Goal: Download file/media

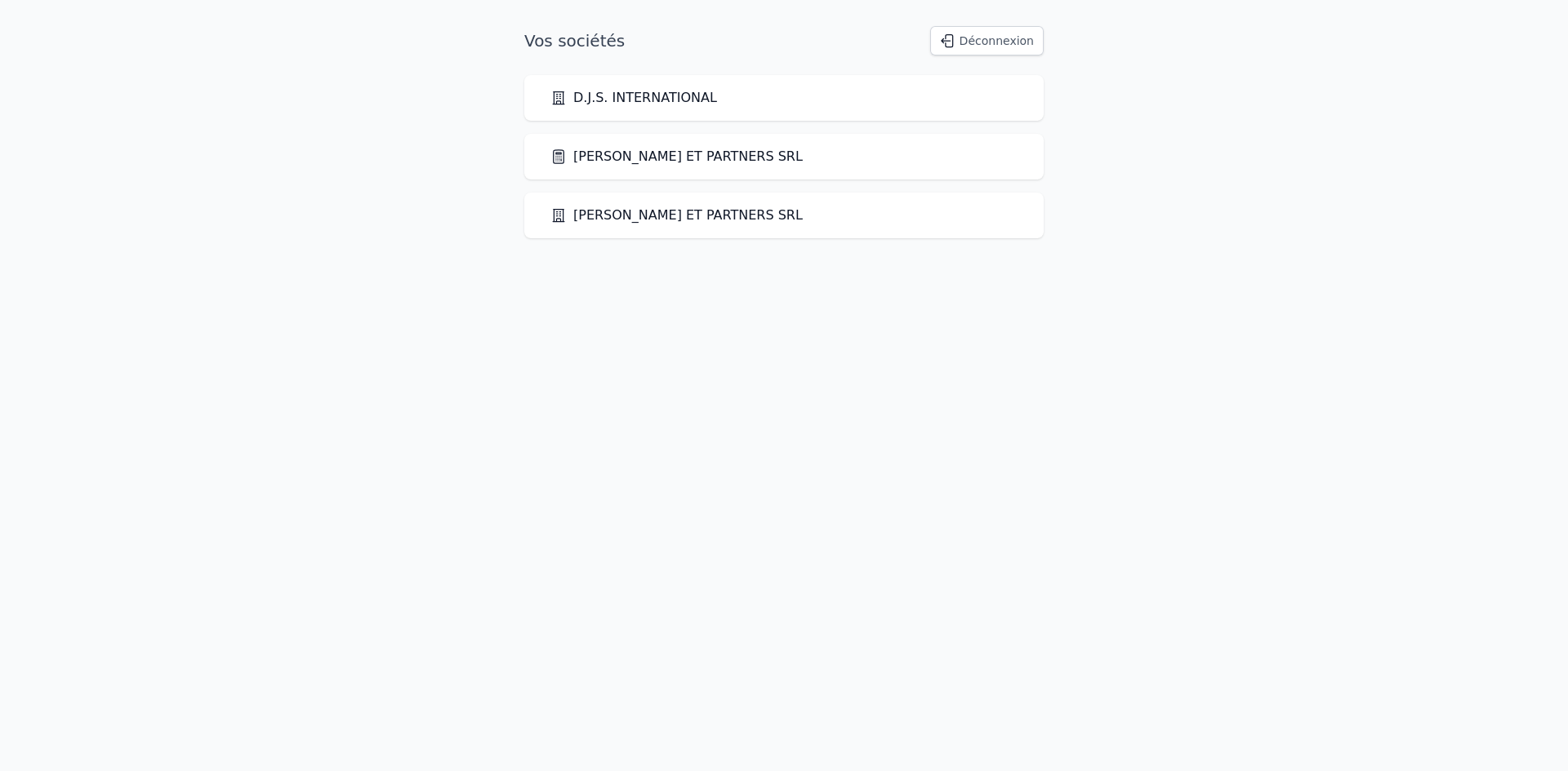
click at [674, 155] on link "[PERSON_NAME] ET PARTNERS SRL" at bounding box center [676, 156] width 252 height 19
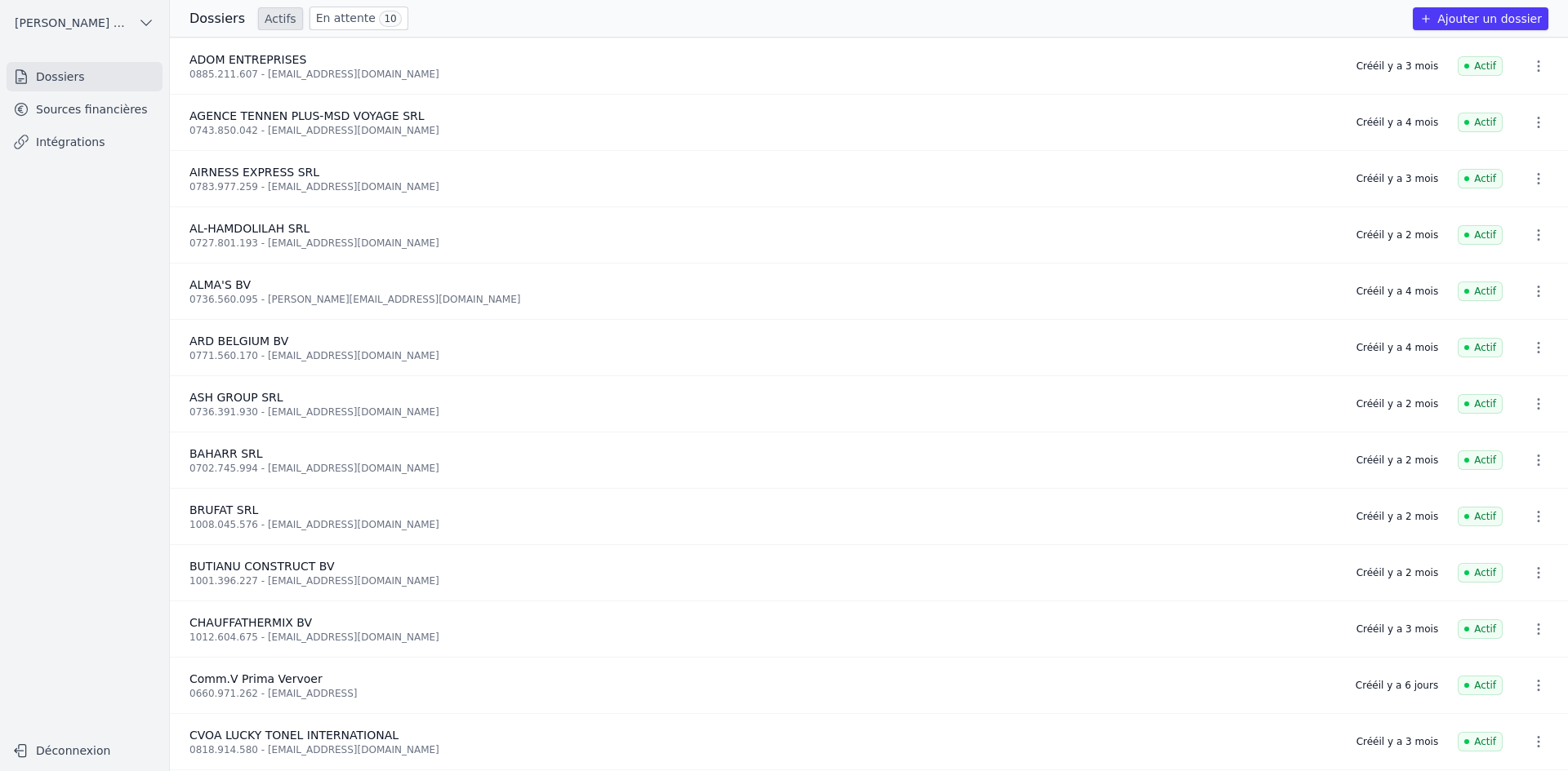
drag, startPoint x: 137, startPoint y: 105, endPoint x: 151, endPoint y: 103, distance: 14.1
click at [137, 106] on link "Sources financières" at bounding box center [85, 109] width 156 height 29
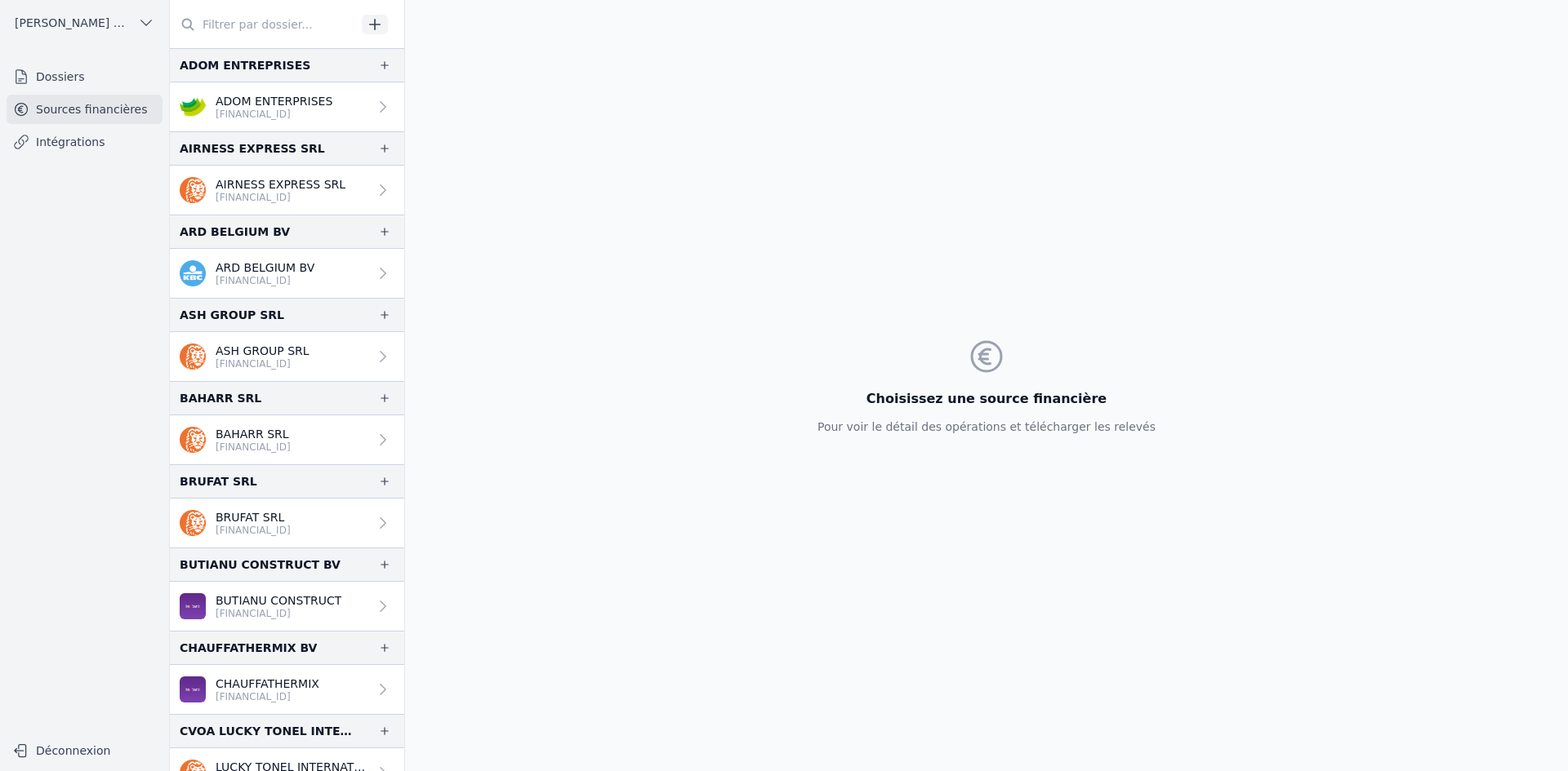
click at [220, 72] on div "ADOM ENTREPRISES" at bounding box center [245, 64] width 131 height 19
click at [240, 99] on p "ADOM ENTERPRISES" at bounding box center [273, 100] width 116 height 16
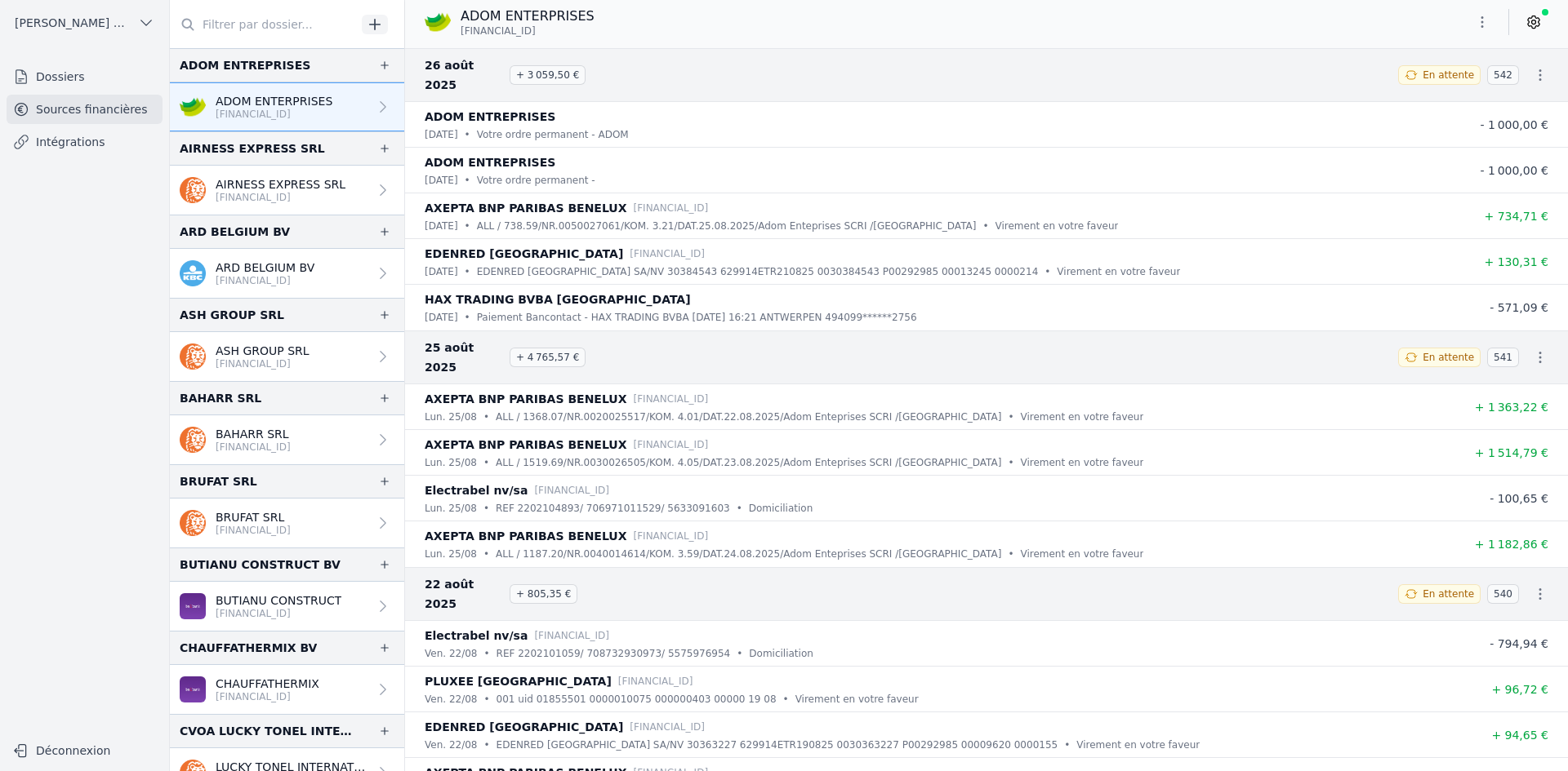
click at [1473, 21] on button "button" at bounding box center [1482, 22] width 33 height 26
click at [1466, 87] on button "Exporter" at bounding box center [1442, 87] width 117 height 30
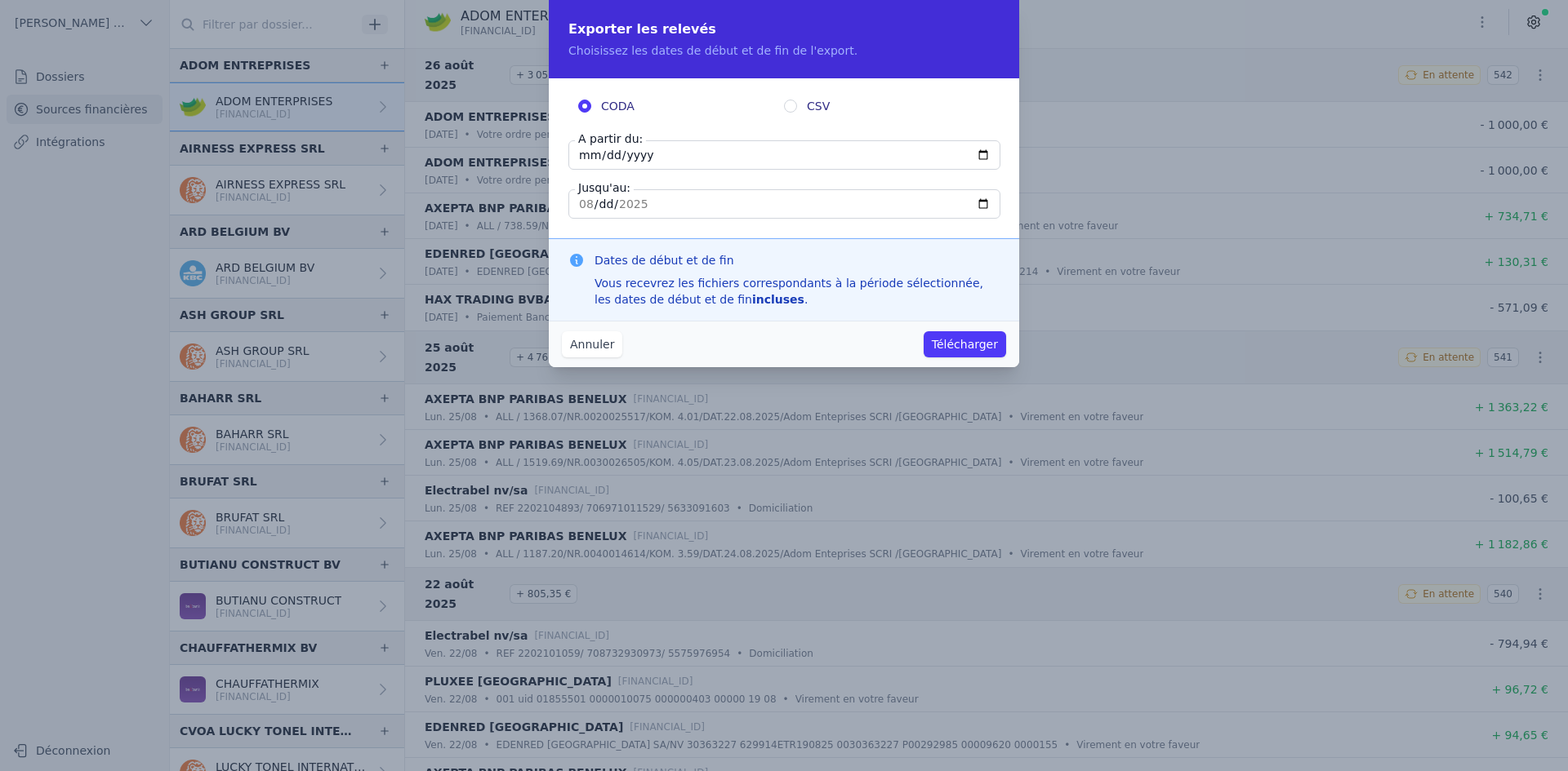
click at [585, 147] on input "[DATE]" at bounding box center [785, 155] width 432 height 29
type input "[DATE]"
click at [988, 347] on button "Télécharger" at bounding box center [965, 344] width 82 height 26
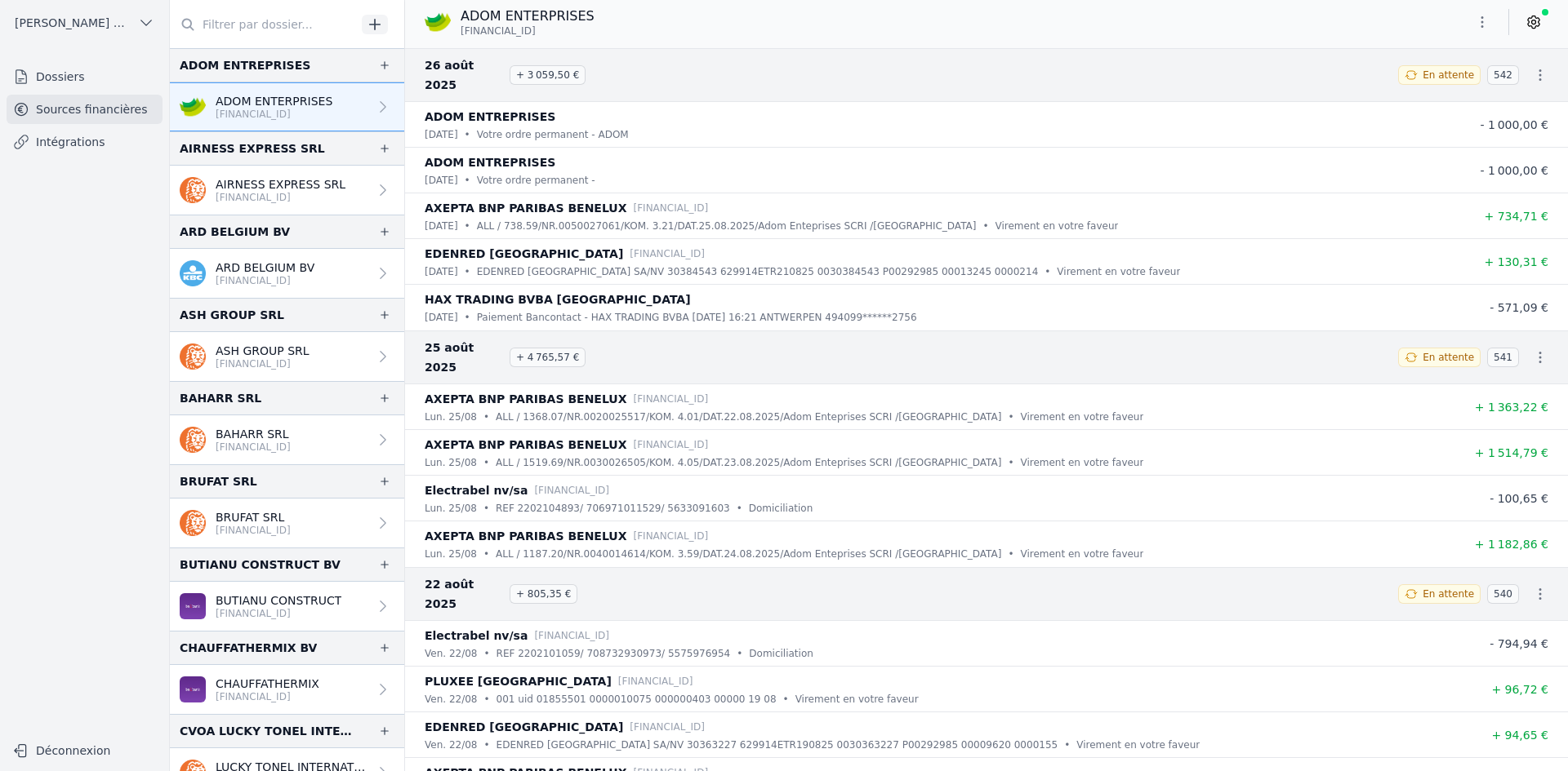
click at [255, 196] on p "[FINANCIAL_ID]" at bounding box center [280, 198] width 130 height 13
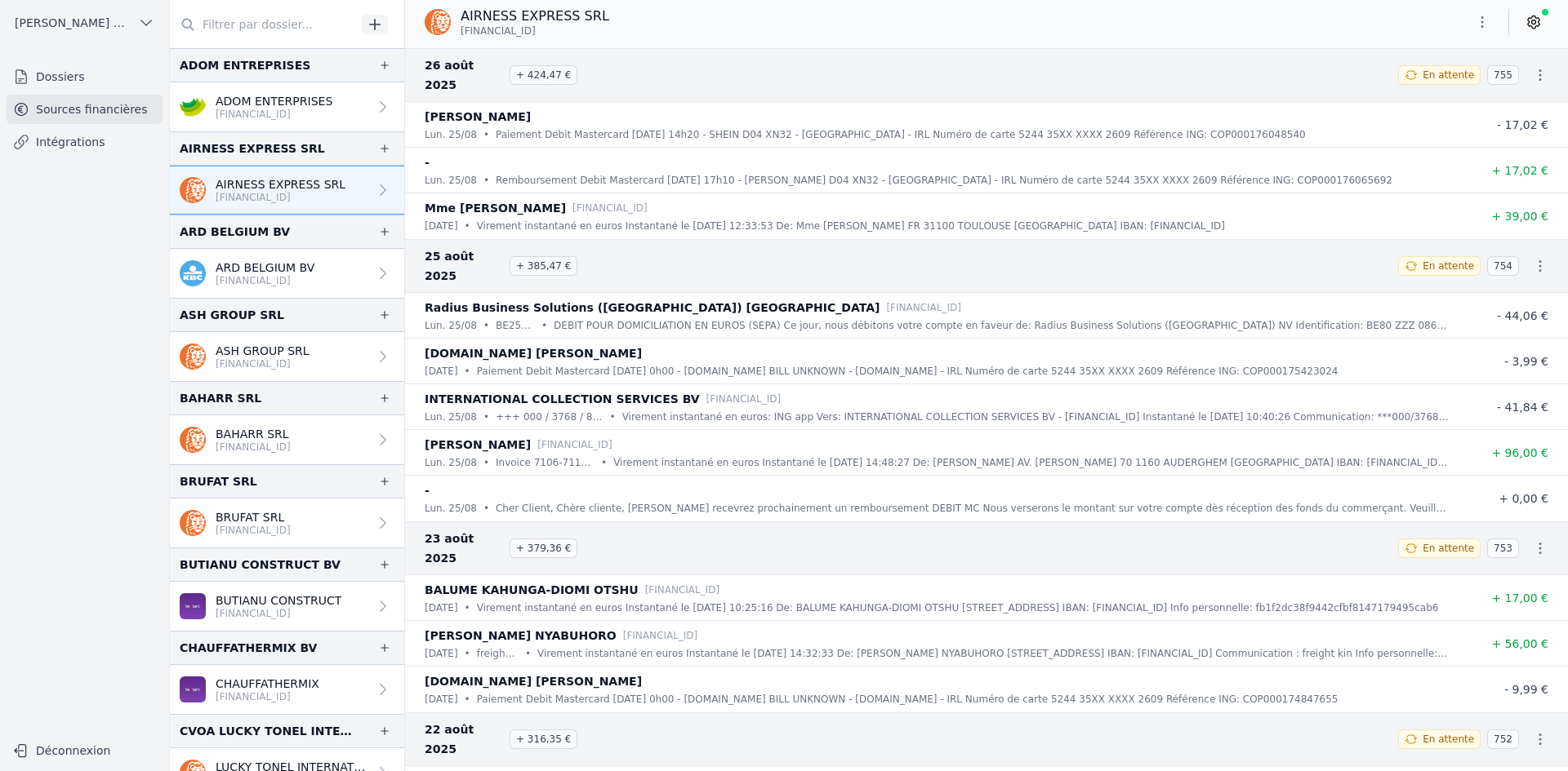
click at [1474, 28] on icon "button" at bounding box center [1482, 22] width 16 height 16
click at [1419, 95] on button "Exporter" at bounding box center [1442, 87] width 117 height 30
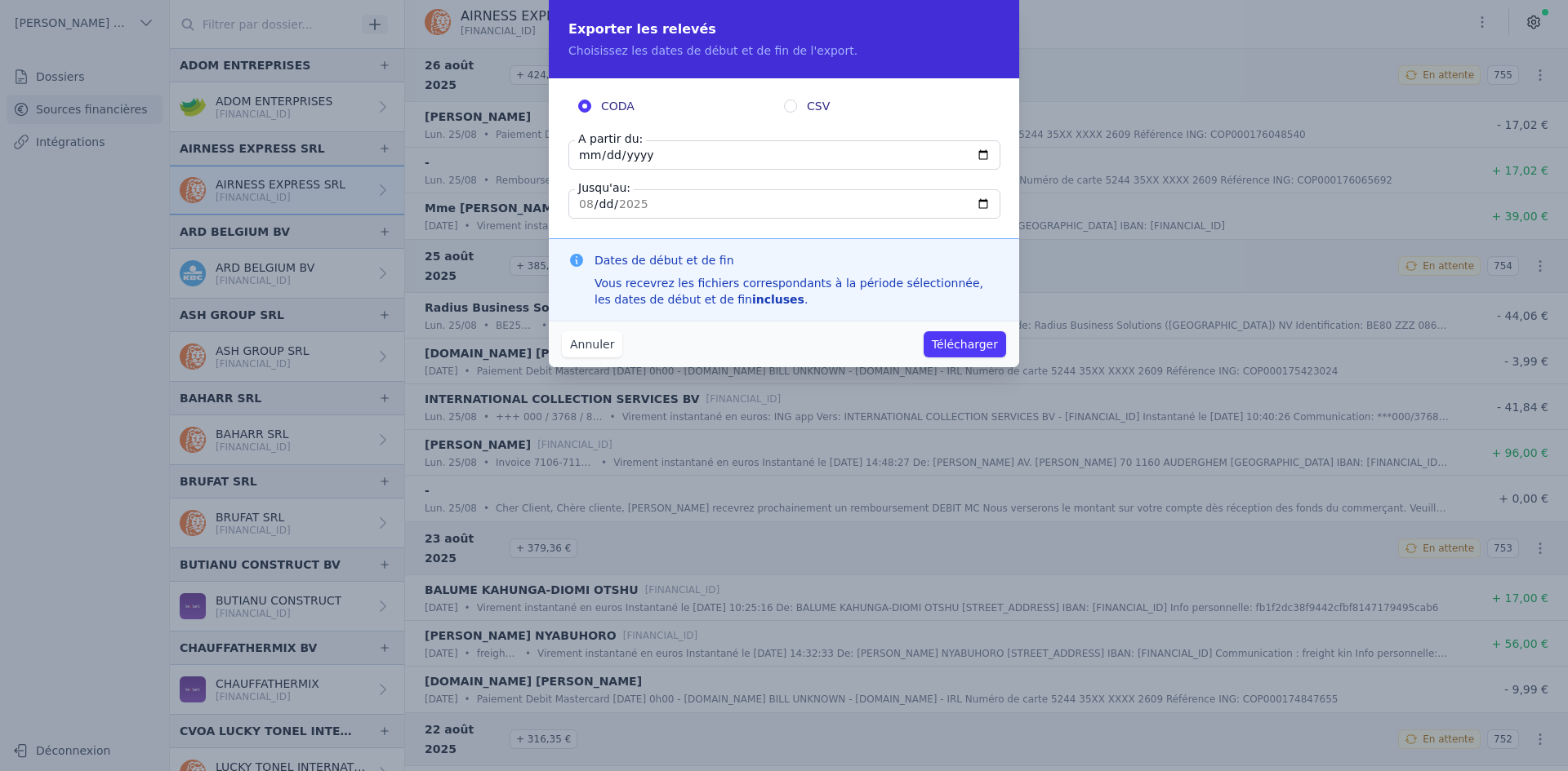
drag, startPoint x: 581, startPoint y: 157, endPoint x: 594, endPoint y: 131, distance: 29.1
click at [581, 156] on input "[DATE]" at bounding box center [785, 155] width 432 height 29
type input "[DATE]"
click at [960, 332] on button "Télécharger" at bounding box center [965, 344] width 82 height 26
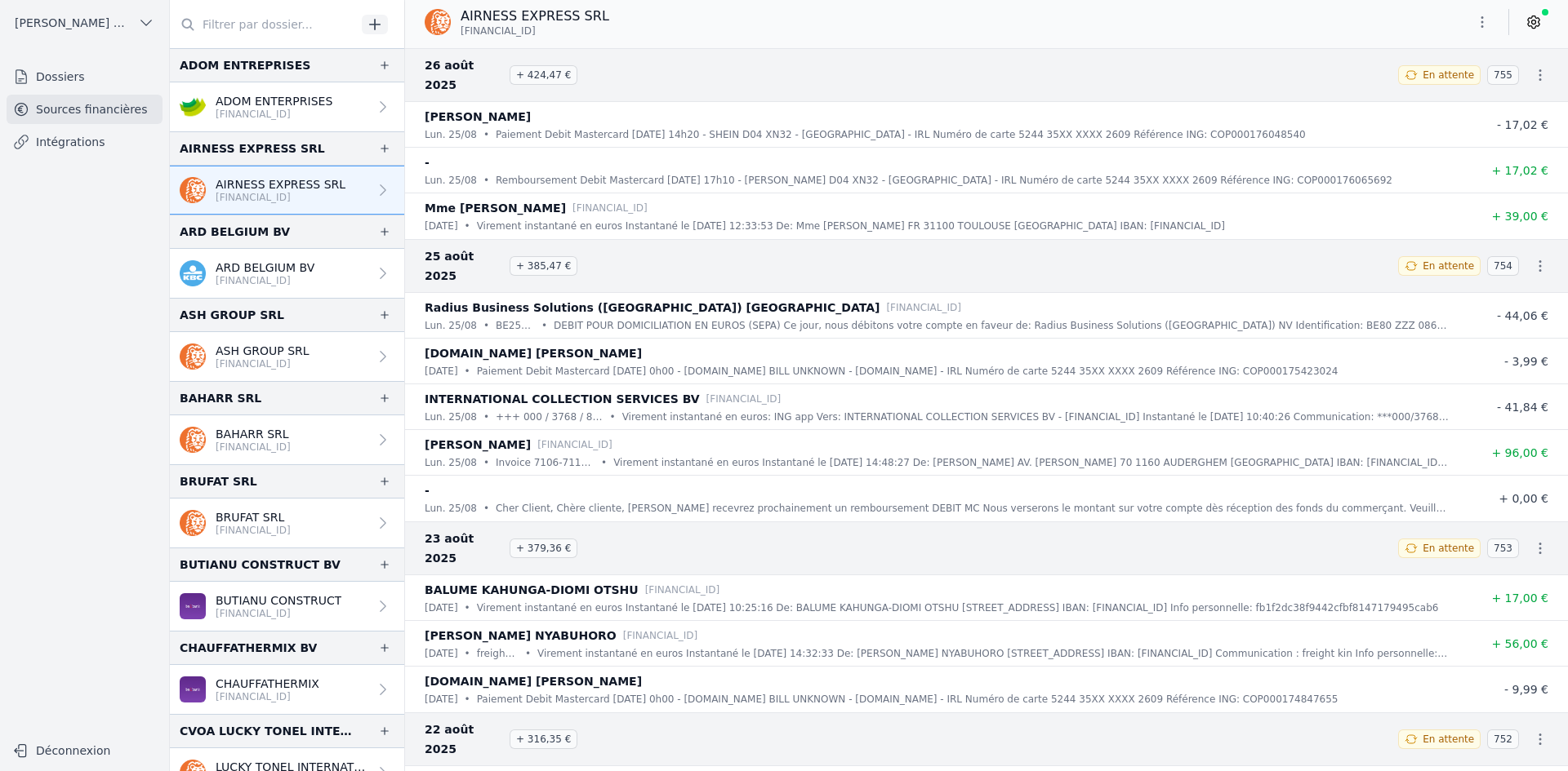
click at [255, 280] on p "[FINANCIAL_ID]" at bounding box center [265, 281] width 99 height 13
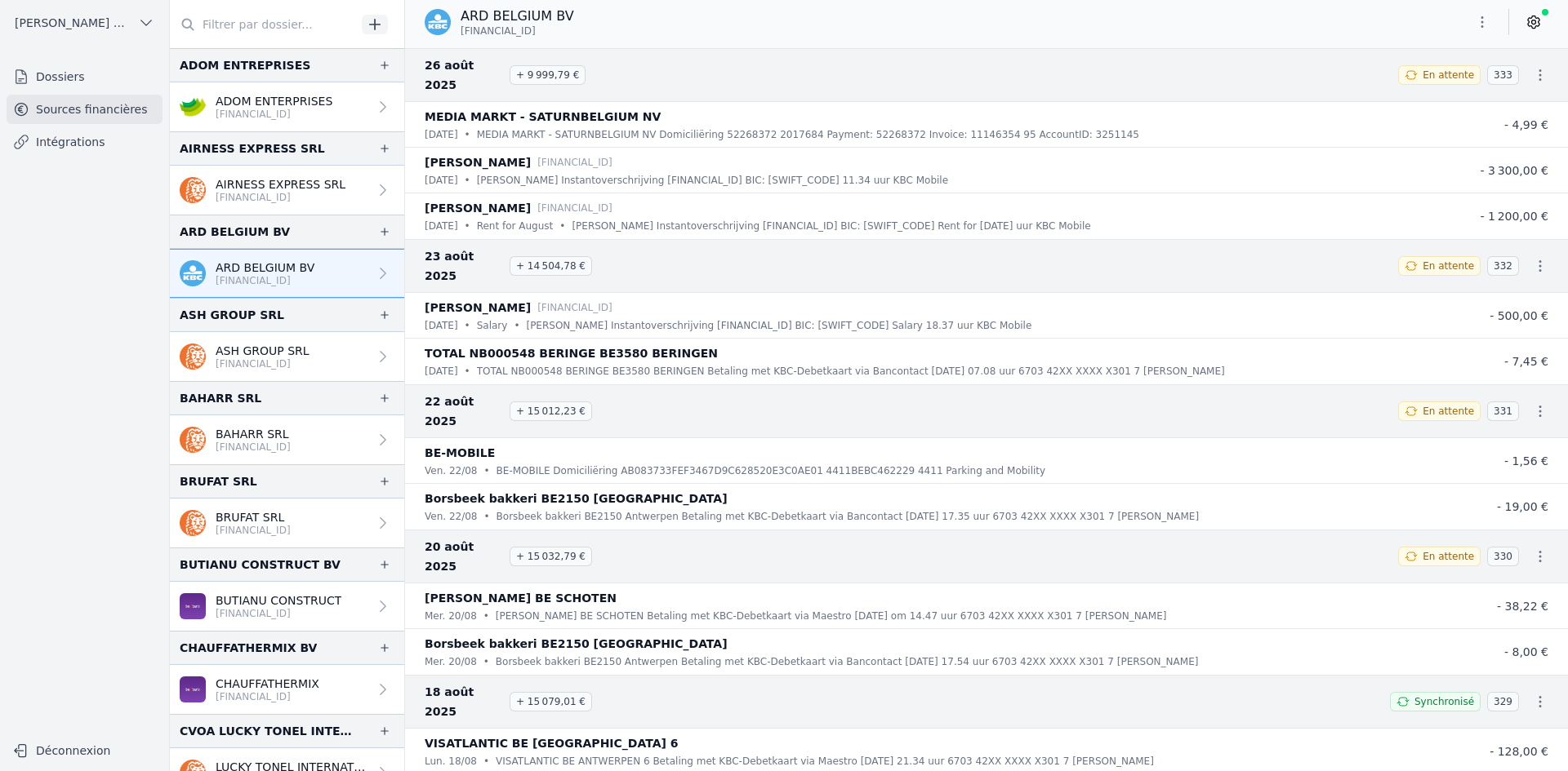
click at [1488, 22] on icon "button" at bounding box center [1482, 22] width 16 height 16
click at [1421, 90] on button "Exporter" at bounding box center [1442, 87] width 117 height 30
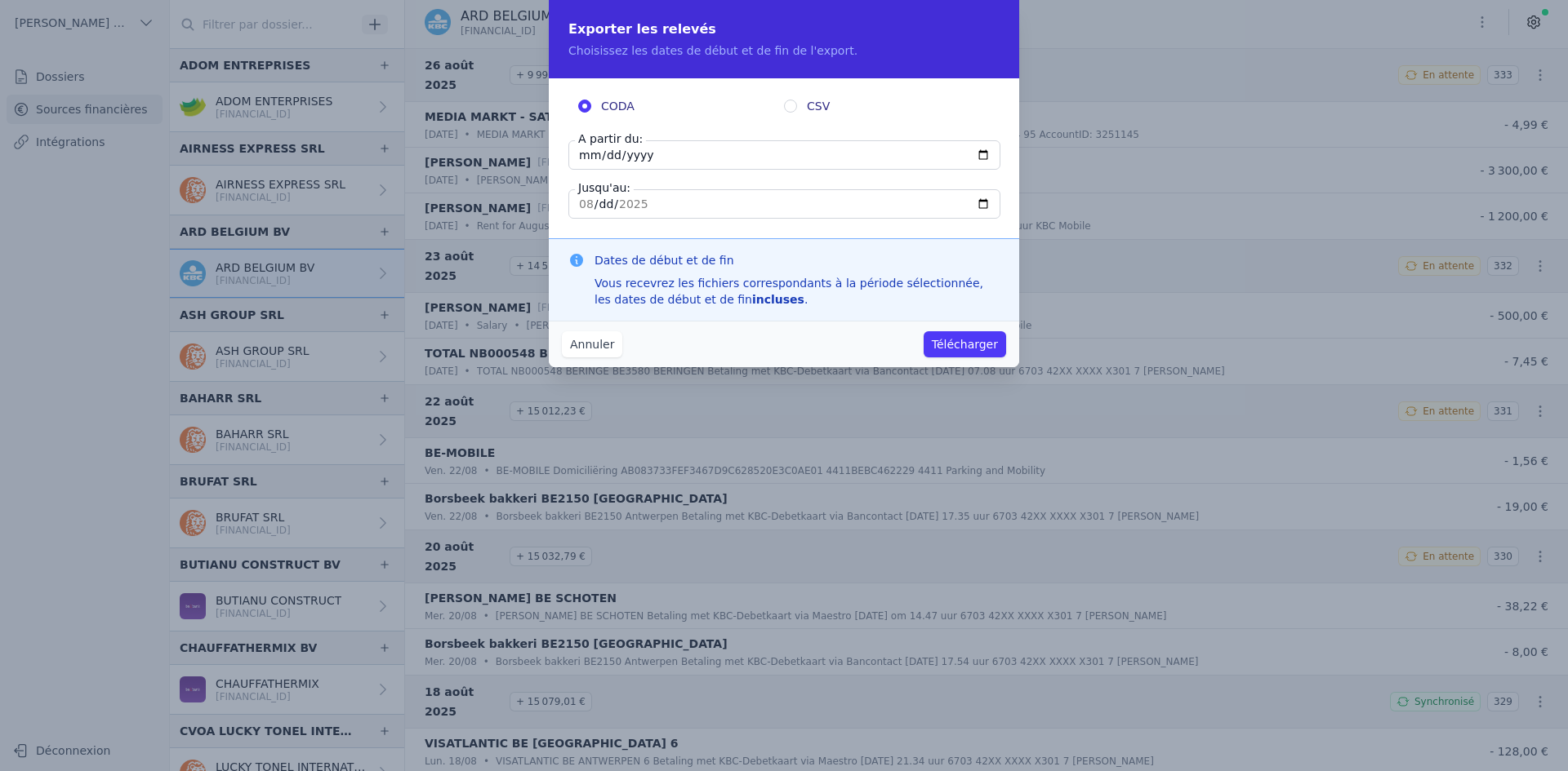
click at [585, 156] on input "[DATE]" at bounding box center [785, 155] width 432 height 29
type input "[DATE]"
click at [972, 348] on button "Télécharger" at bounding box center [965, 344] width 82 height 26
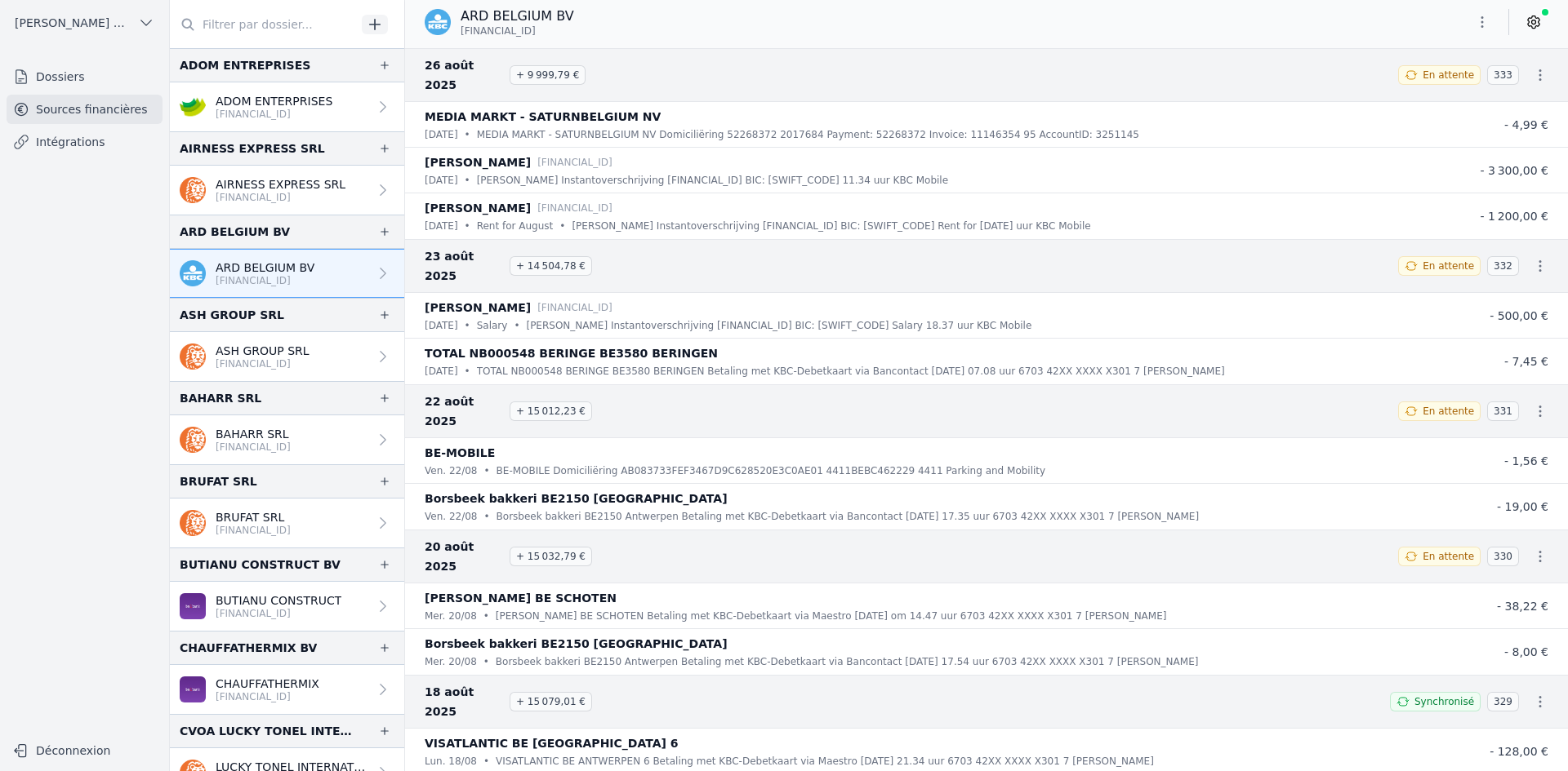
click at [238, 354] on p "ASH GROUP SRL" at bounding box center [262, 350] width 94 height 16
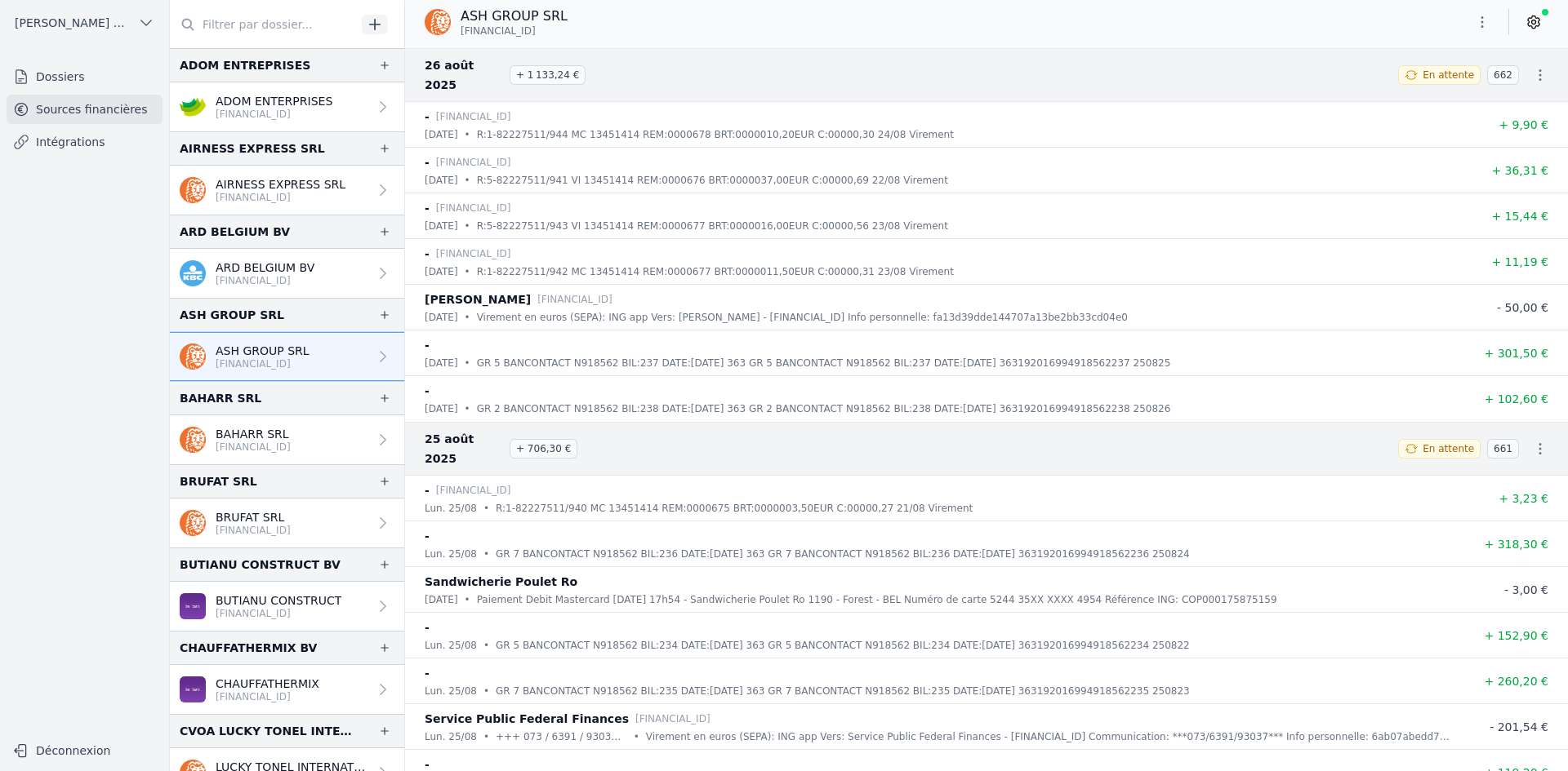
click at [1484, 20] on icon "button" at bounding box center [1482, 22] width 16 height 16
click at [1395, 86] on icon "button" at bounding box center [1400, 87] width 13 height 13
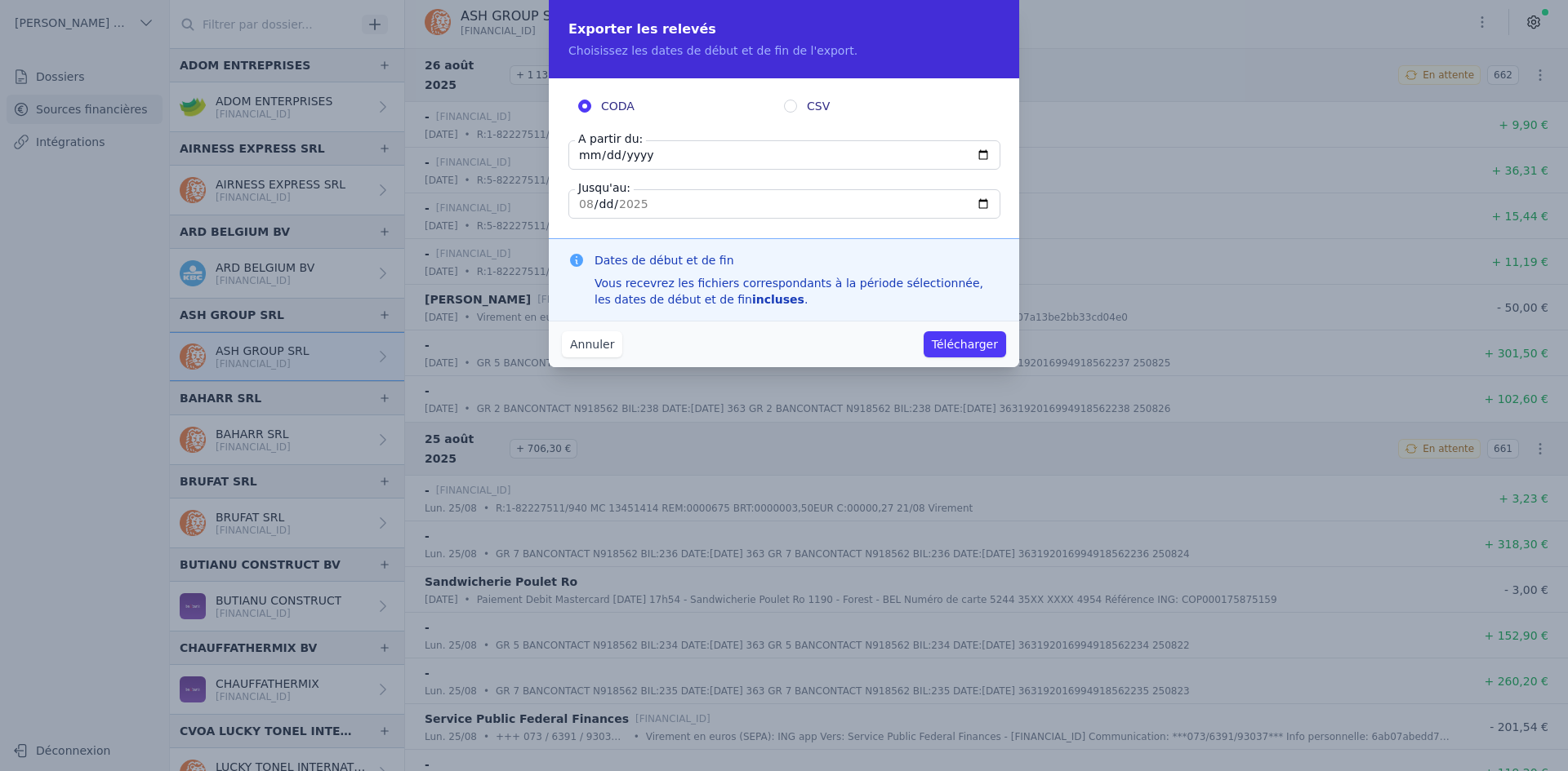
click at [579, 151] on input "[DATE]" at bounding box center [785, 155] width 432 height 29
type input "[DATE]"
click at [950, 345] on button "Télécharger" at bounding box center [965, 344] width 82 height 26
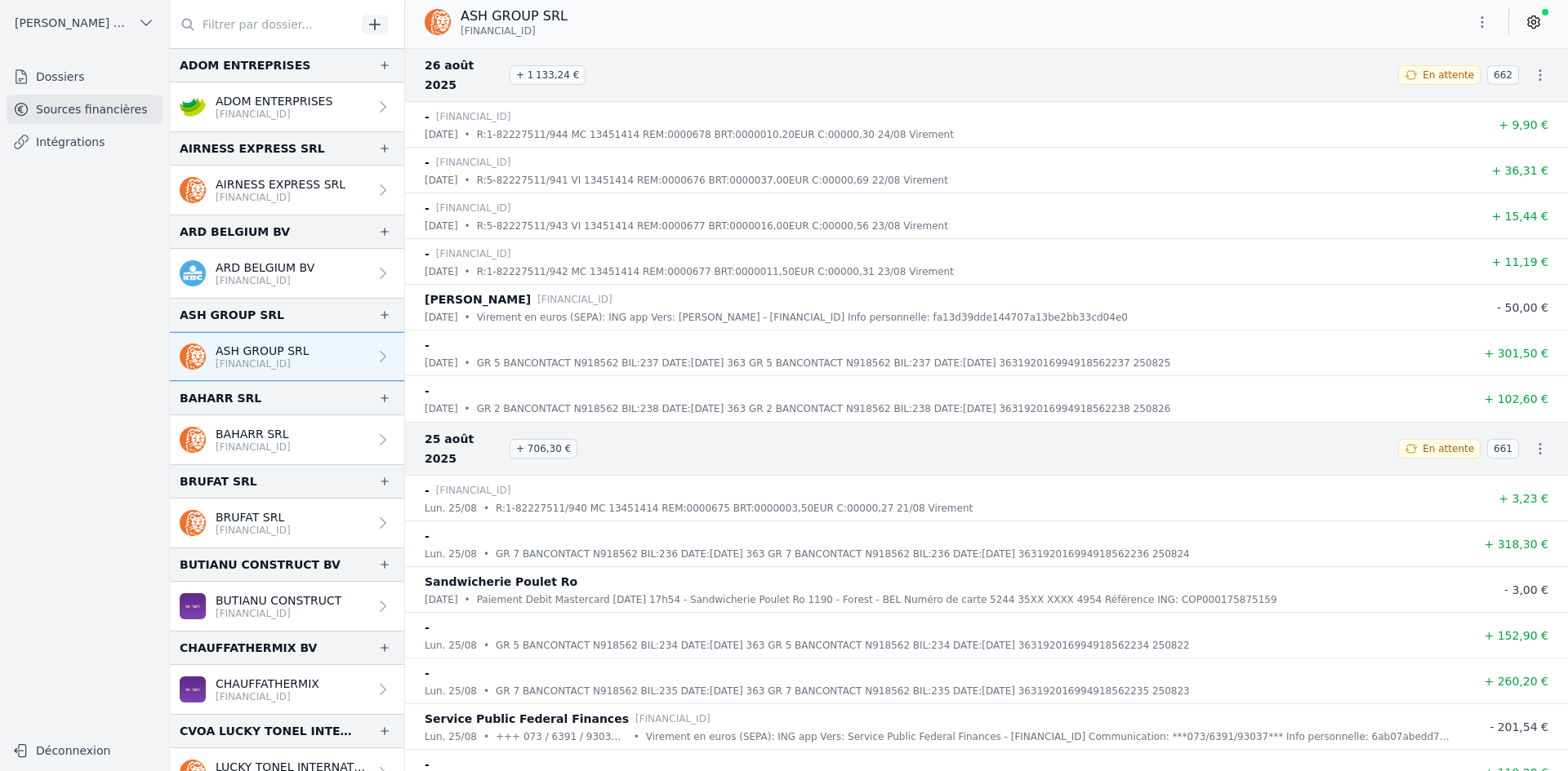
click at [250, 424] on link "BAHARR SRL [FINANCIAL_ID]" at bounding box center [287, 439] width 235 height 49
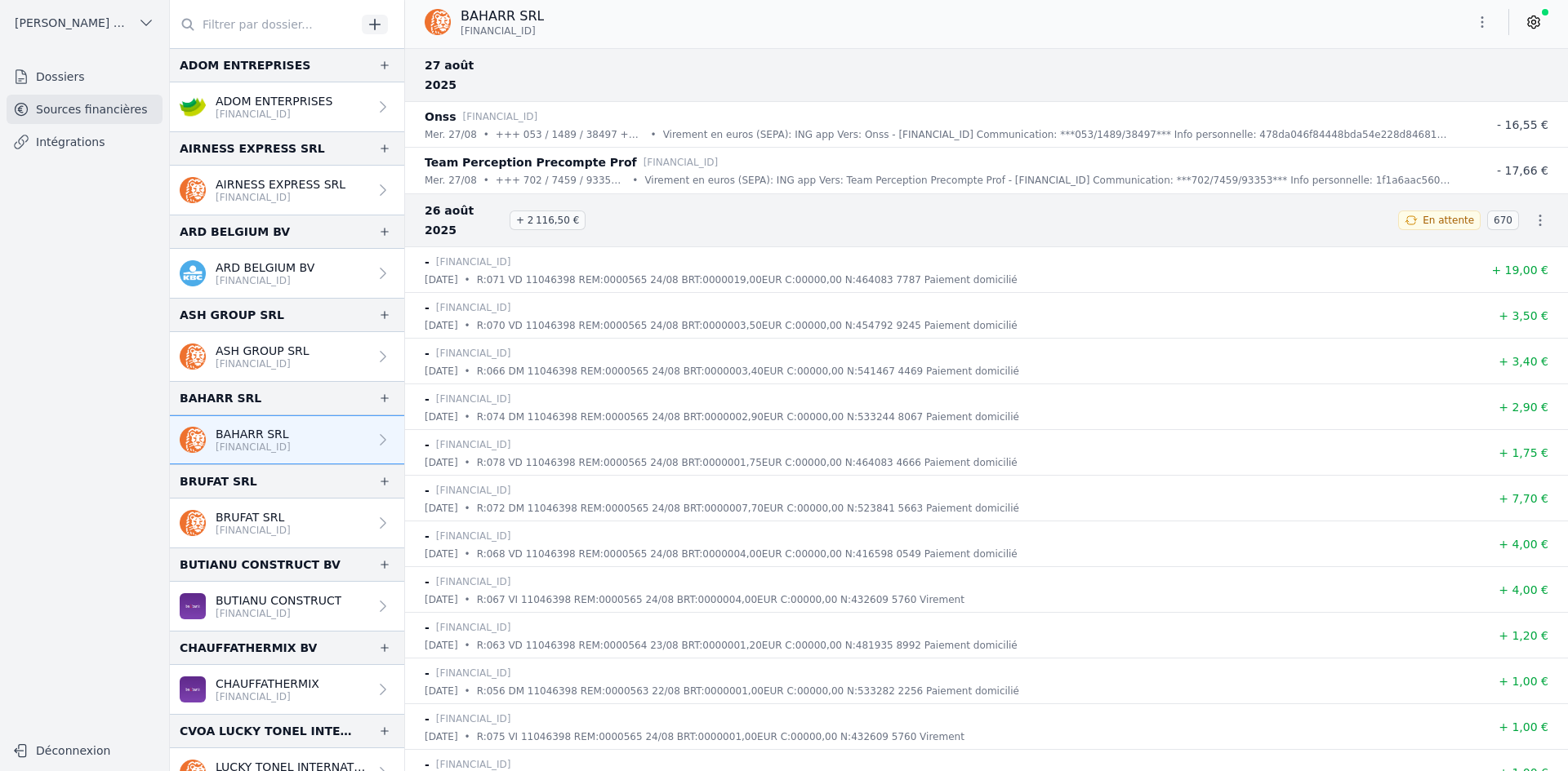
click at [1485, 25] on icon "button" at bounding box center [1482, 22] width 16 height 16
click at [1398, 92] on icon "button" at bounding box center [1400, 87] width 13 height 13
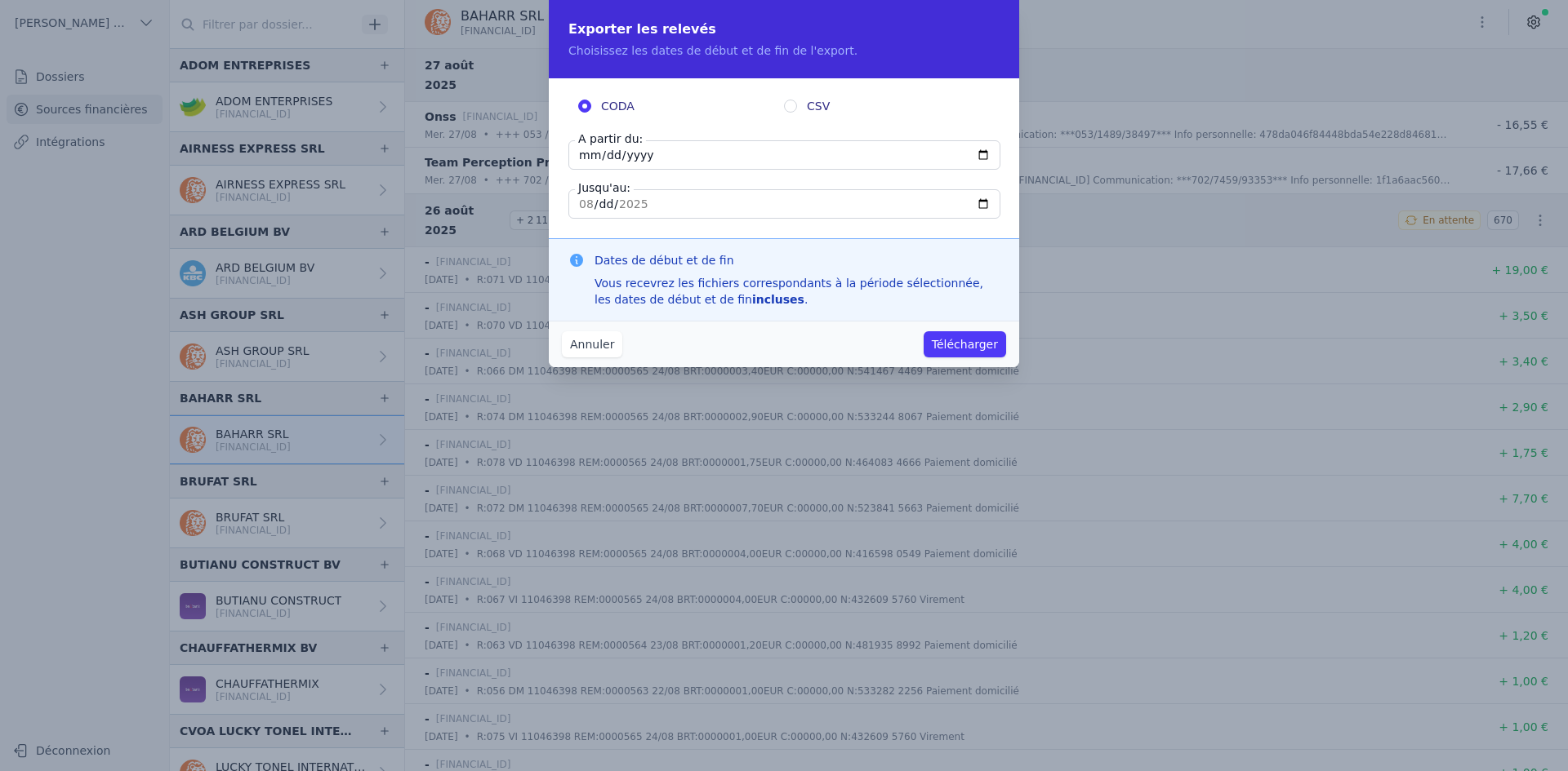
click at [583, 154] on input "[DATE]" at bounding box center [785, 155] width 432 height 29
type input "[DATE]"
click at [939, 342] on button "Télécharger" at bounding box center [965, 344] width 82 height 26
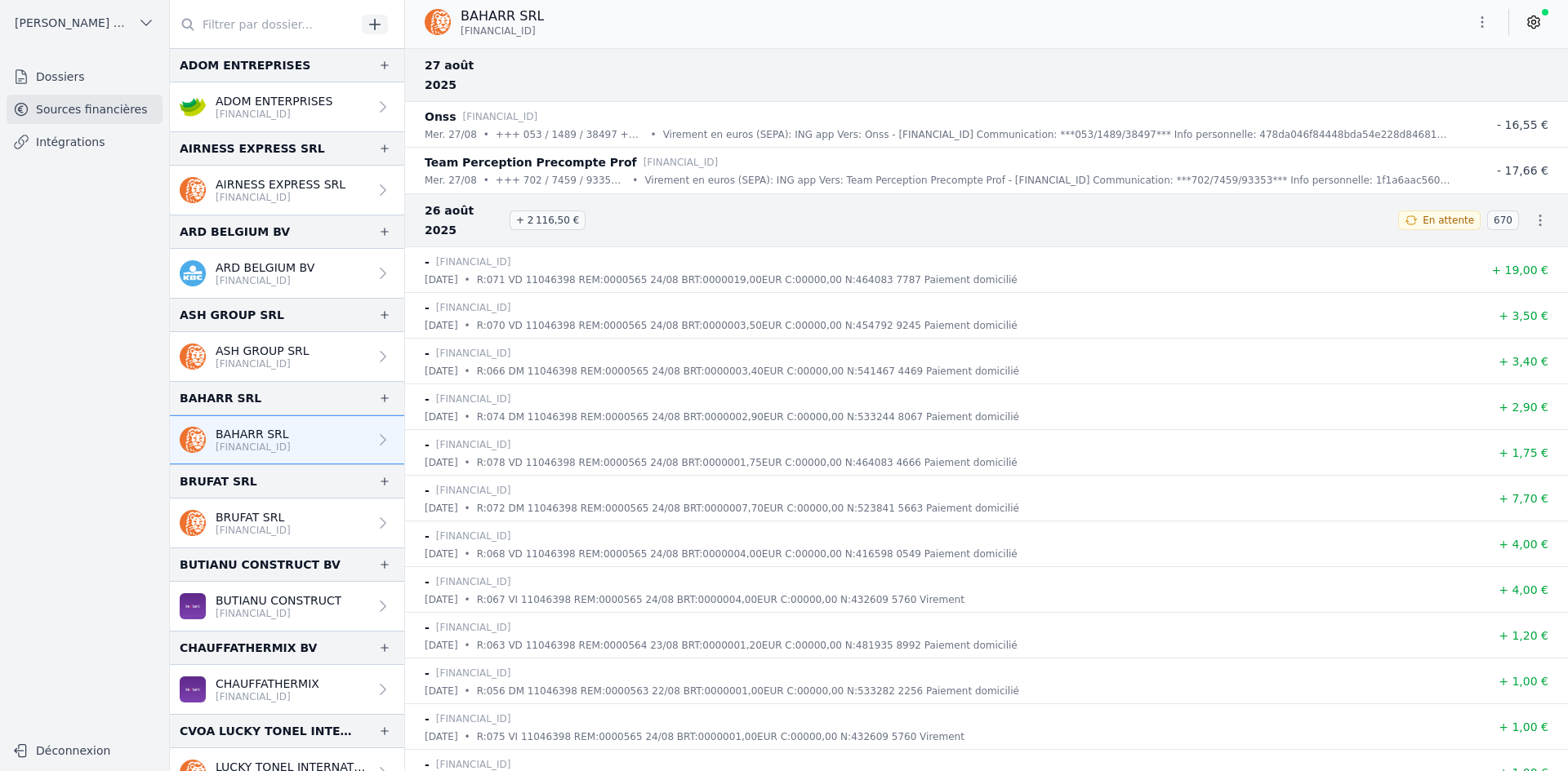
click at [209, 530] on div "BRUFAT SRL [FINANCIAL_ID]" at bounding box center [235, 522] width 111 height 28
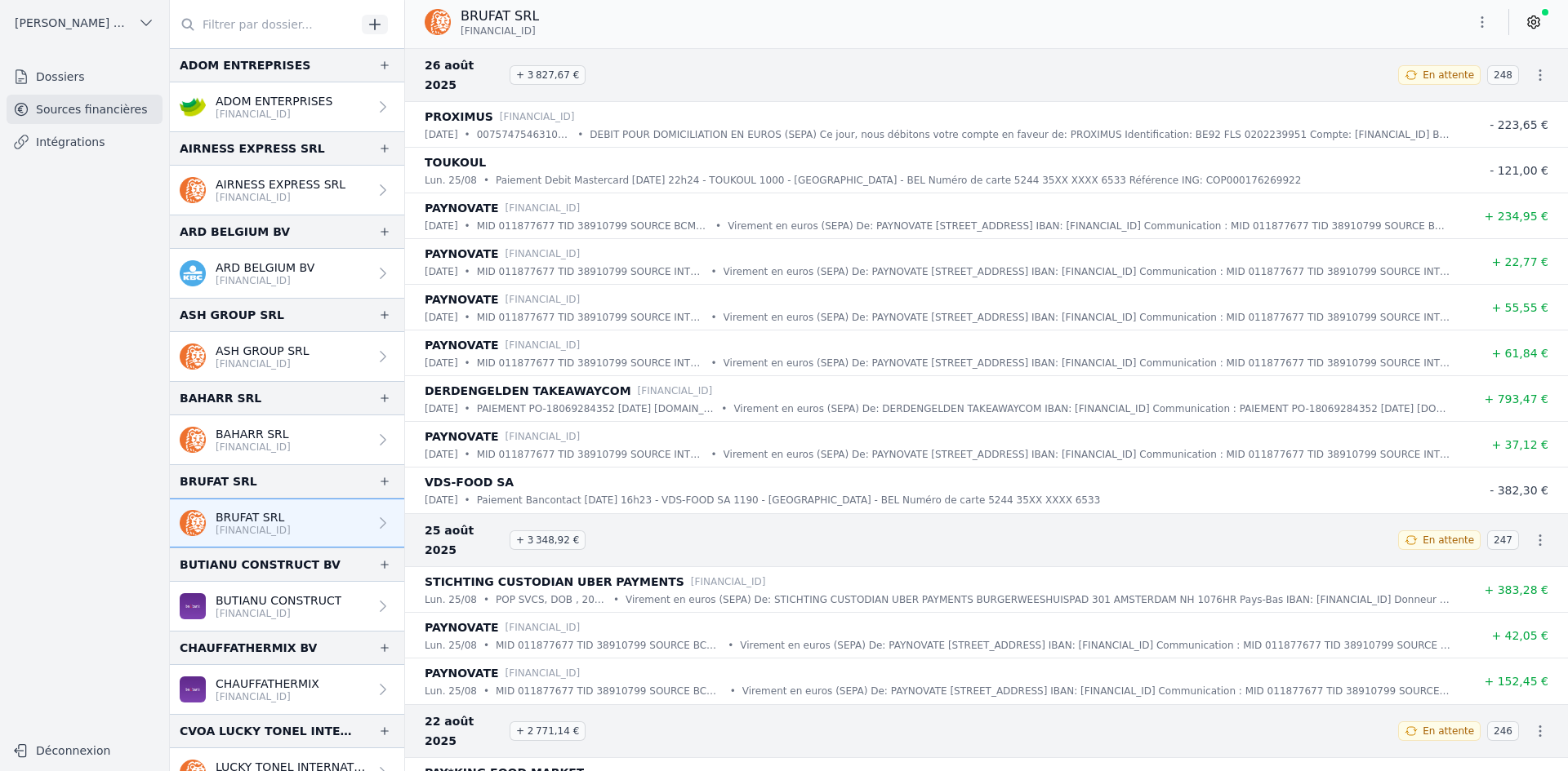
click at [1484, 25] on icon "button" at bounding box center [1482, 22] width 16 height 16
click at [1434, 84] on button "Exporter" at bounding box center [1442, 87] width 117 height 30
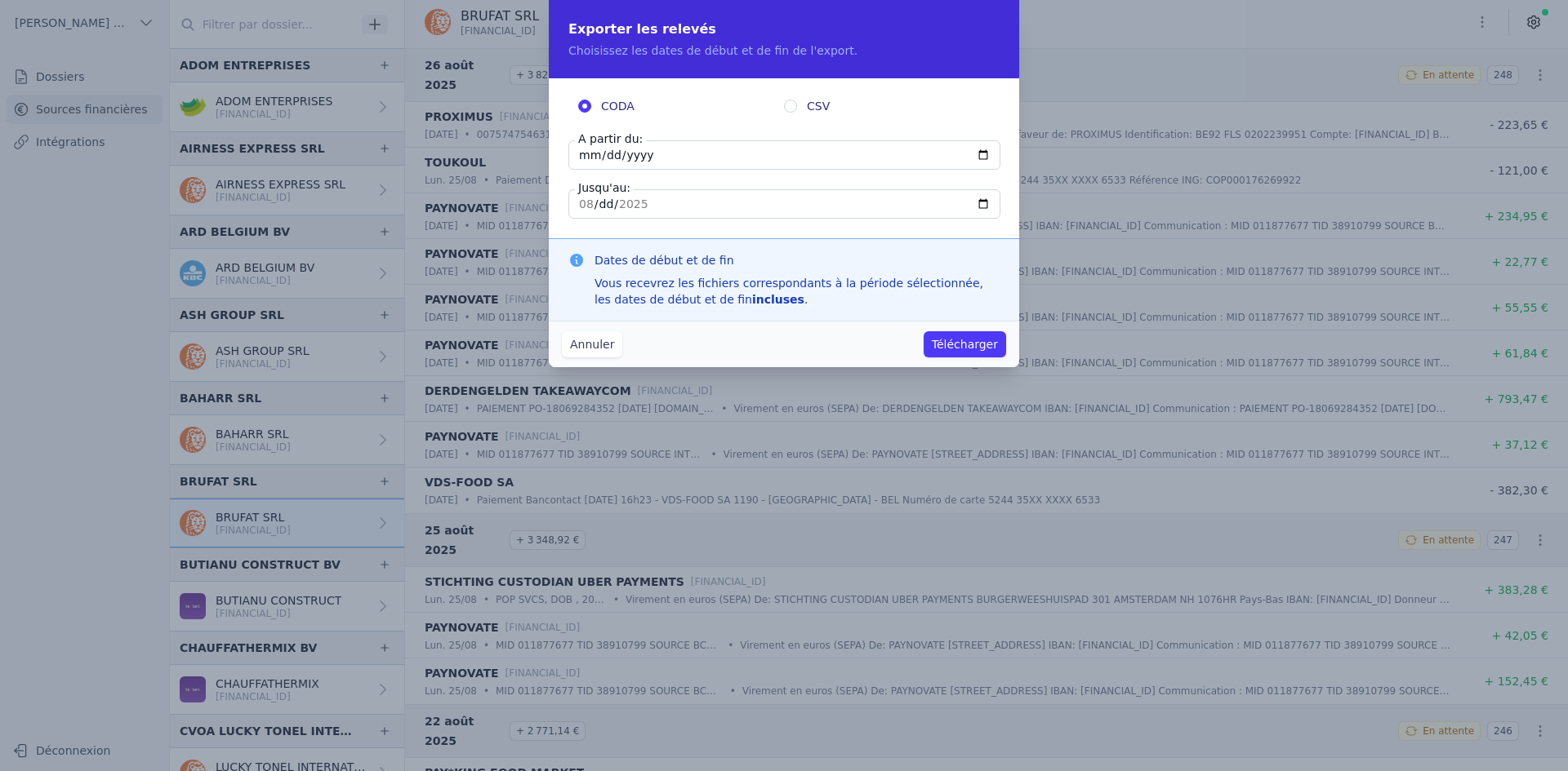
click at [586, 159] on input "[DATE]" at bounding box center [785, 155] width 432 height 29
type input "[DATE]"
click at [973, 343] on button "Télécharger" at bounding box center [965, 344] width 82 height 26
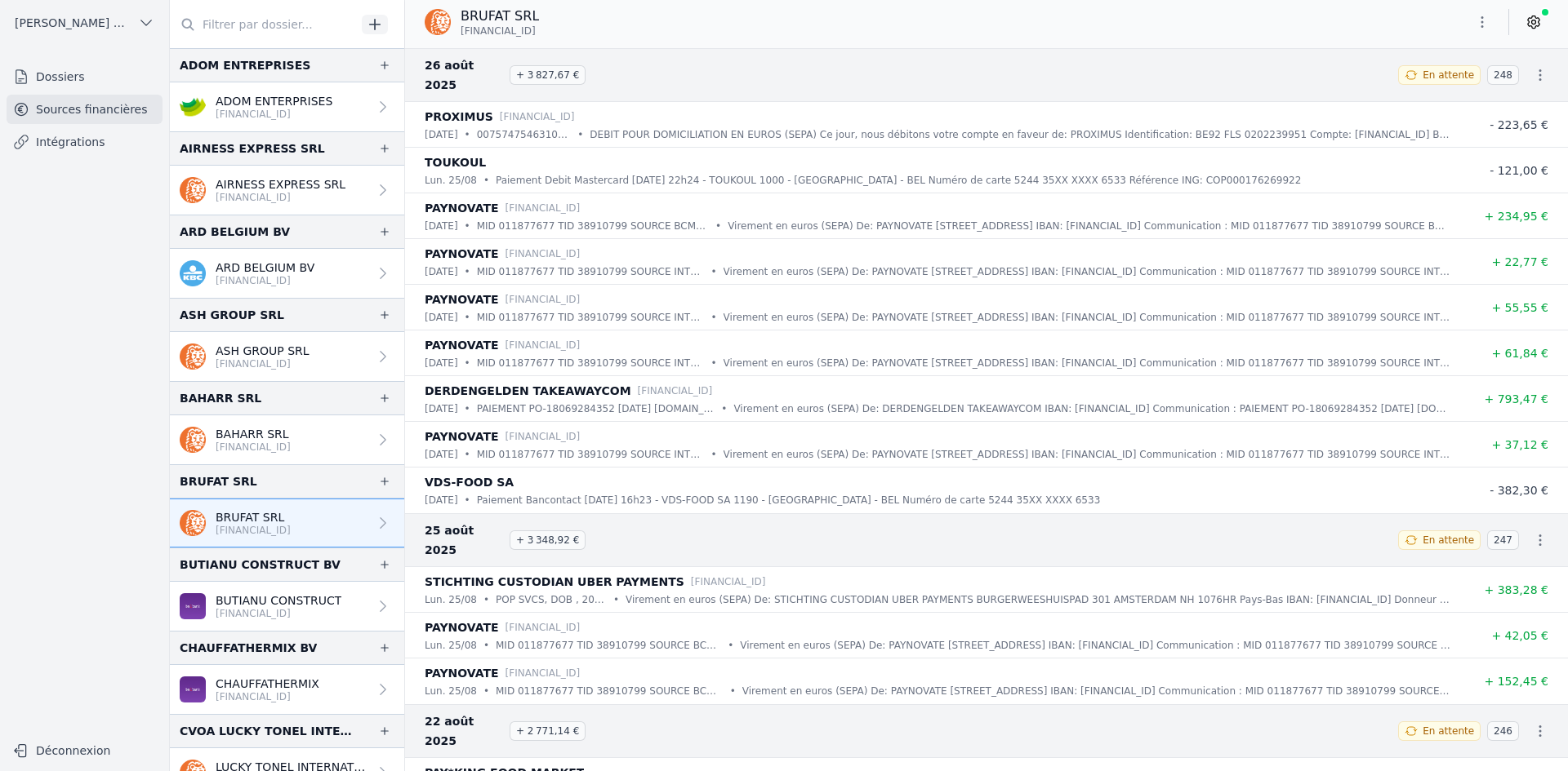
click at [302, 601] on p "BUTIANU CONSTRUCT" at bounding box center [278, 600] width 126 height 16
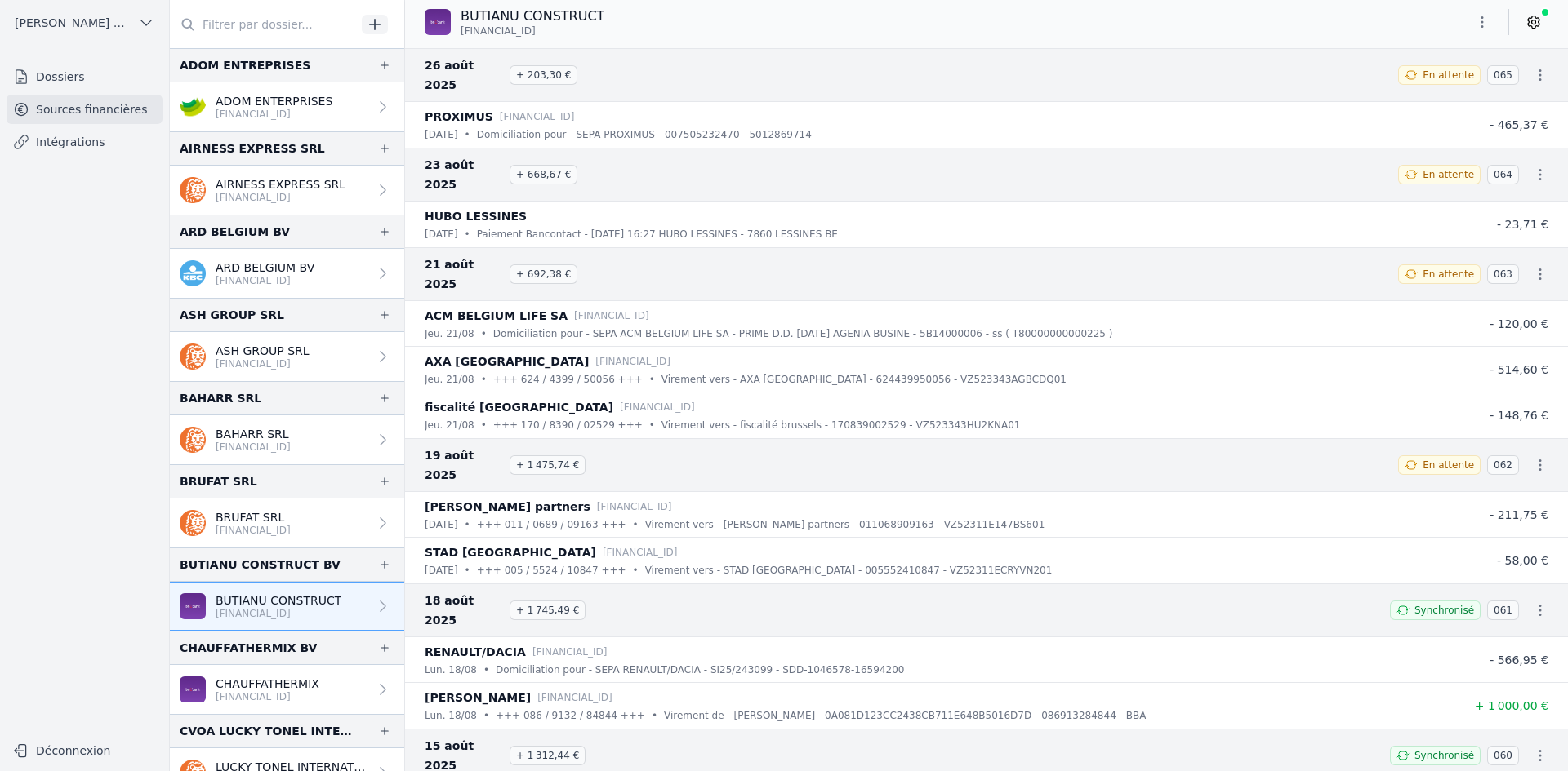
click at [1467, 23] on button "button" at bounding box center [1482, 22] width 33 height 26
click at [1417, 83] on button "Exporter" at bounding box center [1442, 87] width 117 height 30
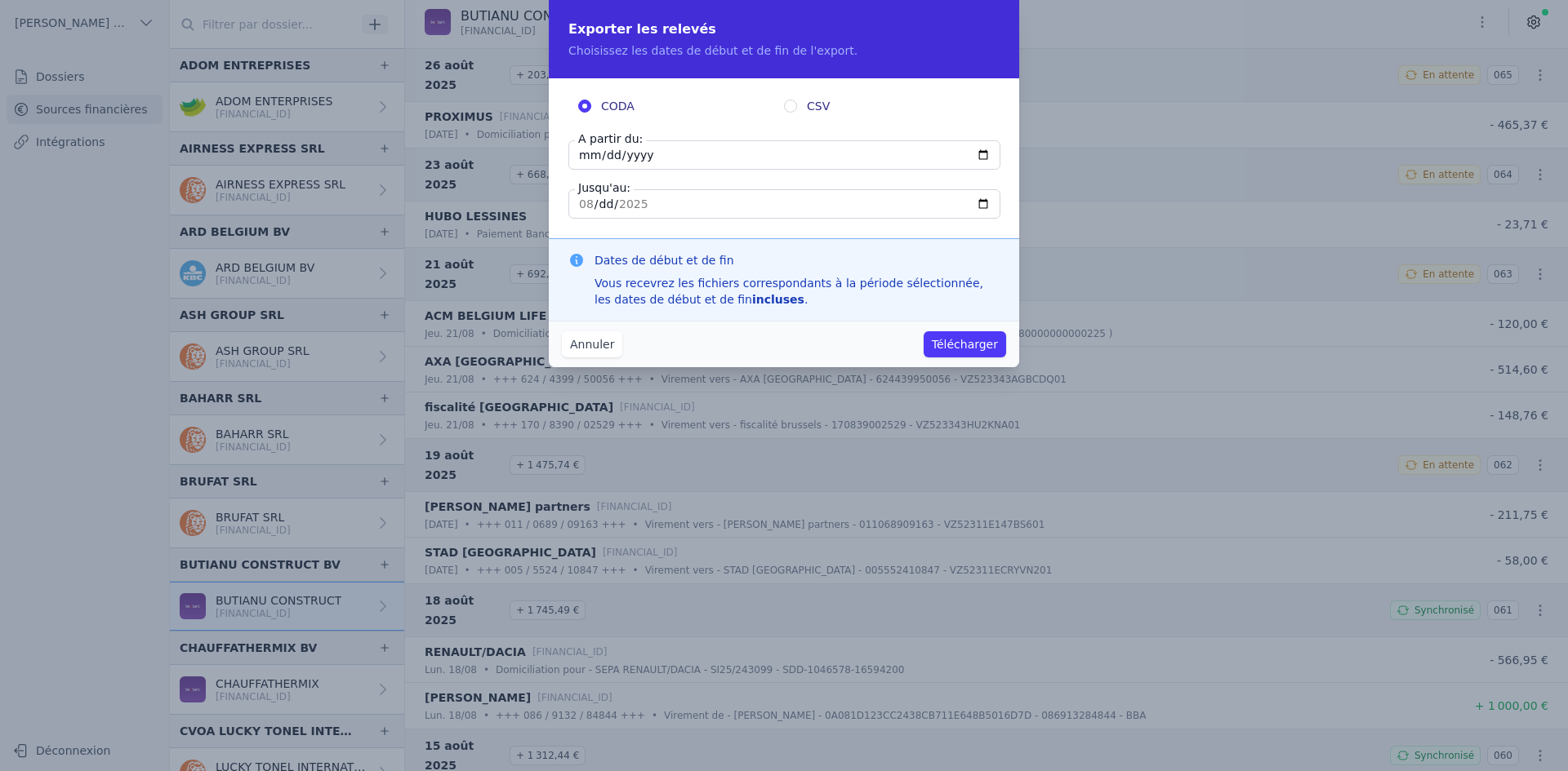
click at [584, 159] on input "[DATE]" at bounding box center [785, 155] width 432 height 29
type input "[DATE]"
click at [972, 341] on button "Télécharger" at bounding box center [965, 344] width 82 height 26
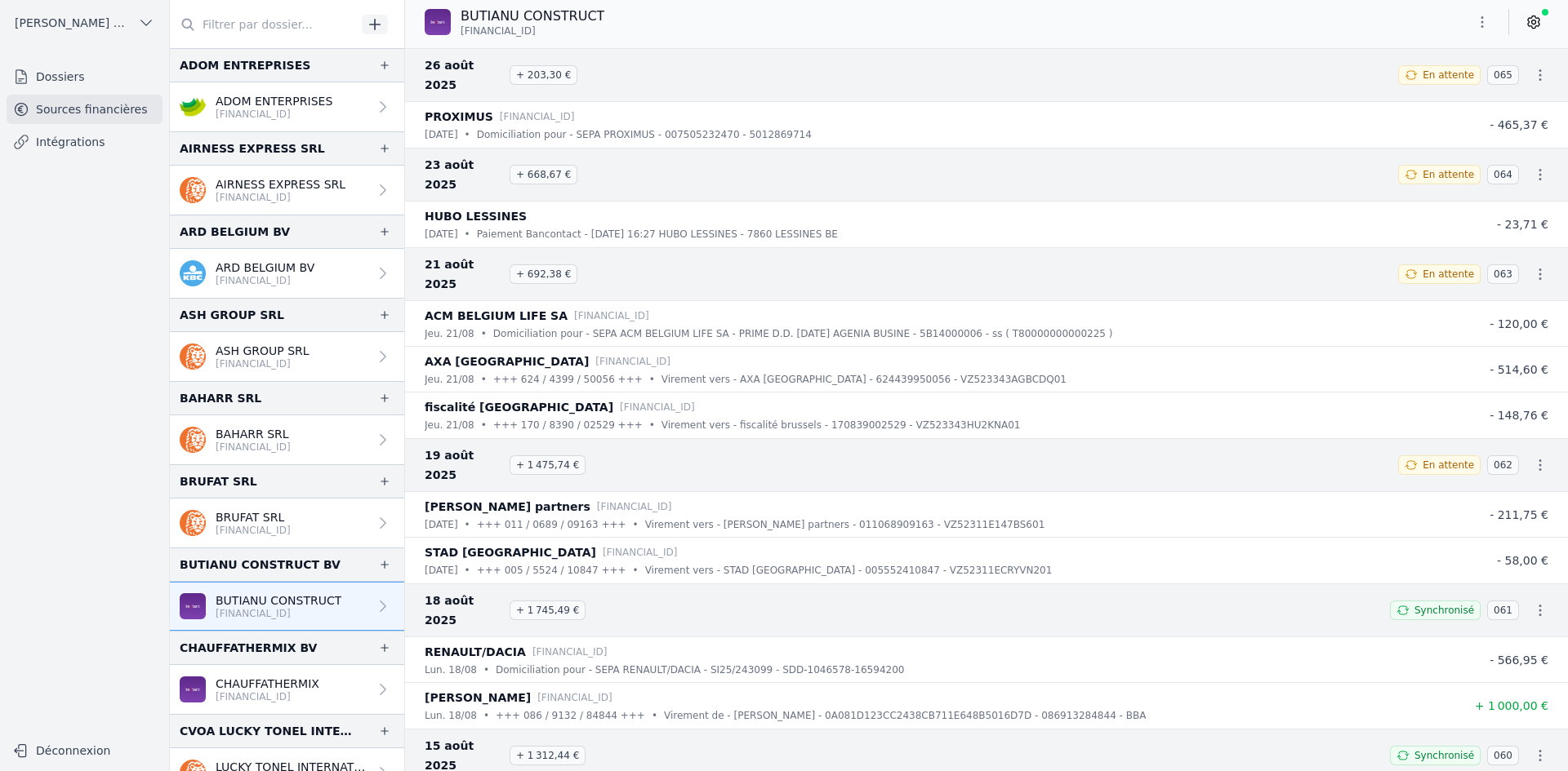
click at [236, 676] on p "CHAUFFATHERMIX" at bounding box center [267, 683] width 104 height 16
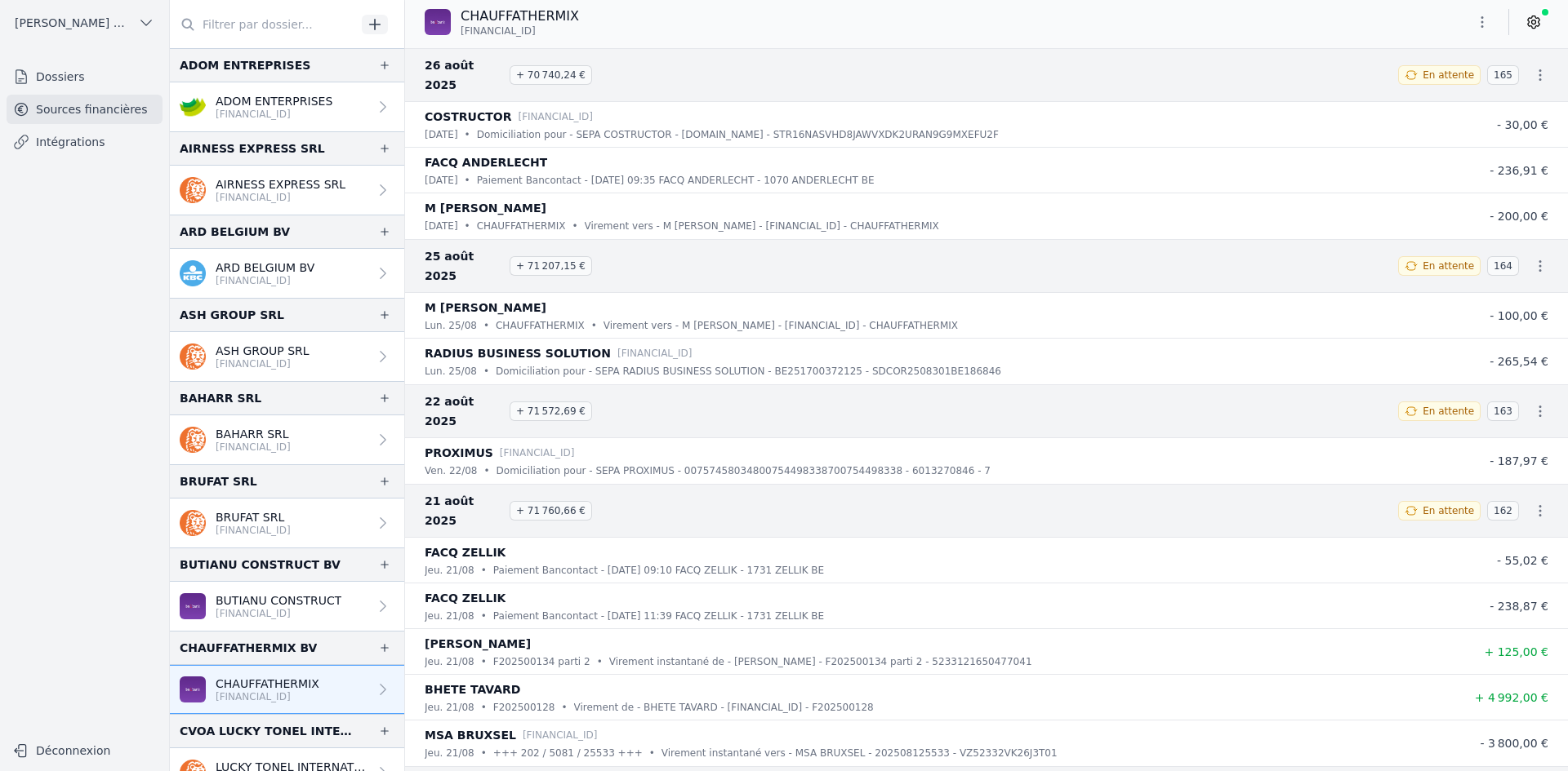
click at [1493, 24] on button "button" at bounding box center [1482, 22] width 33 height 26
click at [1451, 85] on button "Exporter" at bounding box center [1442, 87] width 117 height 30
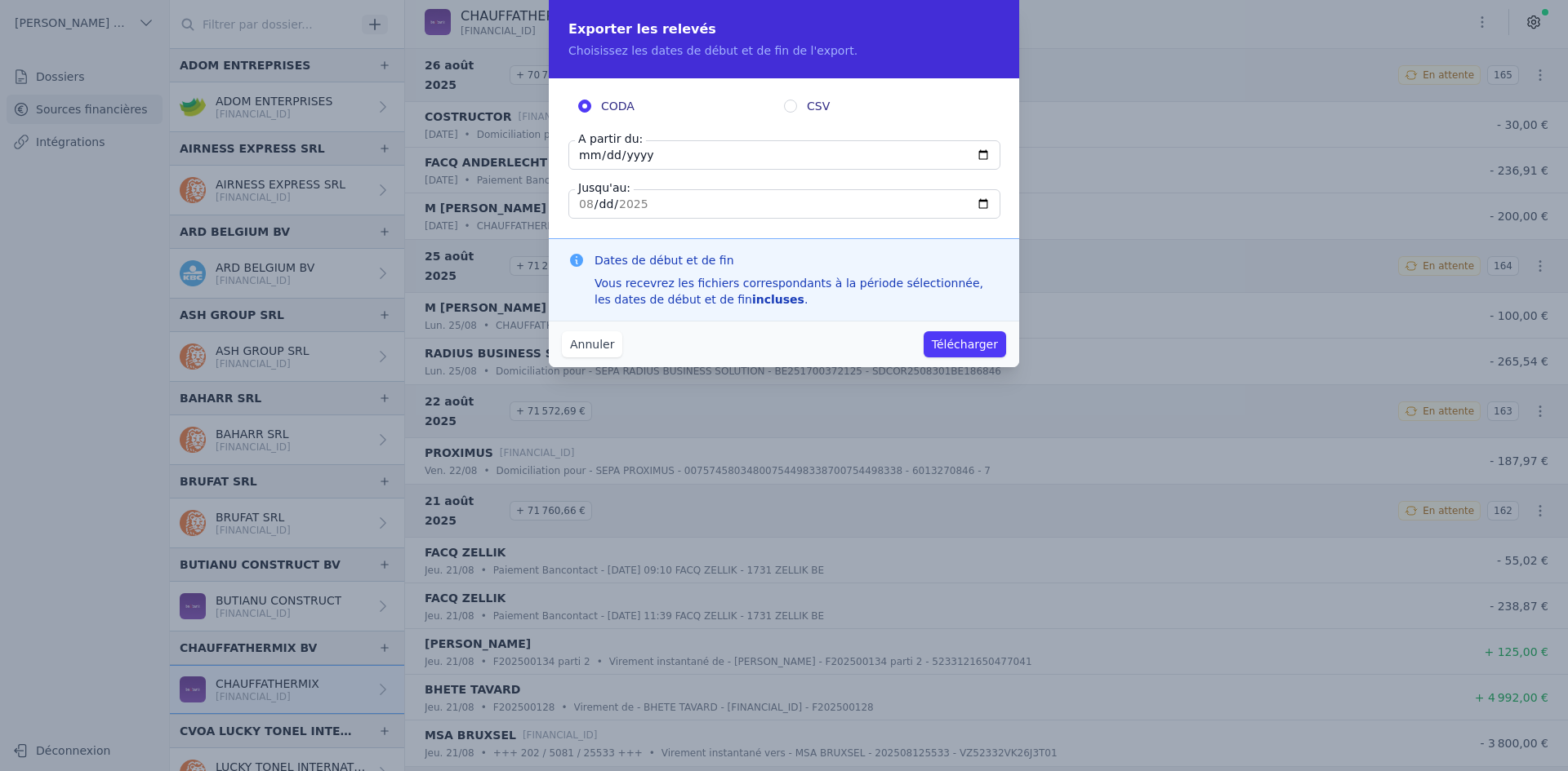
click at [585, 156] on input "[DATE]" at bounding box center [785, 155] width 432 height 29
type input "[DATE]"
click at [969, 338] on button "Télécharger" at bounding box center [965, 344] width 82 height 26
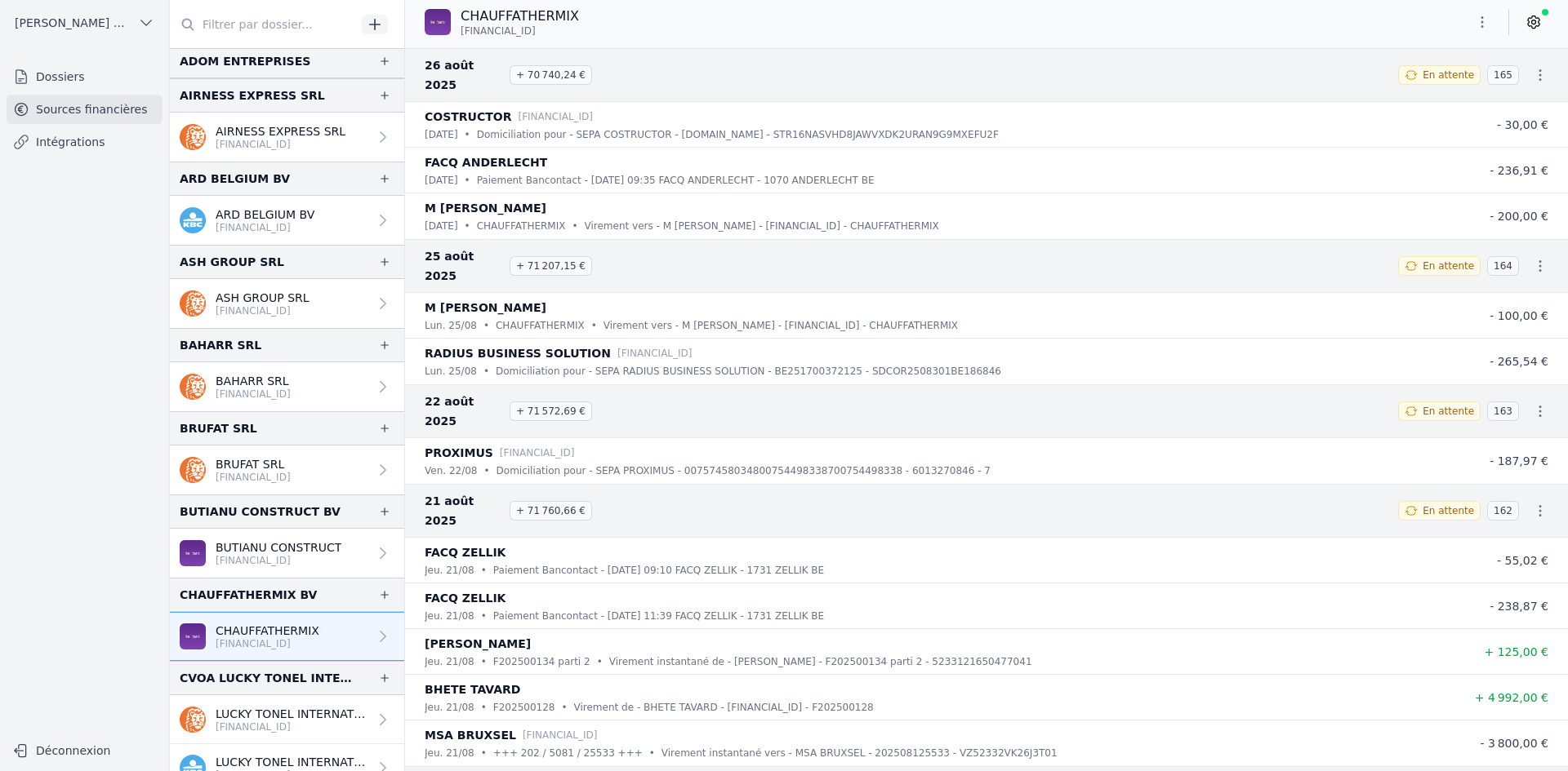
scroll to position [81, 0]
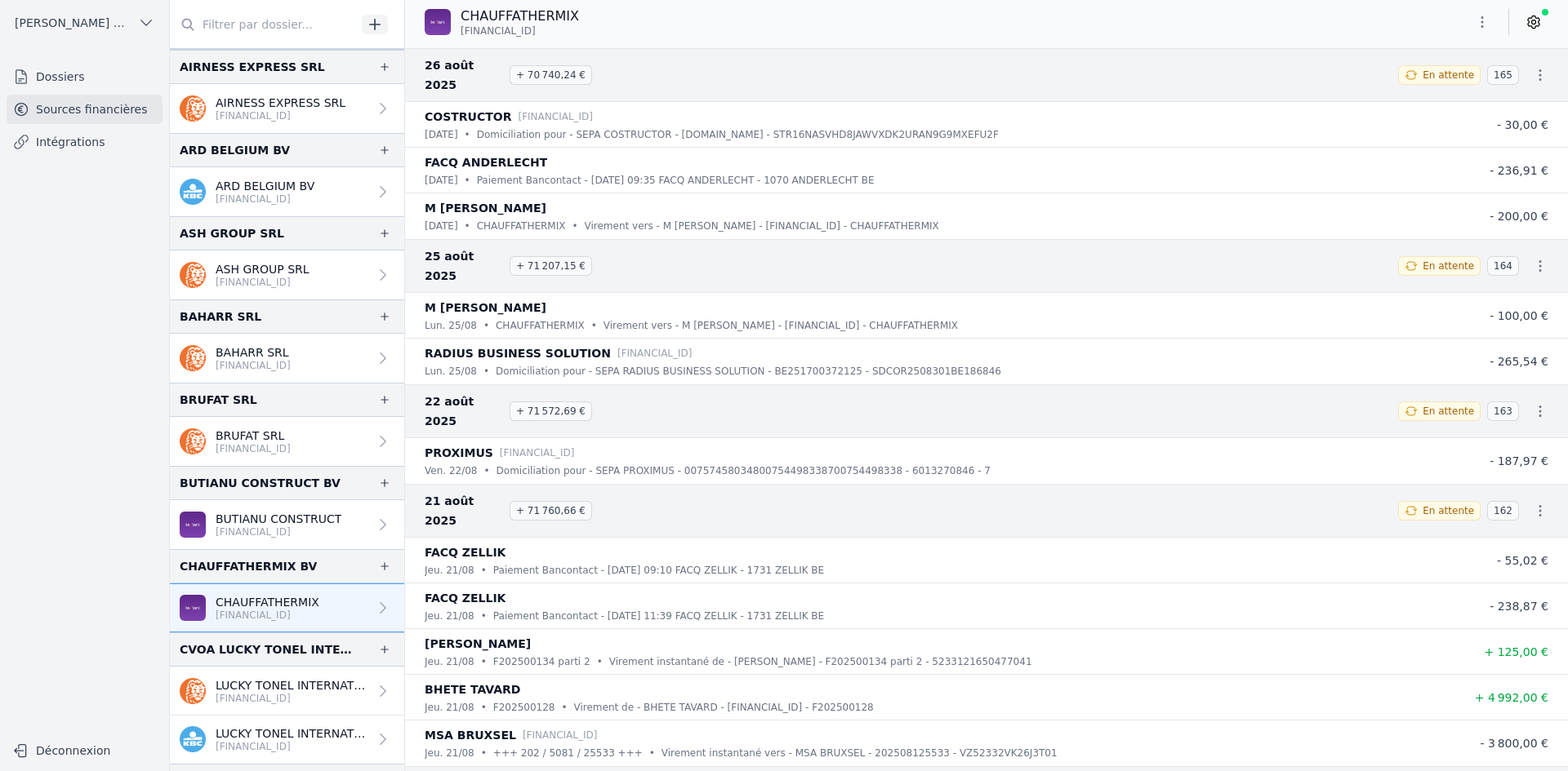
click at [265, 680] on p "LUCKY TONEL INTERNATIONAL SCRIS" at bounding box center [291, 685] width 152 height 16
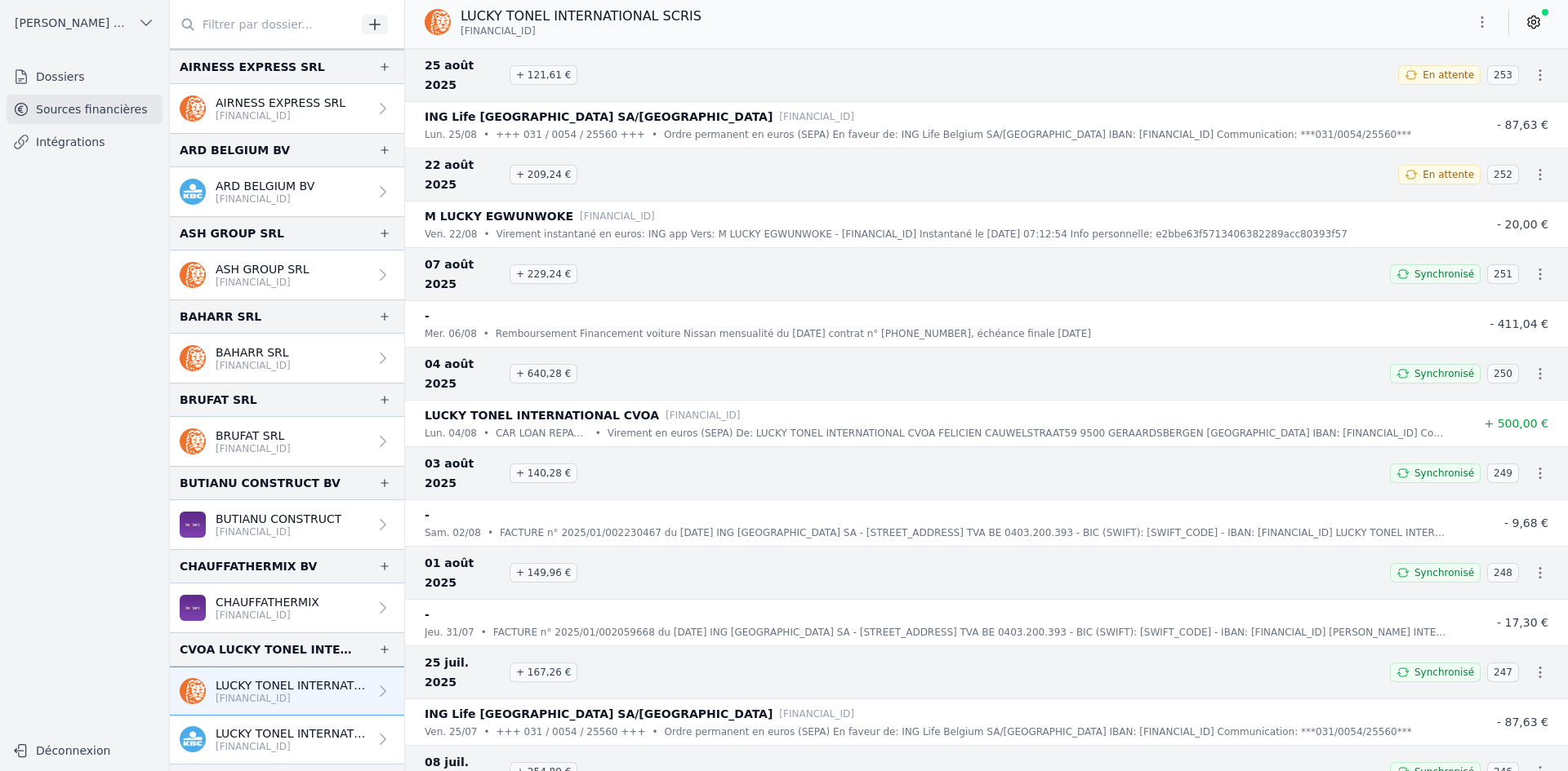
scroll to position [163, 0]
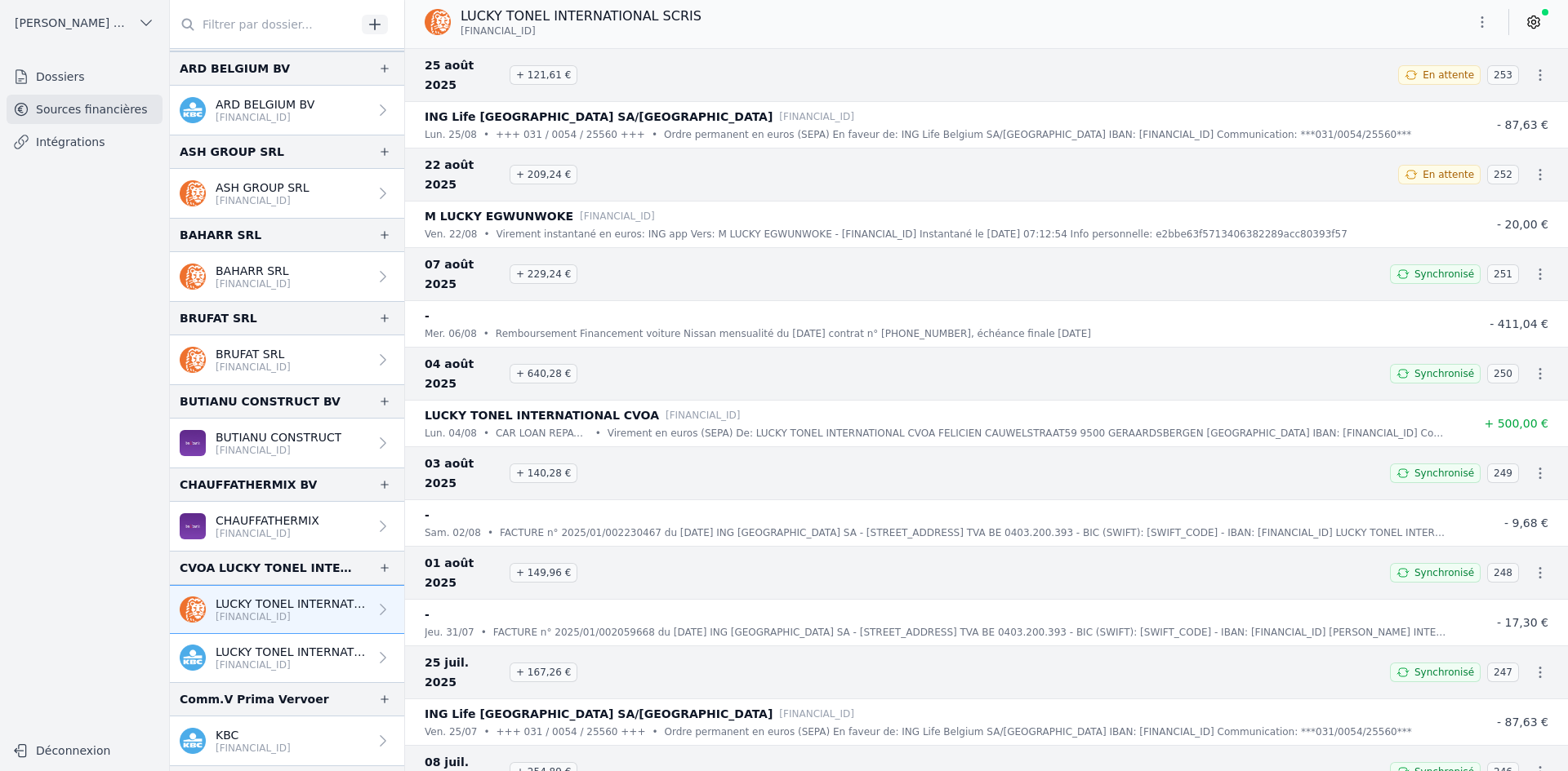
click at [1482, 20] on icon "button" at bounding box center [1482, 22] width 16 height 16
click at [1444, 88] on button "Exporter" at bounding box center [1442, 87] width 117 height 30
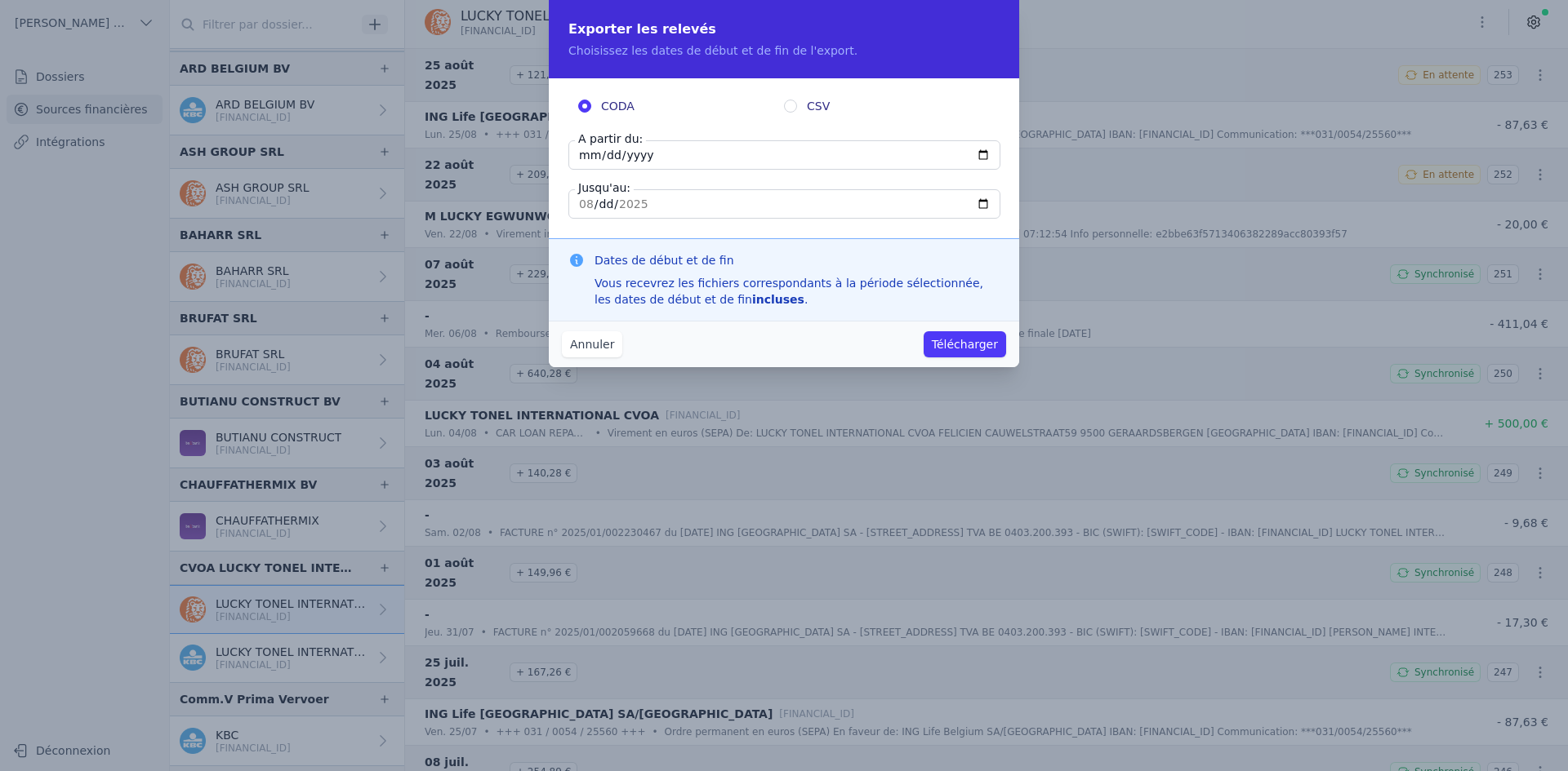
click at [583, 160] on input "[DATE]" at bounding box center [785, 155] width 432 height 29
type input "[DATE]"
click at [969, 346] on button "Télécharger" at bounding box center [965, 344] width 82 height 26
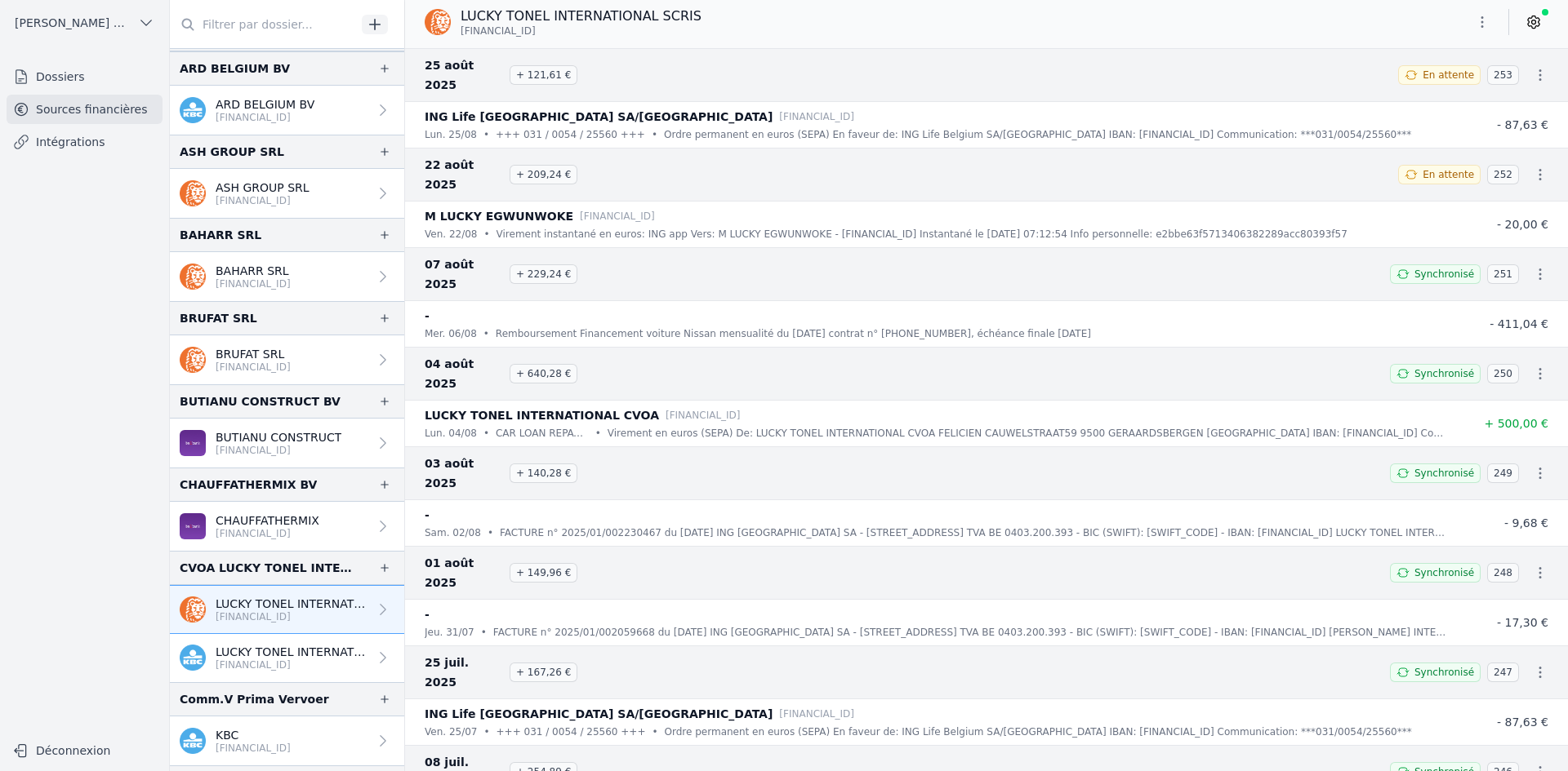
click at [302, 655] on p "LUCKY TONEL INTERNATIONAL CVOA" at bounding box center [291, 651] width 152 height 16
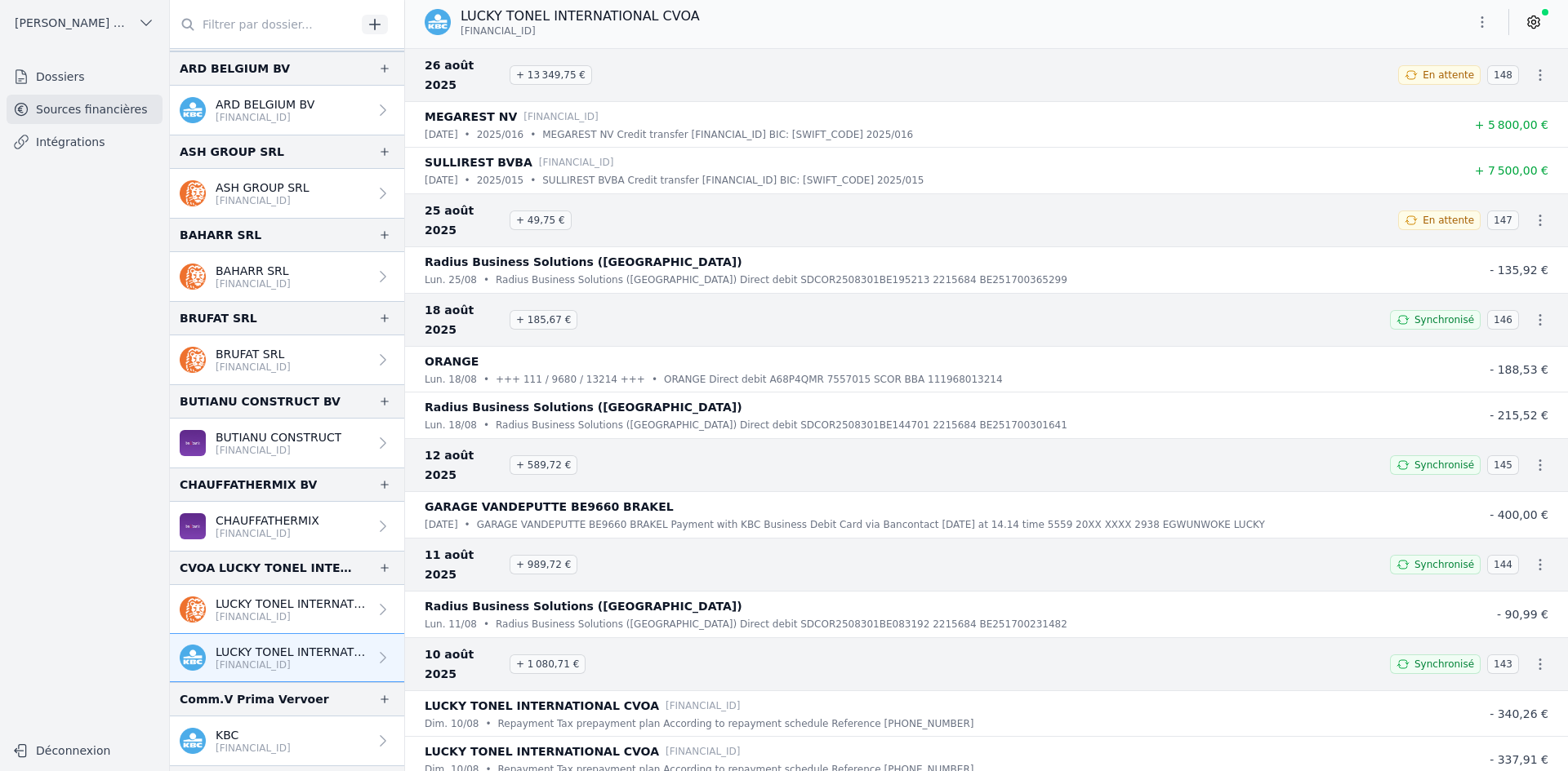
click at [1481, 24] on icon "button" at bounding box center [1482, 22] width 16 height 16
click at [1476, 92] on button "Exporter" at bounding box center [1442, 87] width 117 height 30
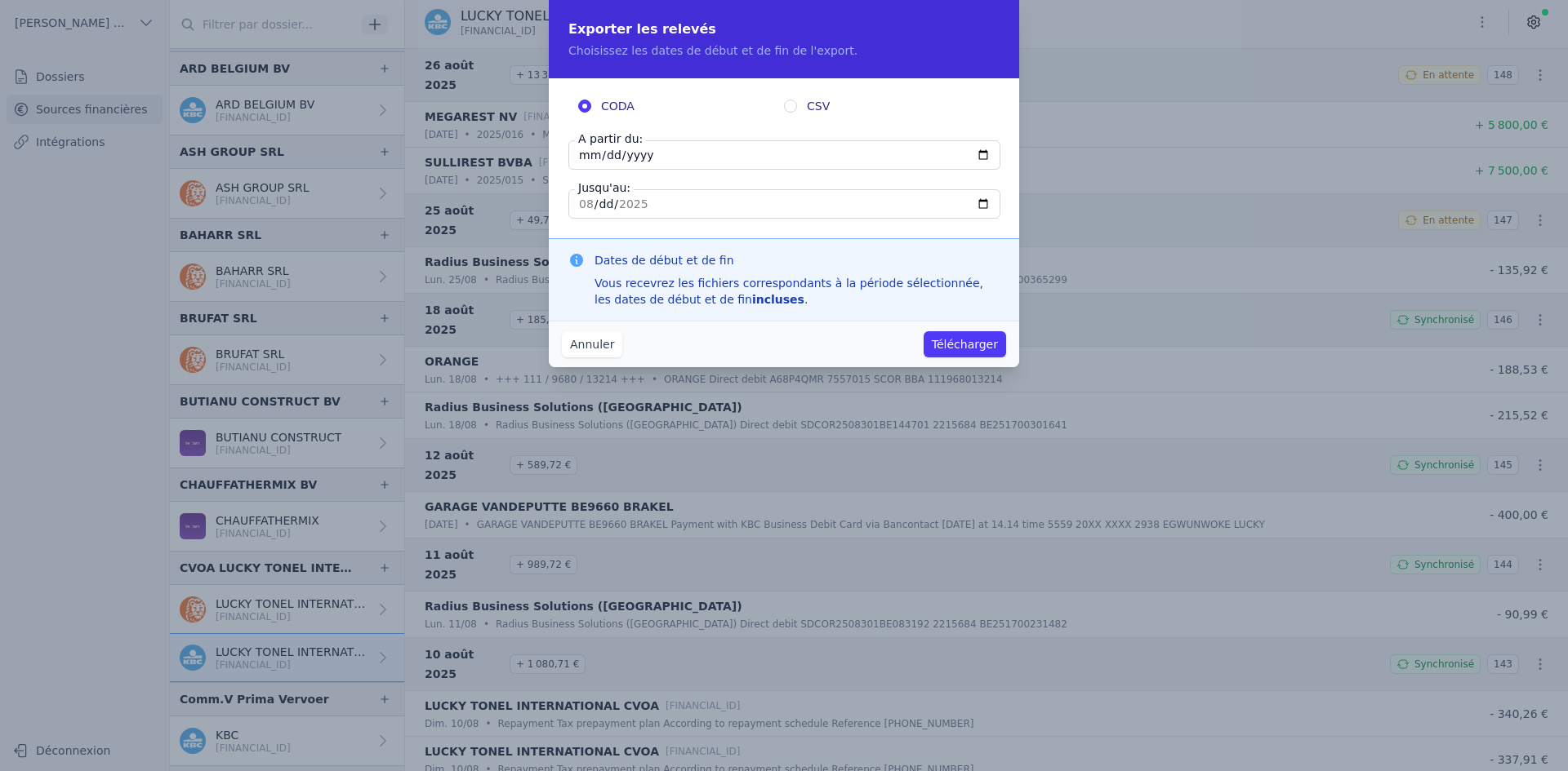
click at [591, 159] on input "[DATE]" at bounding box center [785, 155] width 432 height 29
type input "[DATE]"
click at [957, 339] on button "Télécharger" at bounding box center [965, 344] width 82 height 26
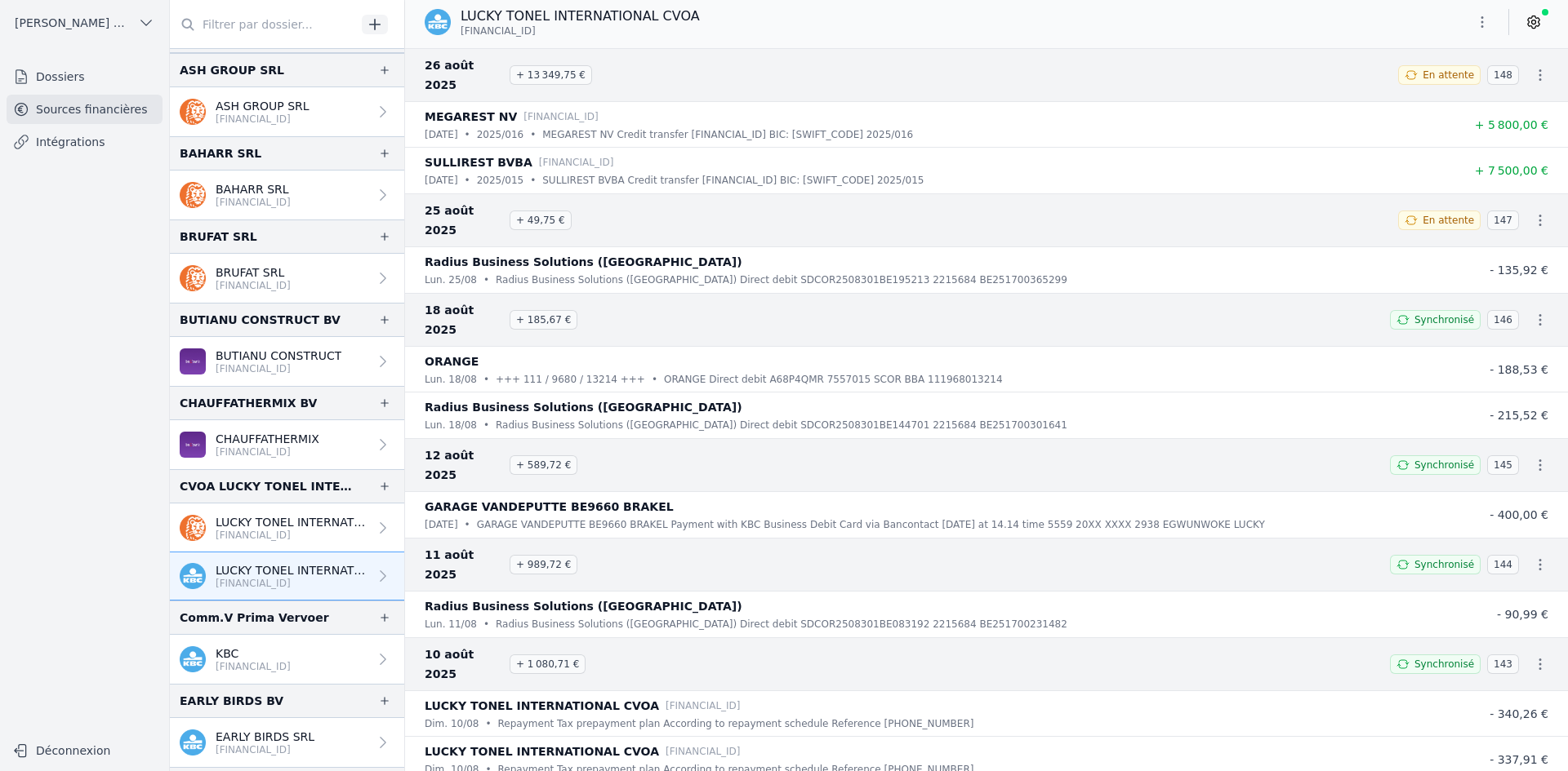
scroll to position [326, 0]
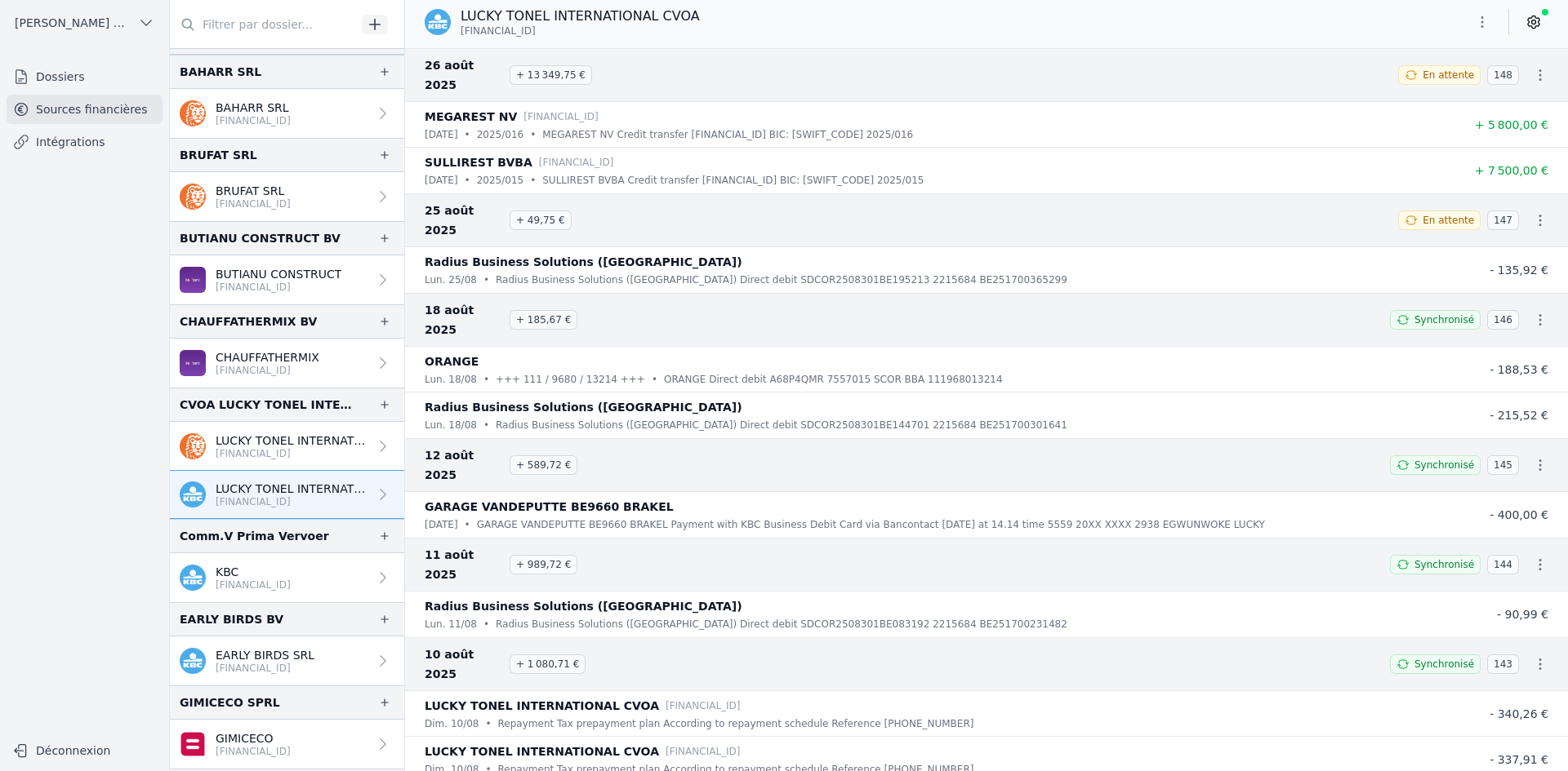
click at [268, 591] on p "[FINANCIAL_ID]" at bounding box center [253, 585] width 75 height 13
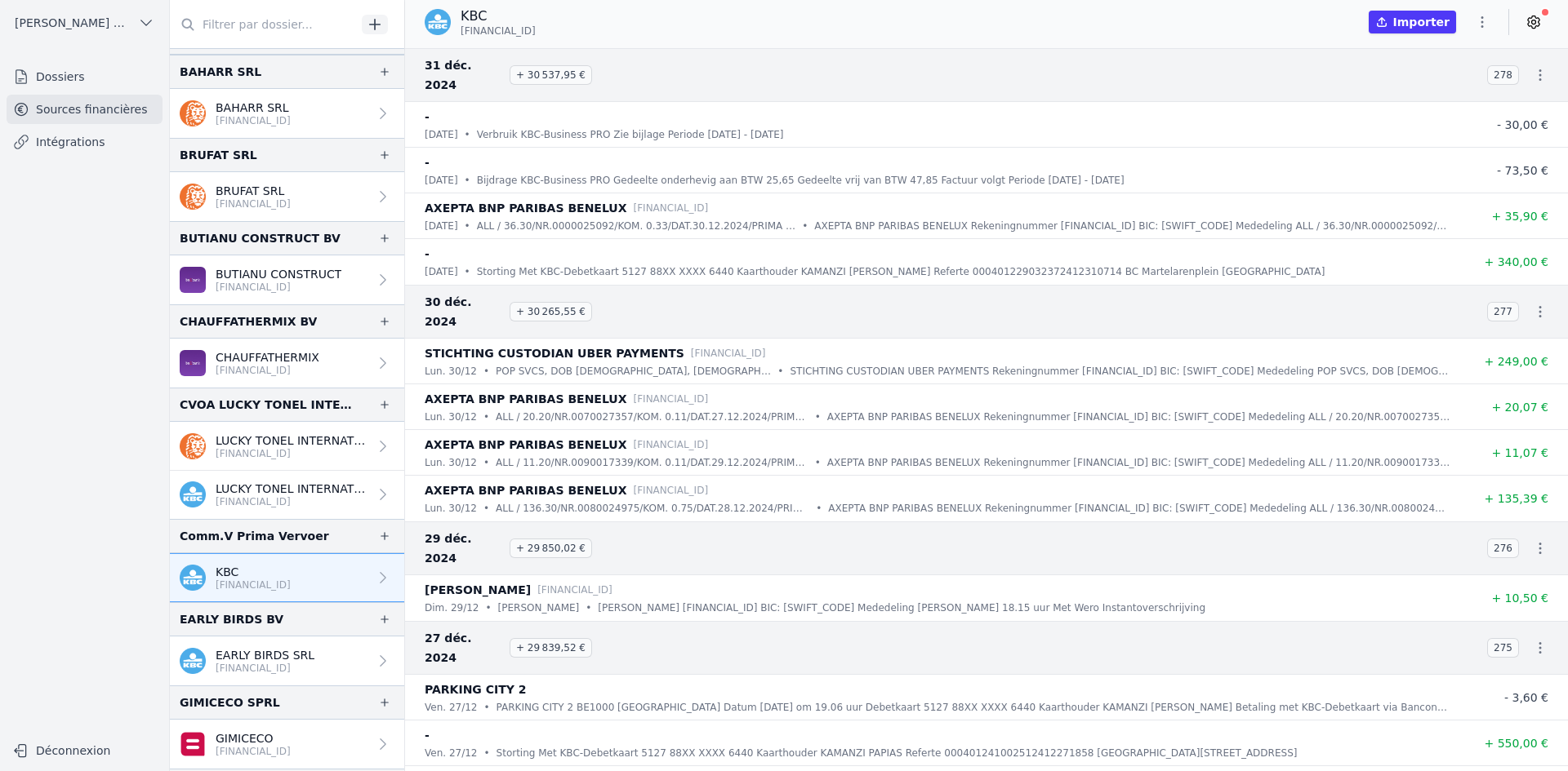
click at [320, 660] on link "EARLY BIRDS SRL [FINANCIAL_ID]" at bounding box center [287, 660] width 235 height 49
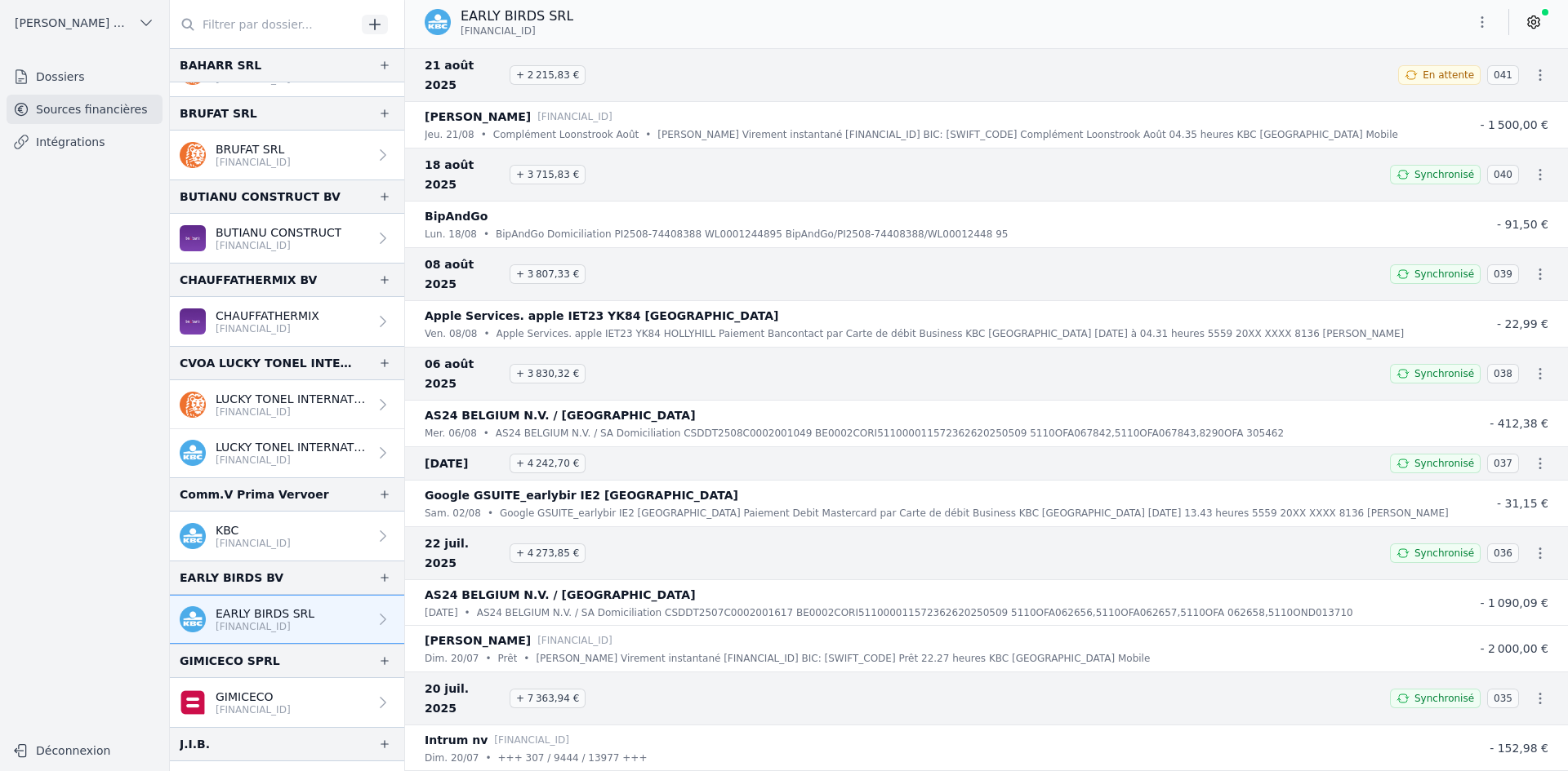
scroll to position [408, 0]
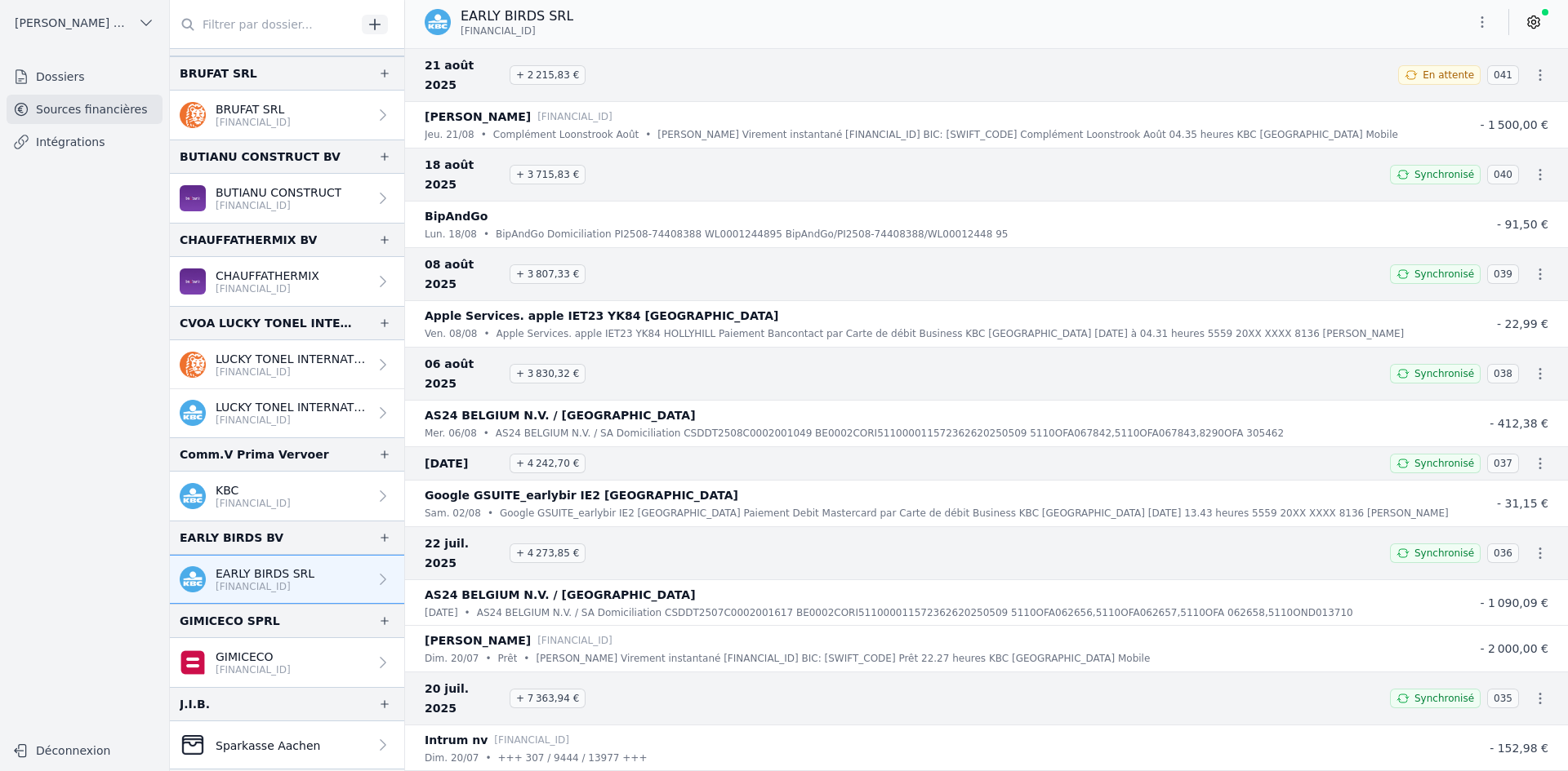
click at [235, 657] on p "GIMICECO" at bounding box center [253, 656] width 75 height 16
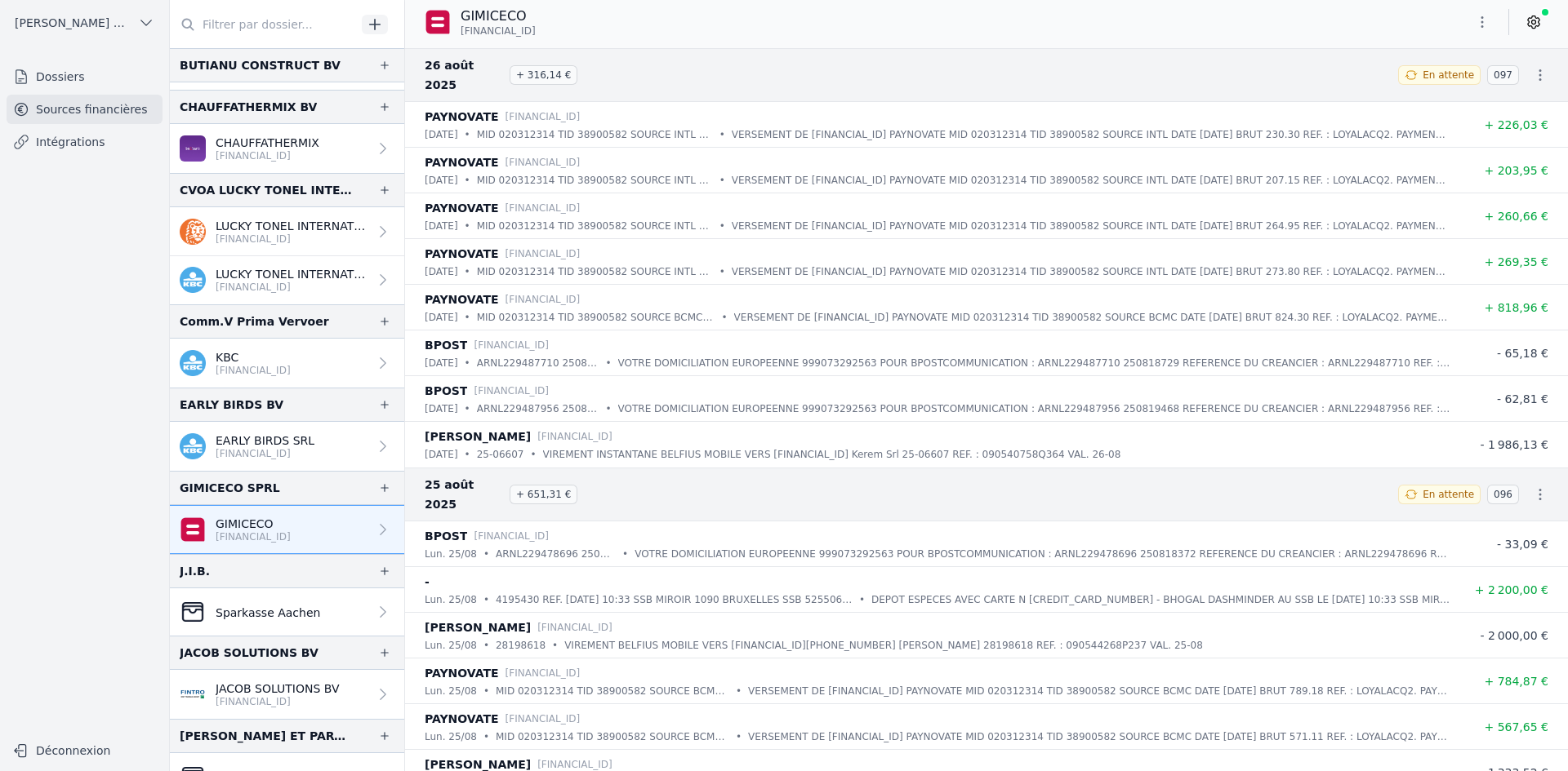
scroll to position [653, 0]
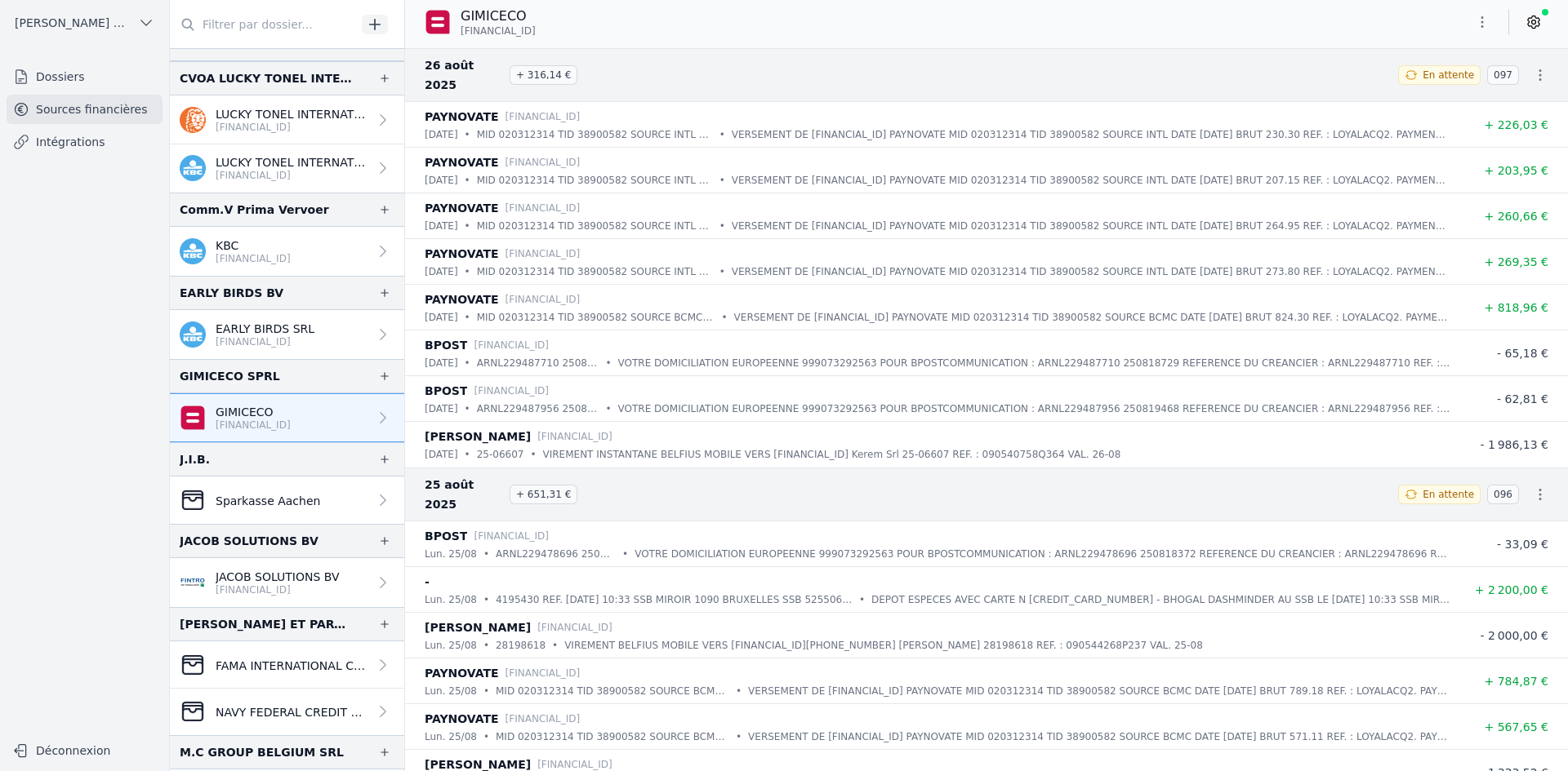
drag, startPoint x: 300, startPoint y: 378, endPoint x: 322, endPoint y: 384, distance: 22.8
drag, startPoint x: 322, startPoint y: 384, endPoint x: 220, endPoint y: 485, distance: 143.5
click at [220, 485] on link "Sparkasse Aachen" at bounding box center [287, 500] width 235 height 48
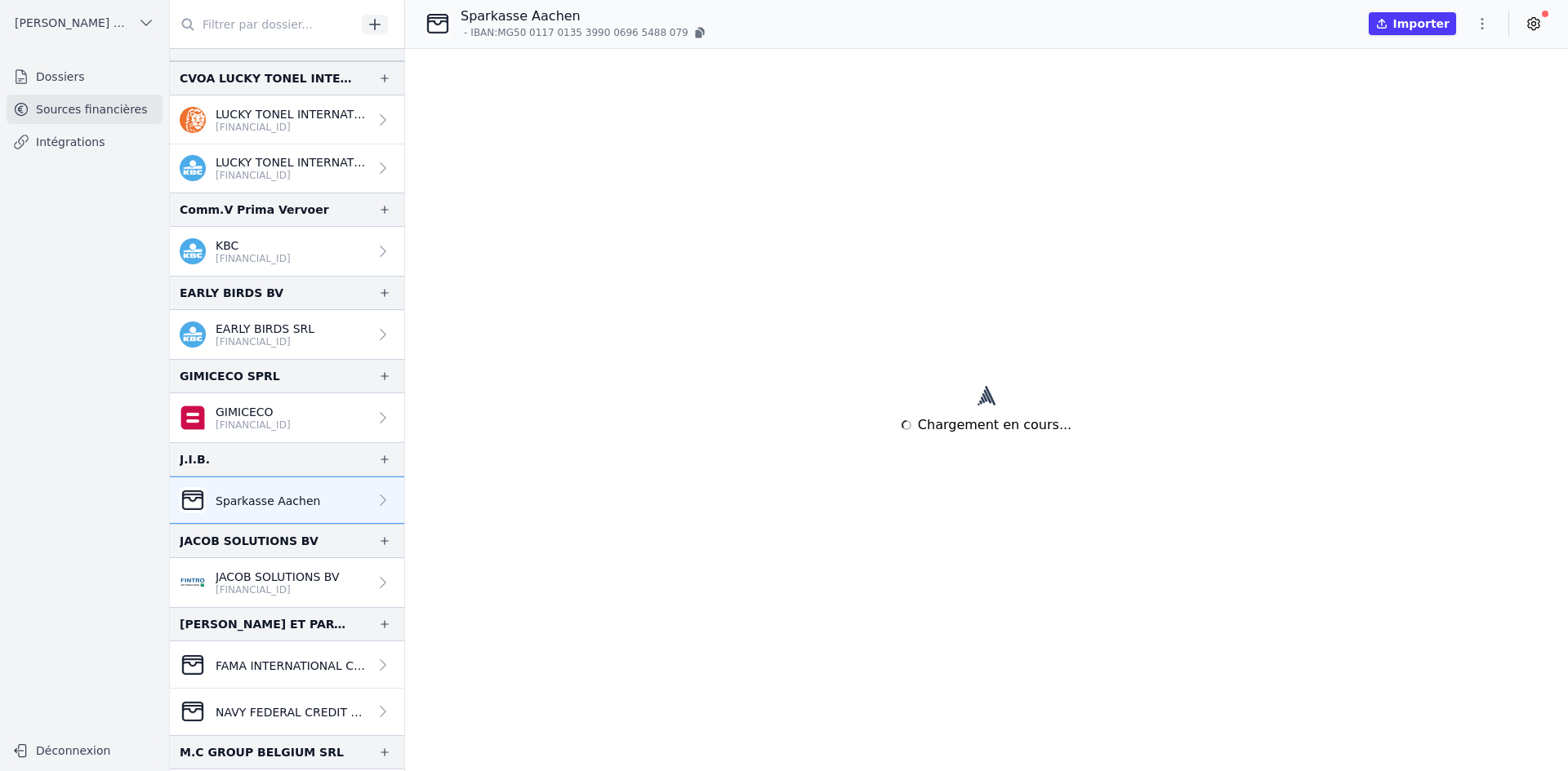
click at [220, 493] on p "Sparkasse Aachen" at bounding box center [267, 501] width 105 height 16
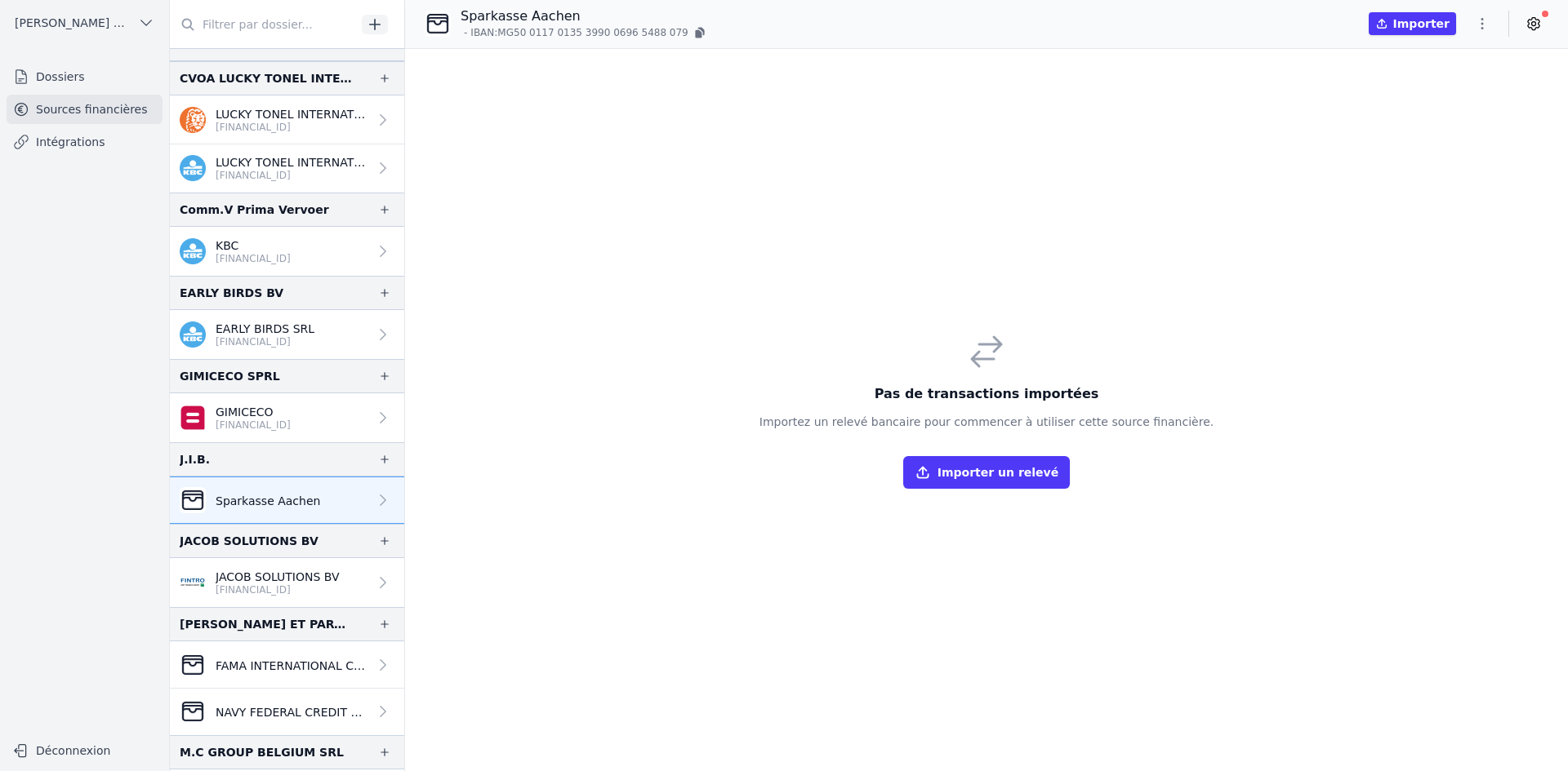
scroll to position [734, 0]
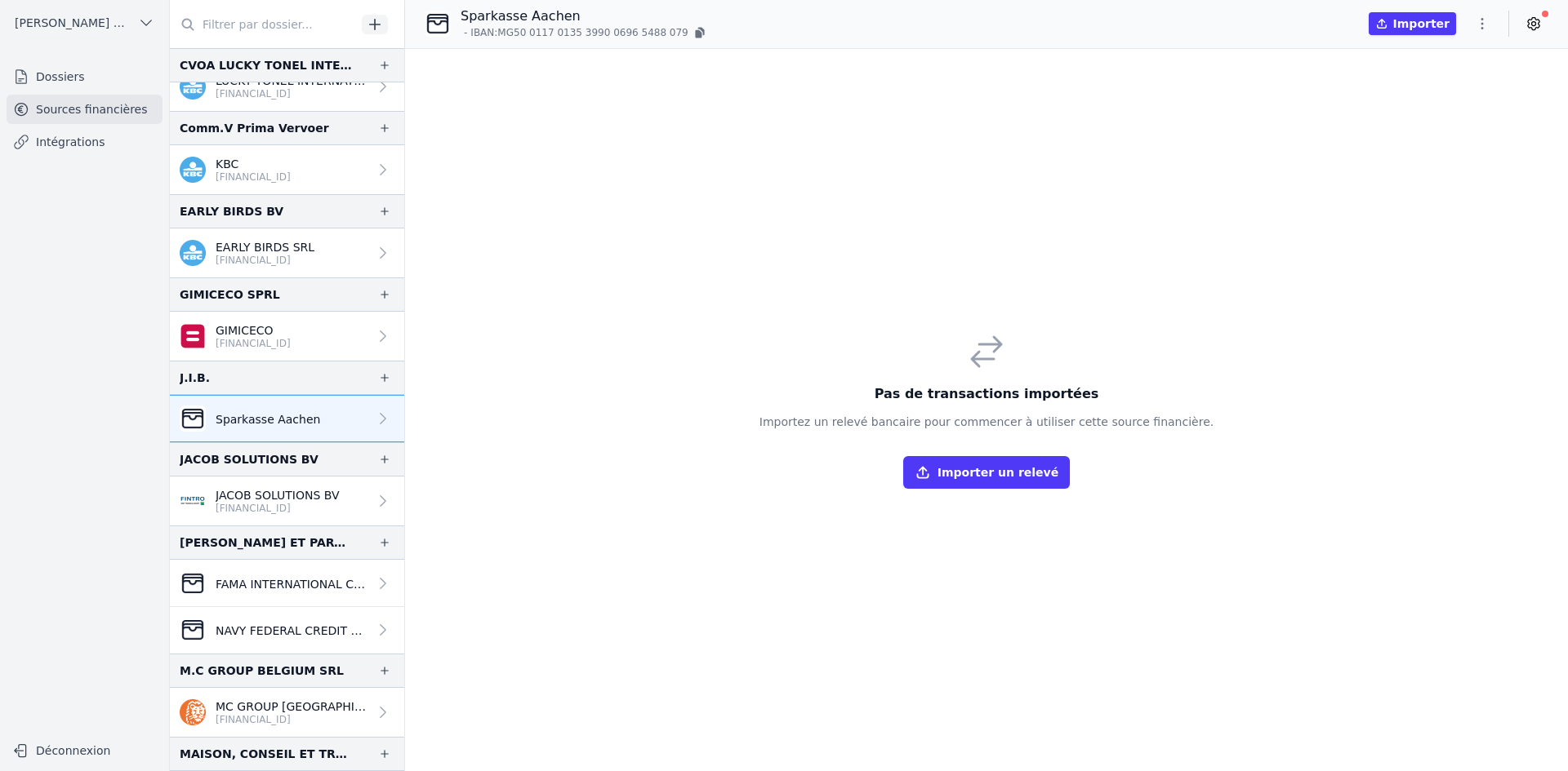
click at [263, 486] on link "[PERSON_NAME] SOLUTIONS BV [FINANCIAL_ID]" at bounding box center [287, 501] width 235 height 49
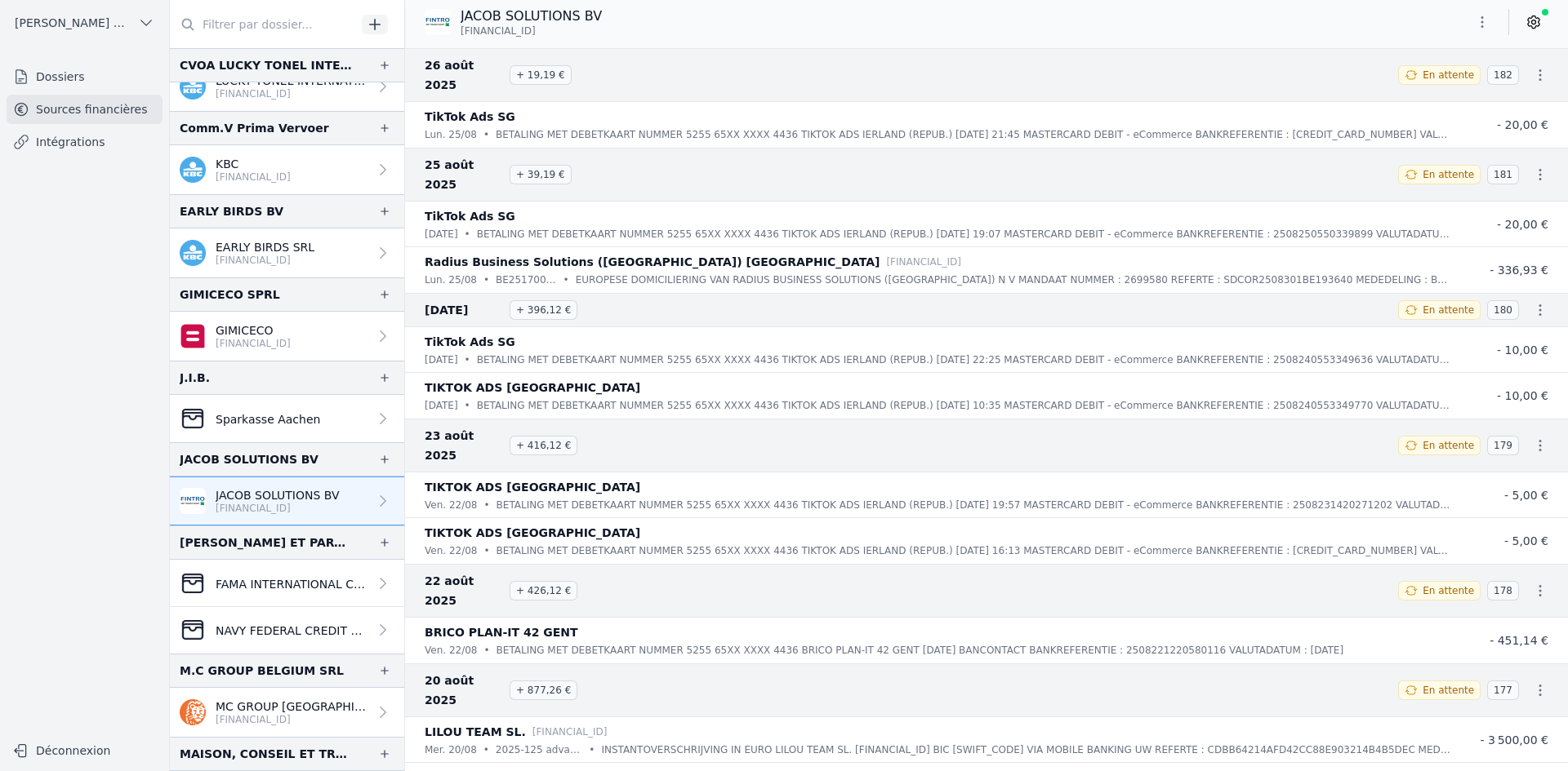
click at [1476, 29] on icon "button" at bounding box center [1482, 22] width 16 height 16
click at [1417, 81] on button "Exporter" at bounding box center [1442, 87] width 117 height 30
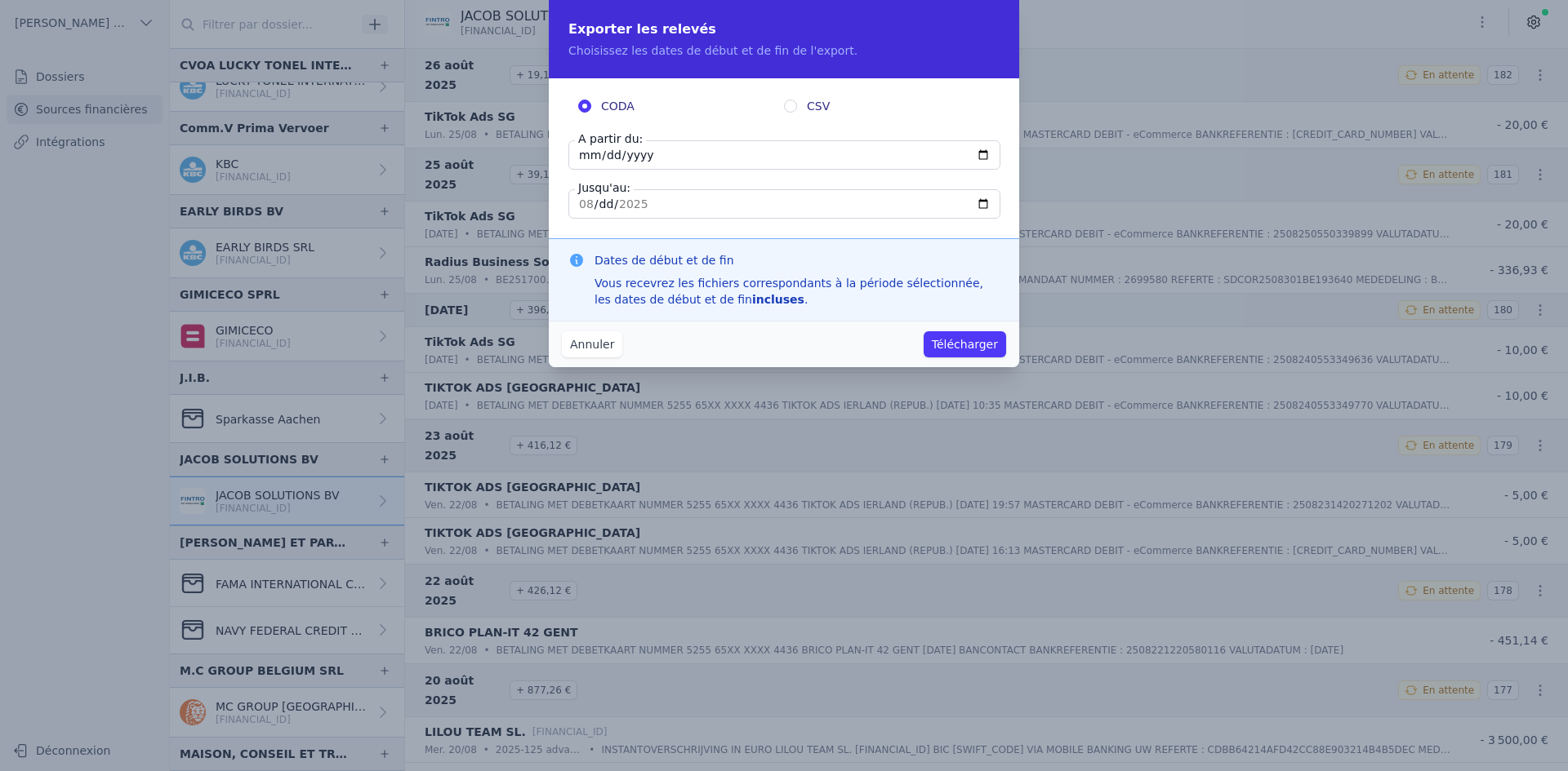
click at [590, 153] on input "[DATE]" at bounding box center [785, 155] width 432 height 29
type input "[DATE]"
click at [974, 342] on button "Télécharger" at bounding box center [965, 344] width 82 height 26
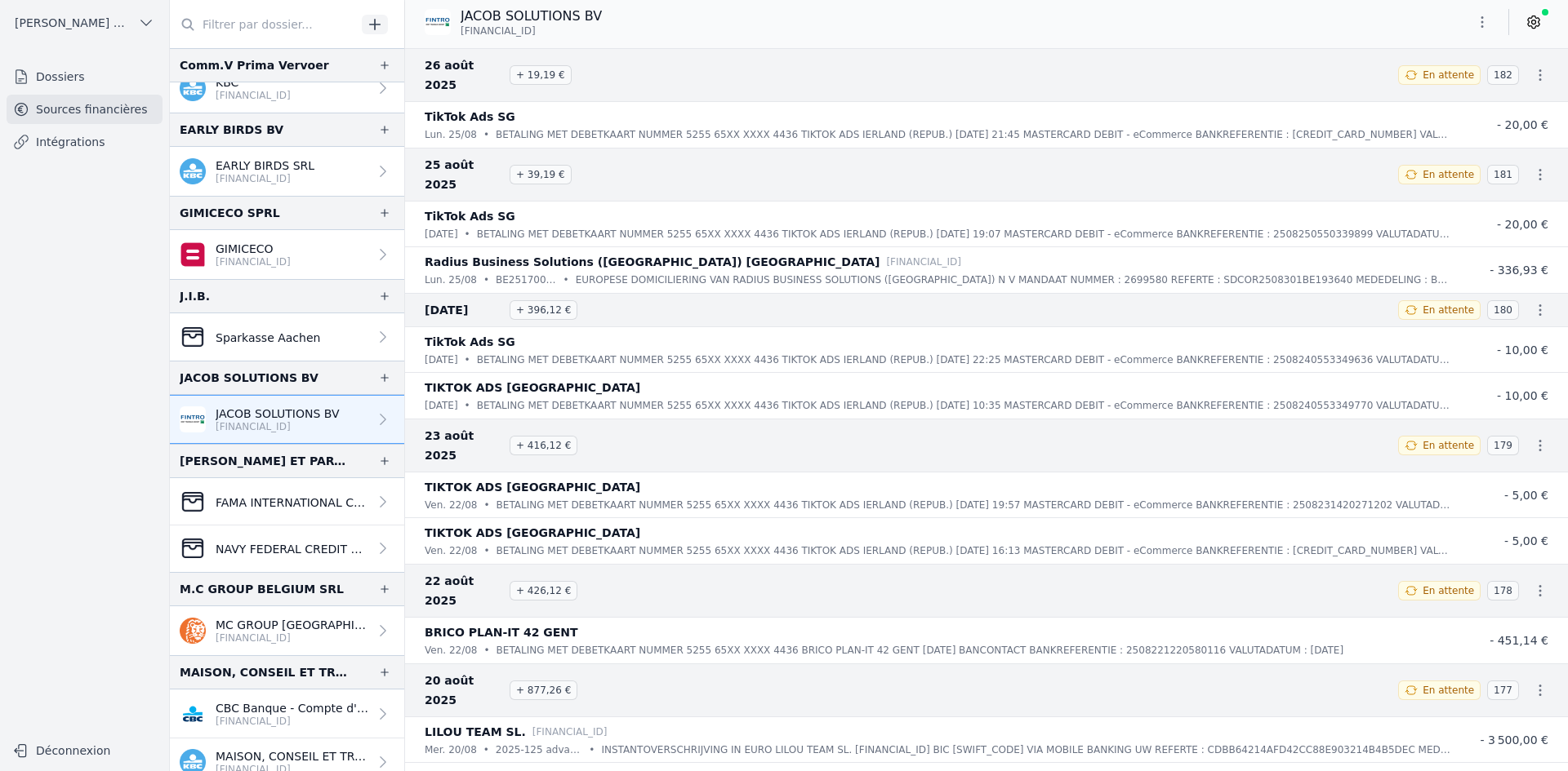
scroll to position [979, 0]
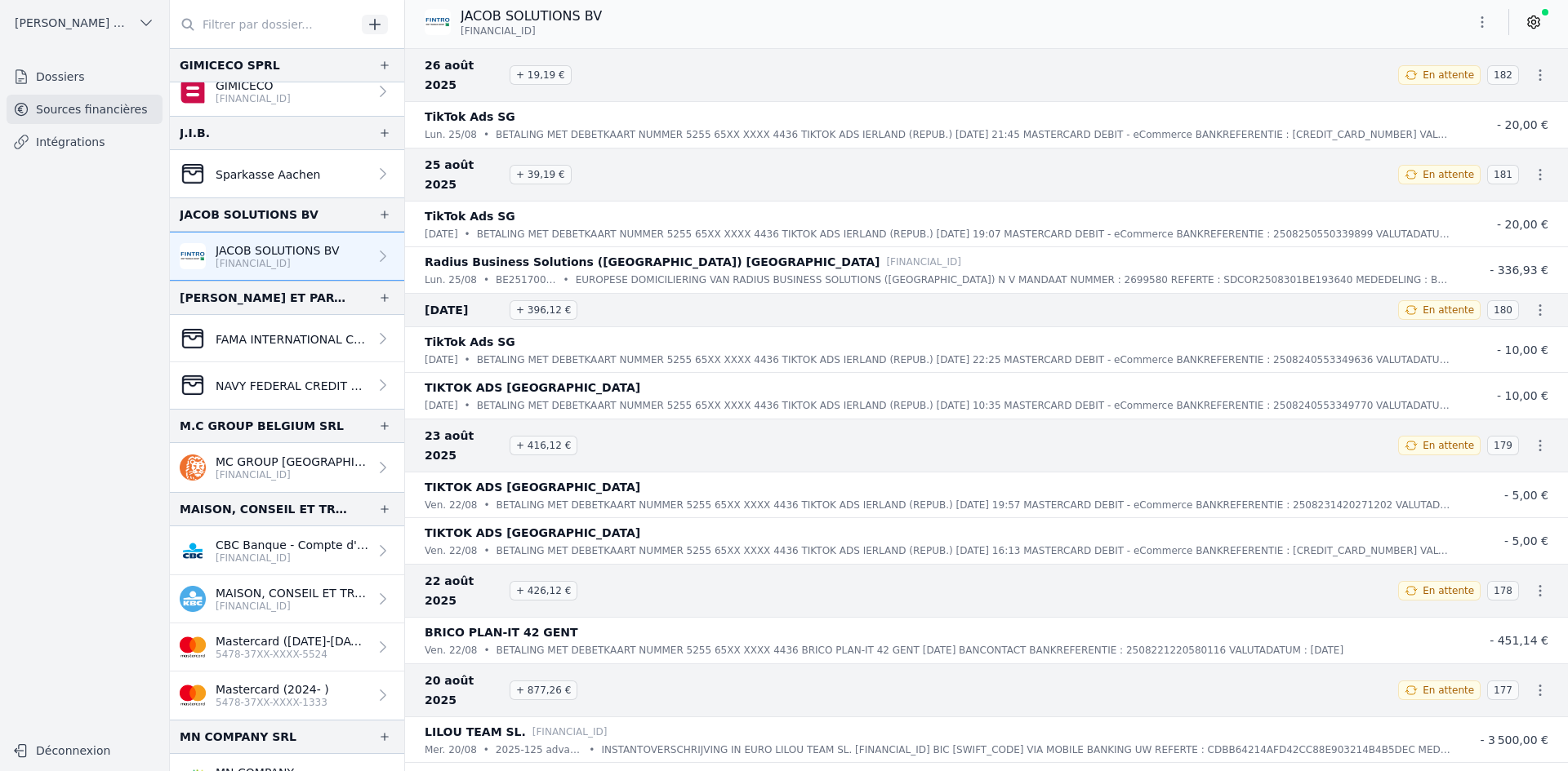
click at [271, 480] on p "[FINANCIAL_ID]" at bounding box center [291, 475] width 152 height 13
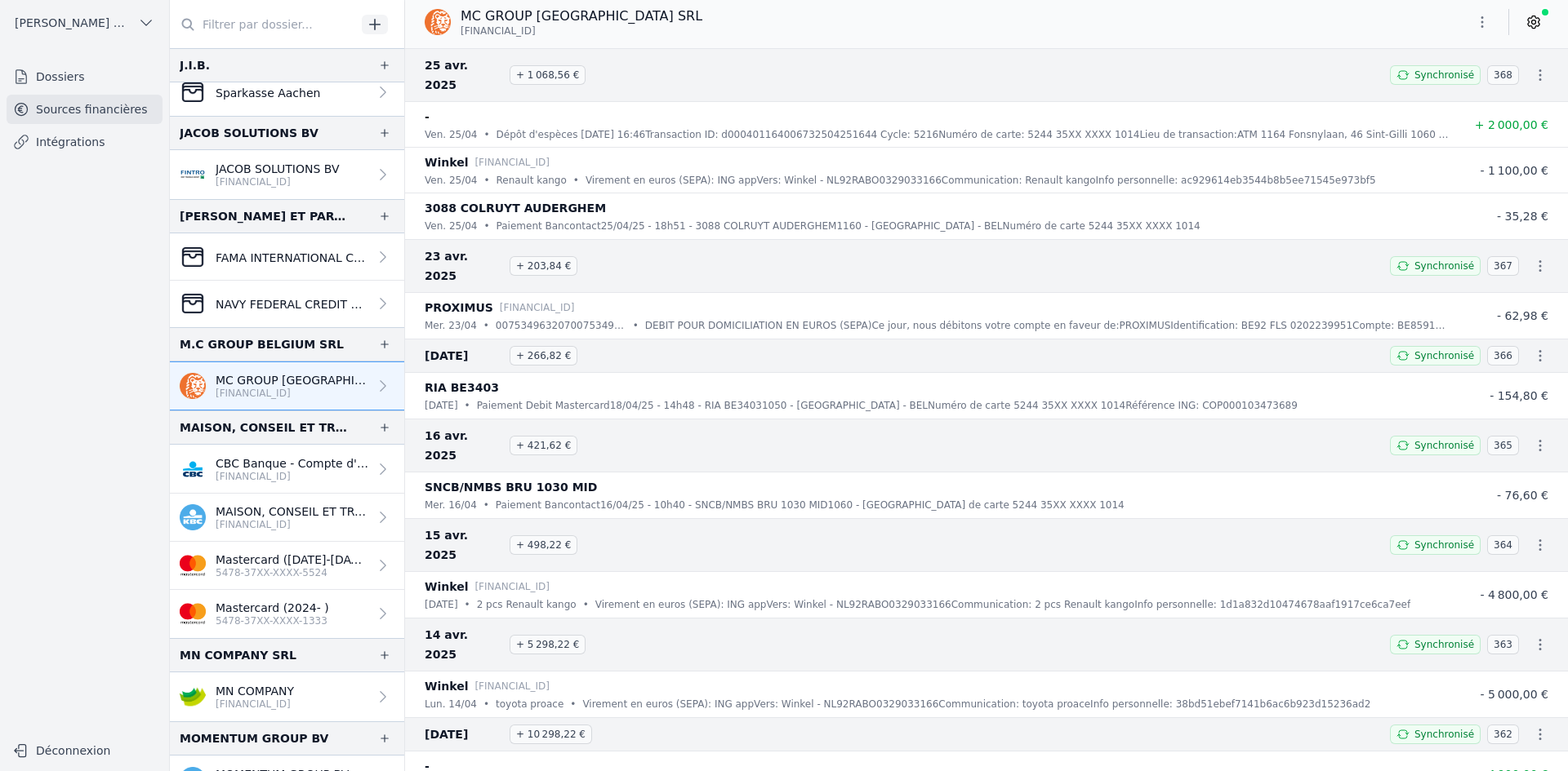
scroll to position [1143, 0]
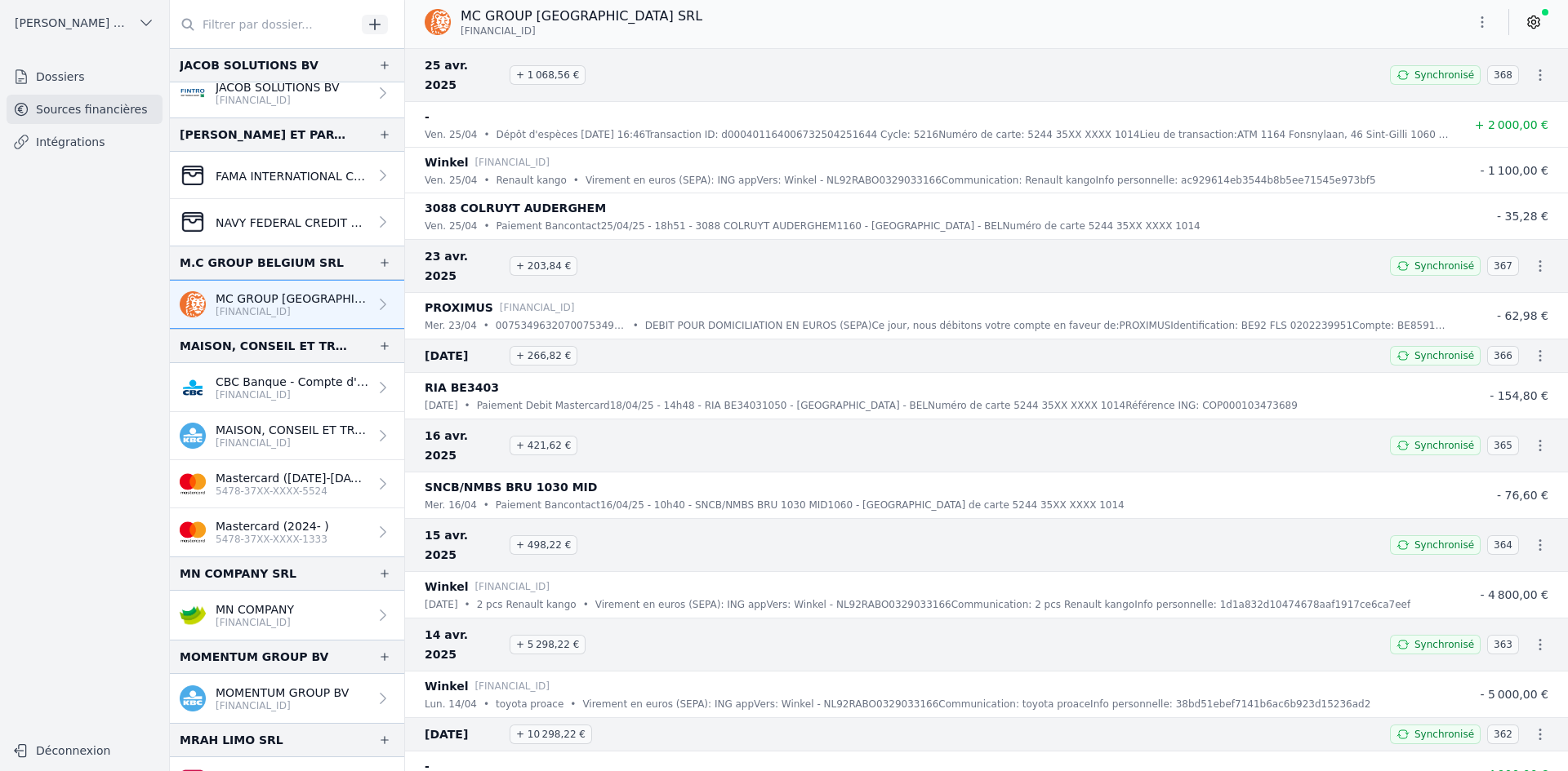
click at [250, 381] on p "CBC Banque - Compte d'épargne" at bounding box center [291, 382] width 152 height 16
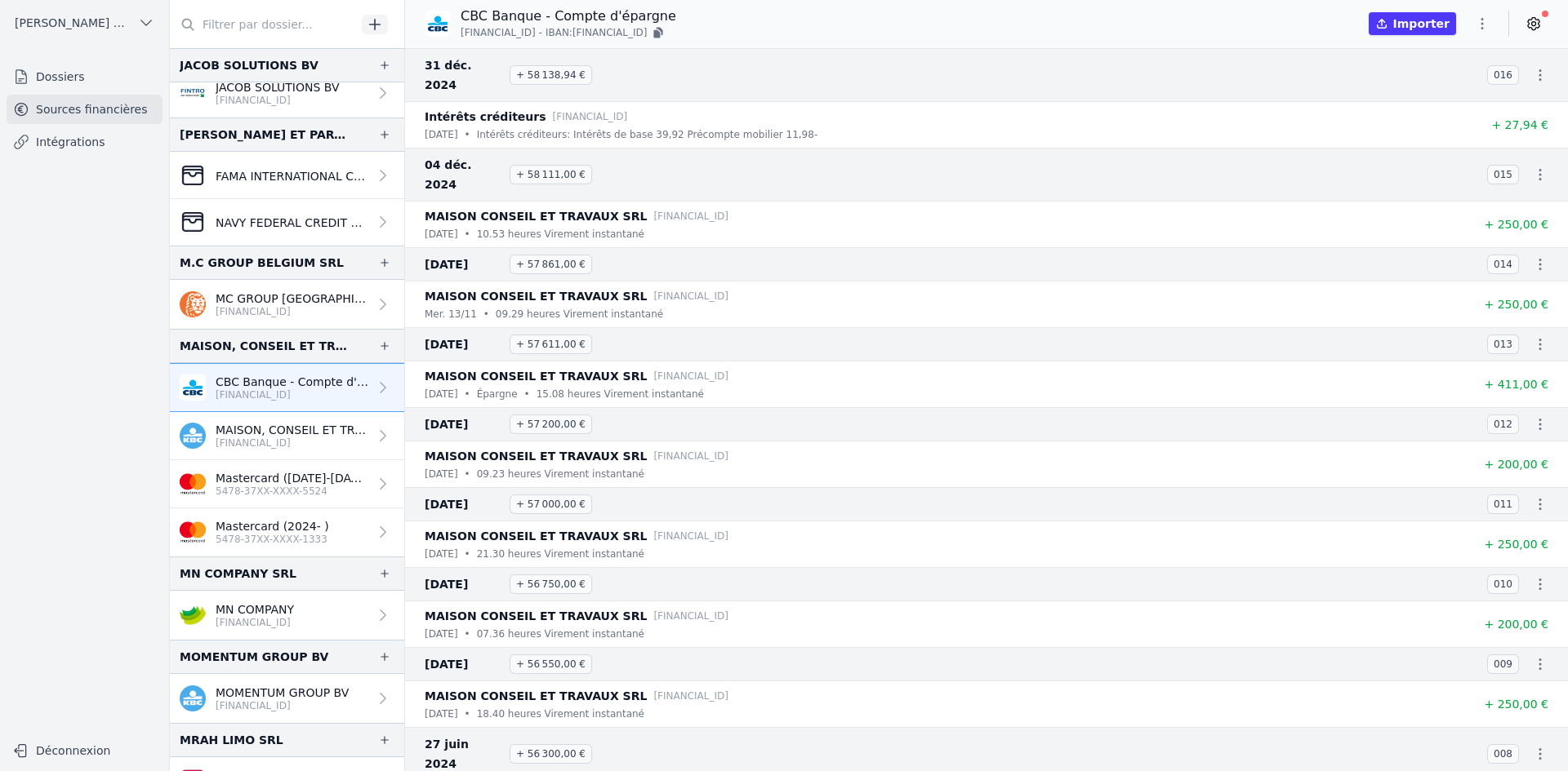
click at [248, 414] on link "MAISON, CONSEIL ET TRAVAUX SRL [FINANCIAL_ID]" at bounding box center [287, 436] width 235 height 49
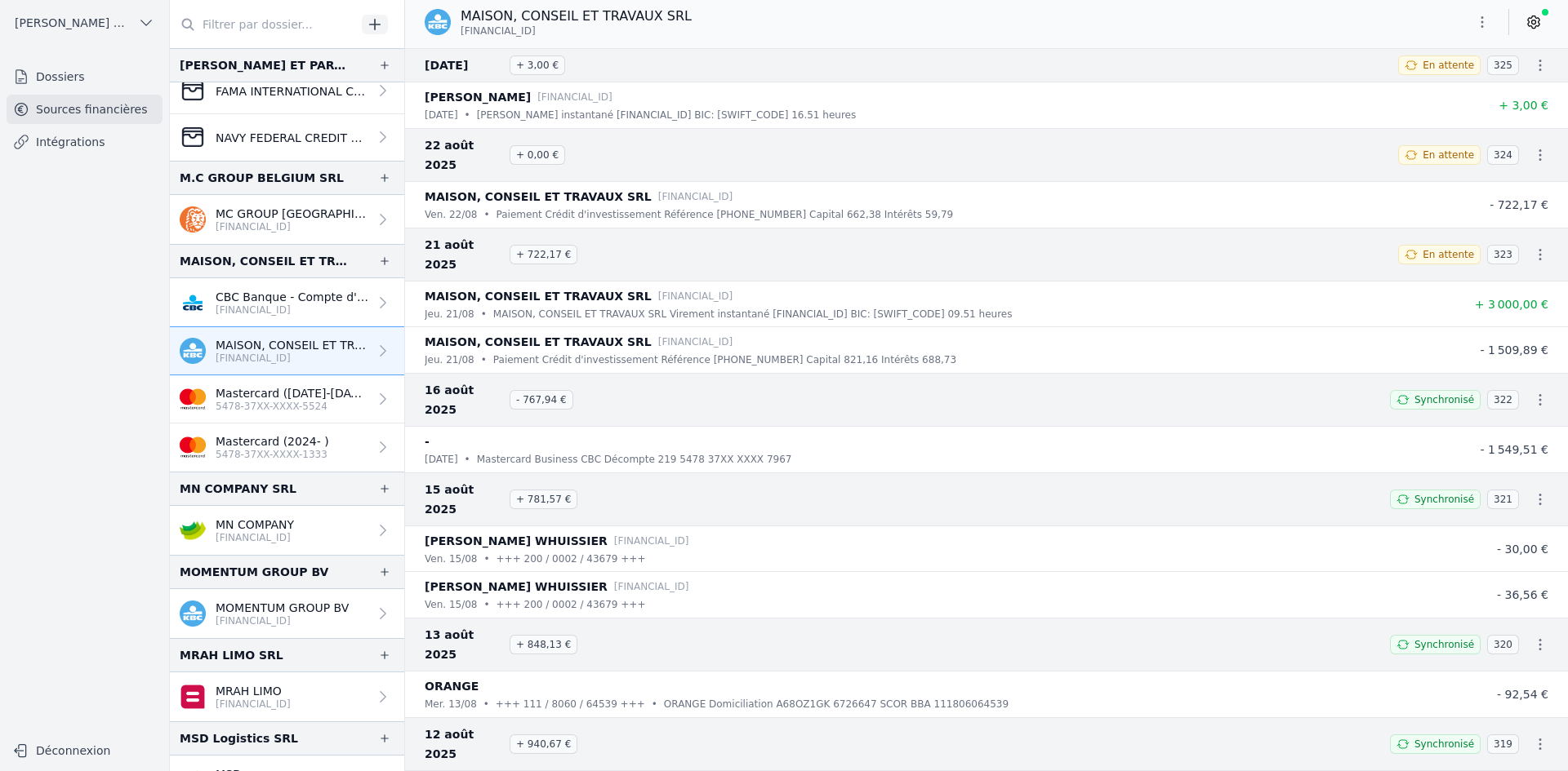
scroll to position [1306, 0]
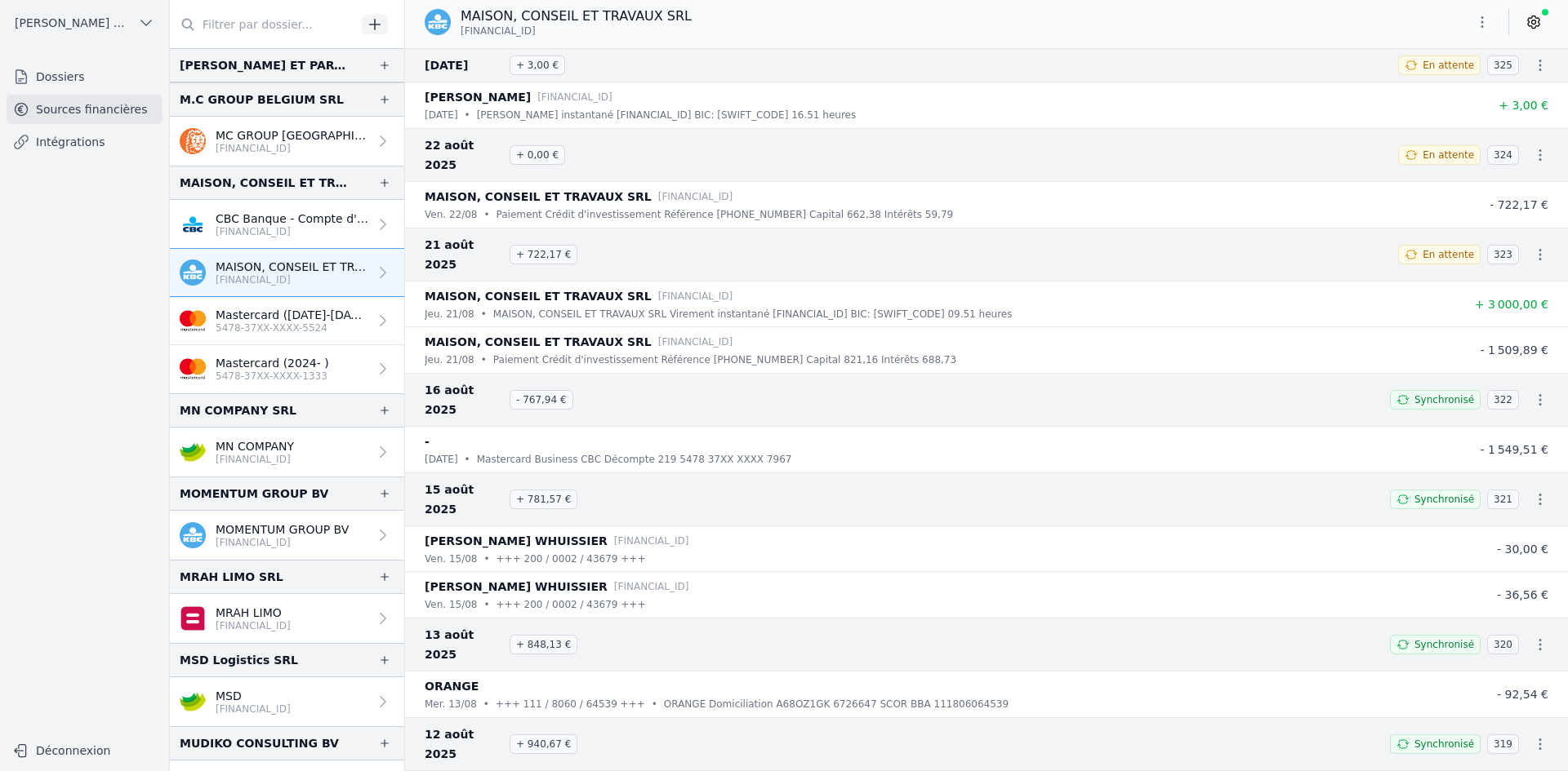
click at [280, 449] on p "MN COMPANY" at bounding box center [255, 446] width 79 height 16
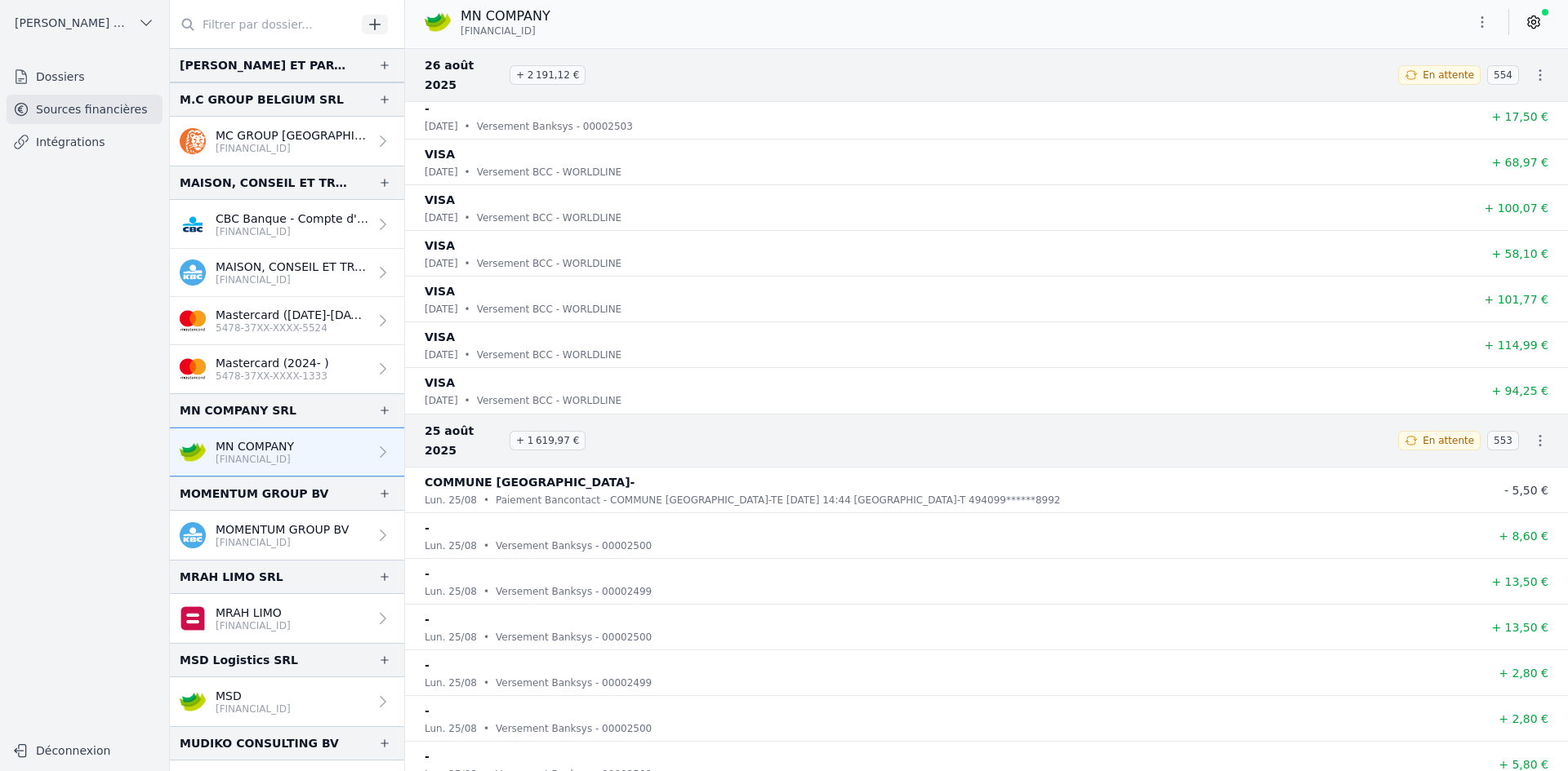
scroll to position [1714, 0]
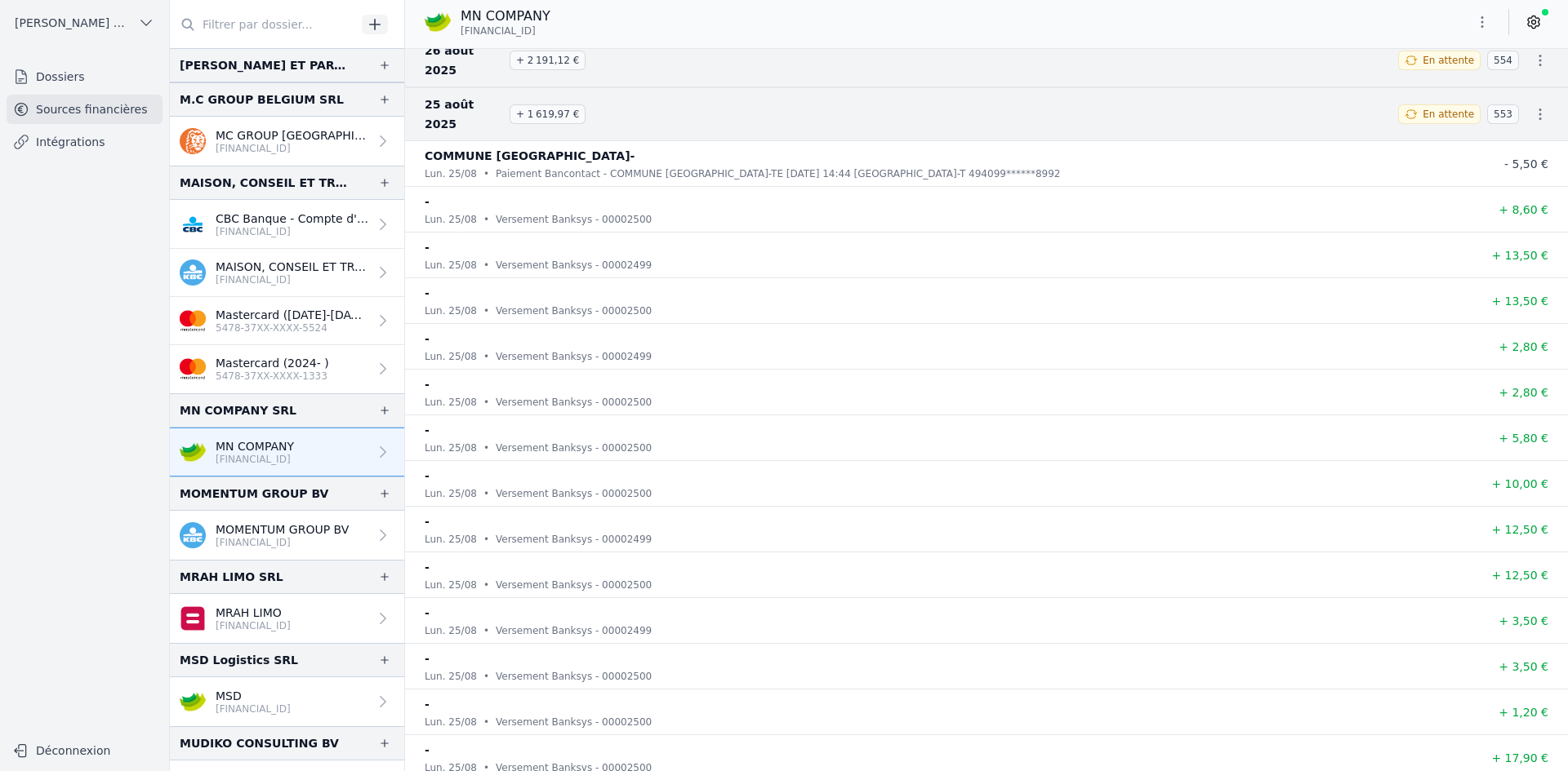
click at [1480, 18] on icon "button" at bounding box center [1482, 22] width 16 height 16
click at [1426, 90] on button "Exporter" at bounding box center [1442, 87] width 117 height 30
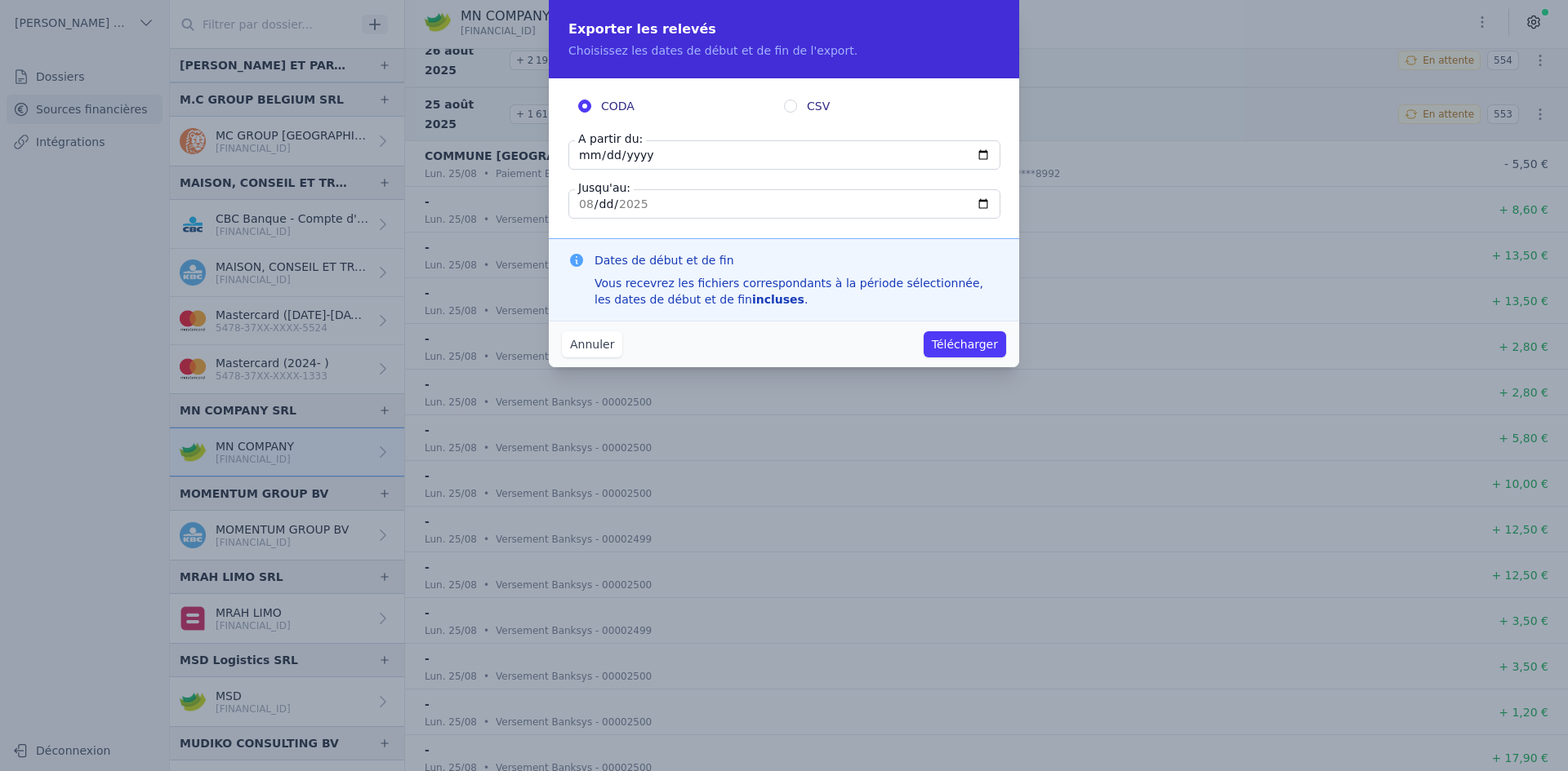
click at [581, 158] on input "[DATE]" at bounding box center [785, 155] width 432 height 29
type input "[DATE]"
click at [948, 348] on button "Télécharger" at bounding box center [965, 344] width 82 height 26
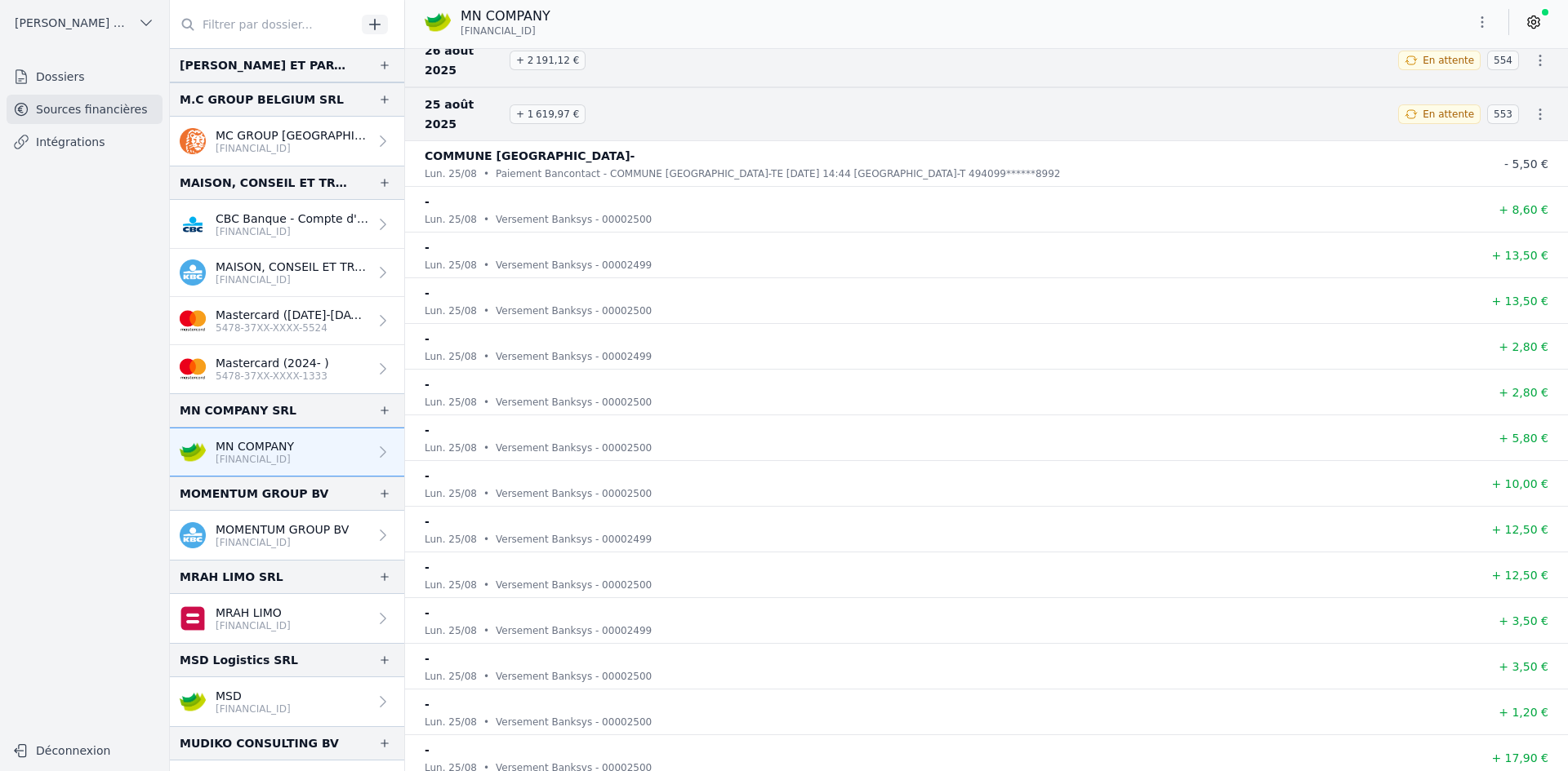
click at [242, 537] on p "[FINANCIAL_ID]" at bounding box center [281, 543] width 133 height 13
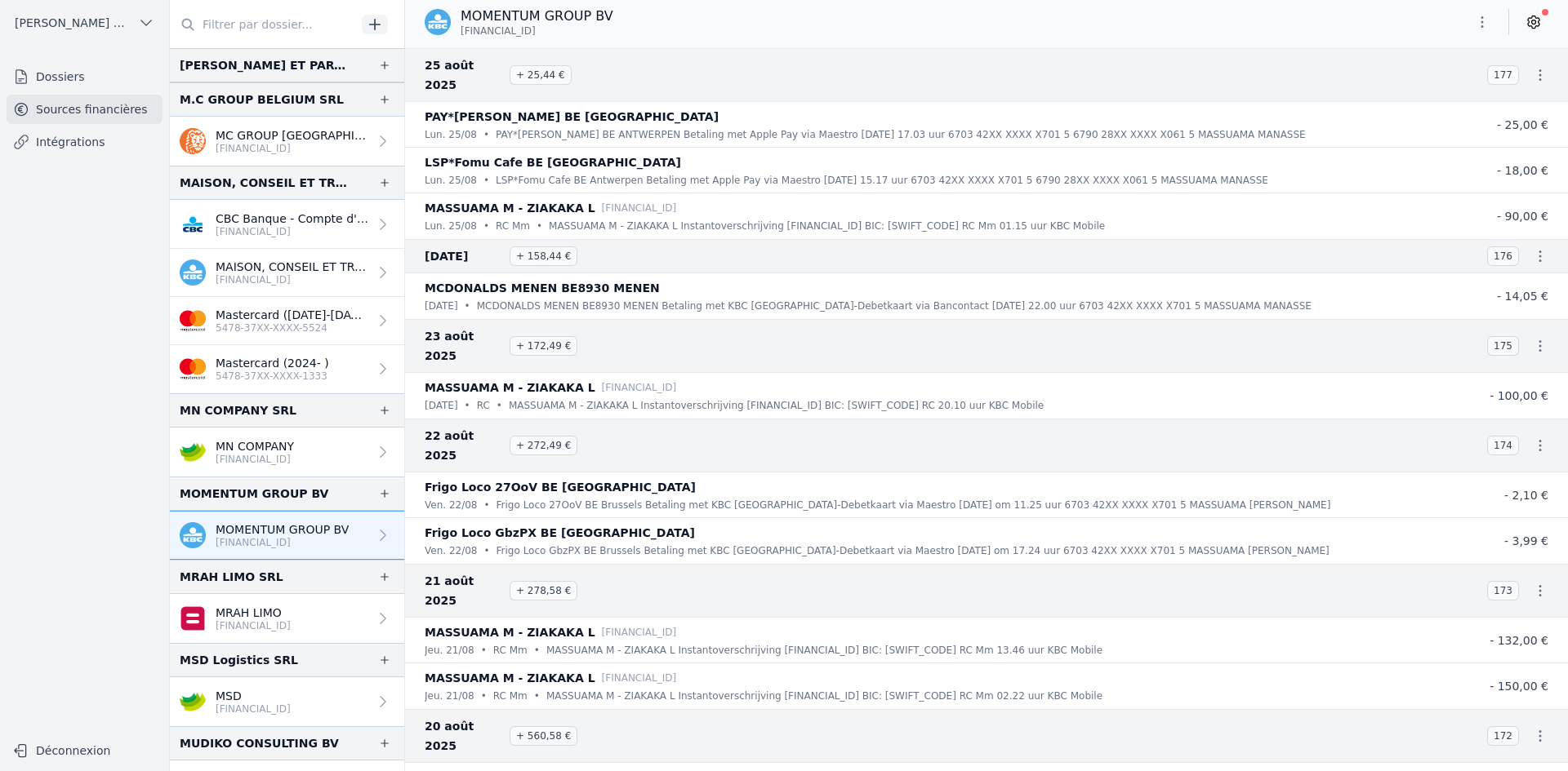
click at [1482, 14] on icon "button" at bounding box center [1482, 22] width 16 height 16
click at [1433, 92] on button "Exporter" at bounding box center [1442, 87] width 117 height 30
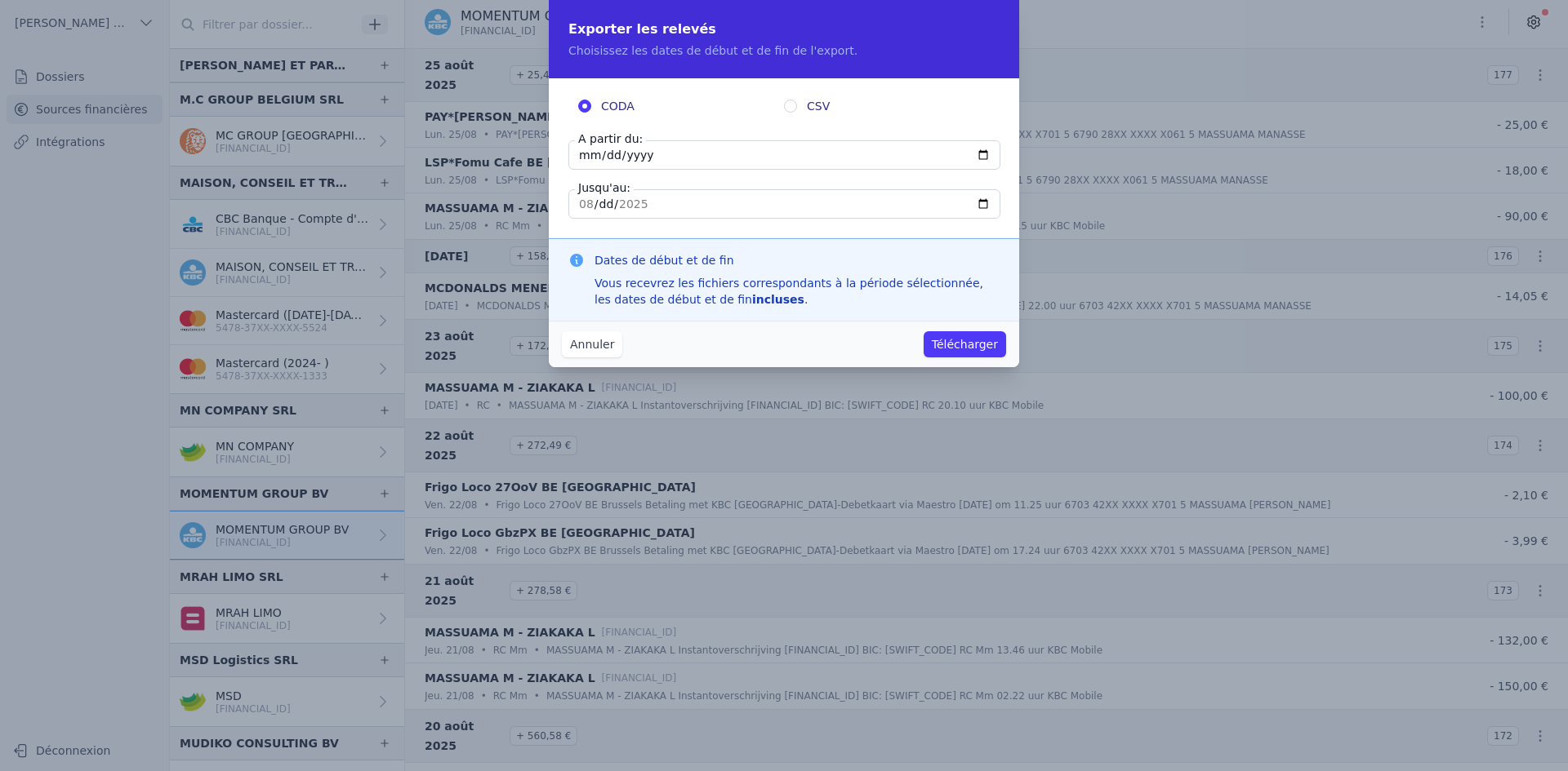
click at [590, 157] on input "[DATE]" at bounding box center [785, 155] width 432 height 29
type input "[DATE]"
click at [965, 339] on button "Télécharger" at bounding box center [965, 344] width 82 height 26
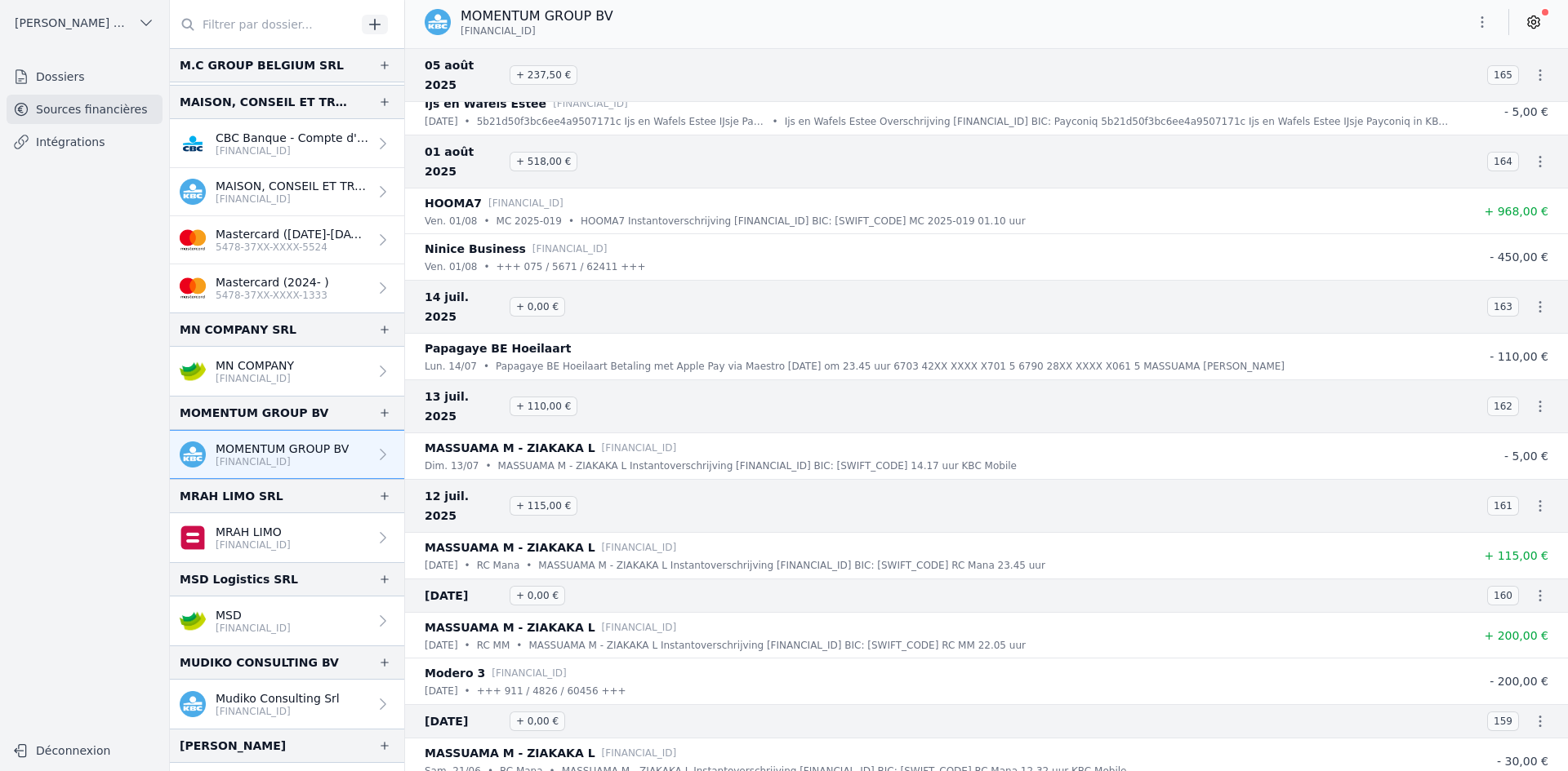
scroll to position [1387, 0]
click at [230, 546] on p "[FINANCIAL_ID]" at bounding box center [253, 544] width 75 height 13
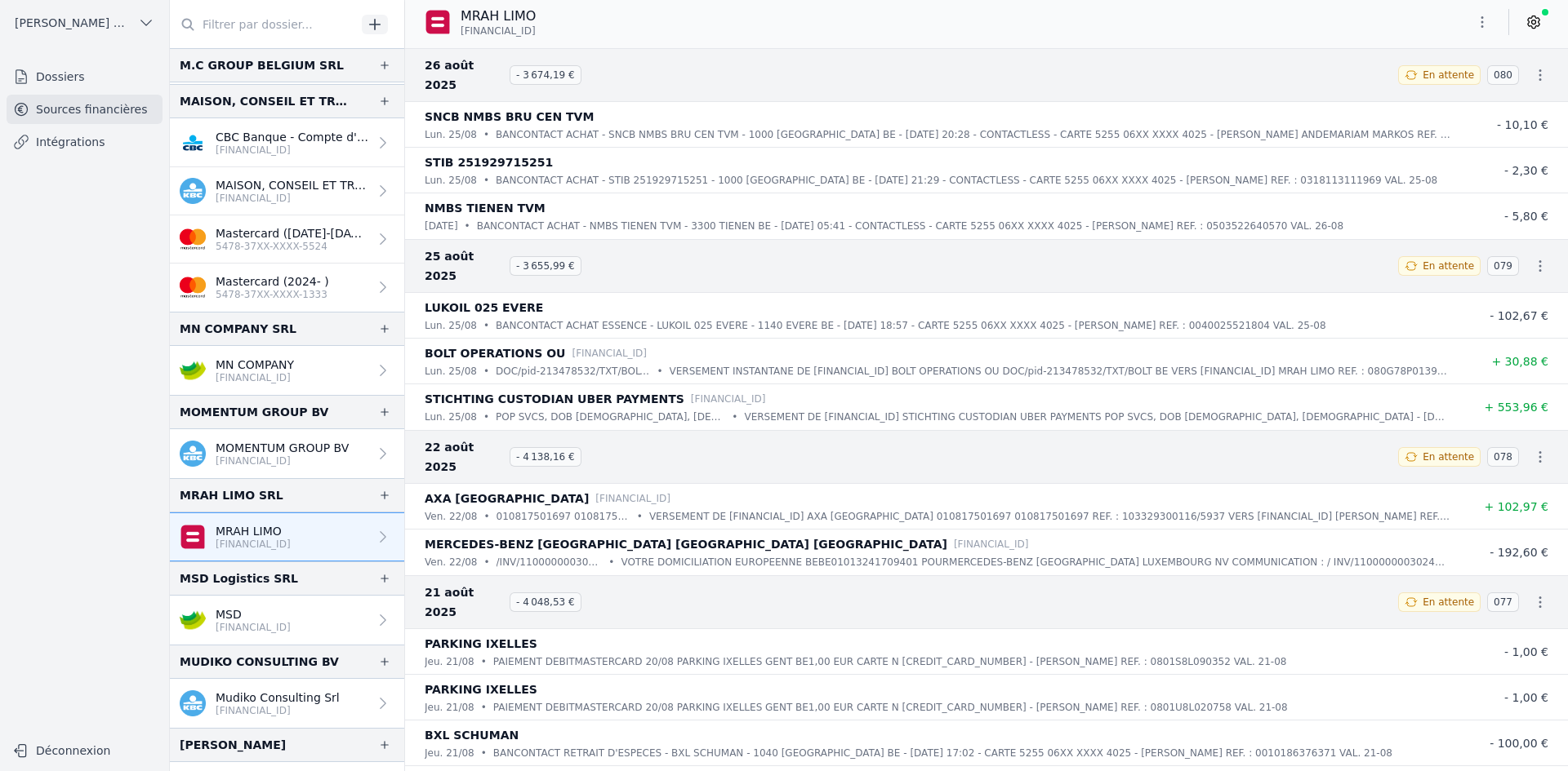
click at [1469, 21] on button "button" at bounding box center [1482, 22] width 33 height 26
click at [1438, 94] on button "Exporter" at bounding box center [1442, 87] width 117 height 30
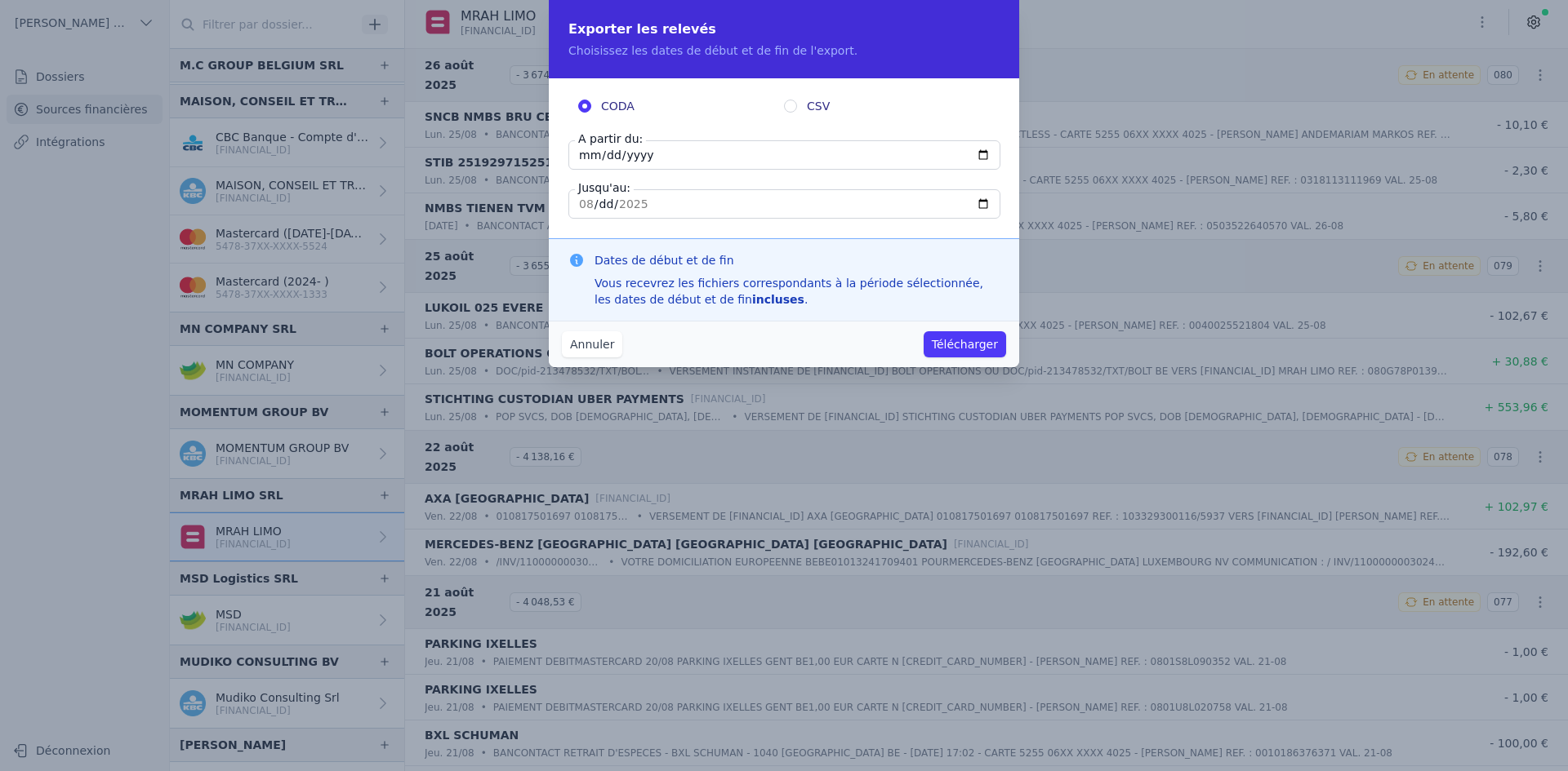
click at [580, 154] on input "[DATE]" at bounding box center [785, 155] width 432 height 29
type input "[DATE]"
click at [986, 347] on button "Télécharger" at bounding box center [965, 344] width 82 height 26
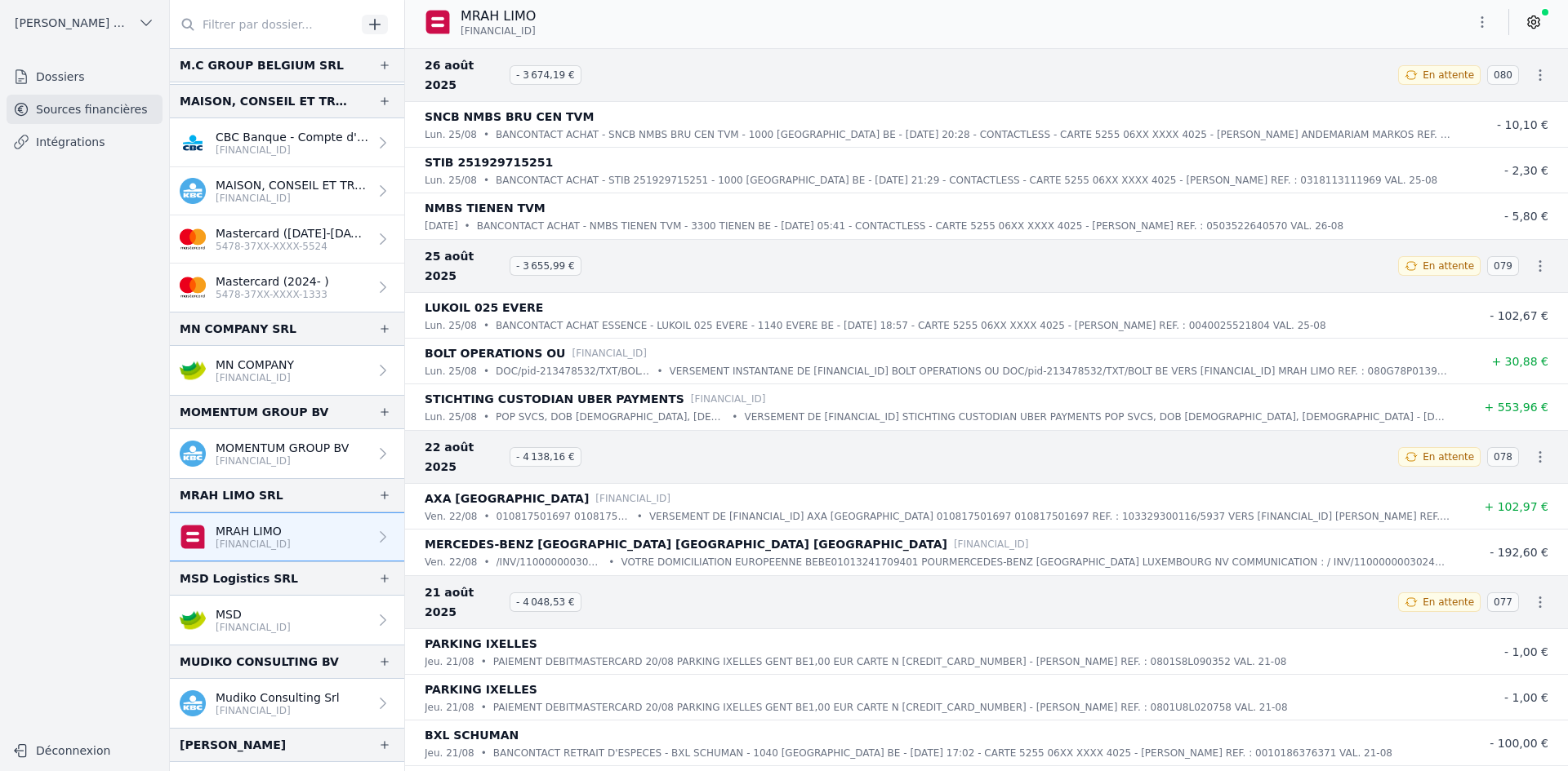
click at [245, 629] on p "[FINANCIAL_ID]" at bounding box center [253, 628] width 75 height 13
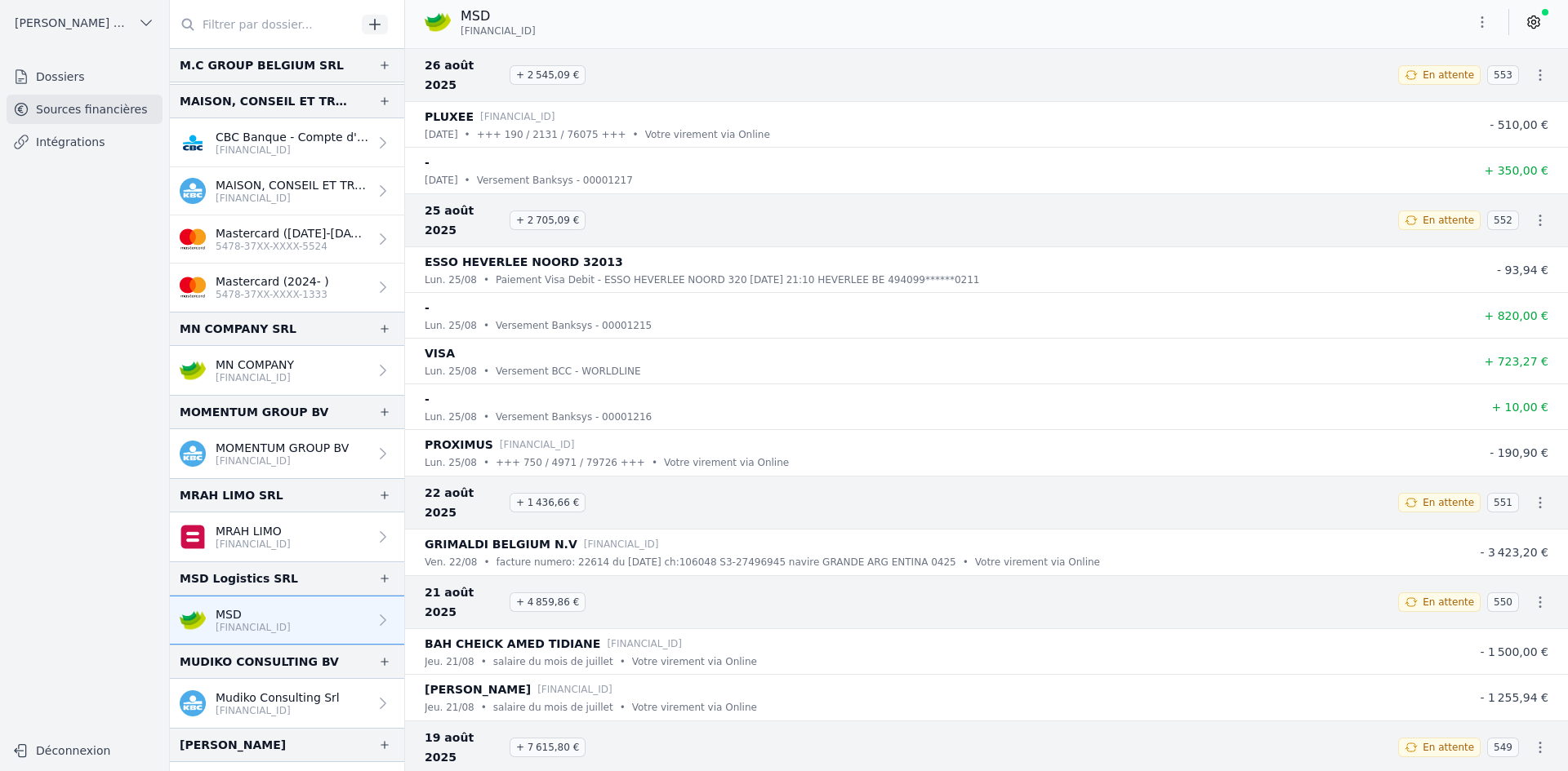
click at [1495, 23] on button "button" at bounding box center [1482, 22] width 33 height 26
click at [1424, 87] on button "Exporter" at bounding box center [1442, 87] width 117 height 30
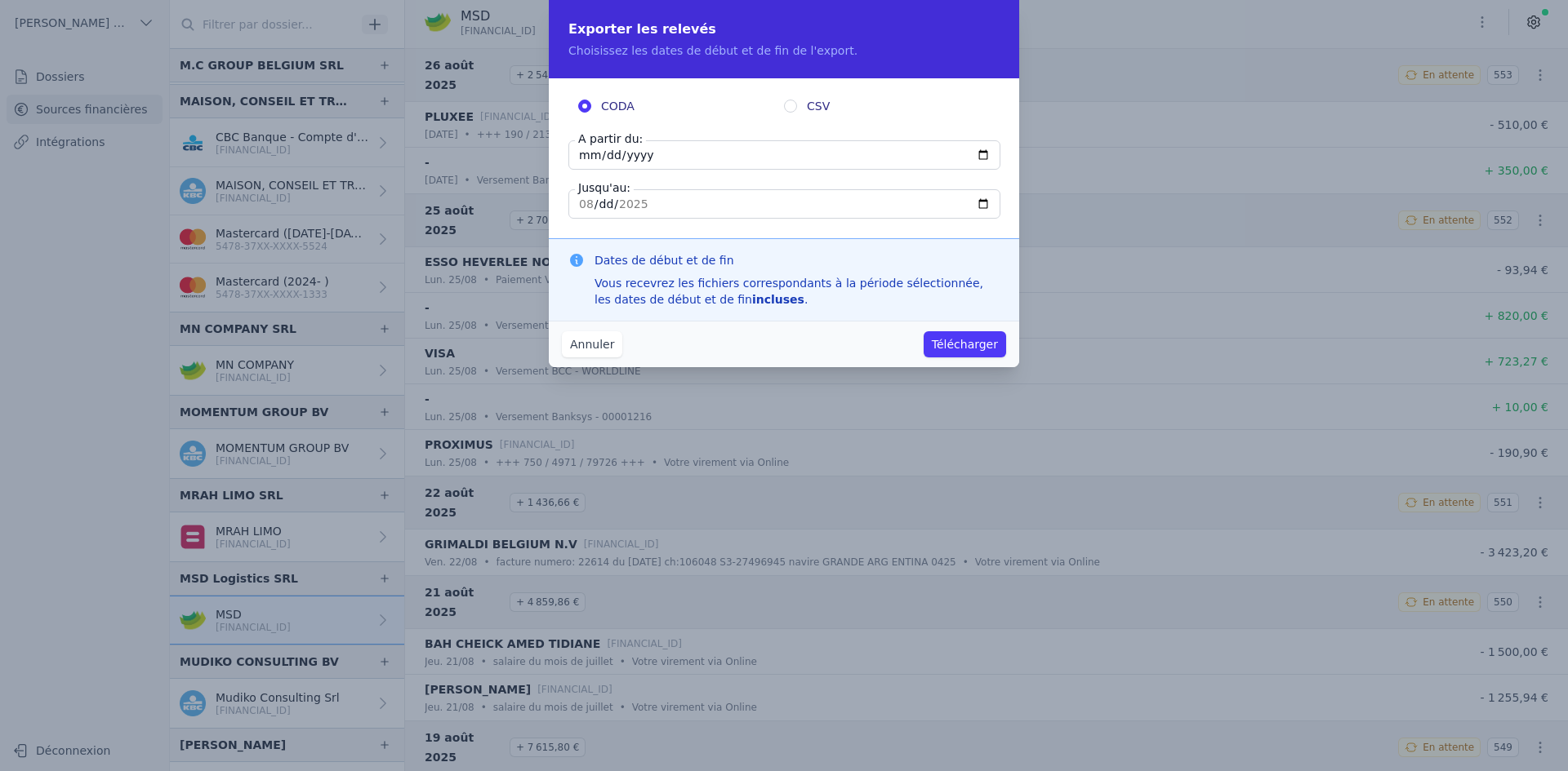
click at [580, 152] on input "[DATE]" at bounding box center [785, 155] width 432 height 29
type input "[DATE]"
click at [947, 348] on button "Télécharger" at bounding box center [965, 344] width 82 height 26
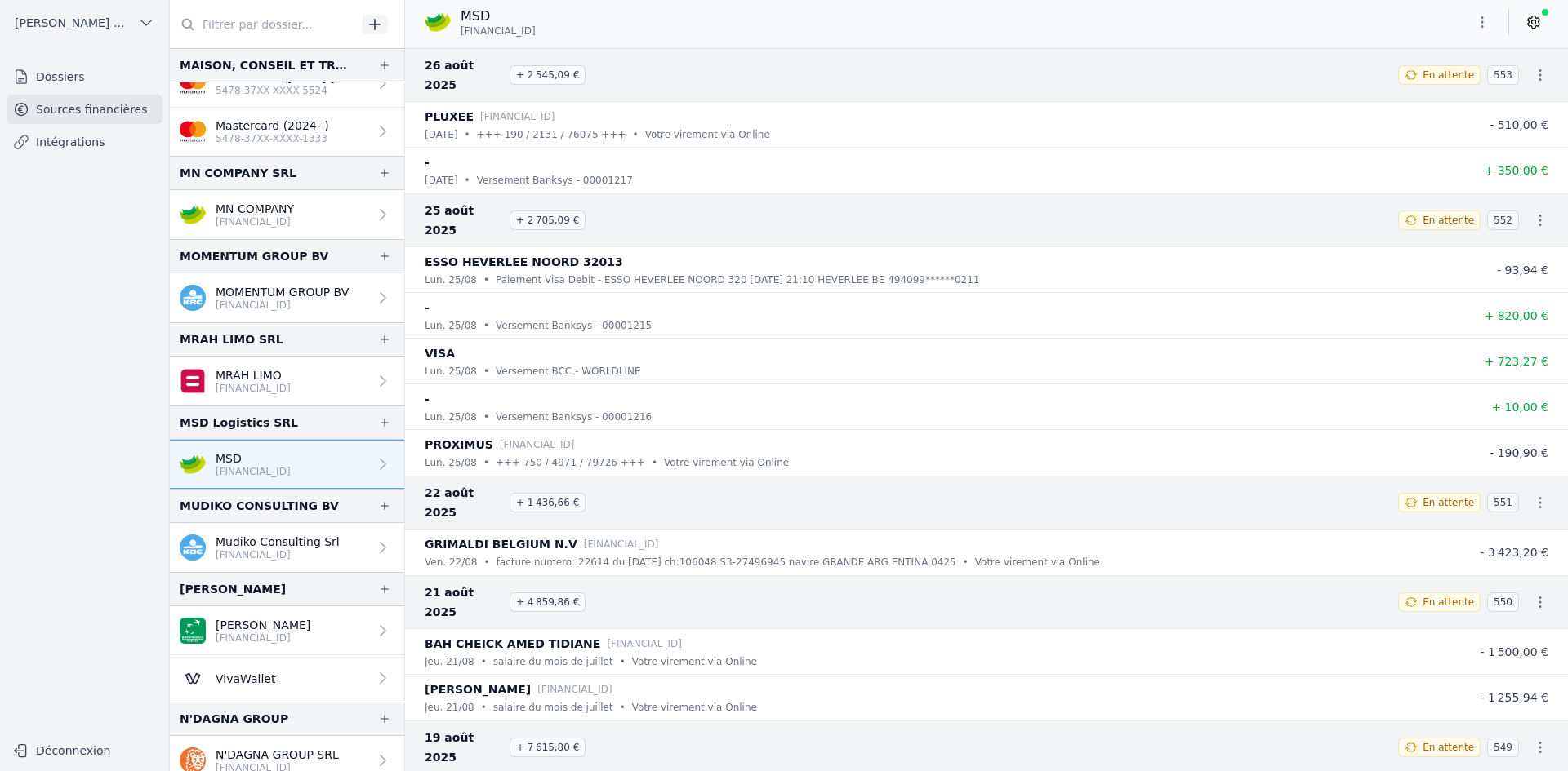
scroll to position [1550, 0]
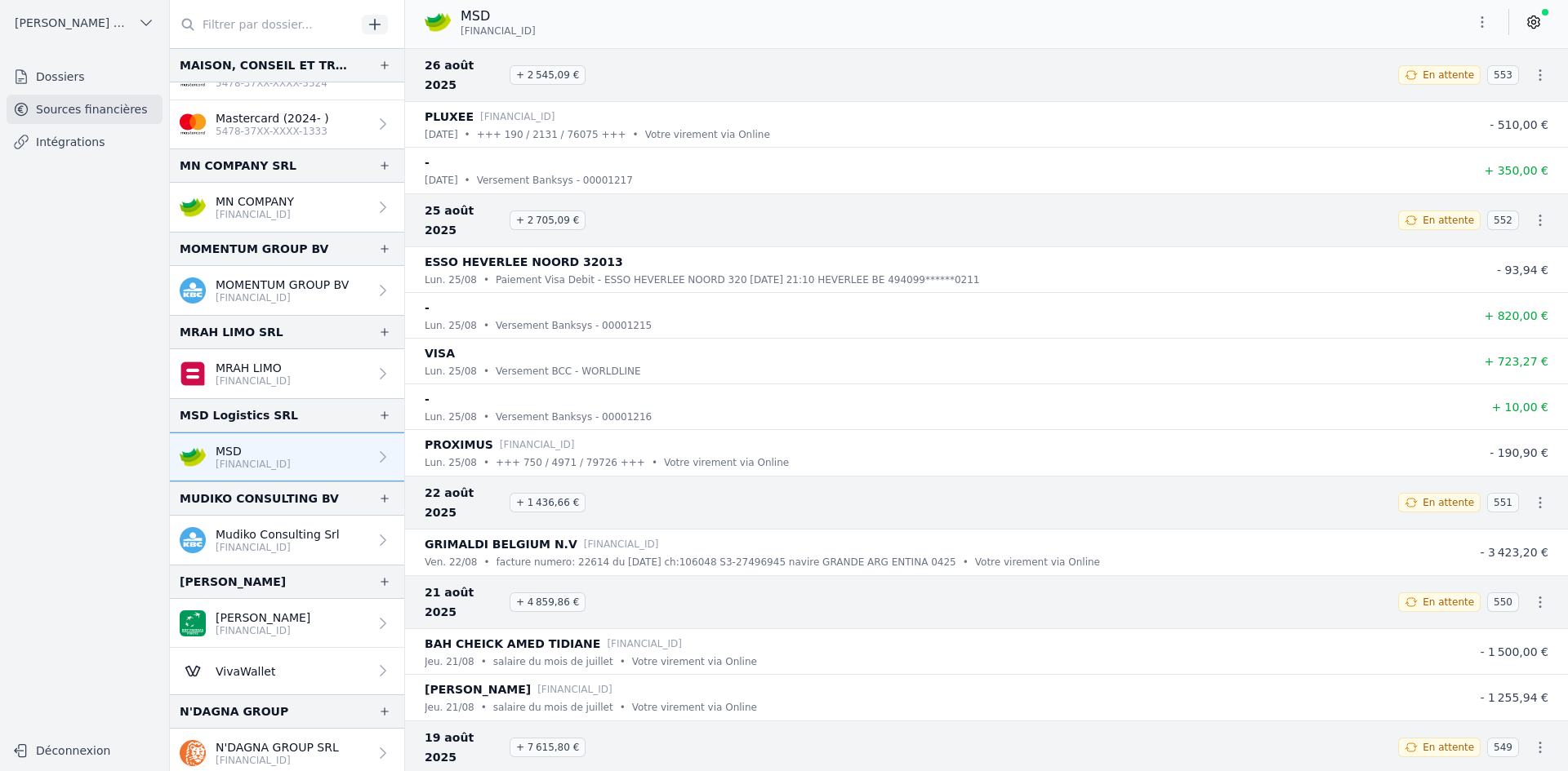
click at [240, 523] on link "Mudiko Consulting Srl [FINANCIAL_ID]" at bounding box center [287, 540] width 235 height 49
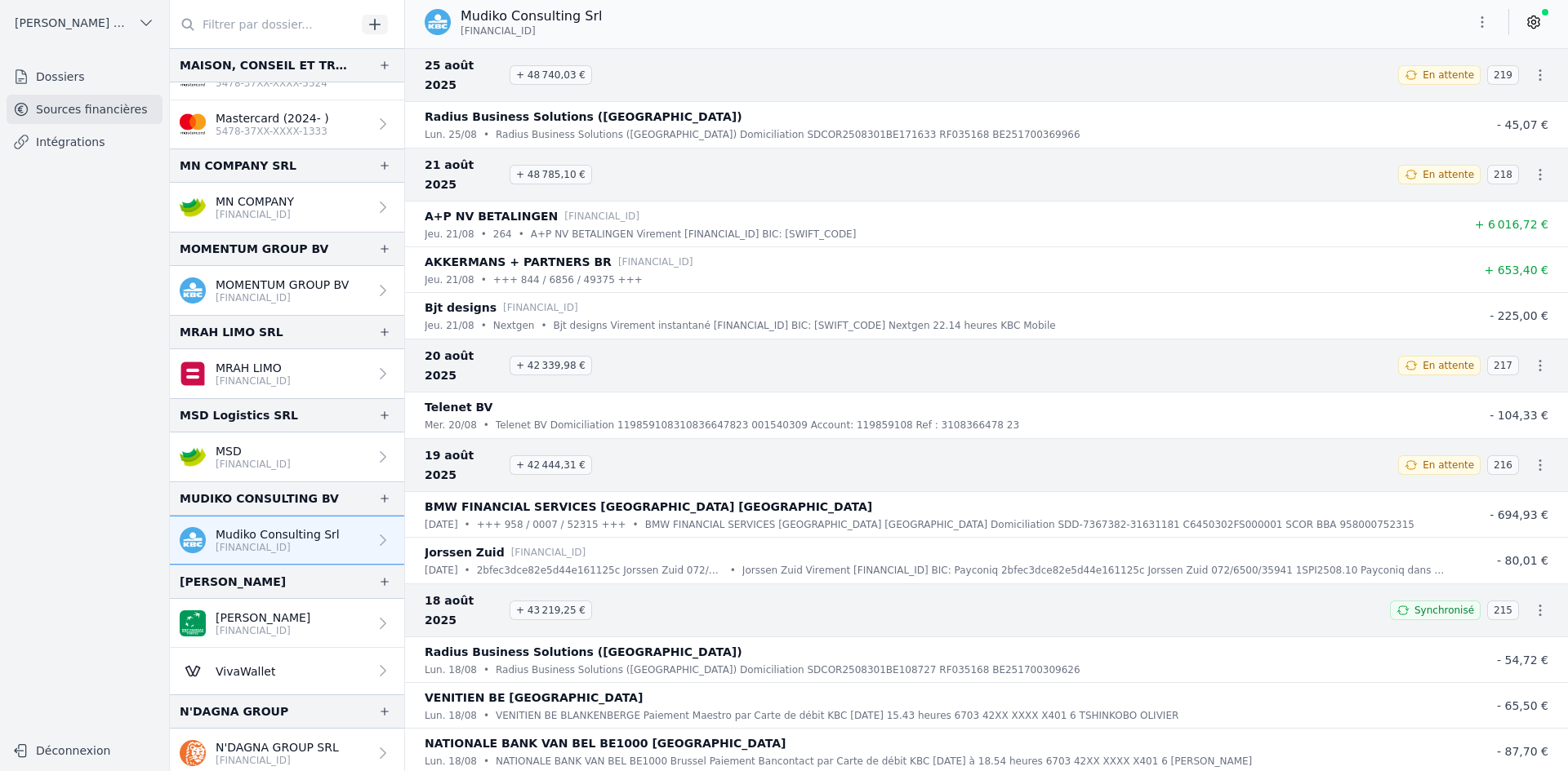
click at [1476, 23] on icon "button" at bounding box center [1482, 22] width 16 height 16
click at [1406, 90] on icon "button" at bounding box center [1400, 87] width 13 height 13
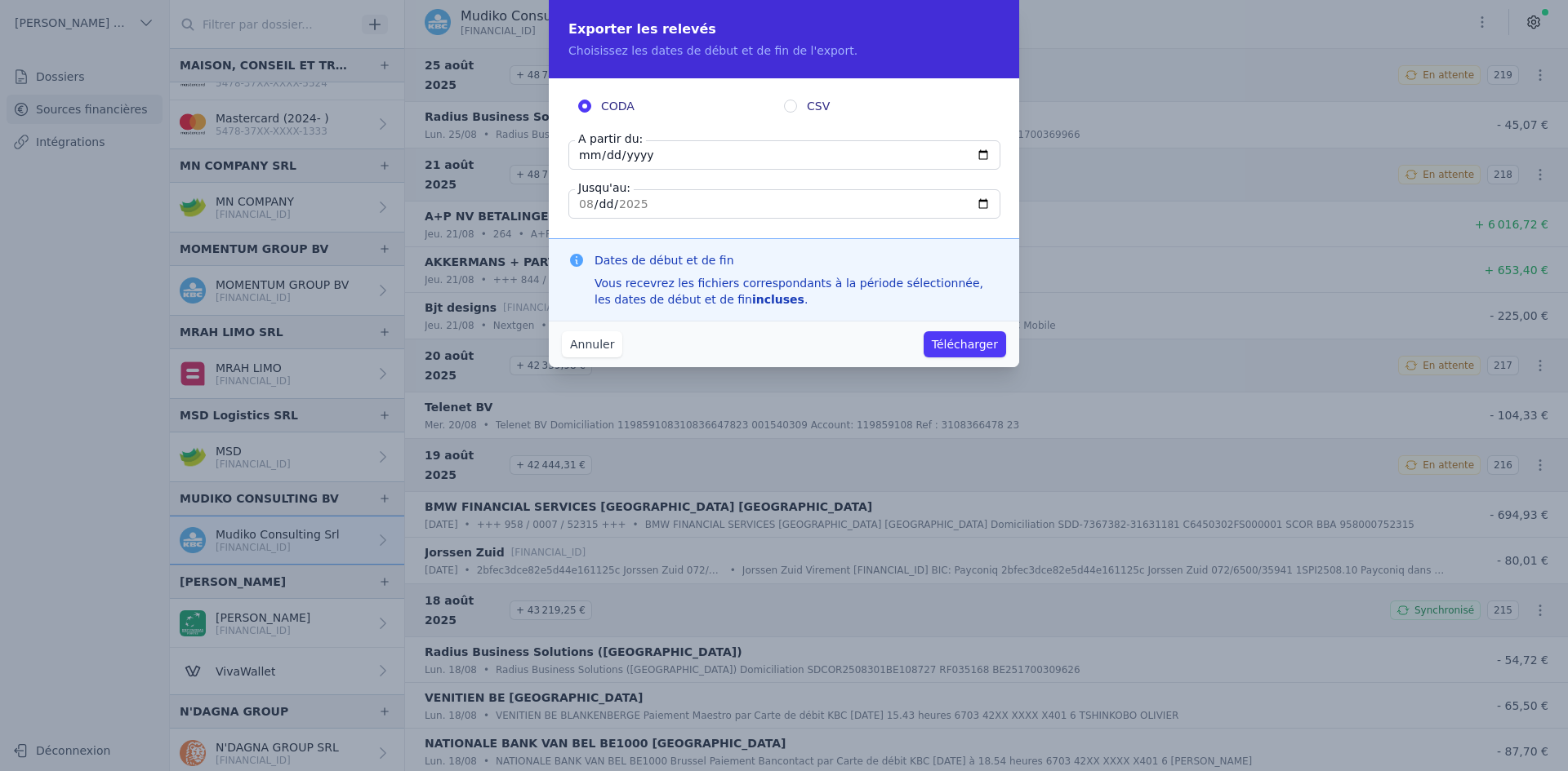
click at [585, 155] on input "[DATE]" at bounding box center [785, 155] width 432 height 29
type input "[DATE]"
click at [944, 342] on button "Télécharger" at bounding box center [965, 344] width 82 height 26
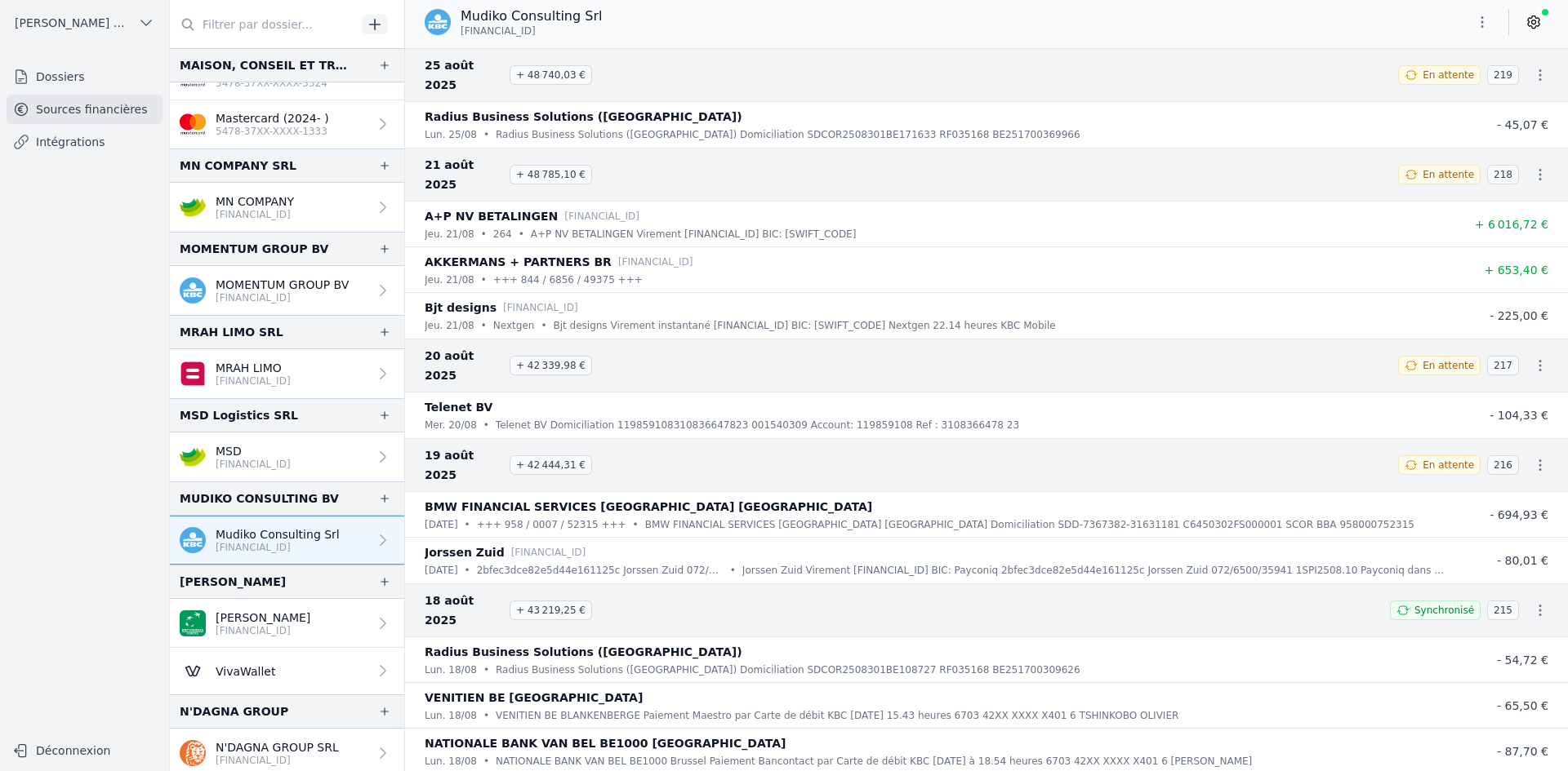
click at [261, 617] on p "[PERSON_NAME]" at bounding box center [262, 617] width 95 height 16
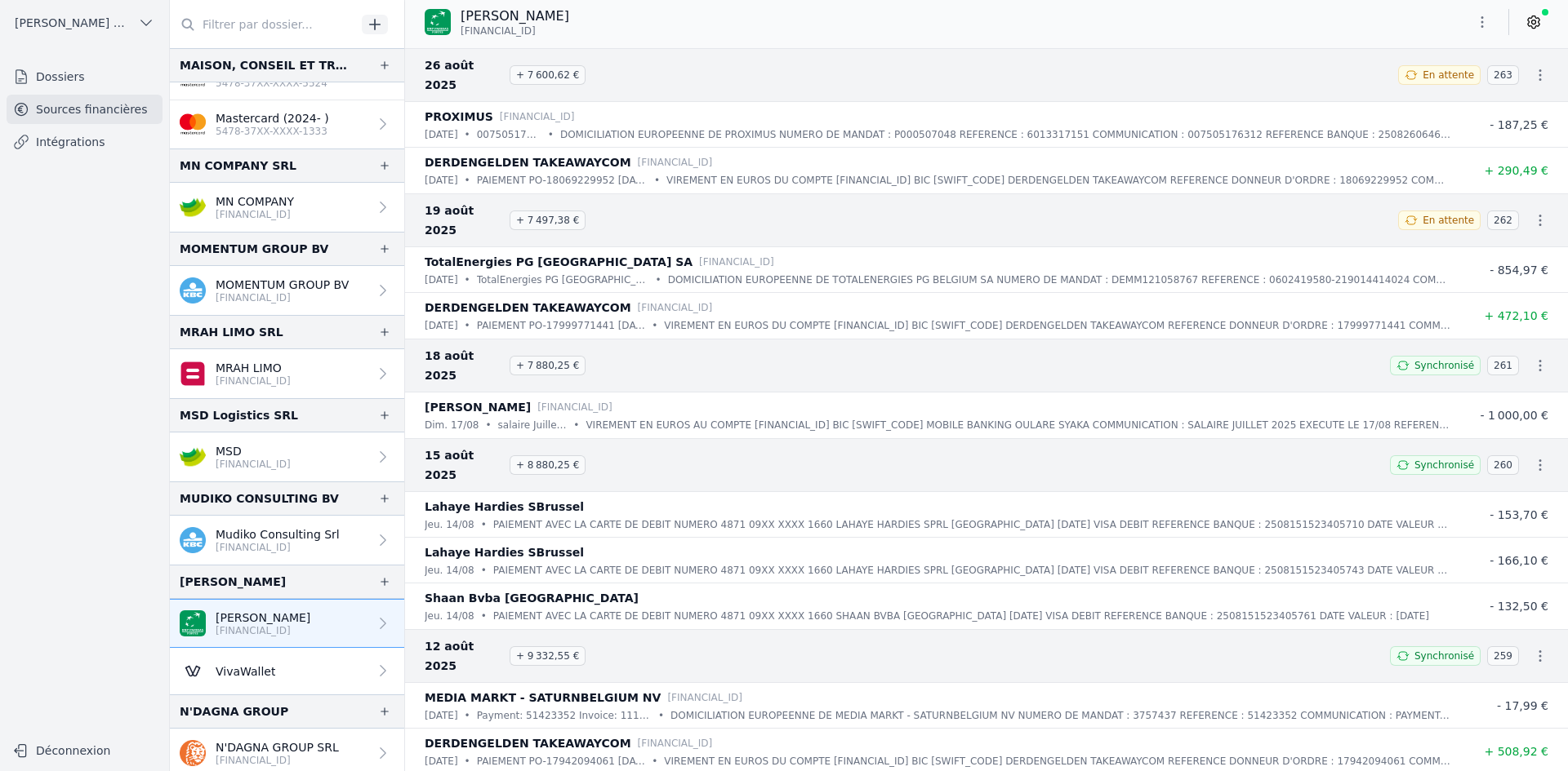
click at [1481, 19] on icon "button" at bounding box center [1482, 22] width 16 height 16
click at [1402, 81] on icon "button" at bounding box center [1400, 87] width 13 height 13
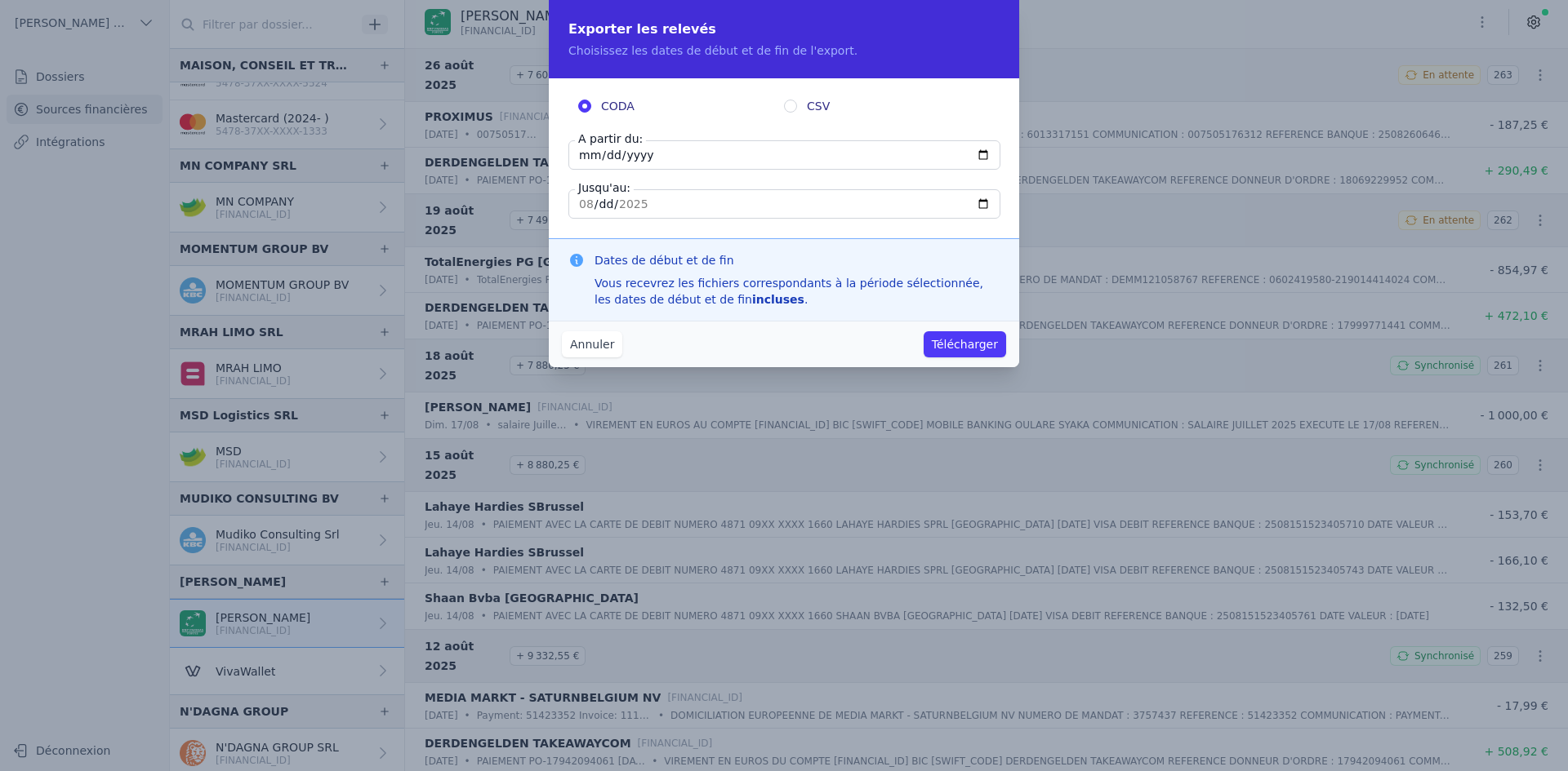
click at [584, 158] on input "[DATE]" at bounding box center [785, 155] width 432 height 29
type input "[DATE]"
click at [930, 345] on button "Télécharger" at bounding box center [965, 344] width 82 height 26
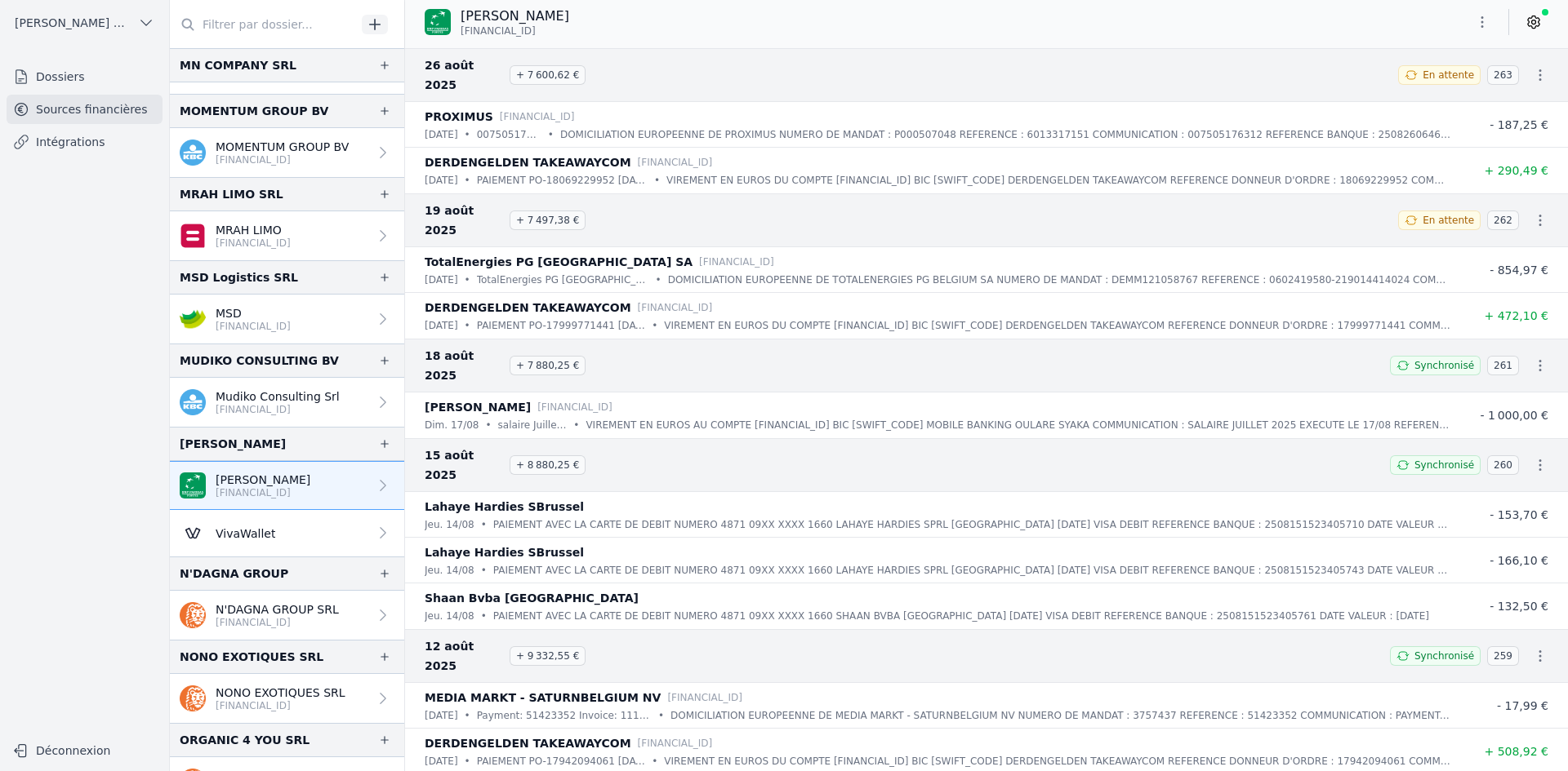
scroll to position [1714, 0]
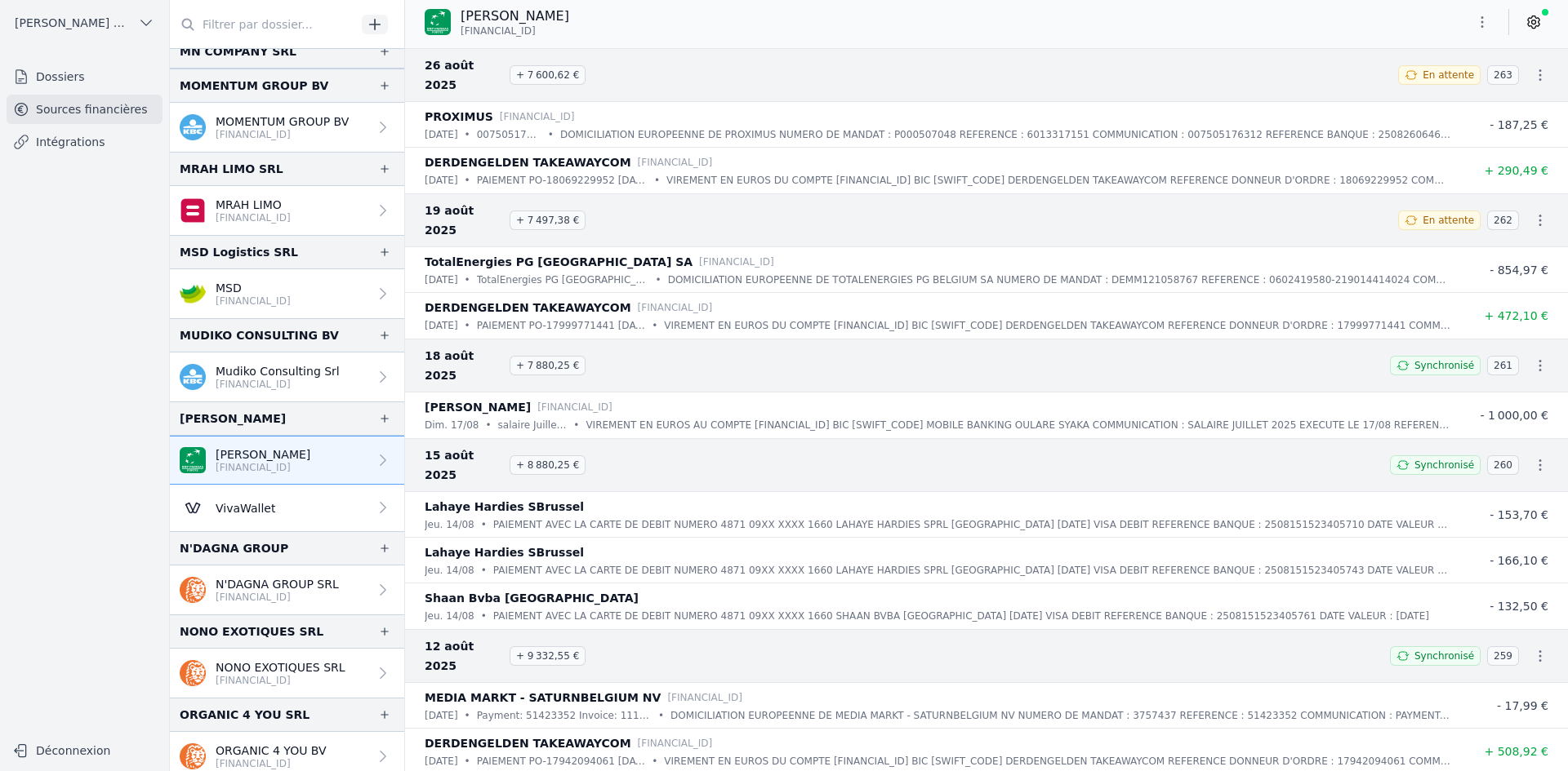
click at [233, 675] on p "[FINANCIAL_ID]" at bounding box center [280, 681] width 130 height 13
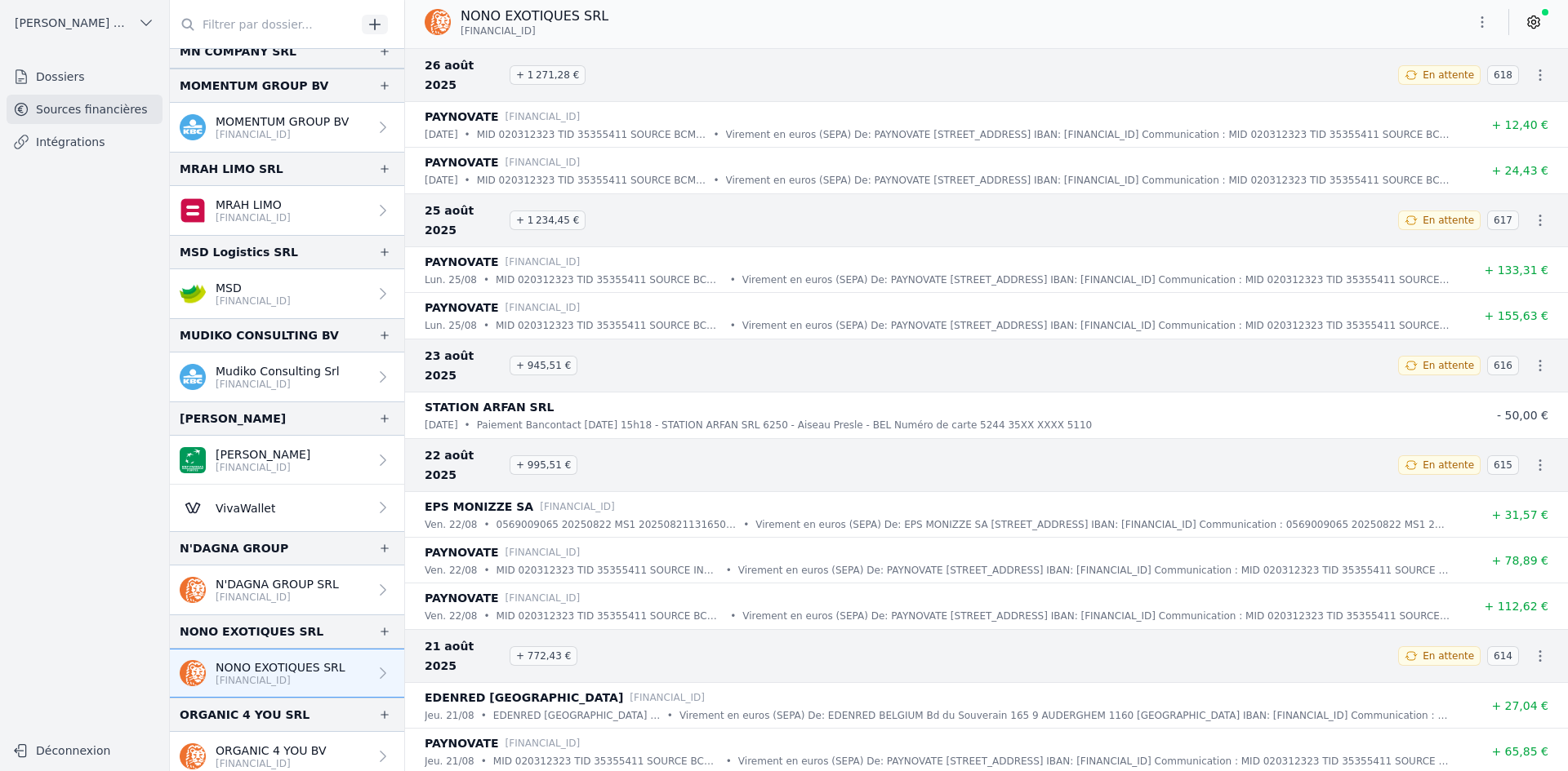
click at [1488, 33] on button "button" at bounding box center [1482, 22] width 33 height 26
click at [1402, 90] on icon "button" at bounding box center [1400, 87] width 13 height 13
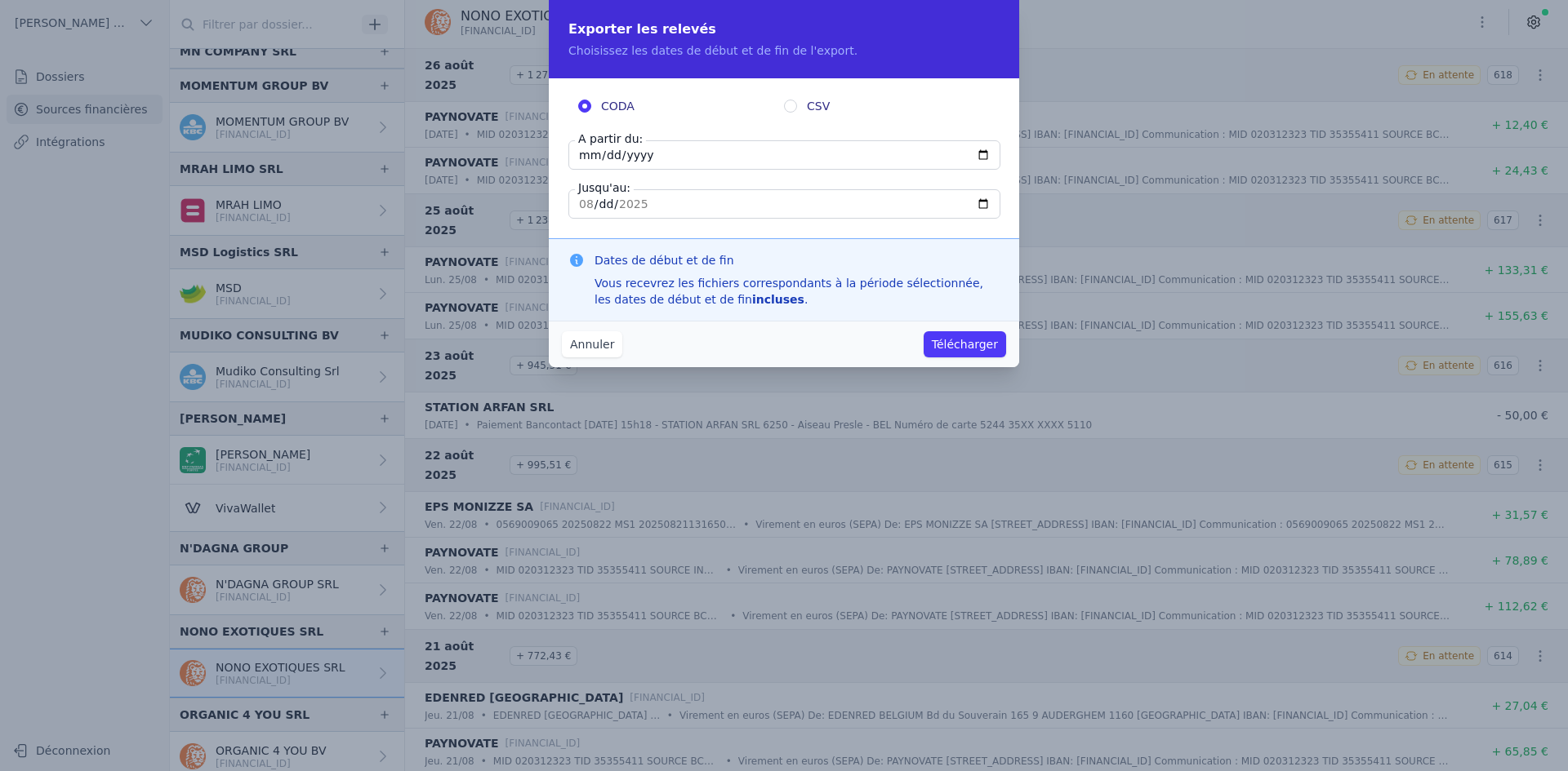
click at [583, 162] on input "[DATE]" at bounding box center [785, 155] width 432 height 29
type input "[DATE]"
click at [956, 337] on button "Télécharger" at bounding box center [965, 344] width 82 height 26
click at [947, 343] on button "Télécharger" at bounding box center [965, 344] width 82 height 26
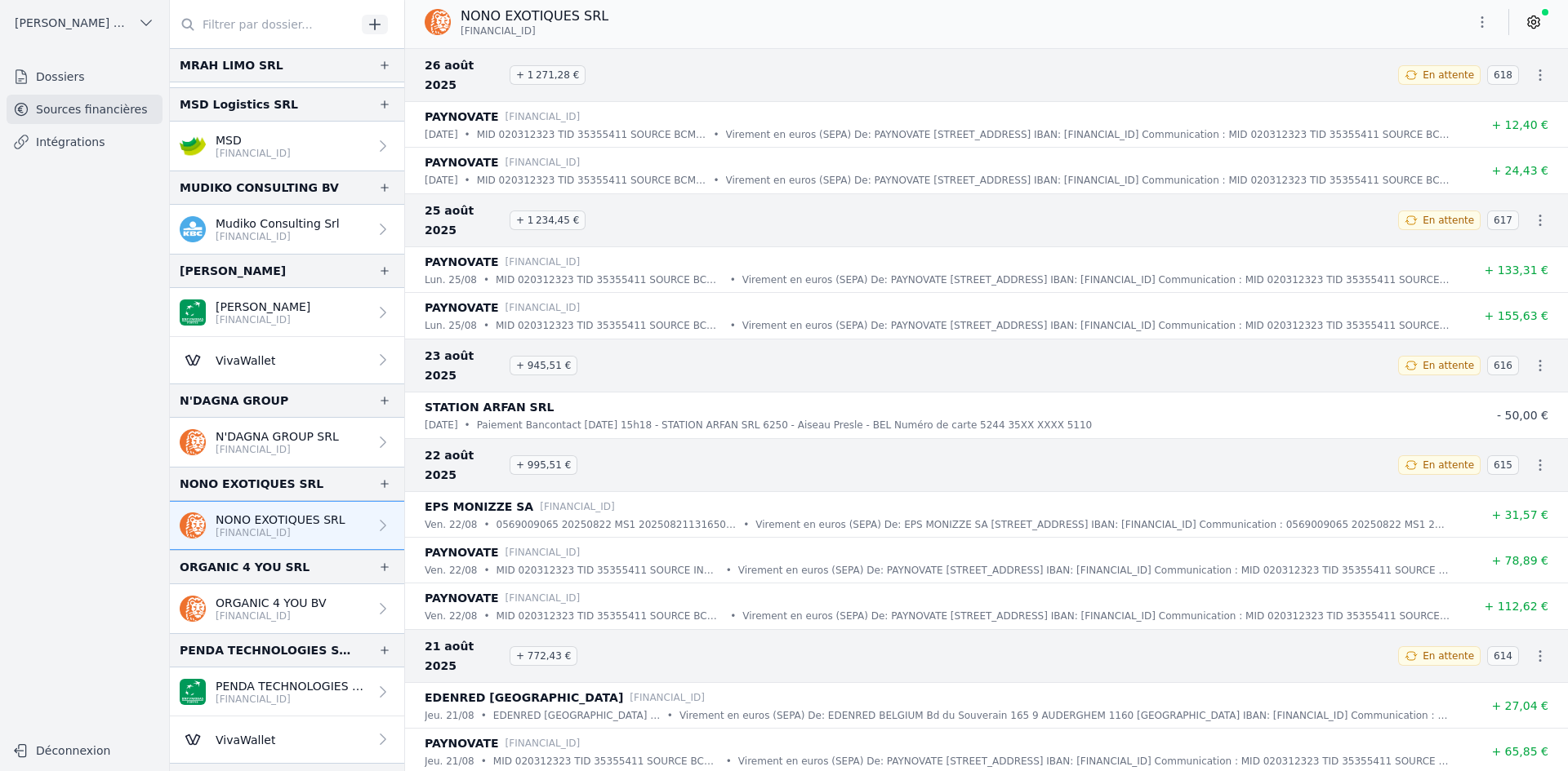
scroll to position [1877, 0]
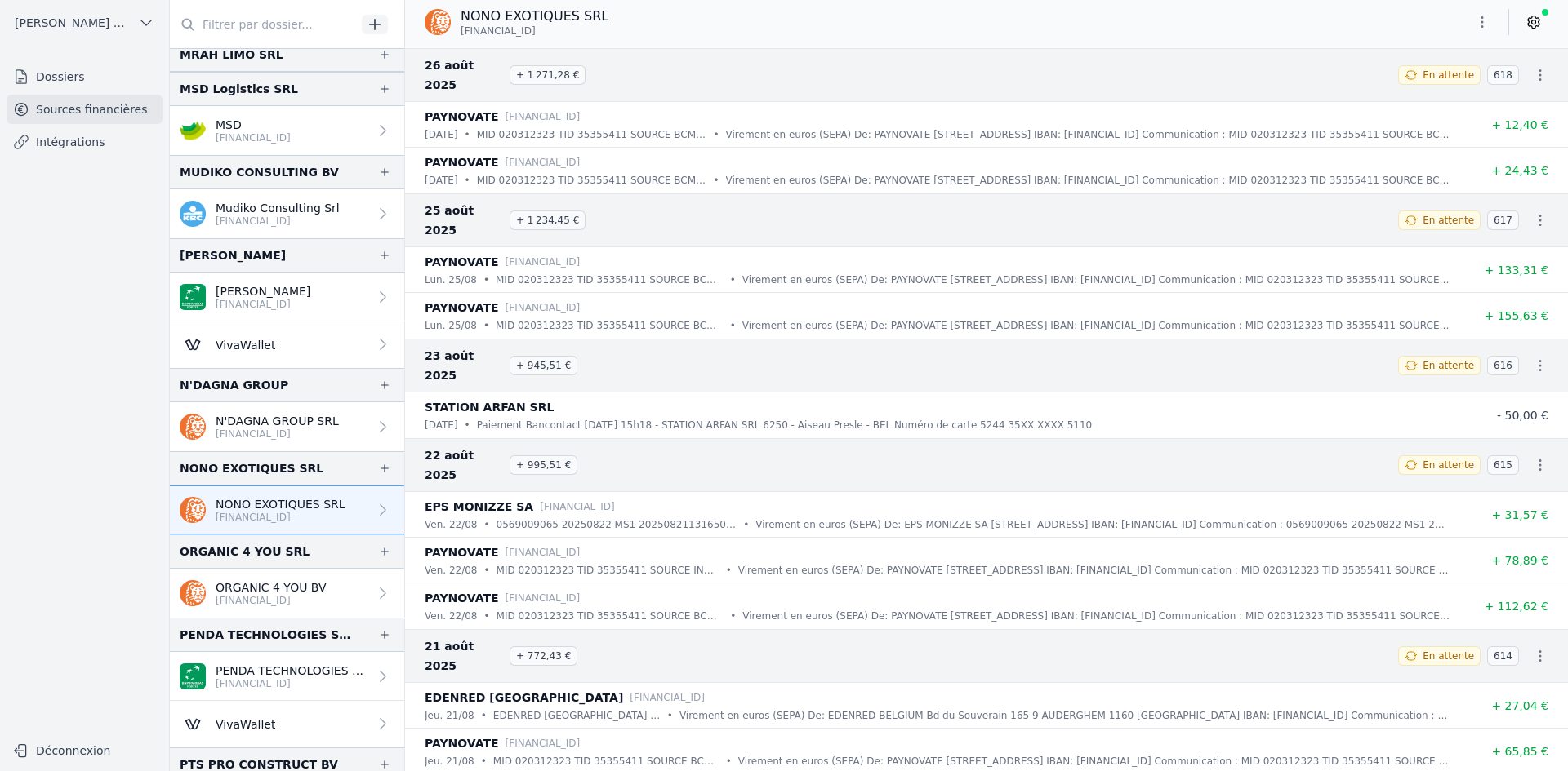
click at [255, 582] on p "ORGANIC 4 YOU BV" at bounding box center [271, 587] width 111 height 16
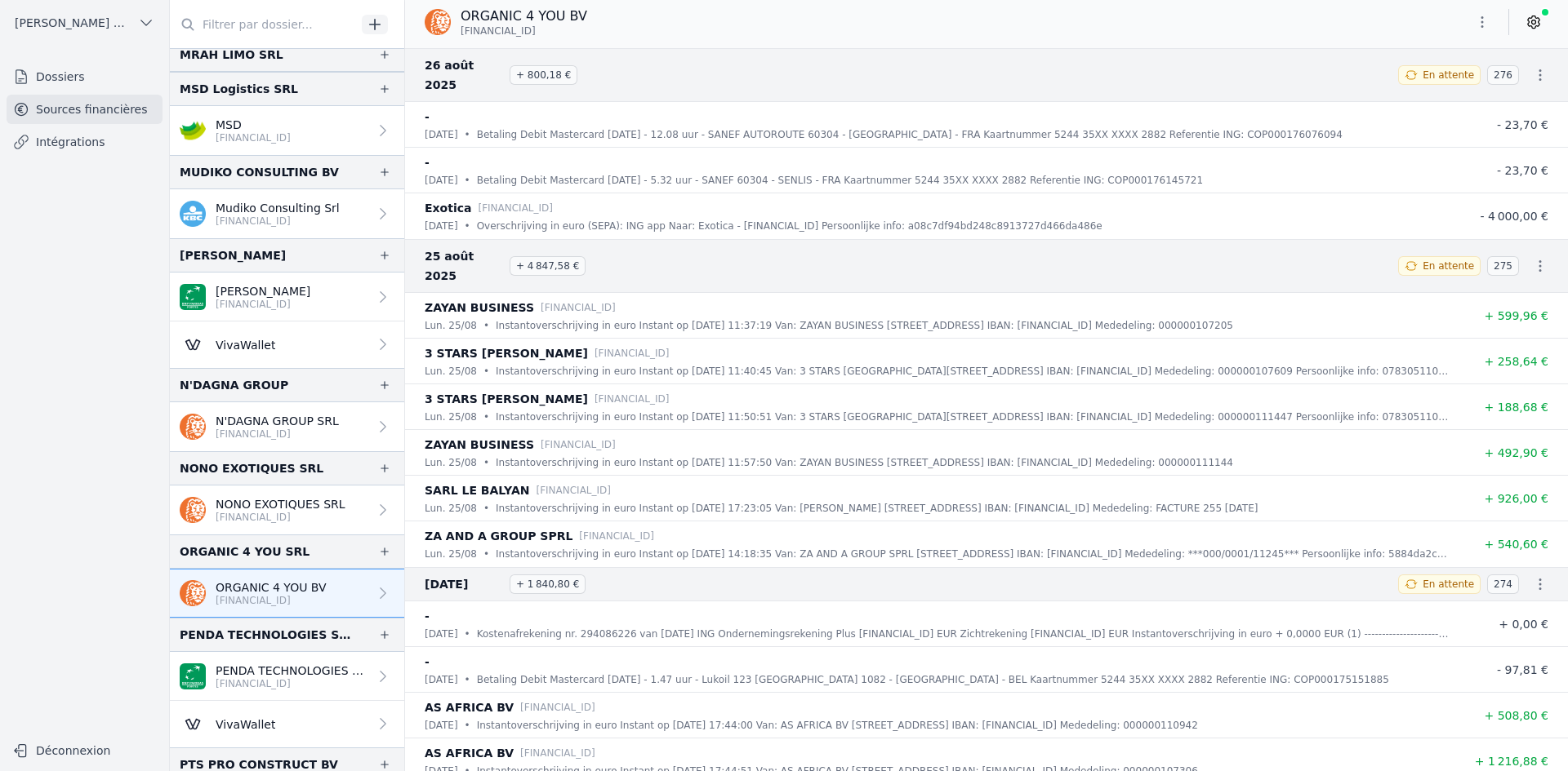
click at [1482, 13] on button "button" at bounding box center [1482, 22] width 33 height 26
click at [1416, 84] on button "Exporter" at bounding box center [1442, 87] width 117 height 30
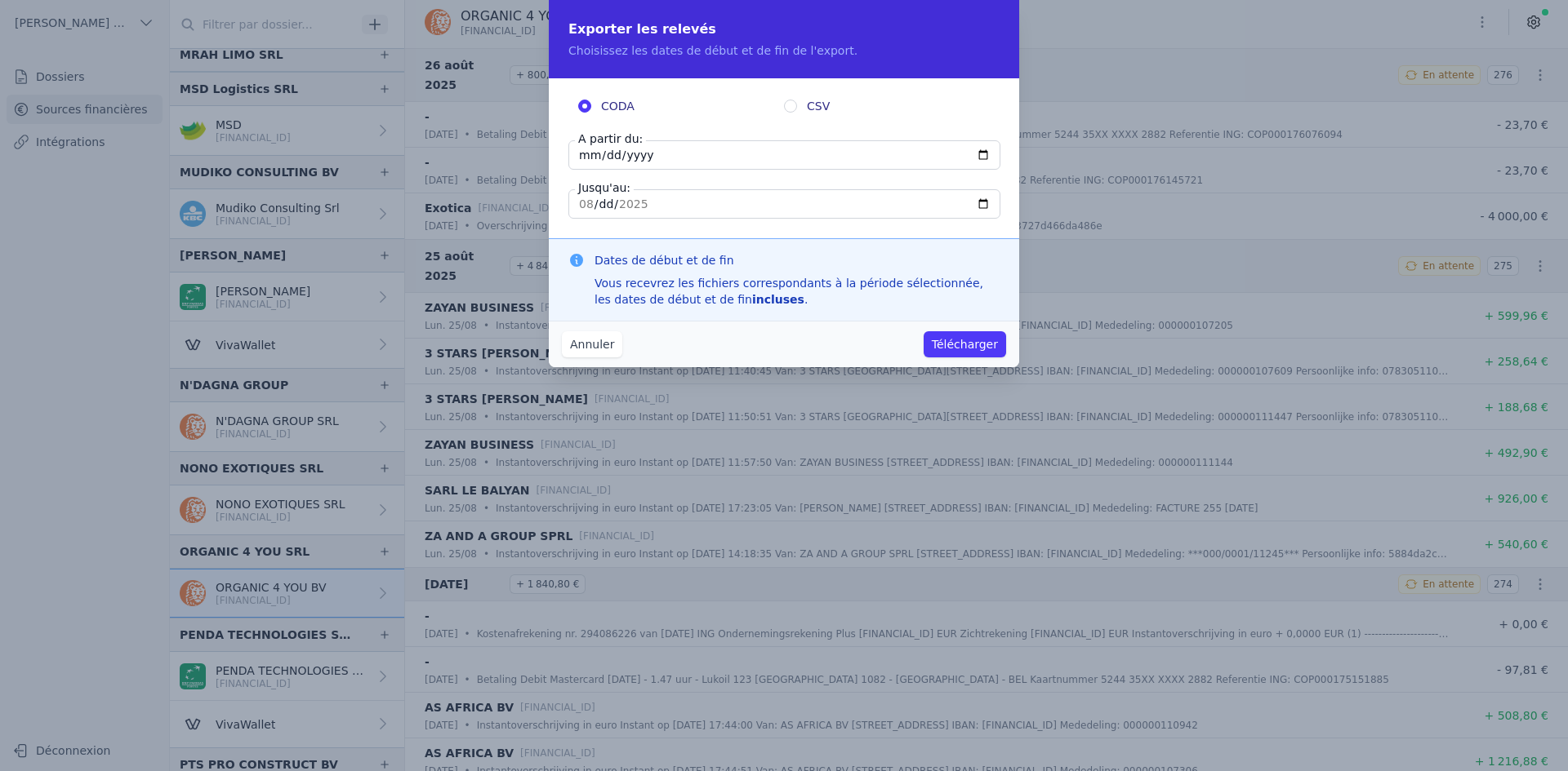
click at [585, 151] on input "[DATE]" at bounding box center [785, 155] width 432 height 29
type input "[DATE]"
click at [970, 349] on button "Télécharger" at bounding box center [965, 344] width 82 height 26
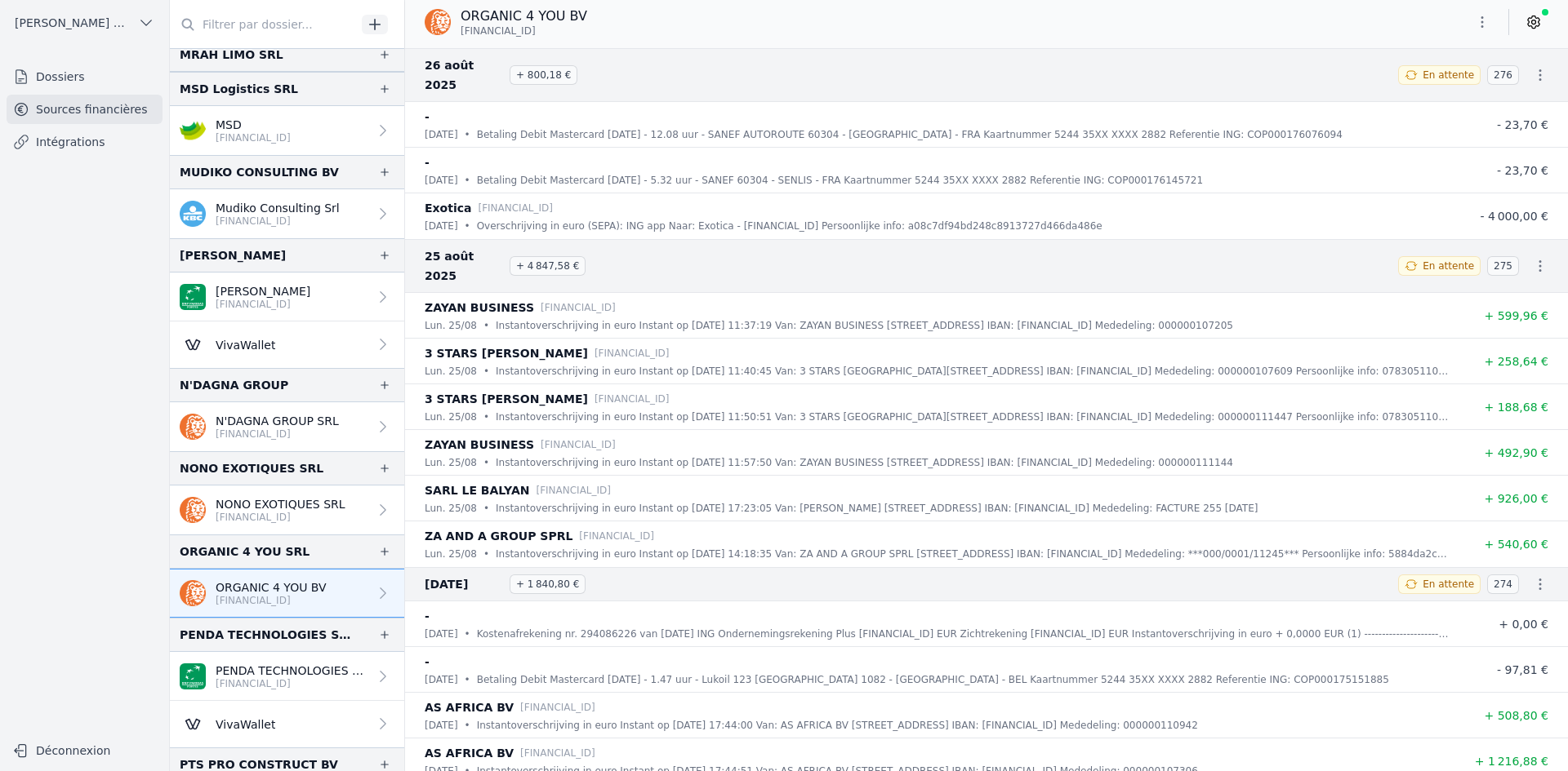
click at [290, 681] on p "[FINANCIAL_ID]" at bounding box center [291, 684] width 152 height 13
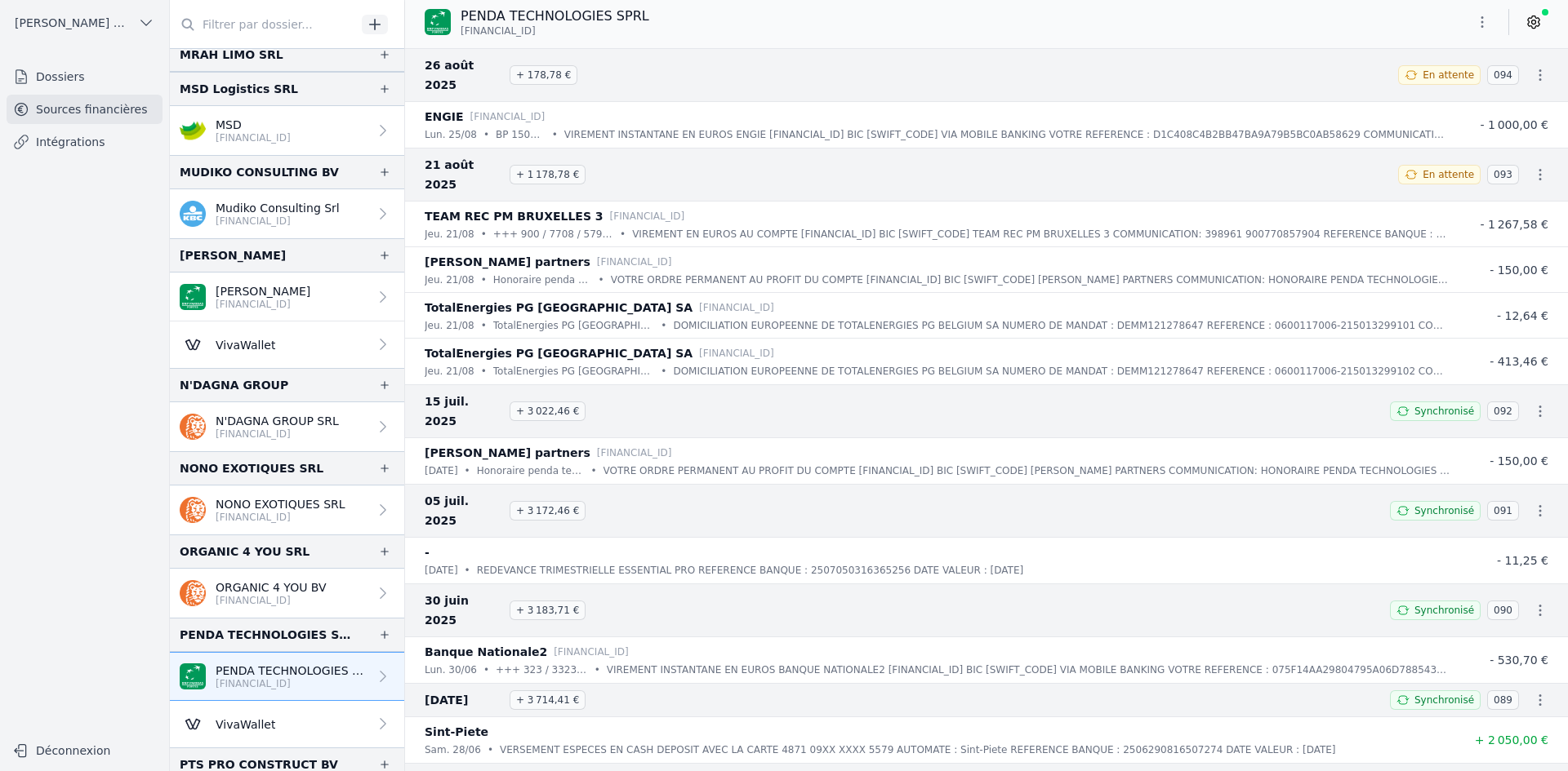
click at [209, 580] on div "ORGANIC 4 YOU BV [FINANCIAL_ID]" at bounding box center [252, 593] width 147 height 28
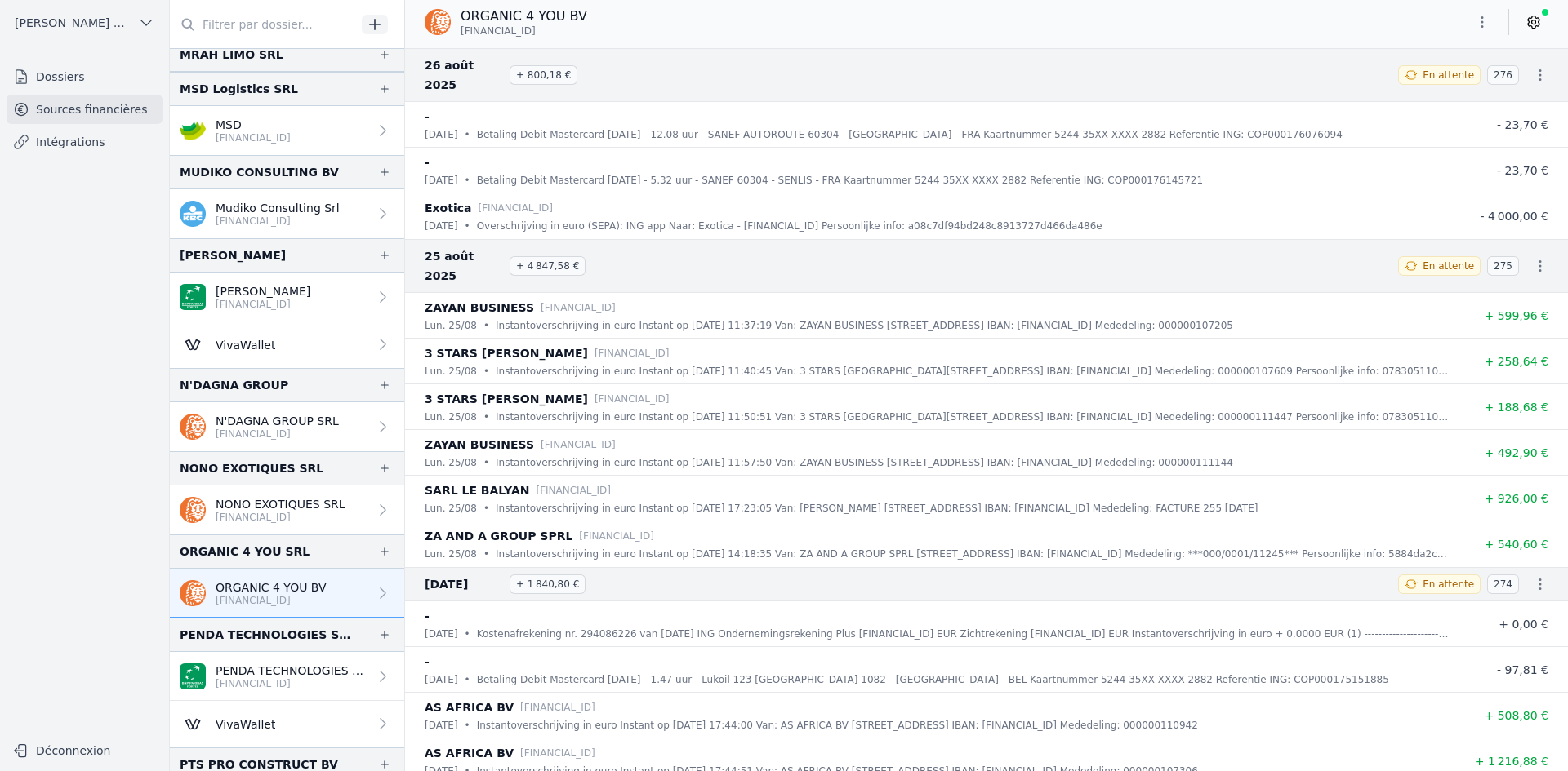
click at [210, 657] on link "PENDA TECHNOLOGIES SPRL [FINANCIAL_ID]" at bounding box center [287, 676] width 235 height 49
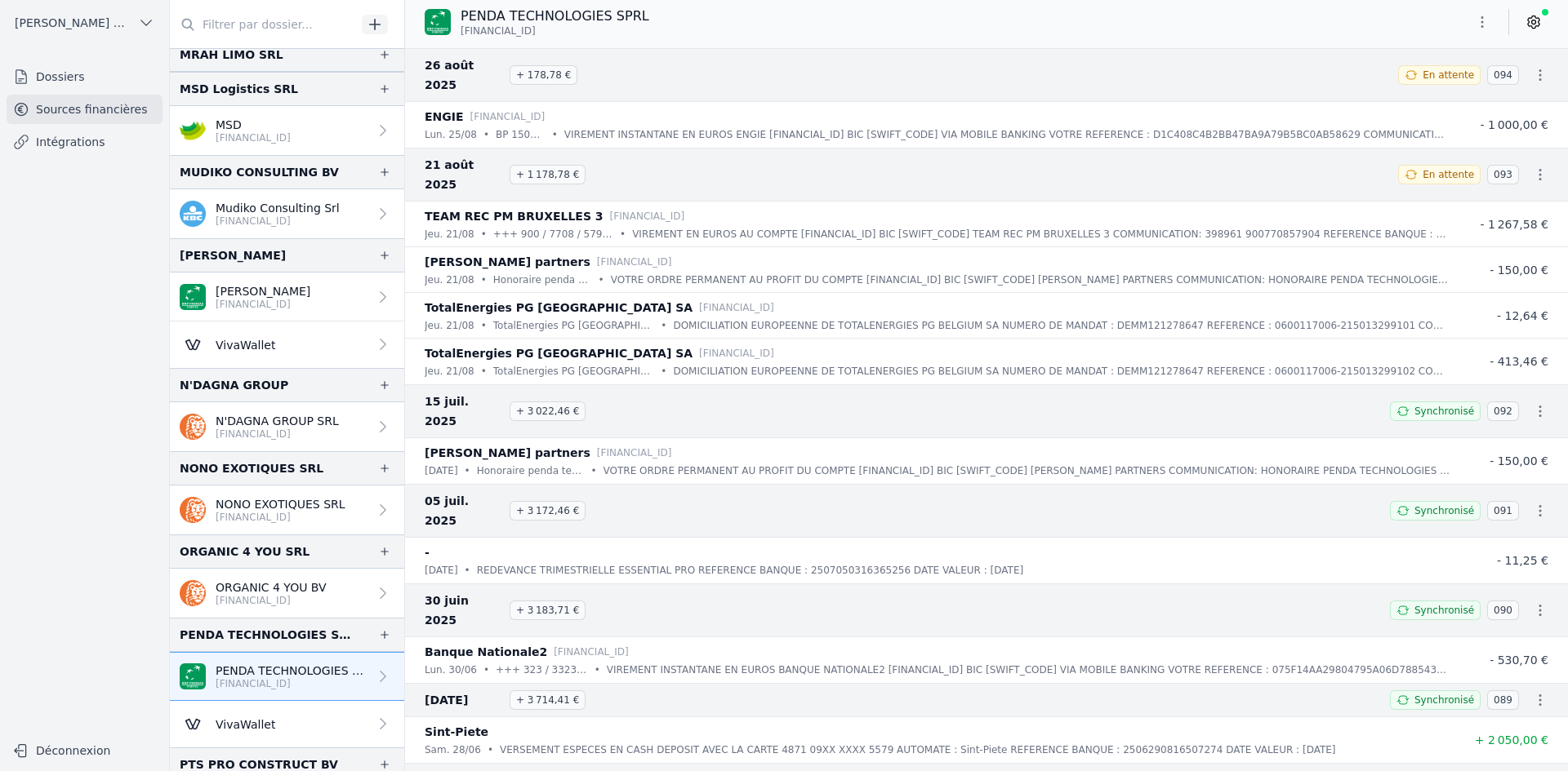
click at [1476, 24] on icon "button" at bounding box center [1482, 22] width 16 height 16
click at [1441, 81] on button "Exporter" at bounding box center [1442, 87] width 117 height 30
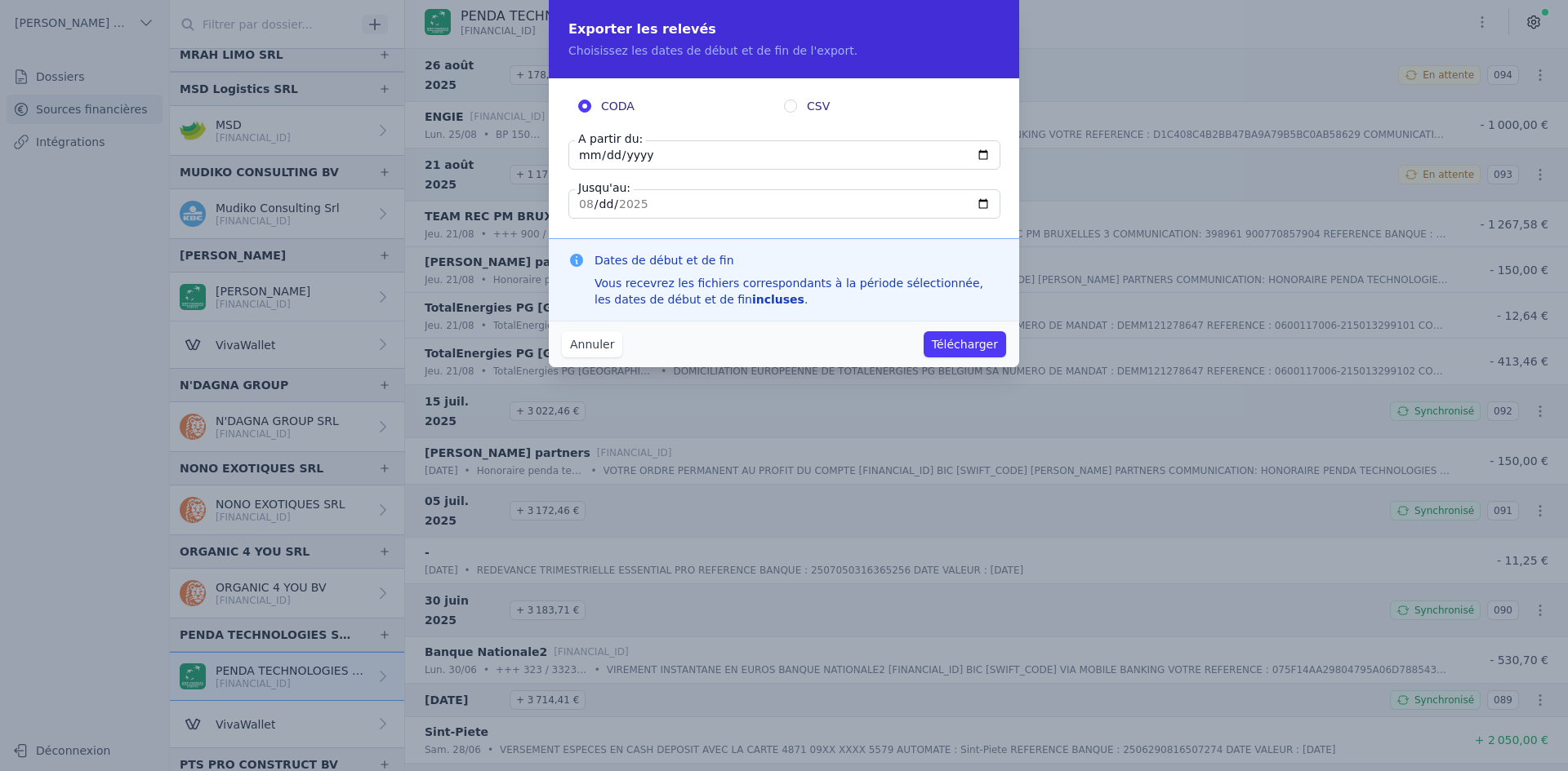
click at [588, 147] on input "[DATE]" at bounding box center [785, 155] width 432 height 29
type input "[DATE]"
click at [970, 342] on button "Télécharger" at bounding box center [965, 344] width 82 height 26
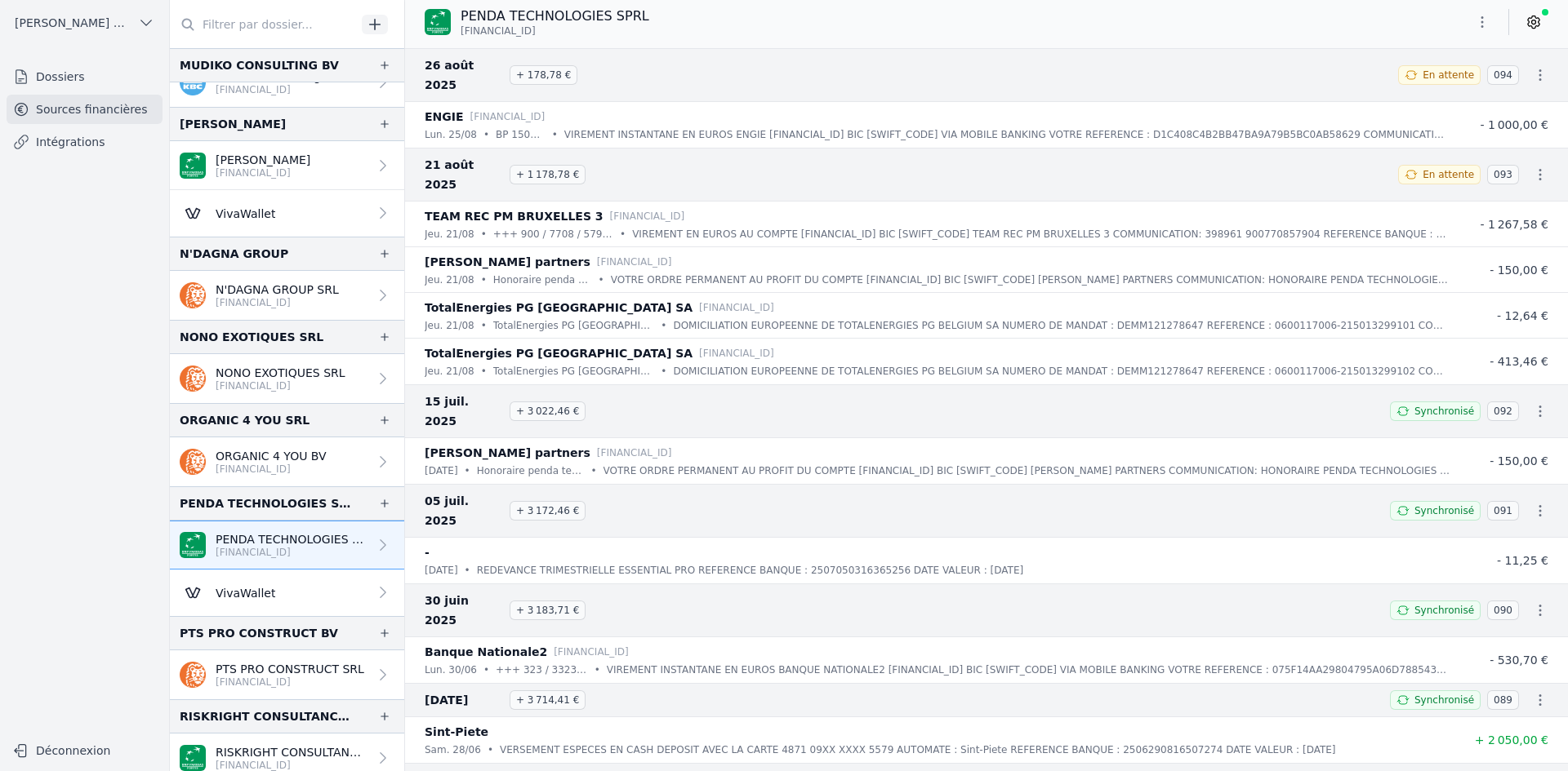
scroll to position [2040, 0]
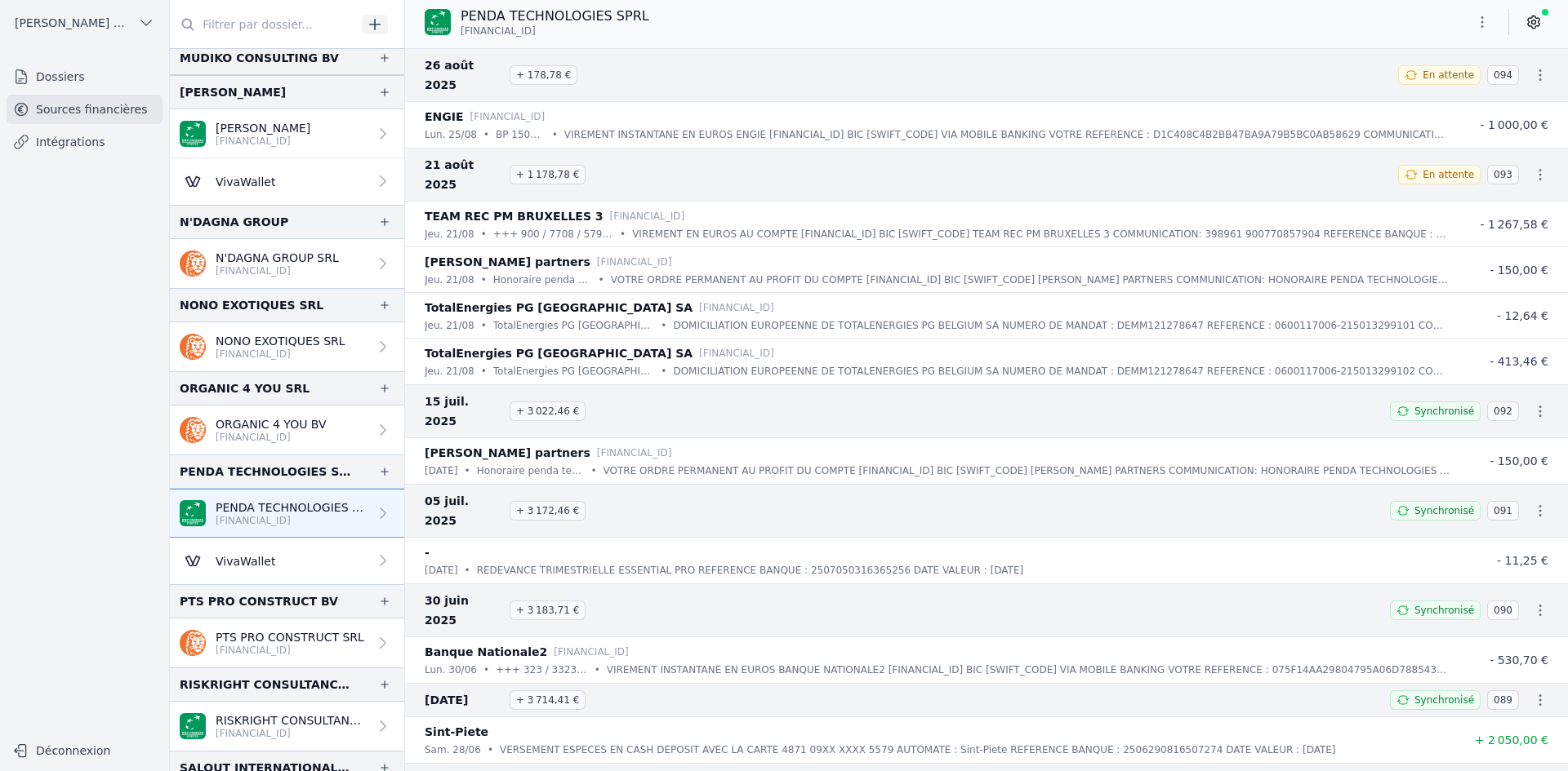
click at [245, 637] on p "PTS PRO CONSTRUCT SRL" at bounding box center [289, 637] width 148 height 16
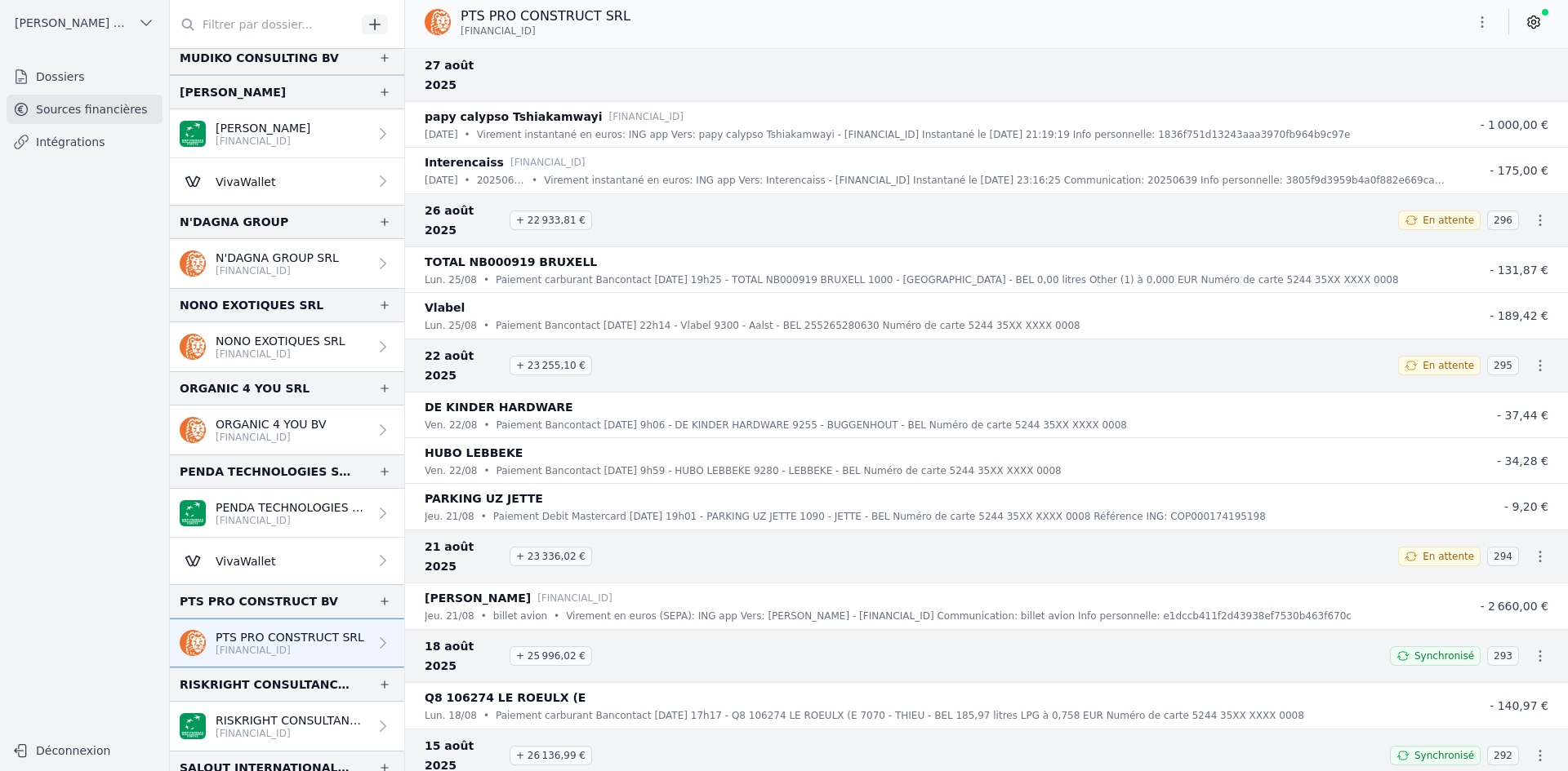
click at [1483, 25] on icon "button" at bounding box center [1482, 22] width 16 height 16
click at [1408, 89] on button "Exporter" at bounding box center [1442, 87] width 117 height 30
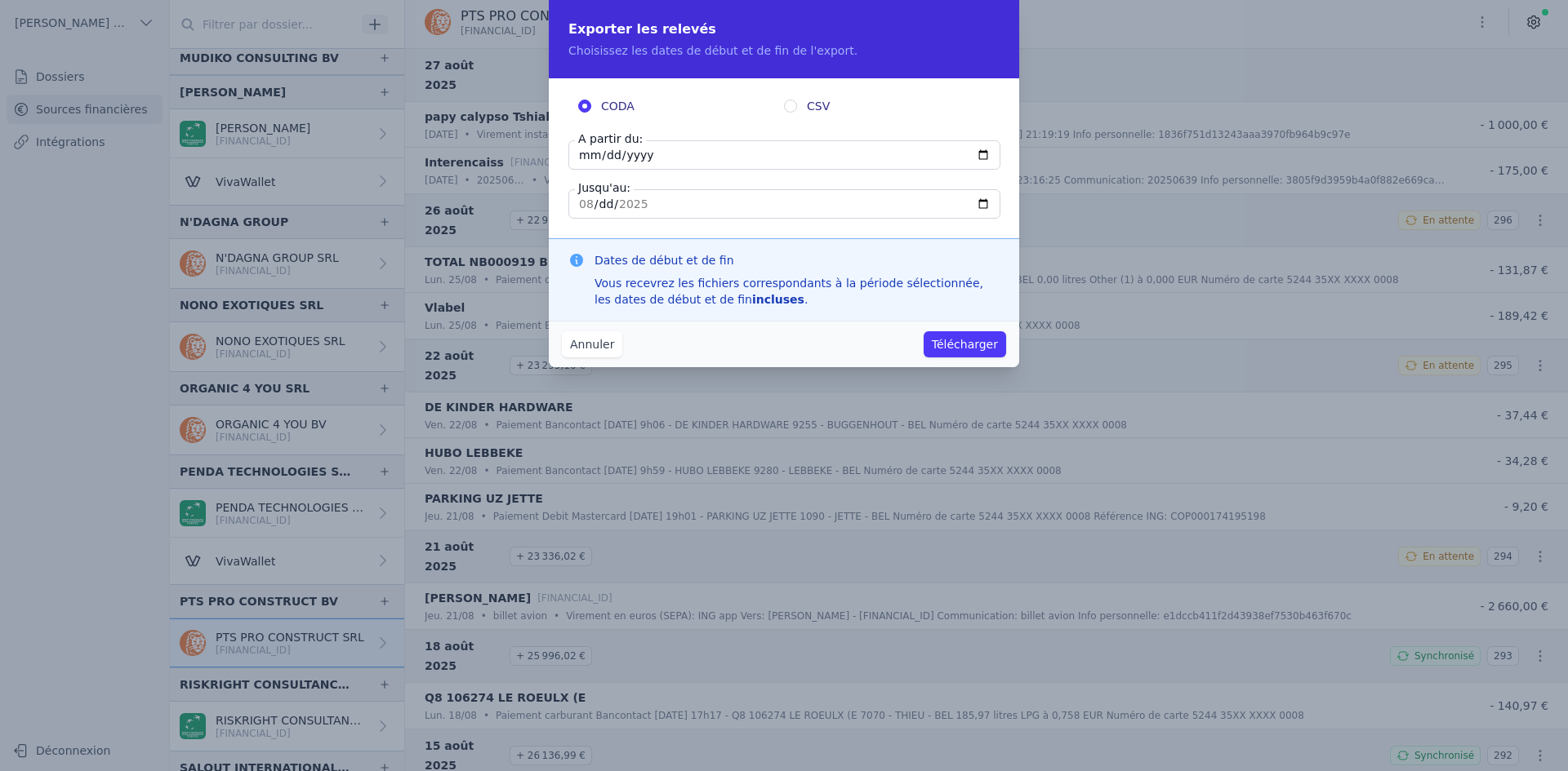
click at [580, 159] on input "[DATE]" at bounding box center [785, 155] width 432 height 29
type input "[DATE]"
click at [982, 348] on button "Télécharger" at bounding box center [965, 344] width 82 height 26
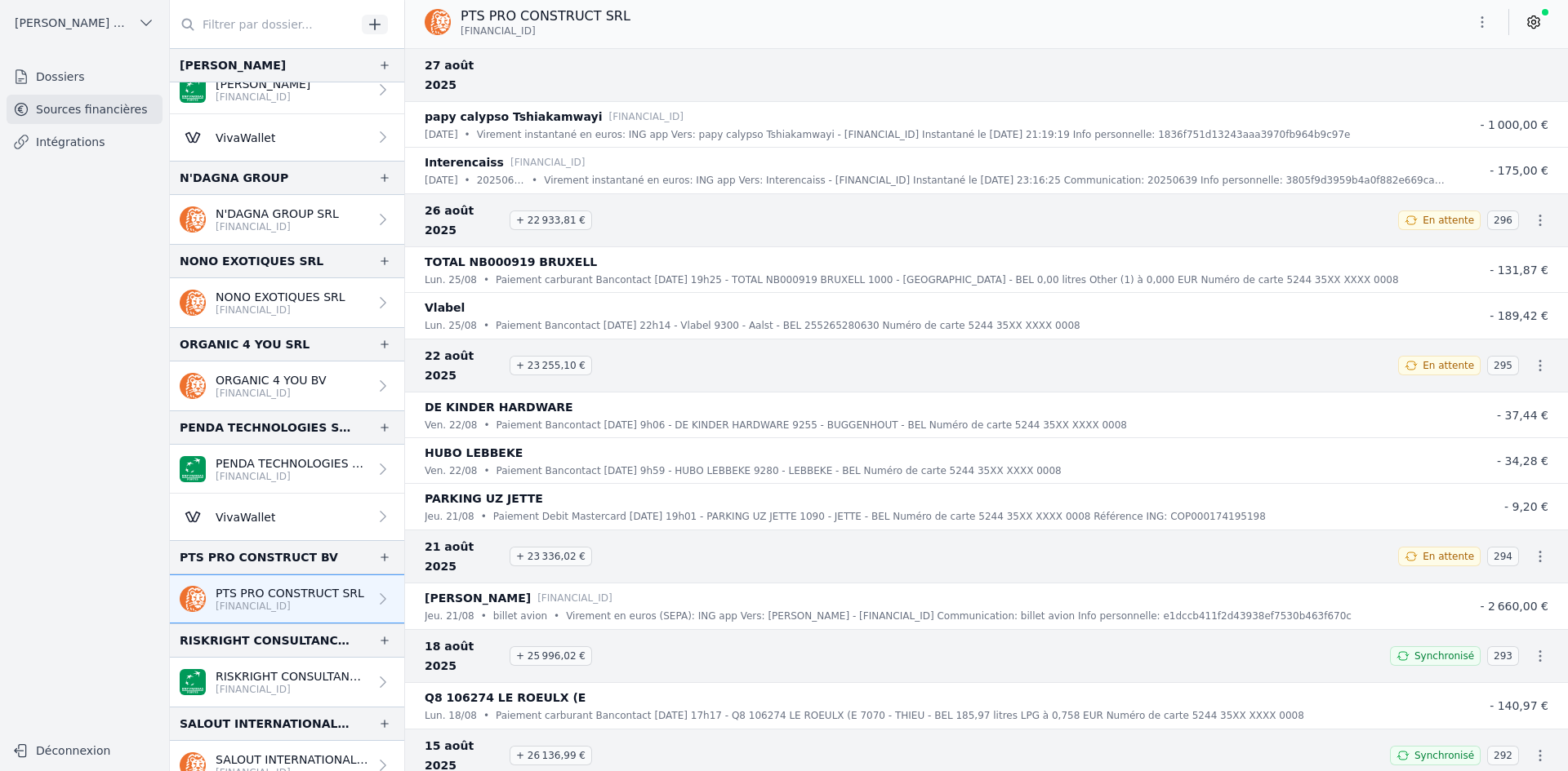
scroll to position [2122, 0]
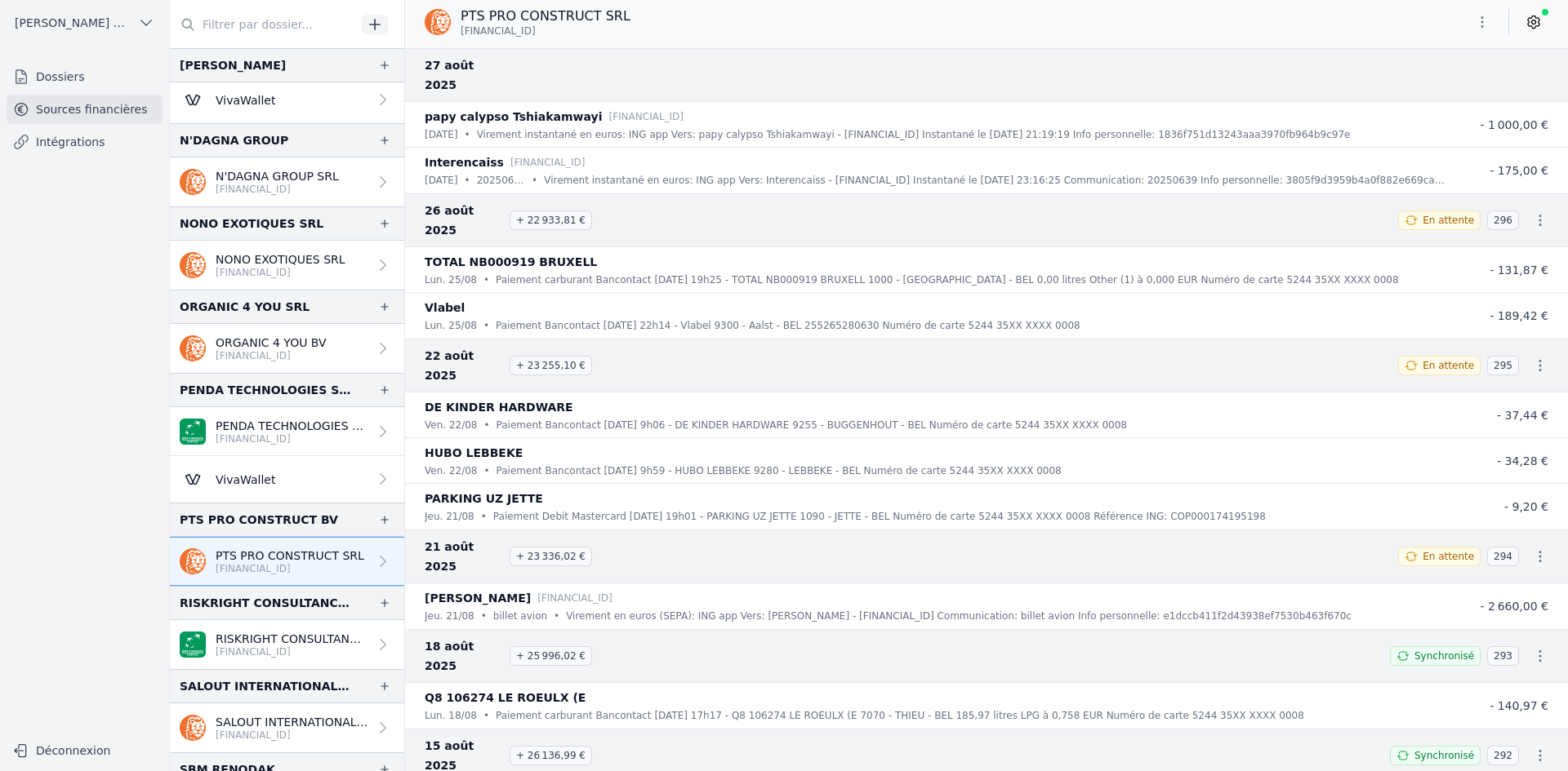
click at [245, 651] on p "[FINANCIAL_ID]" at bounding box center [291, 652] width 152 height 13
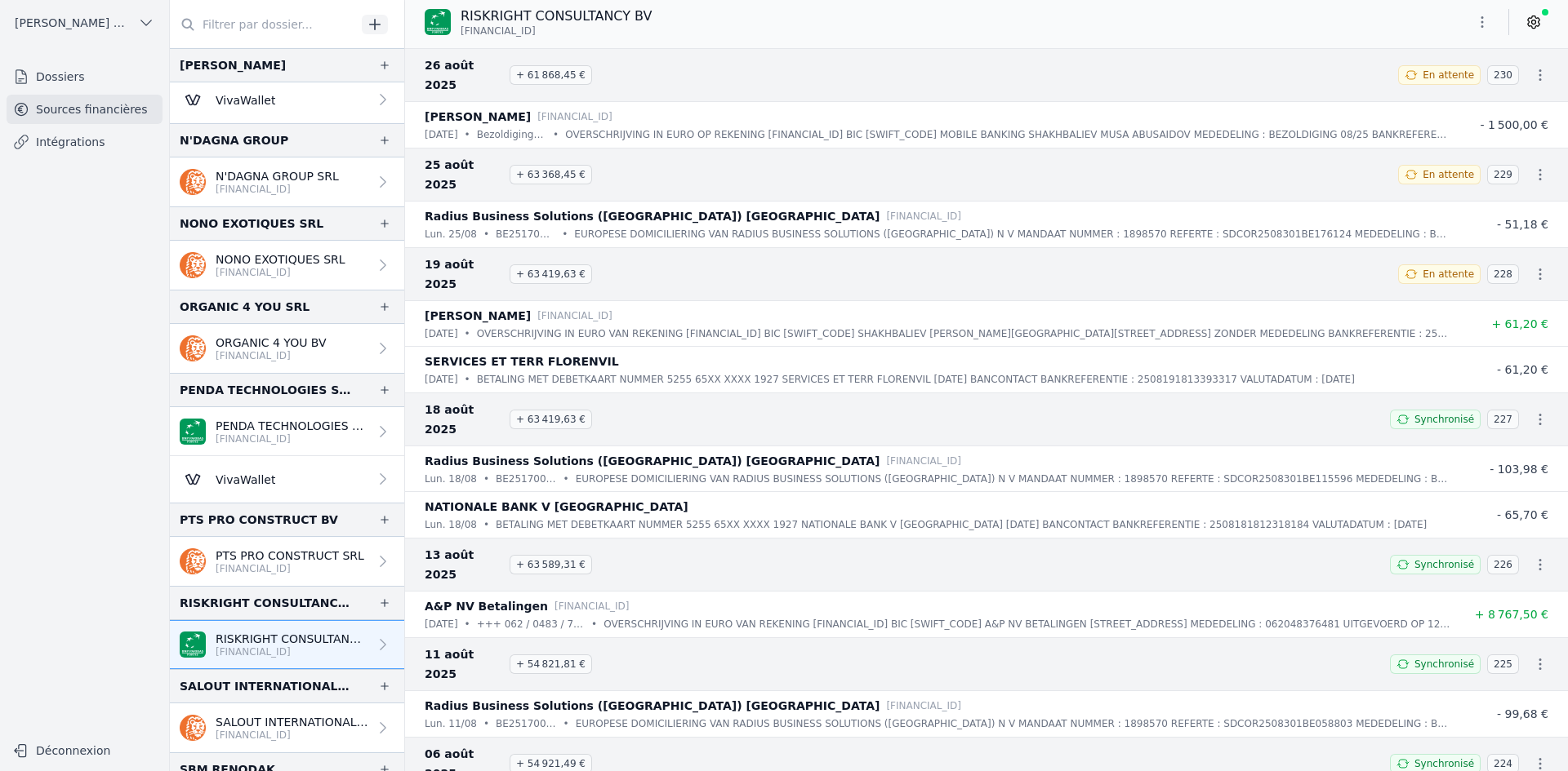
click at [1484, 24] on icon "button" at bounding box center [1482, 22] width 16 height 16
click at [1414, 90] on button "Exporter" at bounding box center [1442, 87] width 117 height 30
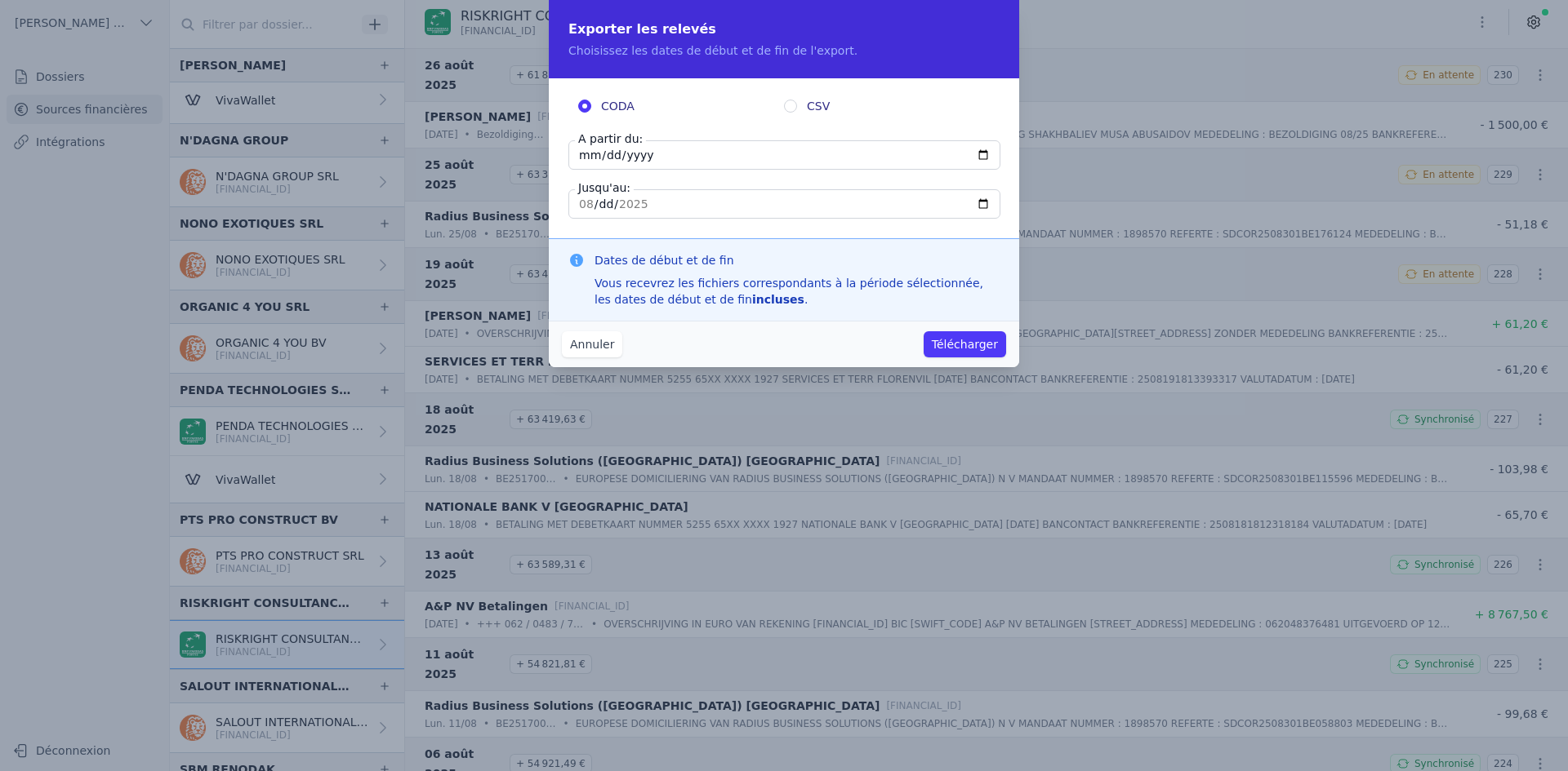
click at [592, 156] on input "[DATE]" at bounding box center [785, 155] width 432 height 29
type input "[DATE]"
click at [956, 342] on button "Télécharger" at bounding box center [965, 344] width 82 height 26
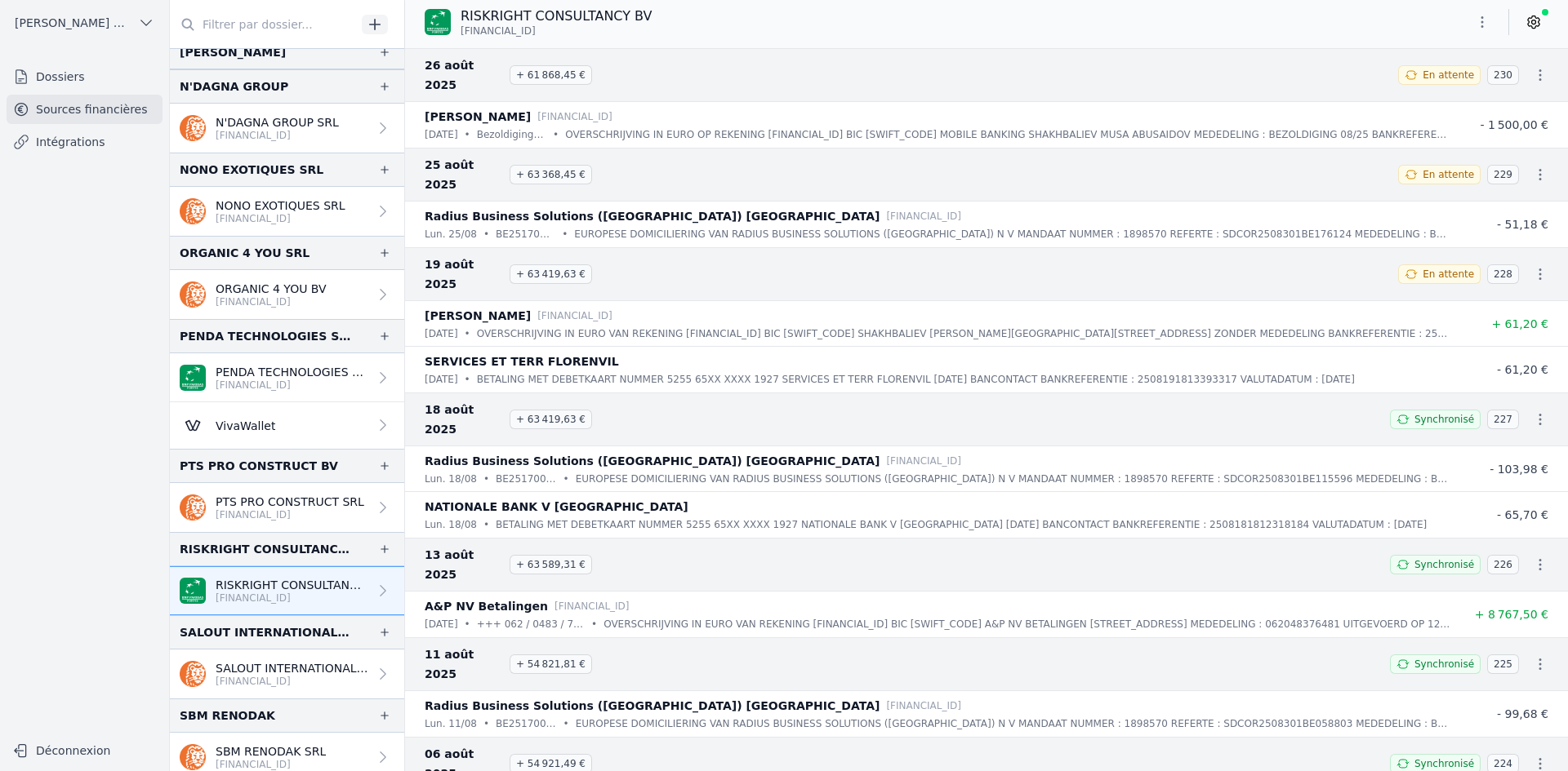
scroll to position [2203, 0]
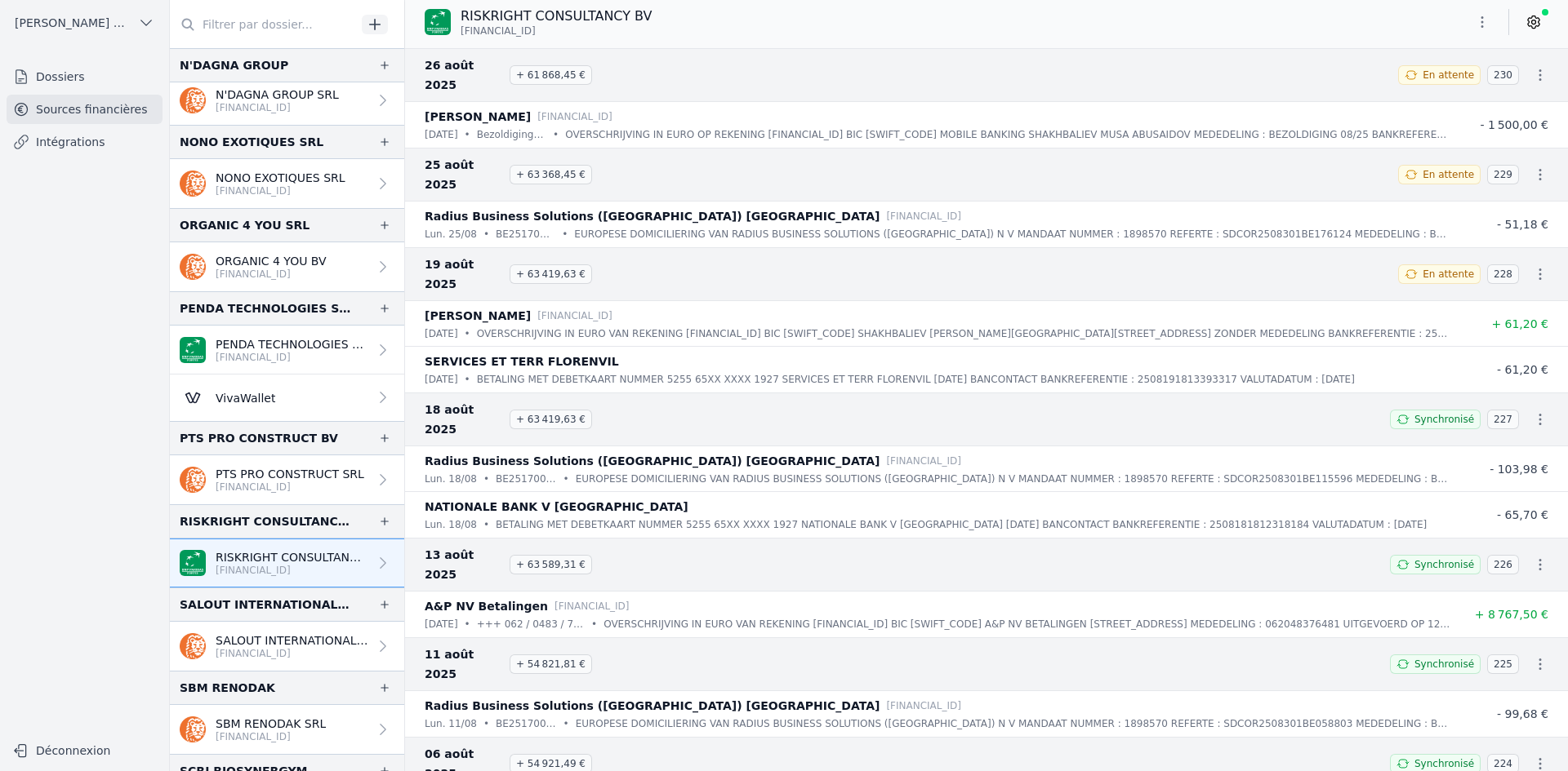
click at [276, 654] on p "[FINANCIAL_ID]" at bounding box center [291, 654] width 152 height 13
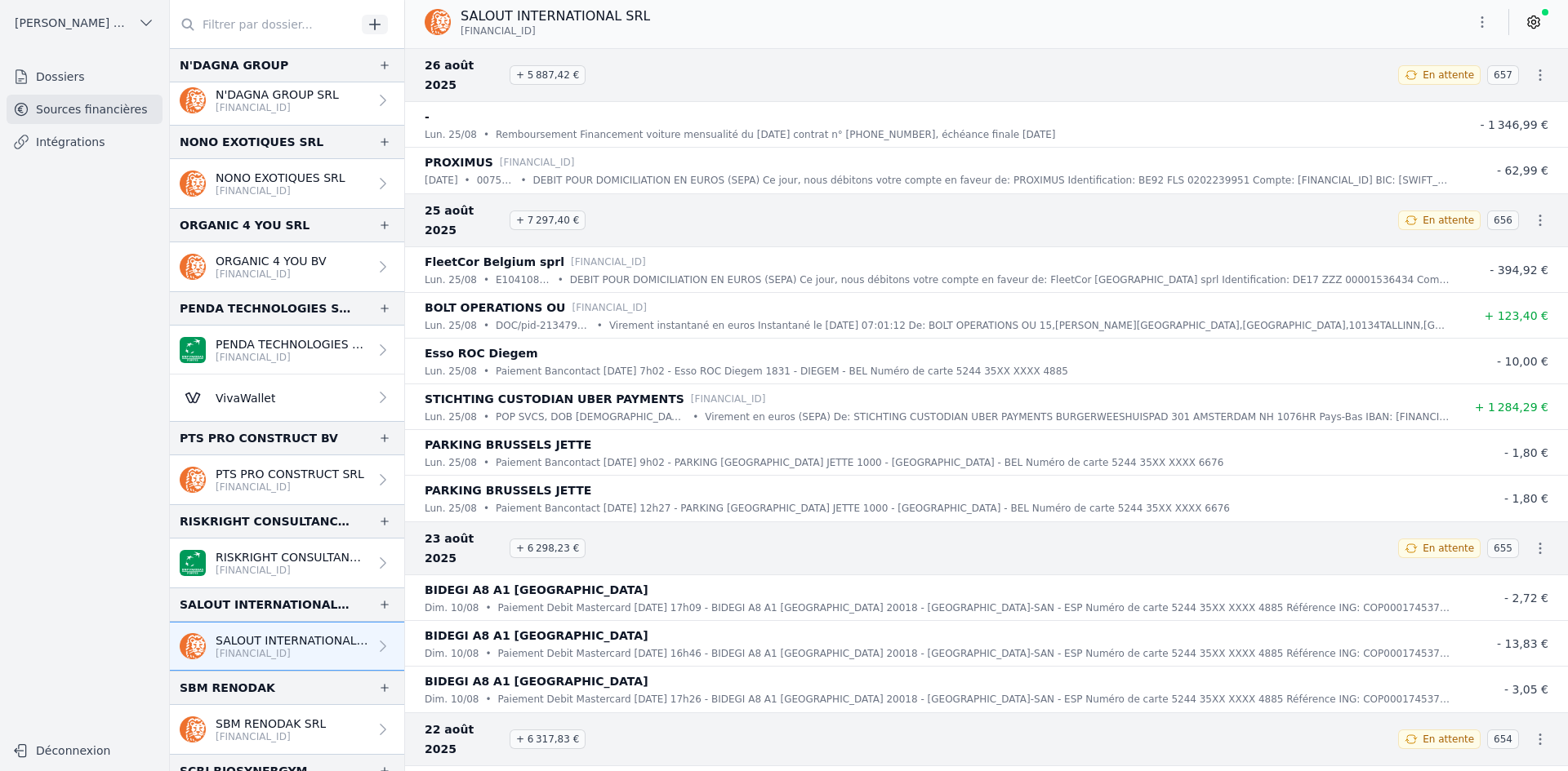
click at [1488, 13] on button "button" at bounding box center [1482, 22] width 33 height 26
click at [1462, 85] on button "Exporter" at bounding box center [1442, 87] width 117 height 30
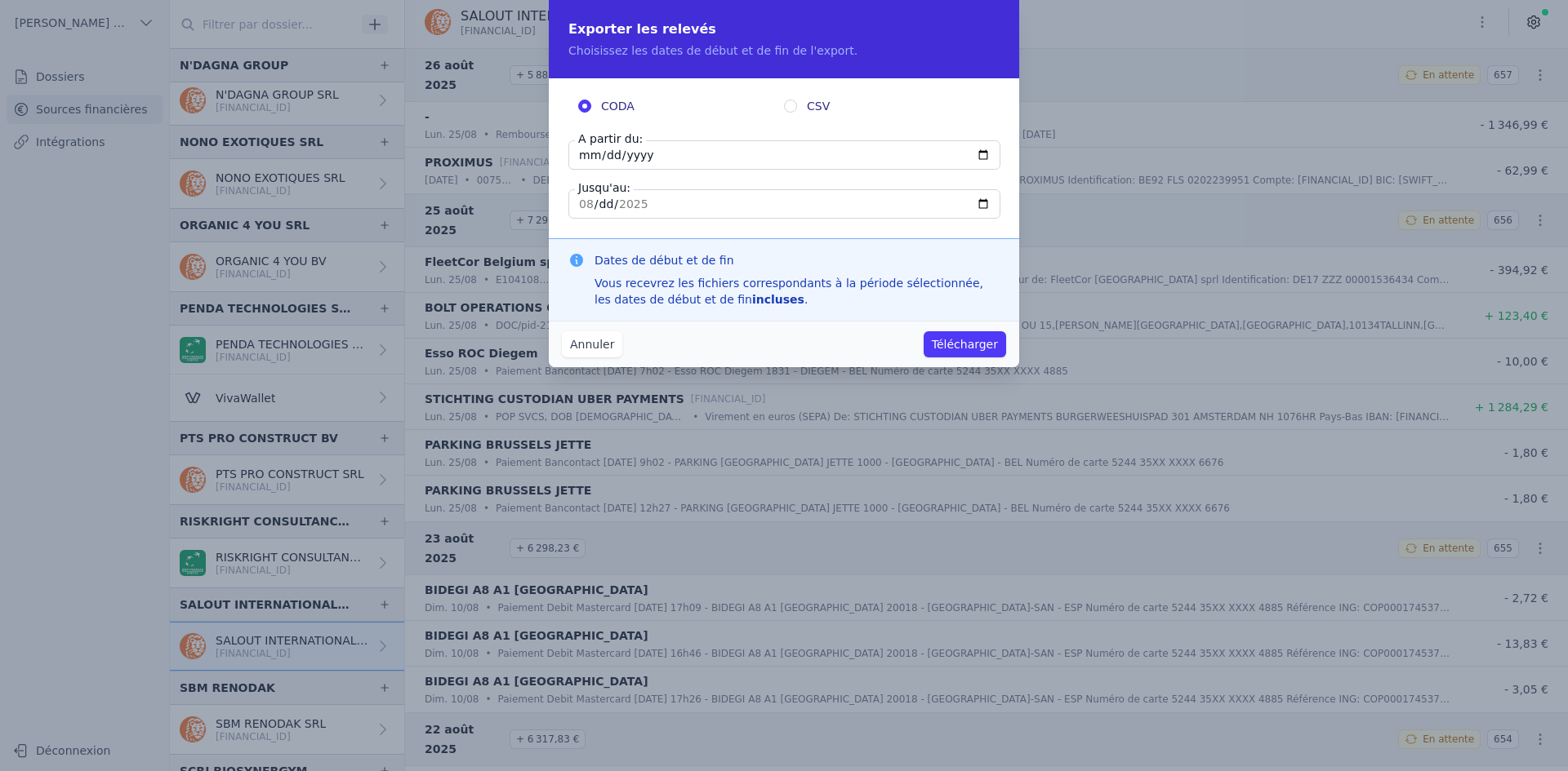
click at [587, 151] on input "[DATE]" at bounding box center [785, 155] width 432 height 29
type input "[DATE]"
click at [964, 353] on button "Télécharger" at bounding box center [965, 344] width 82 height 26
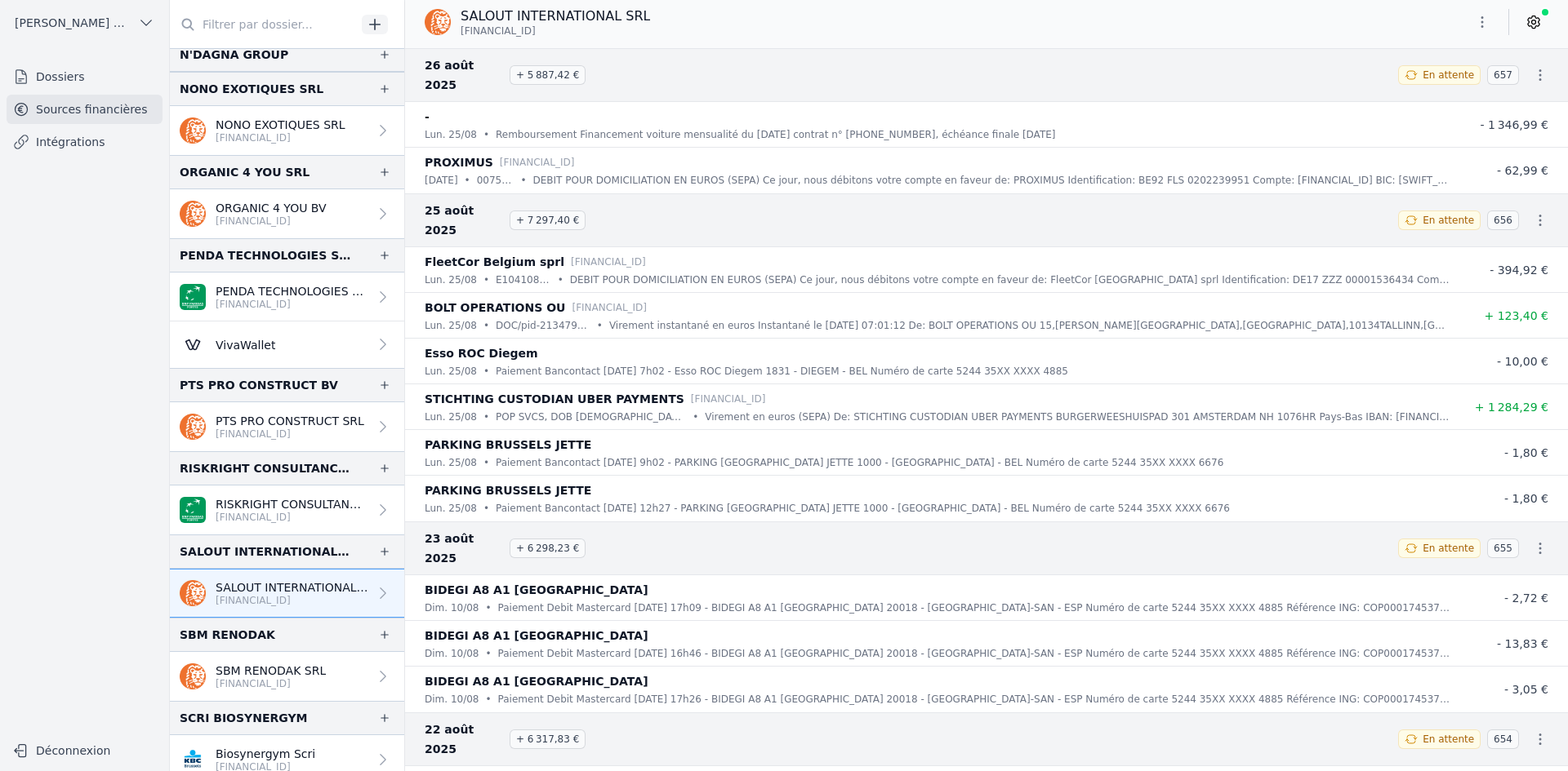
scroll to position [2285, 0]
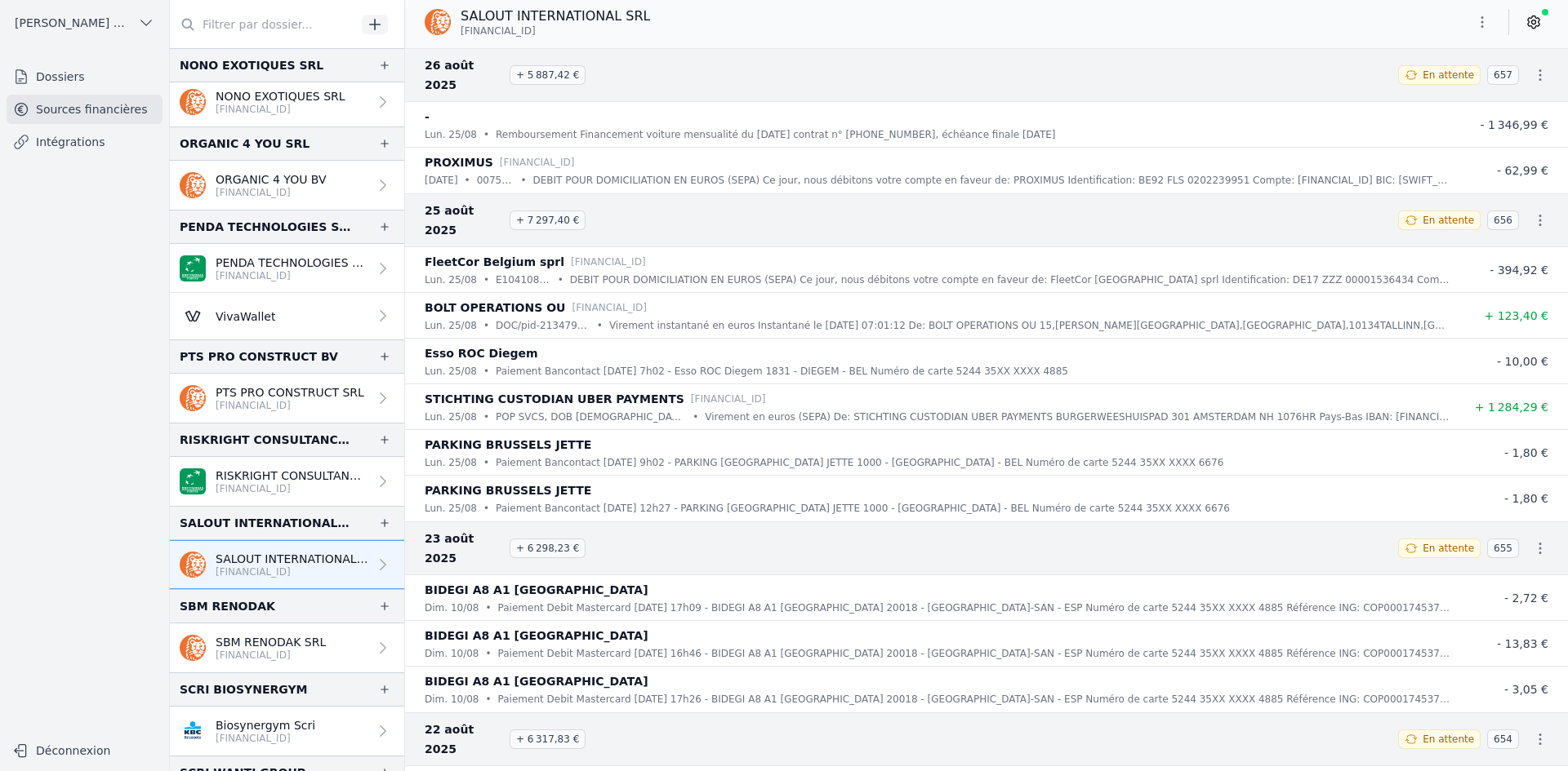
click at [274, 635] on p "SBM RENODAK SRL" at bounding box center [271, 642] width 111 height 16
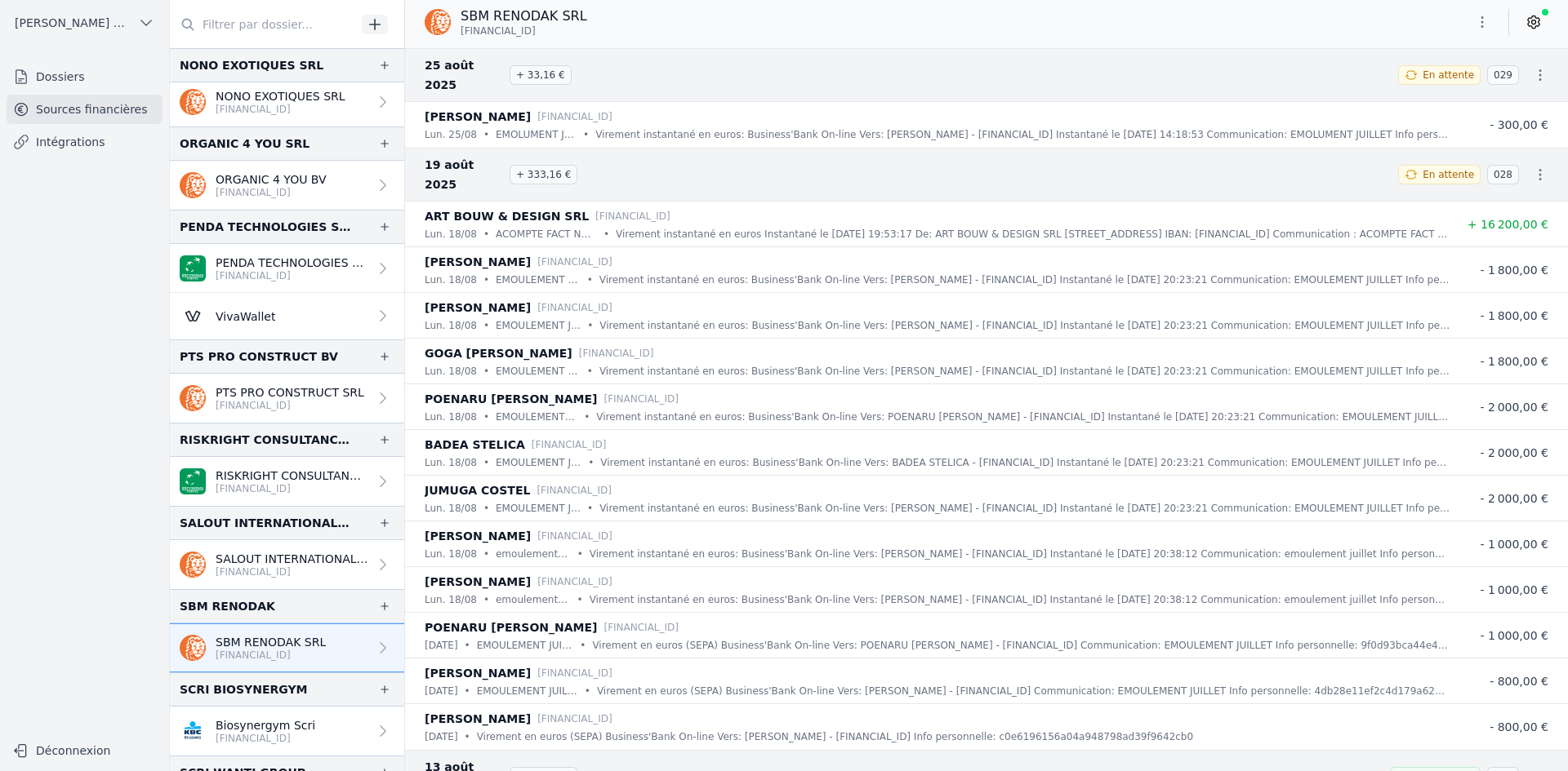
click at [1486, 16] on icon "button" at bounding box center [1482, 22] width 16 height 16
click at [1426, 81] on button "Exporter" at bounding box center [1442, 87] width 117 height 30
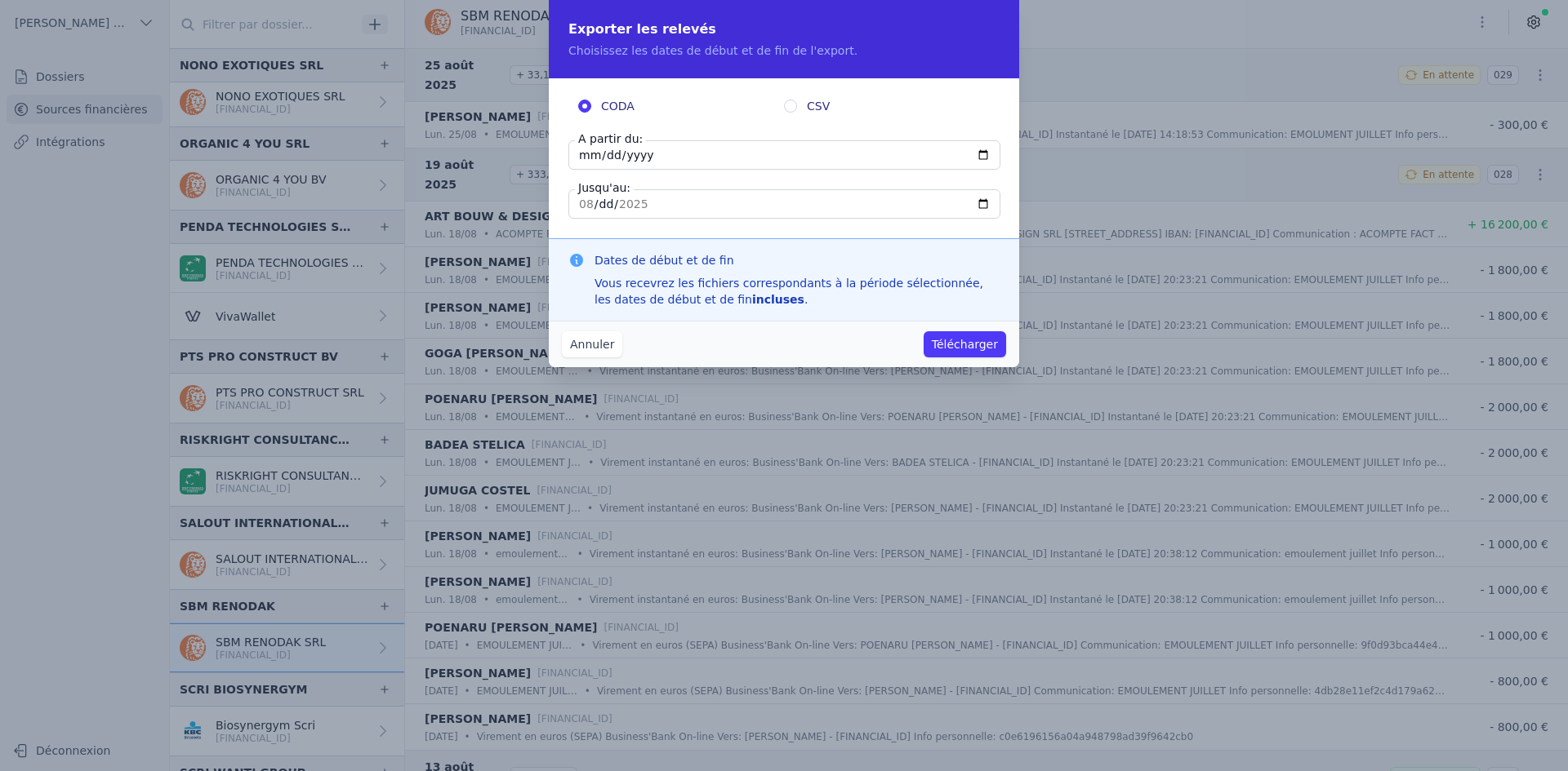
click at [586, 156] on input "[DATE]" at bounding box center [785, 155] width 432 height 29
type input "[DATE]"
click at [946, 339] on button "Télécharger" at bounding box center [965, 344] width 82 height 26
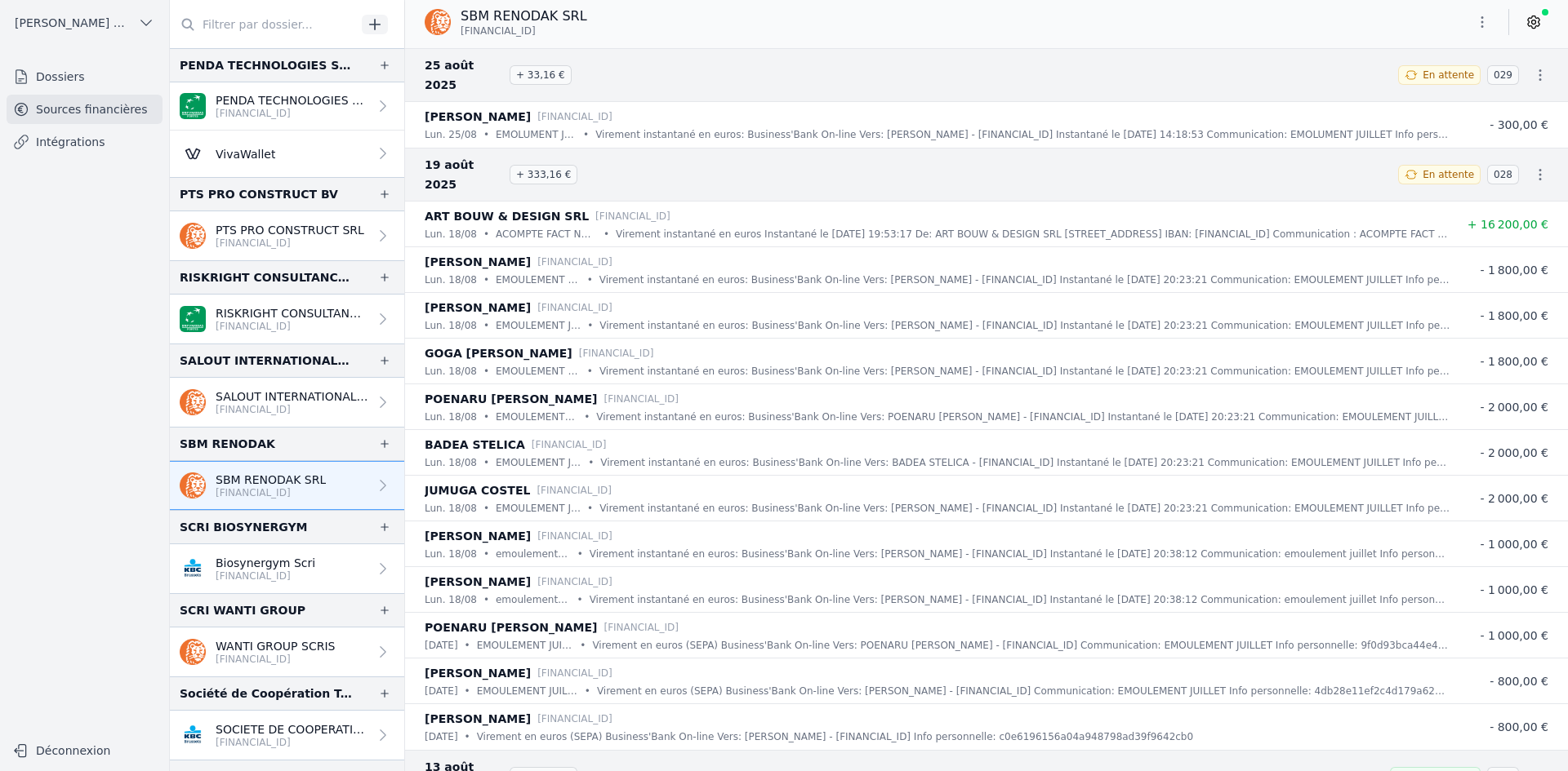
scroll to position [2449, 0]
click at [240, 565] on p "Biosynergym Scri" at bounding box center [265, 562] width 100 height 16
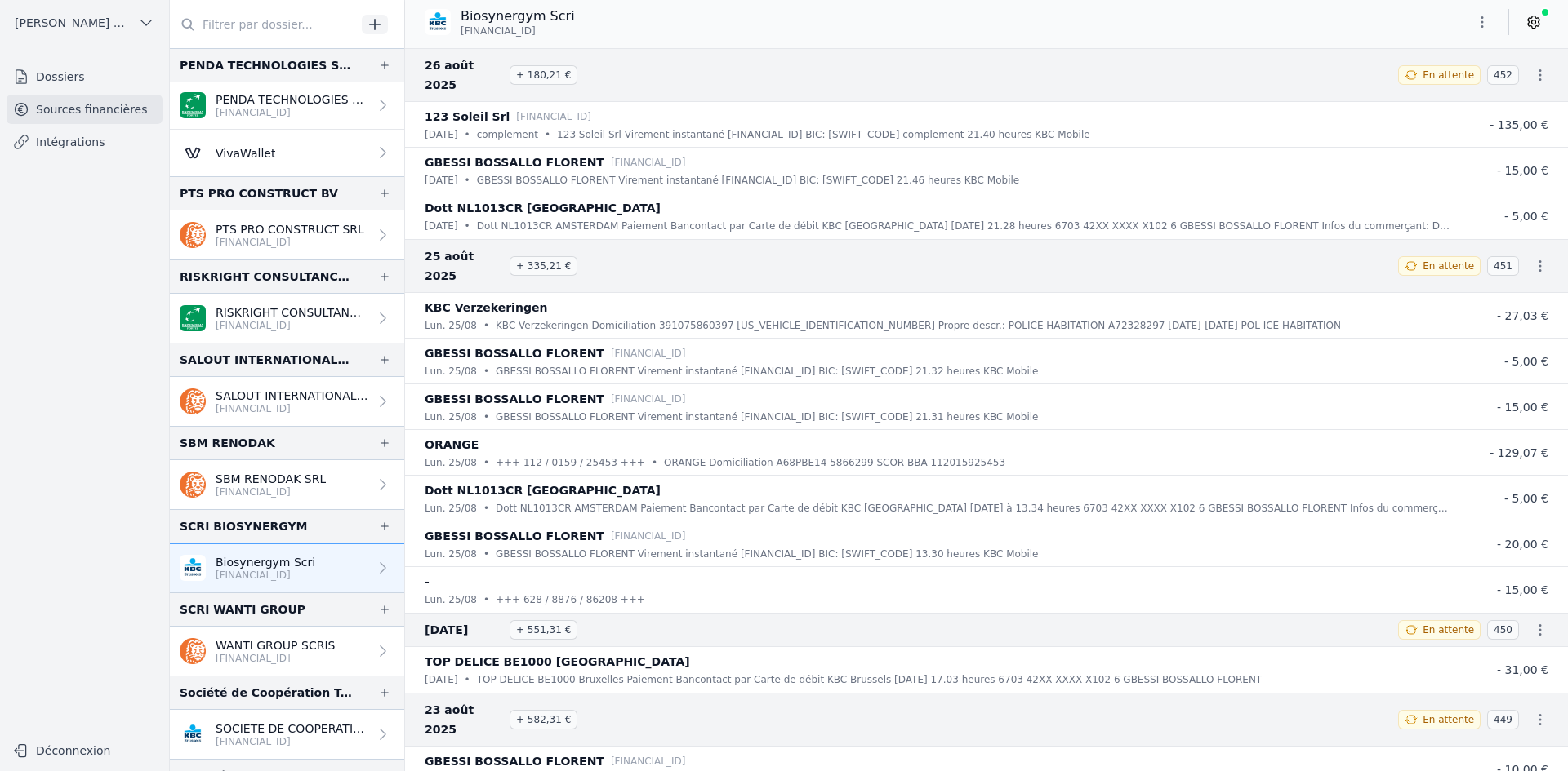
click at [1478, 20] on icon "button" at bounding box center [1482, 22] width 16 height 16
click at [1441, 95] on button "Exporter" at bounding box center [1442, 87] width 117 height 30
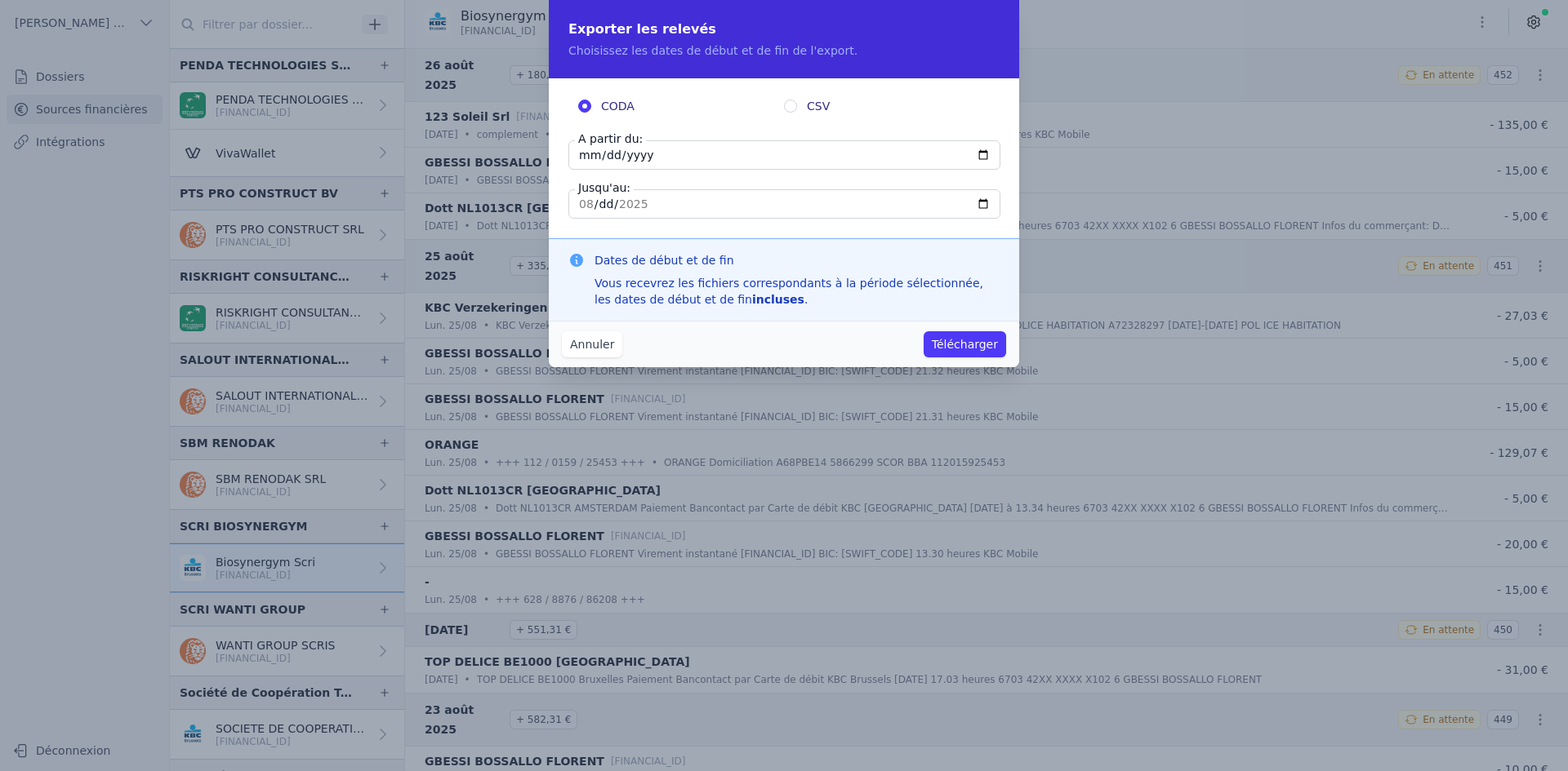
click at [589, 154] on input "[DATE]" at bounding box center [785, 155] width 432 height 29
type input "[DATE]"
click at [973, 339] on button "Télécharger" at bounding box center [965, 344] width 82 height 26
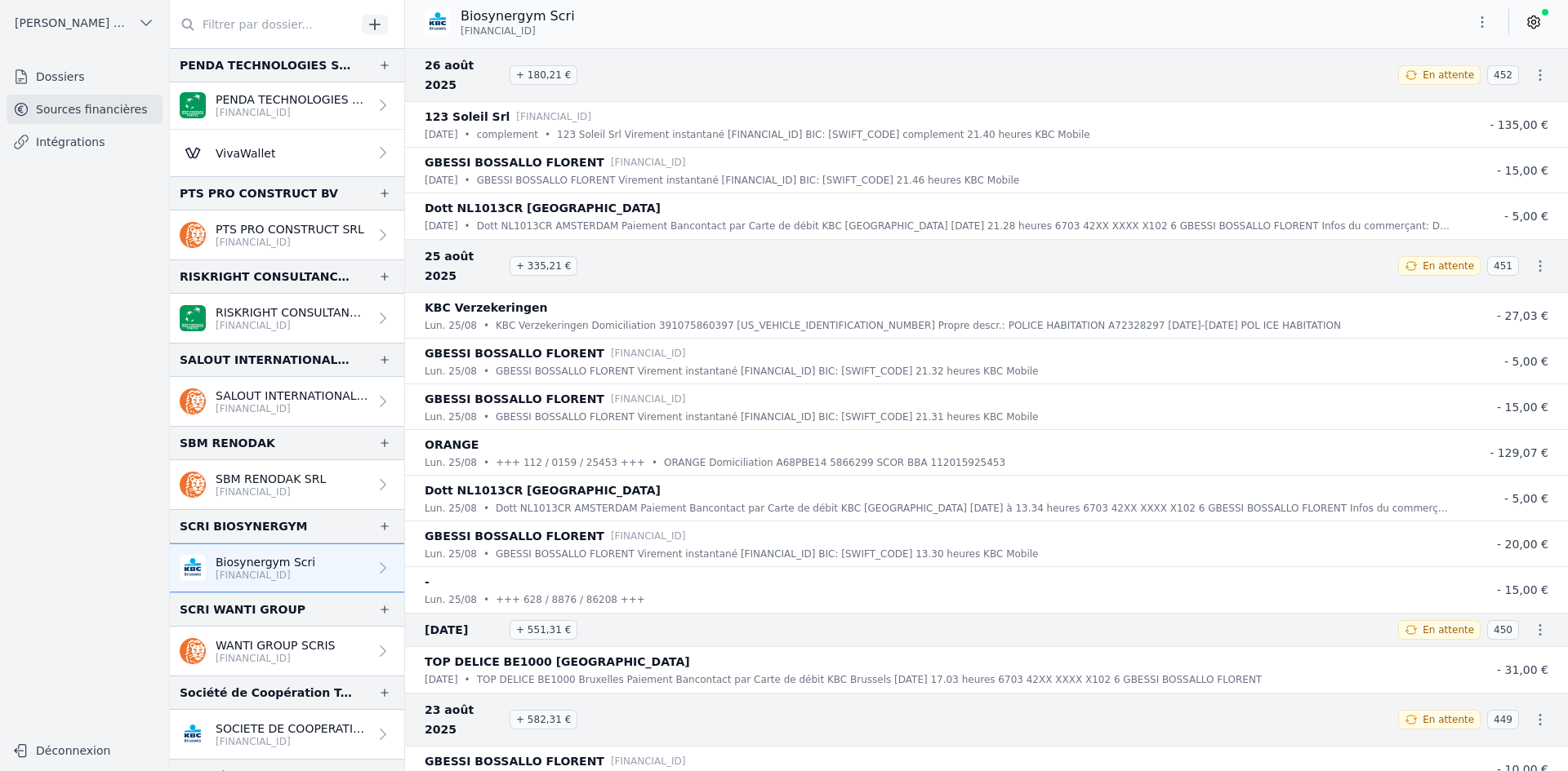
click at [230, 630] on link "WANTI GROUP SCRIS [FINANCIAL_ID]" at bounding box center [287, 651] width 235 height 49
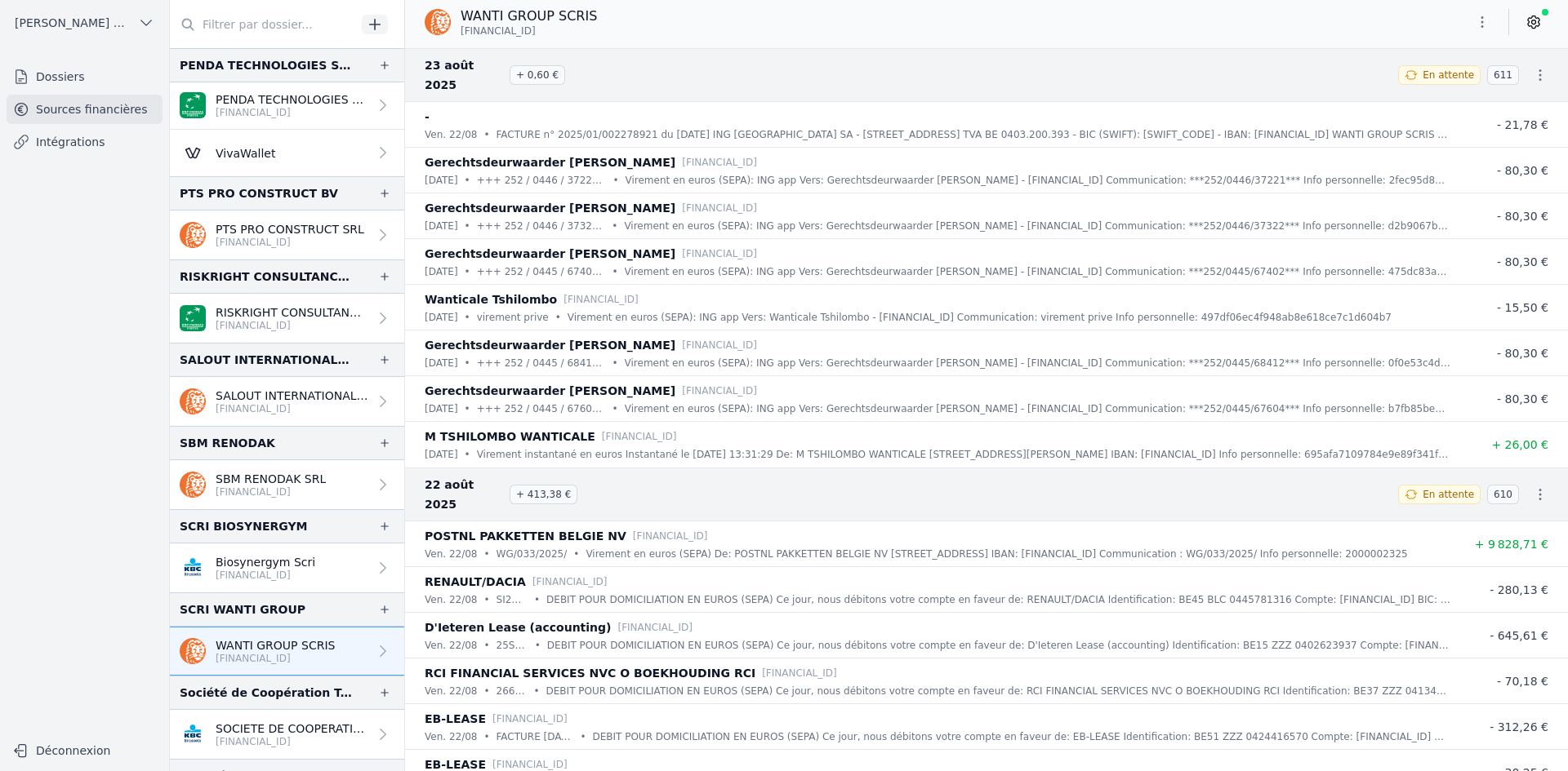
click at [1475, 18] on icon "button" at bounding box center [1482, 22] width 16 height 16
click at [1399, 90] on icon "button" at bounding box center [1400, 89] width 10 height 4
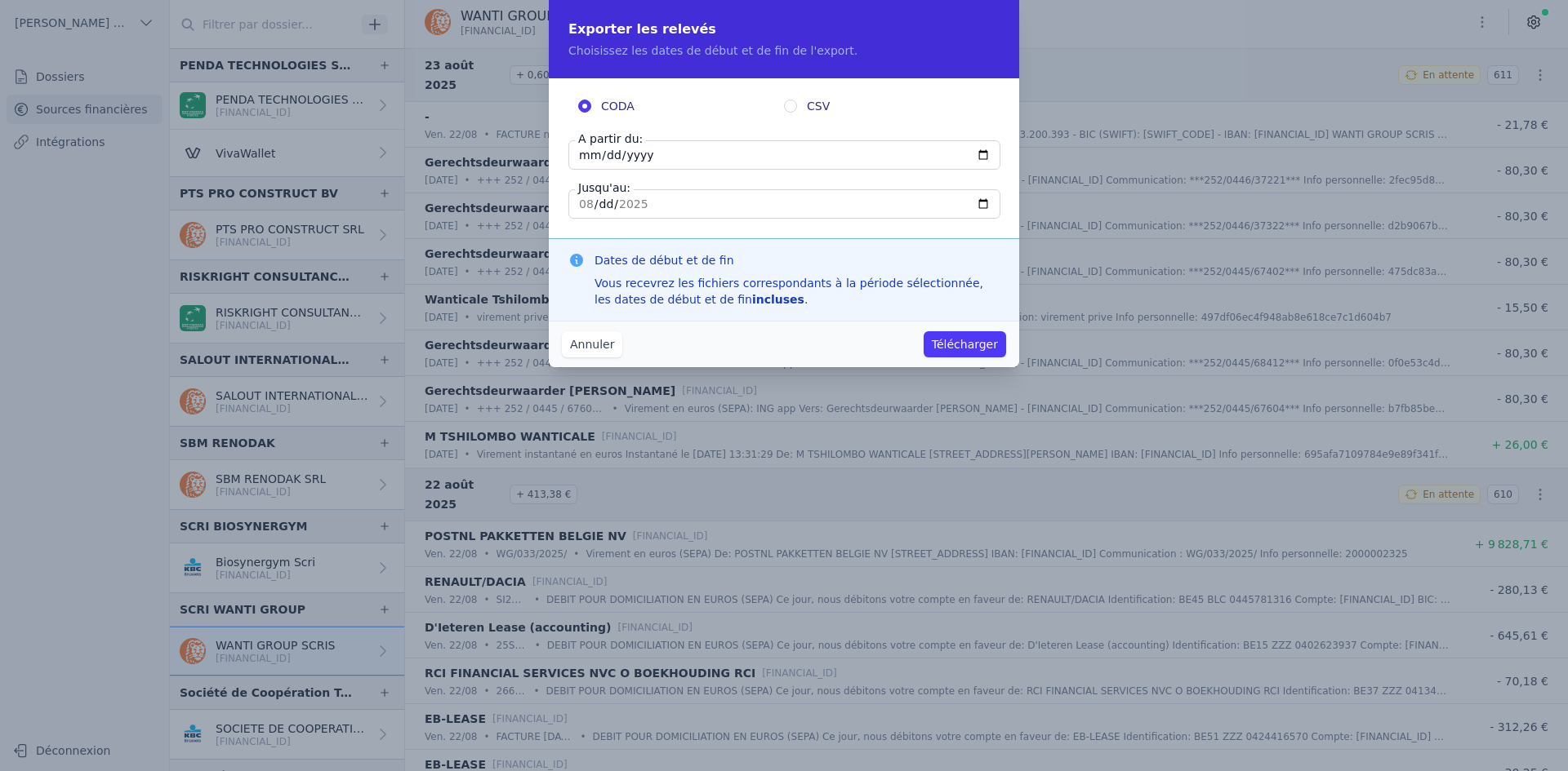
click at [592, 153] on input "[DATE]" at bounding box center [785, 155] width 432 height 29
type input "[DATE]"
click at [990, 345] on button "Télécharger" at bounding box center [965, 344] width 82 height 26
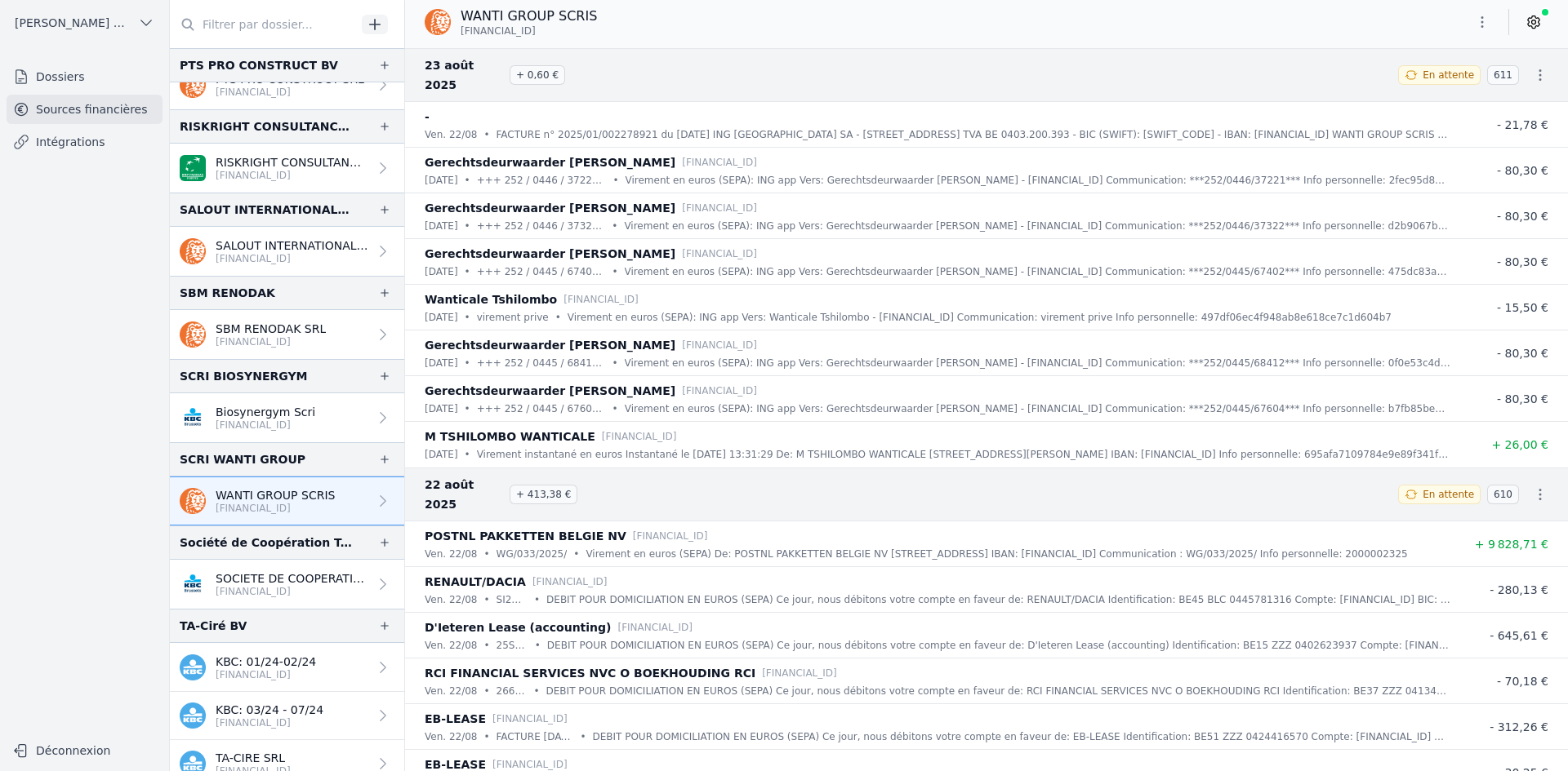
scroll to position [2612, 0]
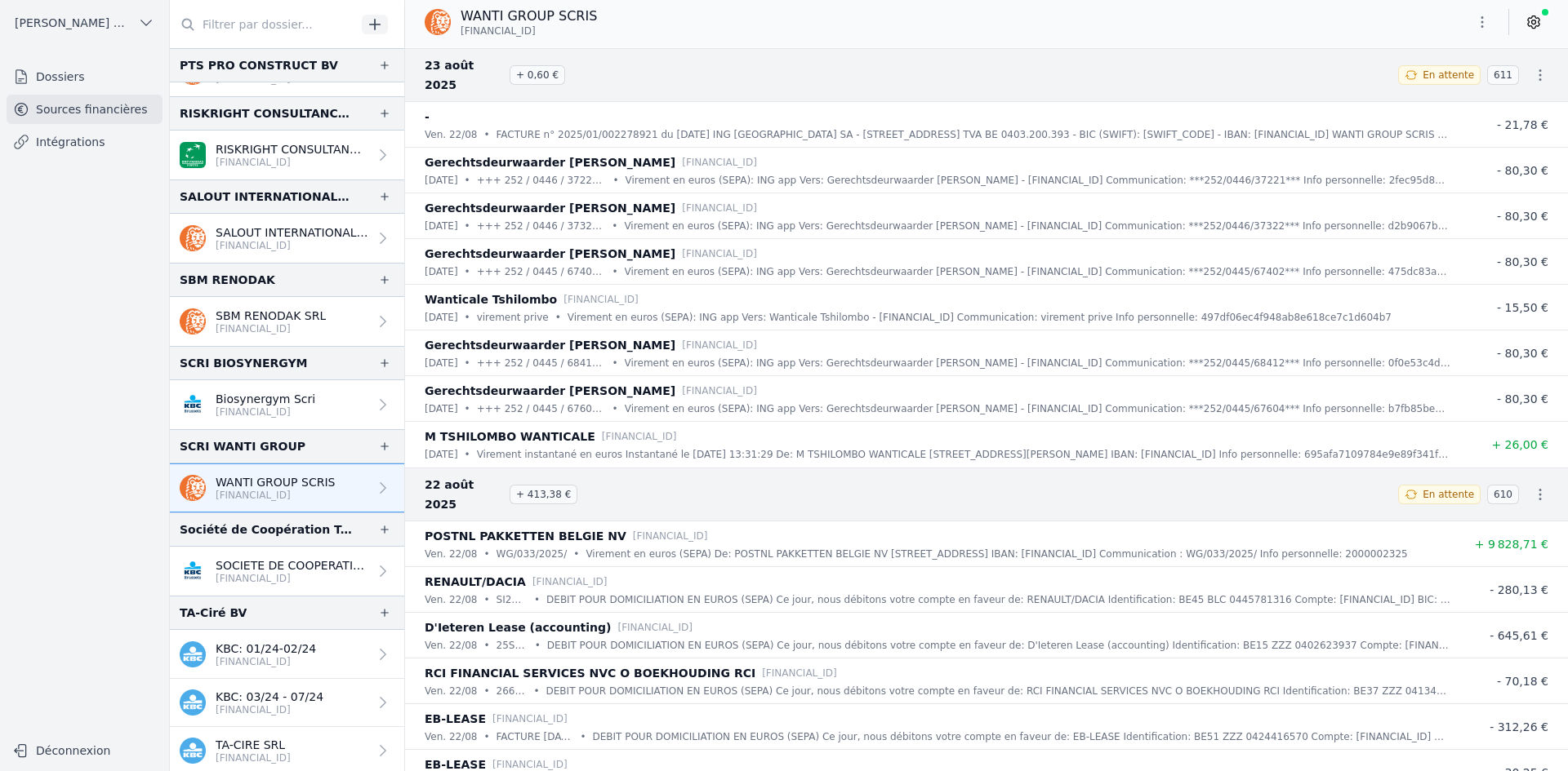
click at [271, 582] on p "[FINANCIAL_ID]" at bounding box center [291, 578] width 152 height 13
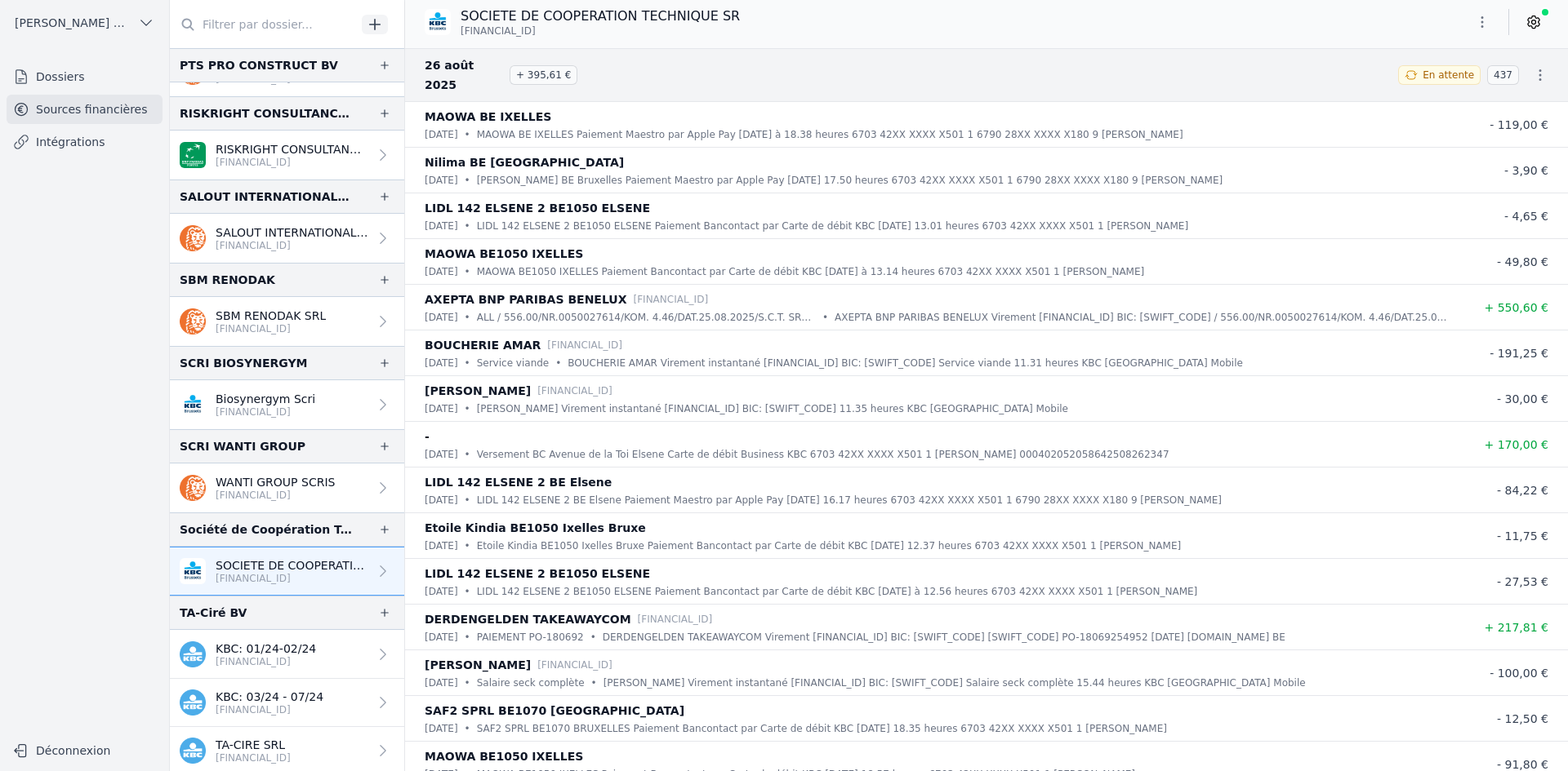
click at [1488, 18] on icon "button" at bounding box center [1482, 22] width 16 height 16
click at [1447, 83] on button "Exporter" at bounding box center [1442, 87] width 117 height 30
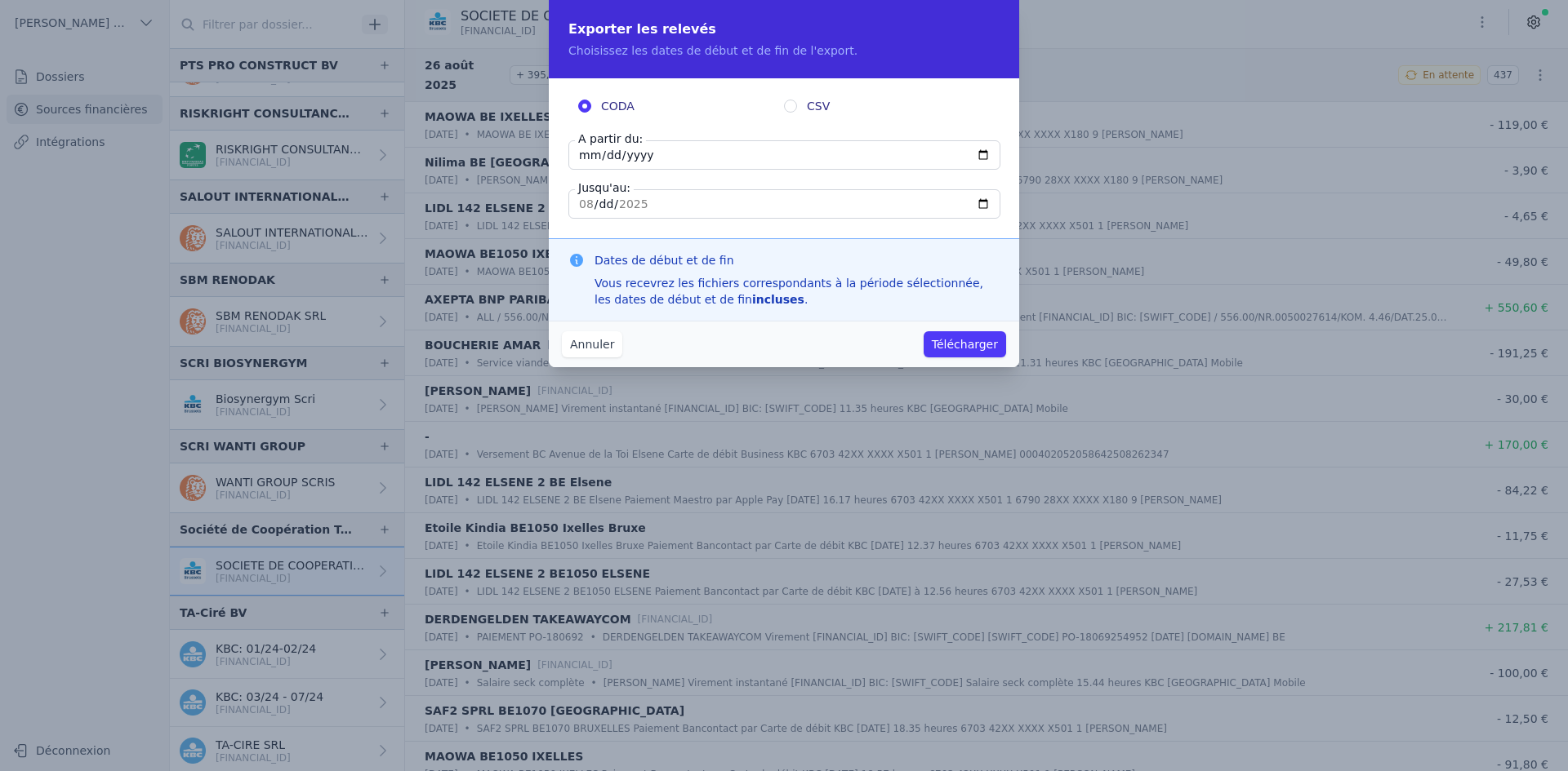
drag, startPoint x: 588, startPoint y: 156, endPoint x: 578, endPoint y: 134, distance: 24.2
click at [588, 153] on input "[DATE]" at bounding box center [785, 155] width 432 height 29
type input "[DATE]"
click at [974, 342] on button "Télécharger" at bounding box center [965, 344] width 82 height 26
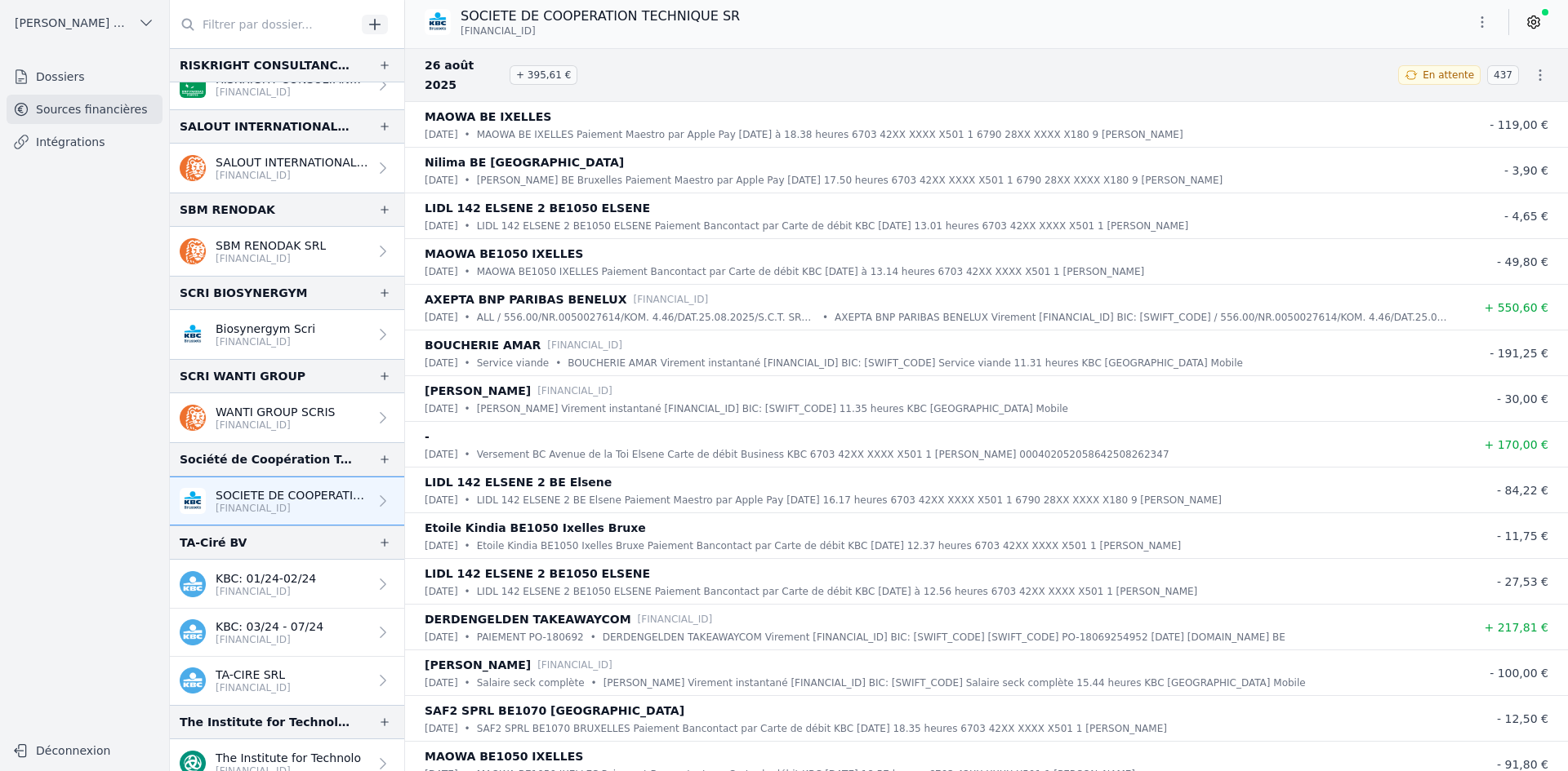
scroll to position [2775, 0]
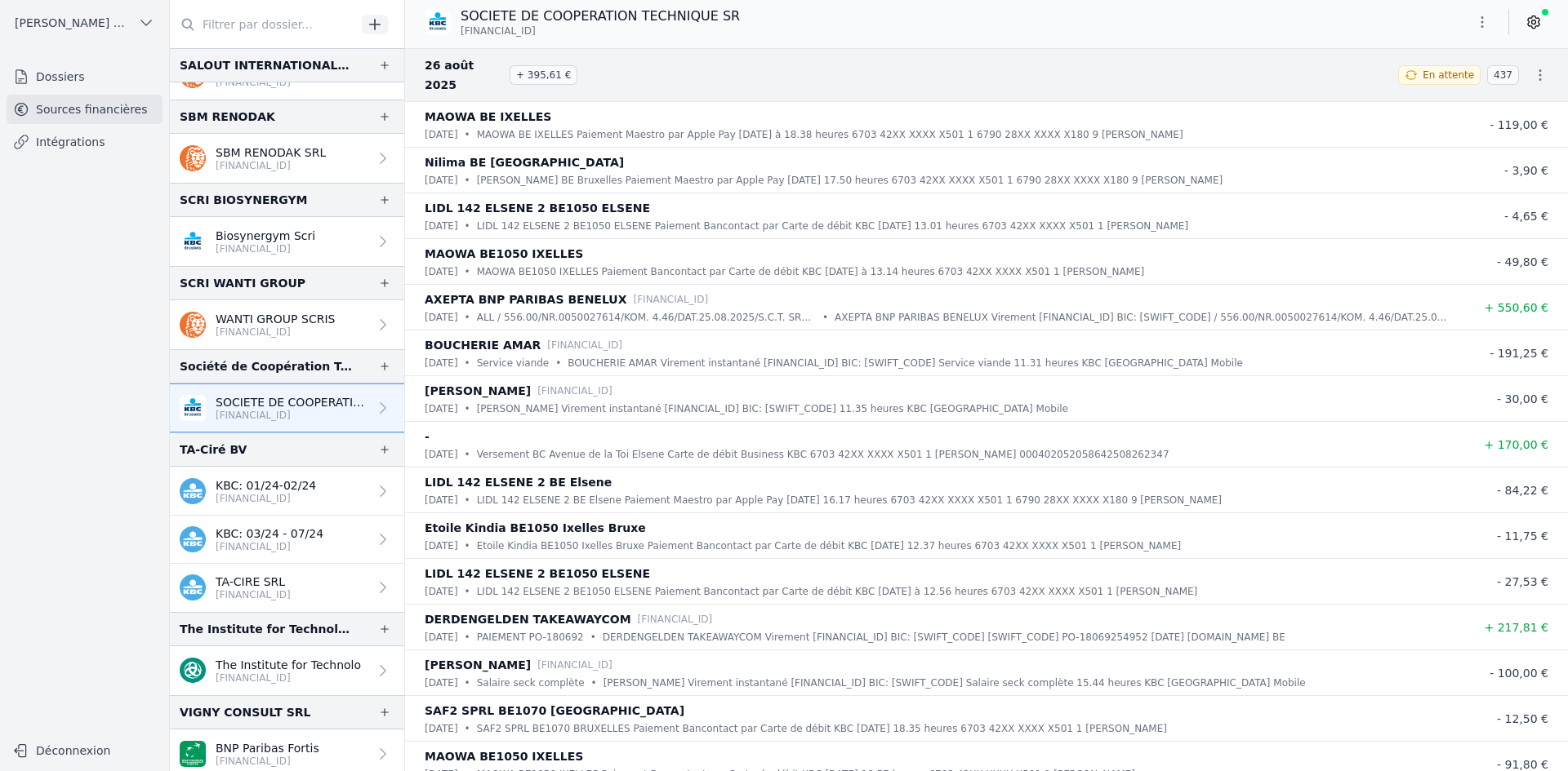
click at [286, 578] on p "TA-CIRE SRL" at bounding box center [253, 581] width 75 height 16
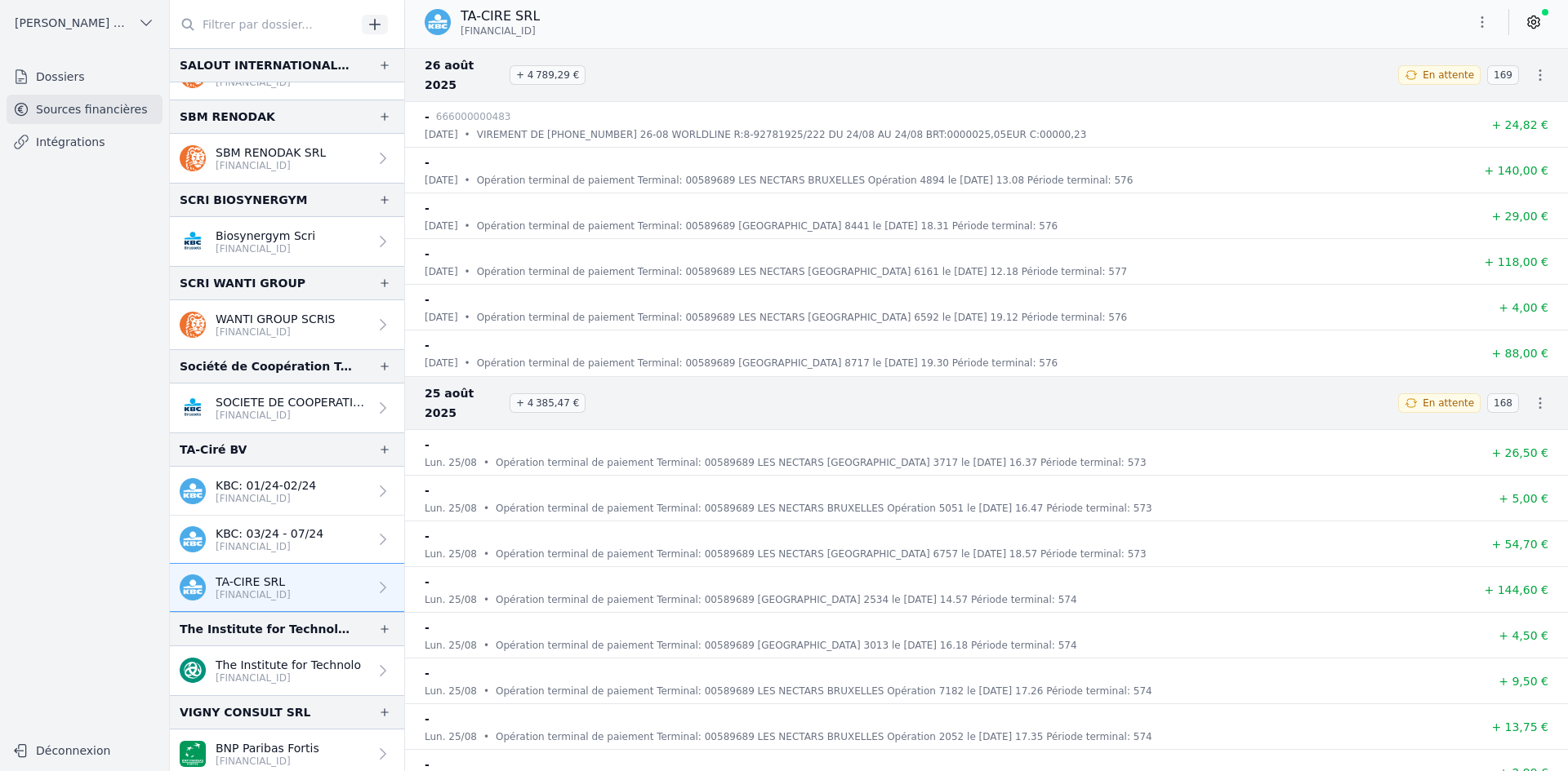
click at [1480, 17] on icon "button" at bounding box center [1482, 22] width 16 height 16
click at [1441, 89] on button "Exporter" at bounding box center [1442, 87] width 117 height 30
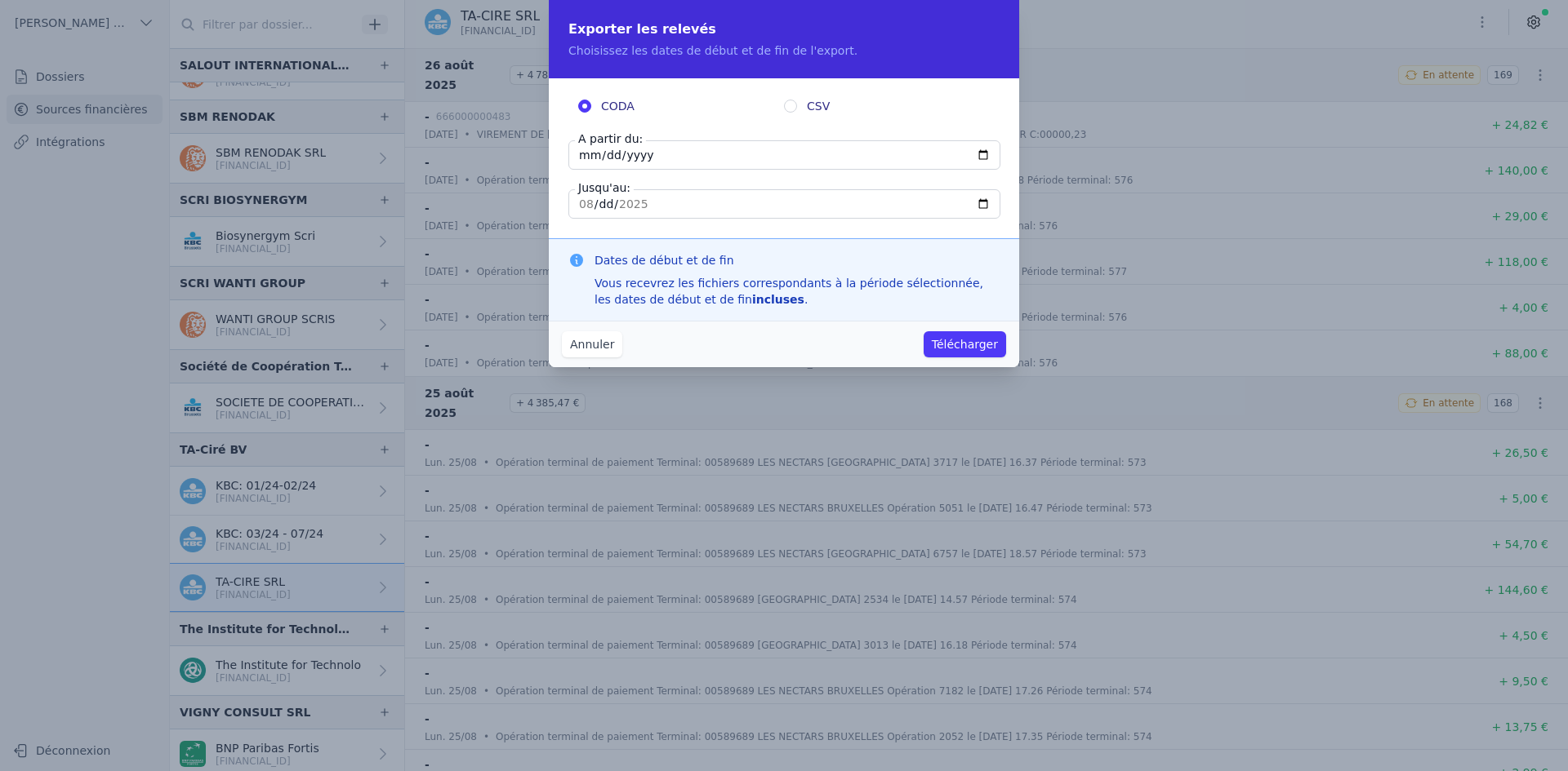
click at [592, 153] on input "[DATE]" at bounding box center [785, 155] width 432 height 29
type input "[DATE]"
click at [980, 347] on button "Télécharger" at bounding box center [965, 344] width 82 height 26
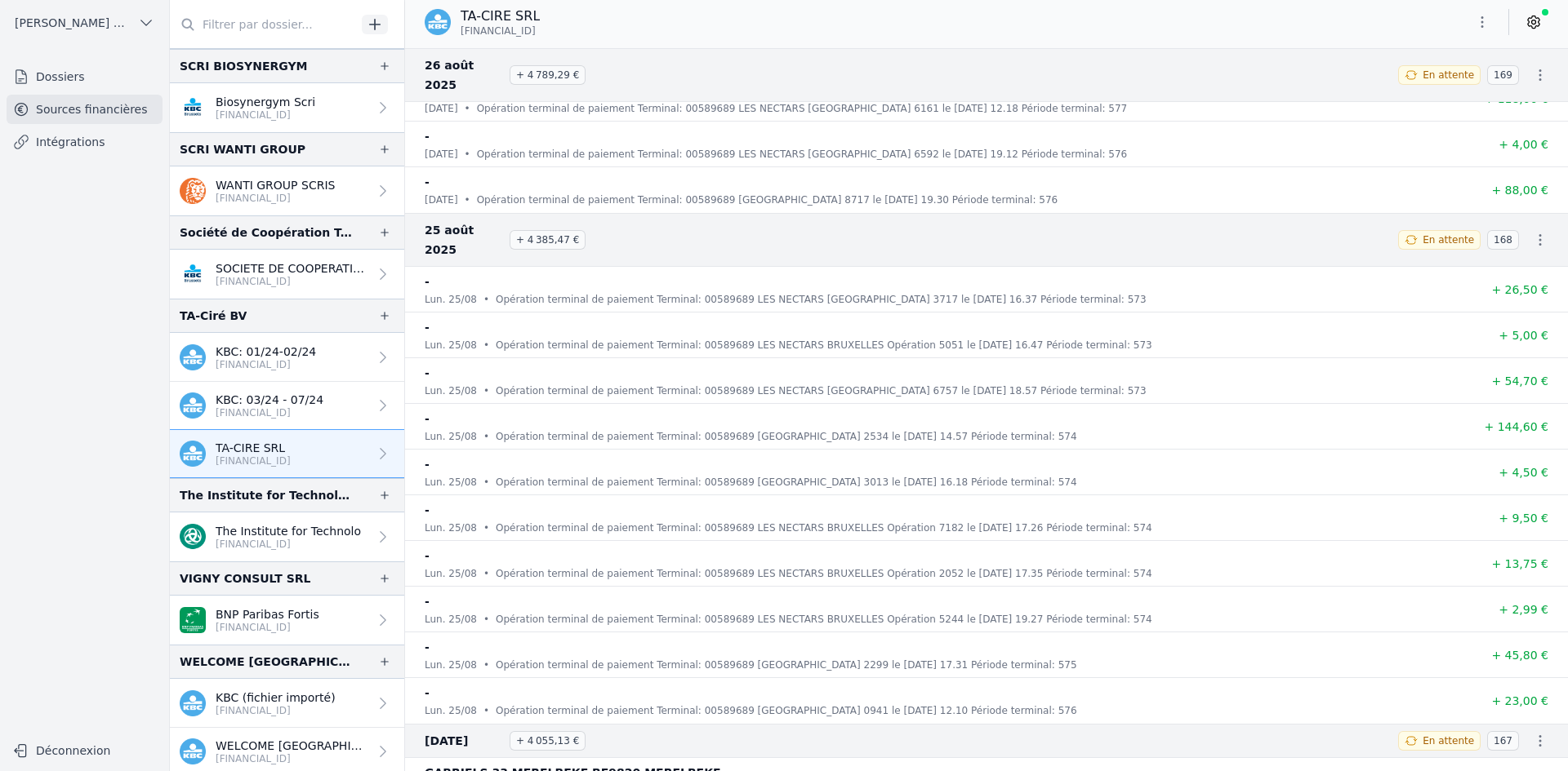
scroll to position [2938, 0]
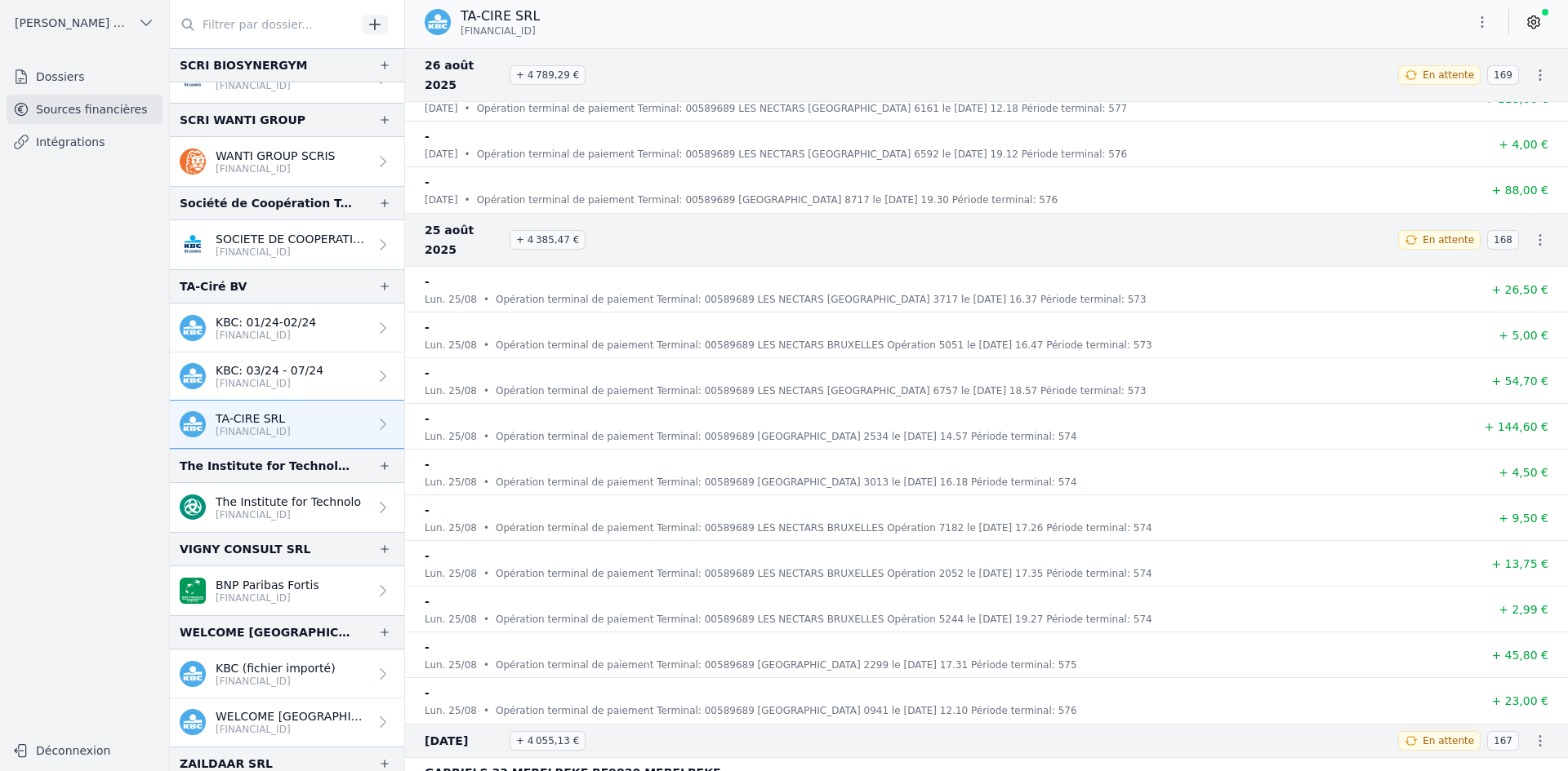
click at [253, 600] on p "[FINANCIAL_ID]" at bounding box center [267, 599] width 104 height 13
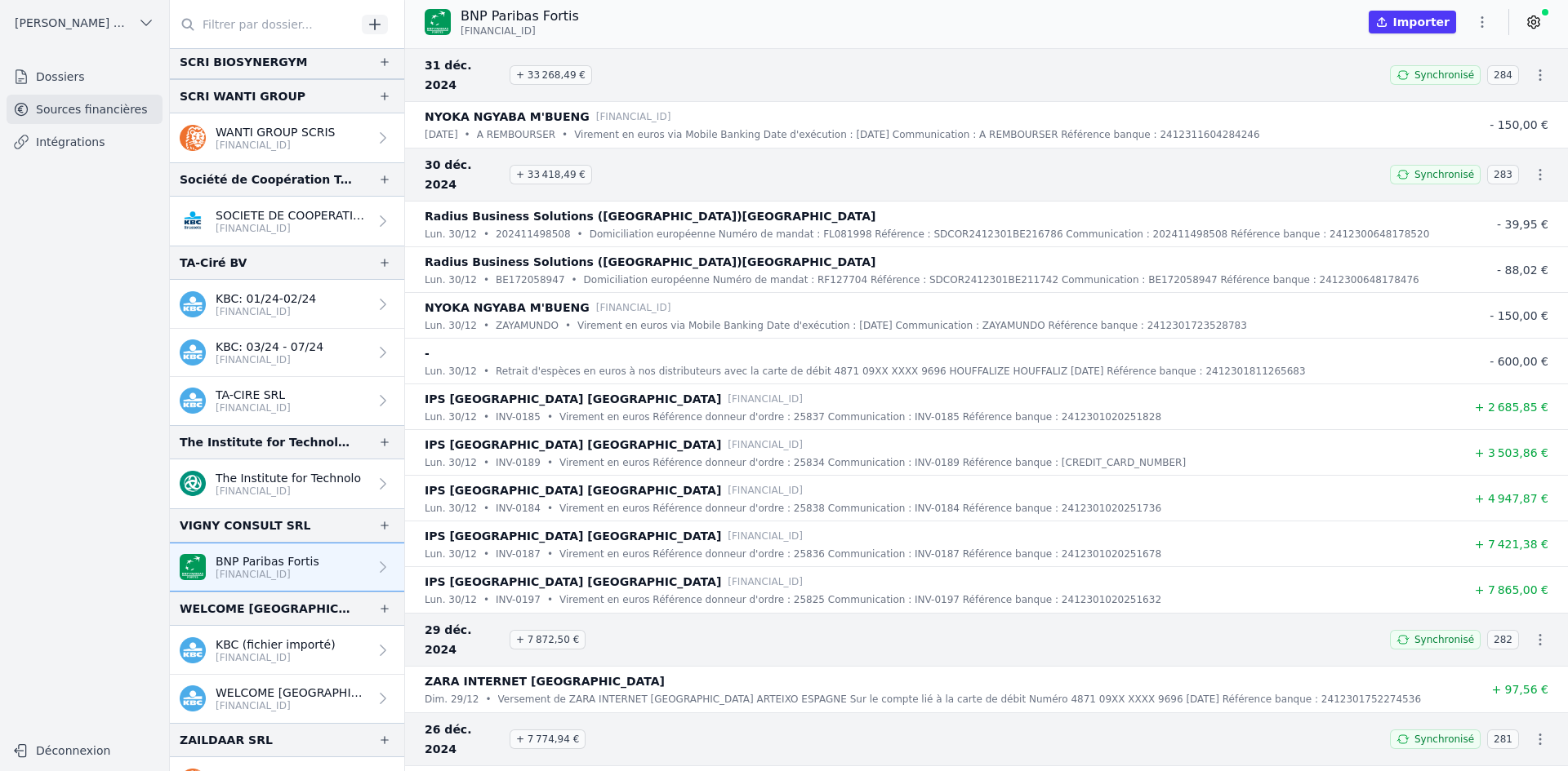
scroll to position [2997, 0]
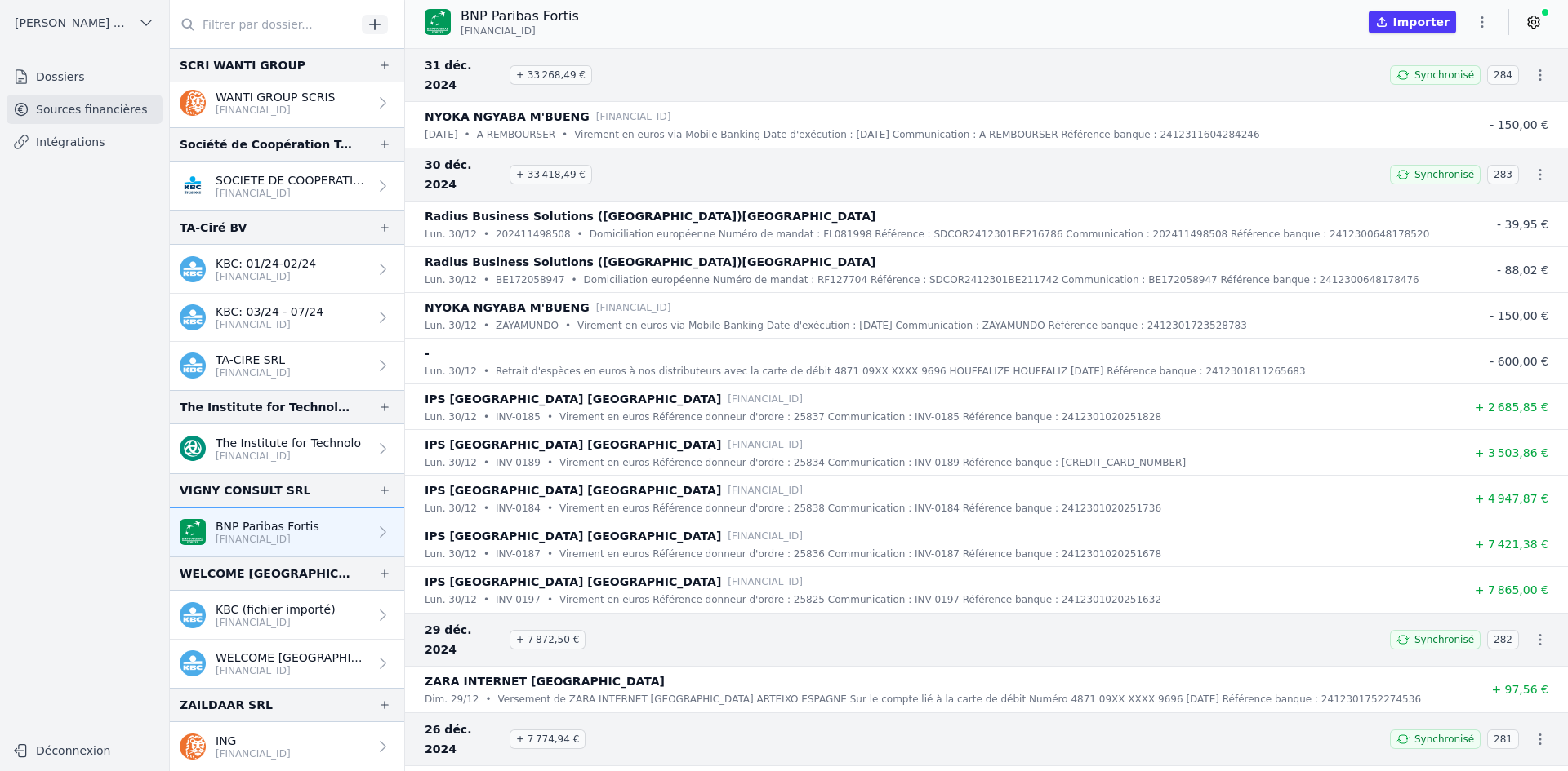
click at [251, 661] on p "WELCOME [GEOGRAPHIC_DATA] [GEOGRAPHIC_DATA] SRL" at bounding box center [291, 657] width 152 height 16
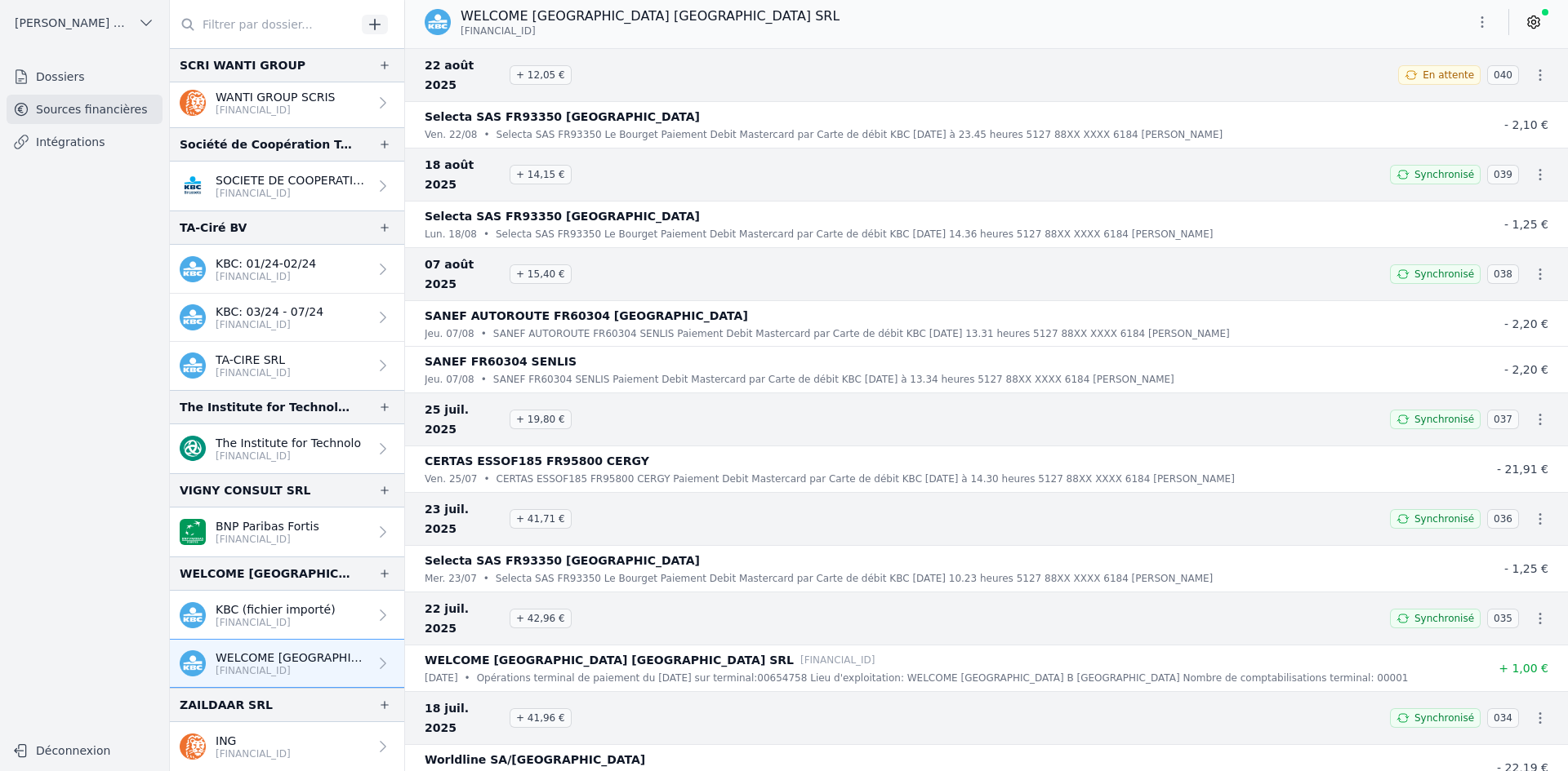
click at [336, 610] on link "KBC (fichier importé) [FINANCIAL_ID]" at bounding box center [287, 615] width 235 height 49
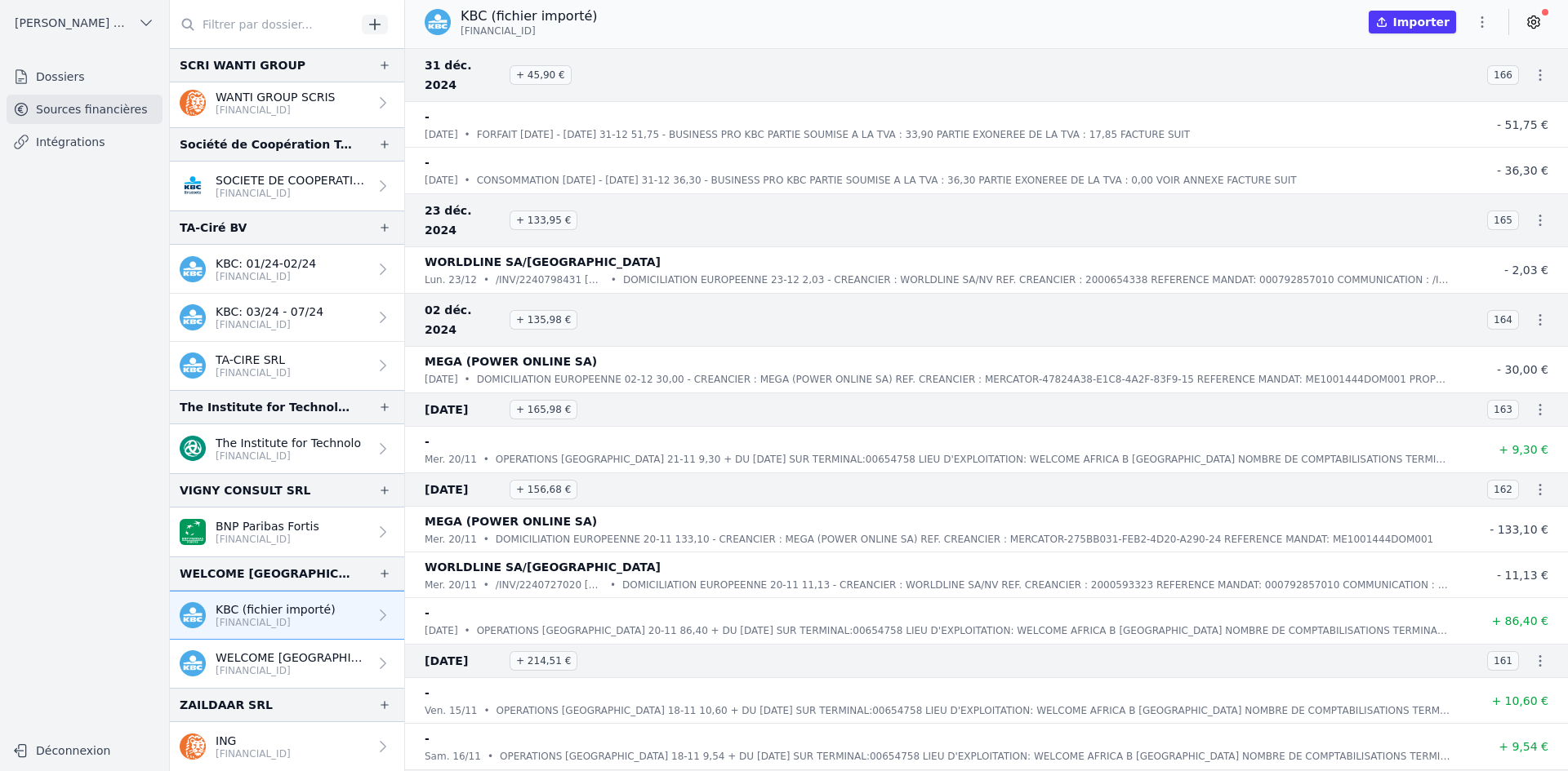
click at [312, 655] on p "WELCOME [GEOGRAPHIC_DATA] [GEOGRAPHIC_DATA] SRL" at bounding box center [291, 657] width 152 height 16
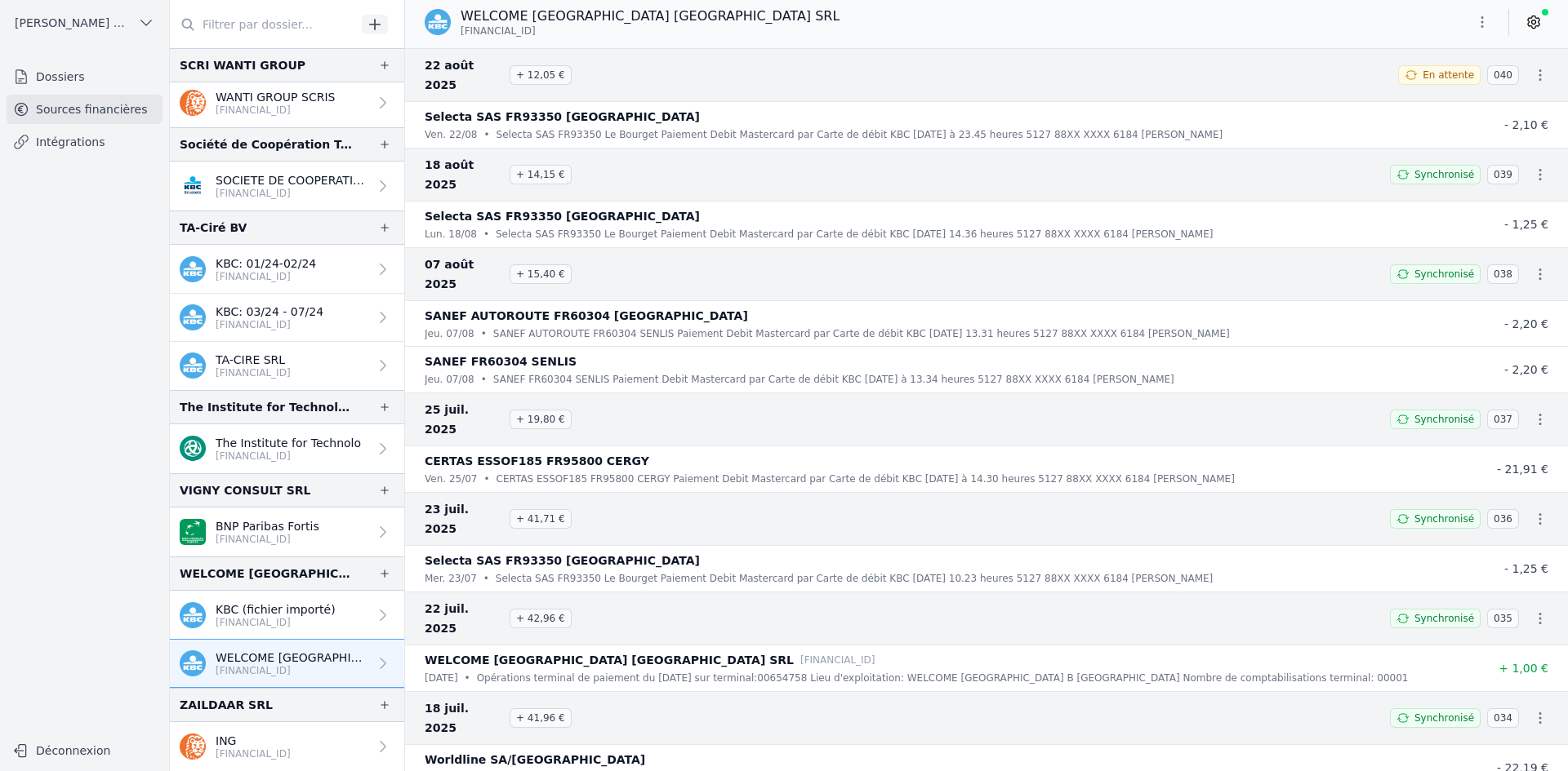
click at [1485, 18] on icon "button" at bounding box center [1482, 22] width 16 height 16
click at [1434, 90] on button "Exporter" at bounding box center [1442, 87] width 117 height 30
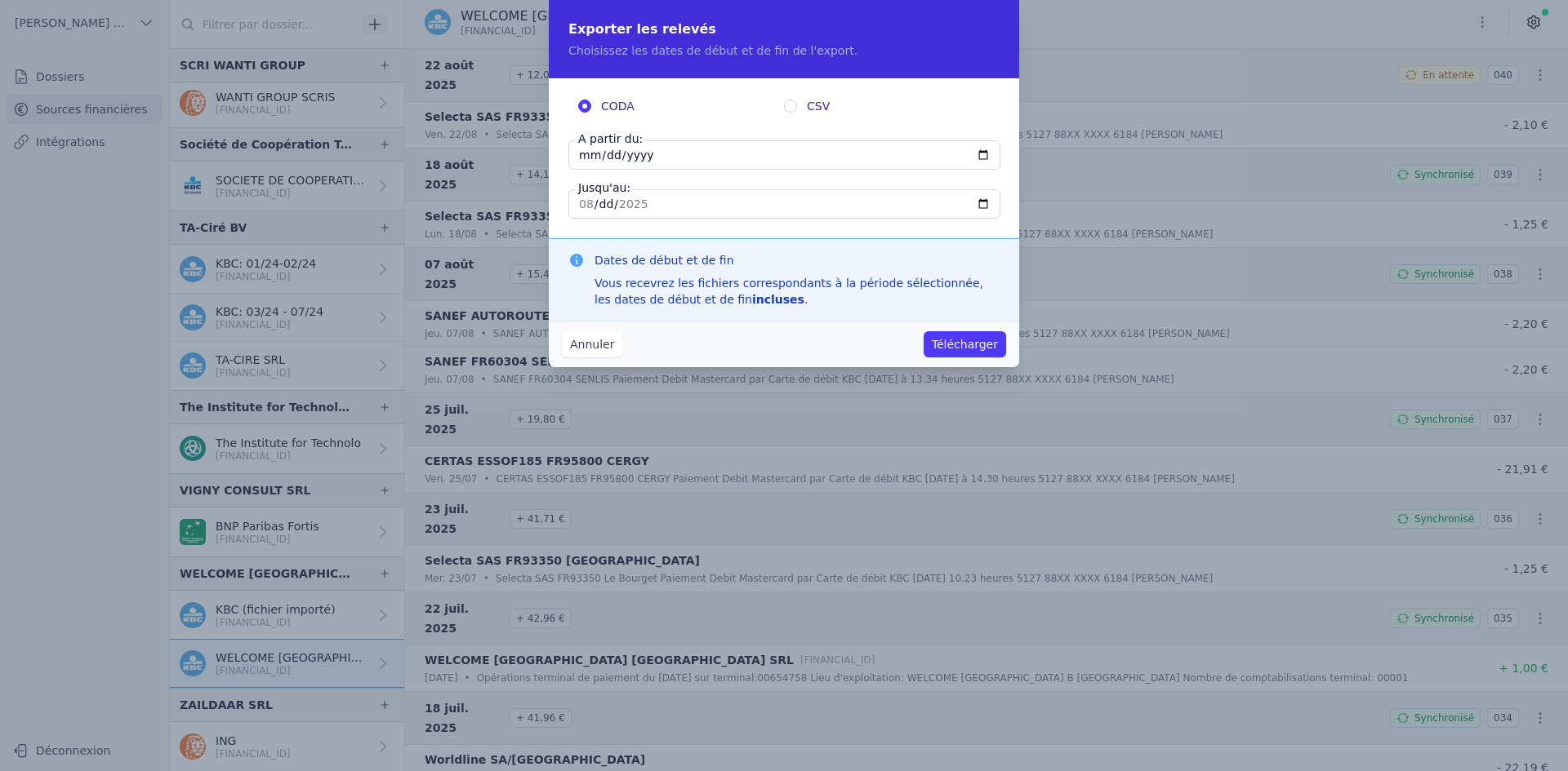
click at [577, 145] on label "A partir du:" at bounding box center [610, 138] width 71 height 16
click at [577, 145] on input "[DATE]" at bounding box center [785, 155] width 432 height 29
type input "[DATE]"
click at [964, 339] on button "Télécharger" at bounding box center [965, 344] width 82 height 26
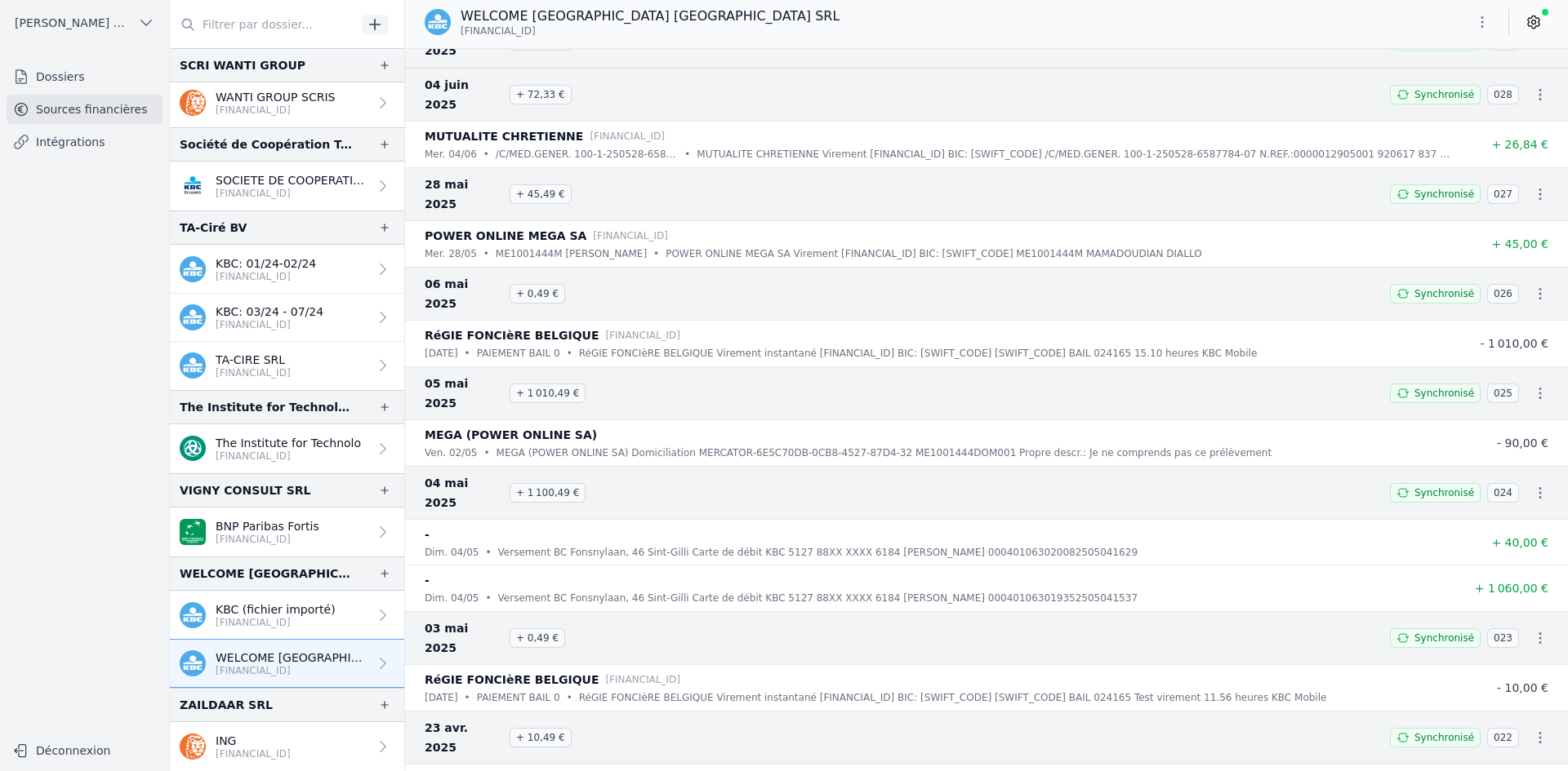
scroll to position [1224, 0]
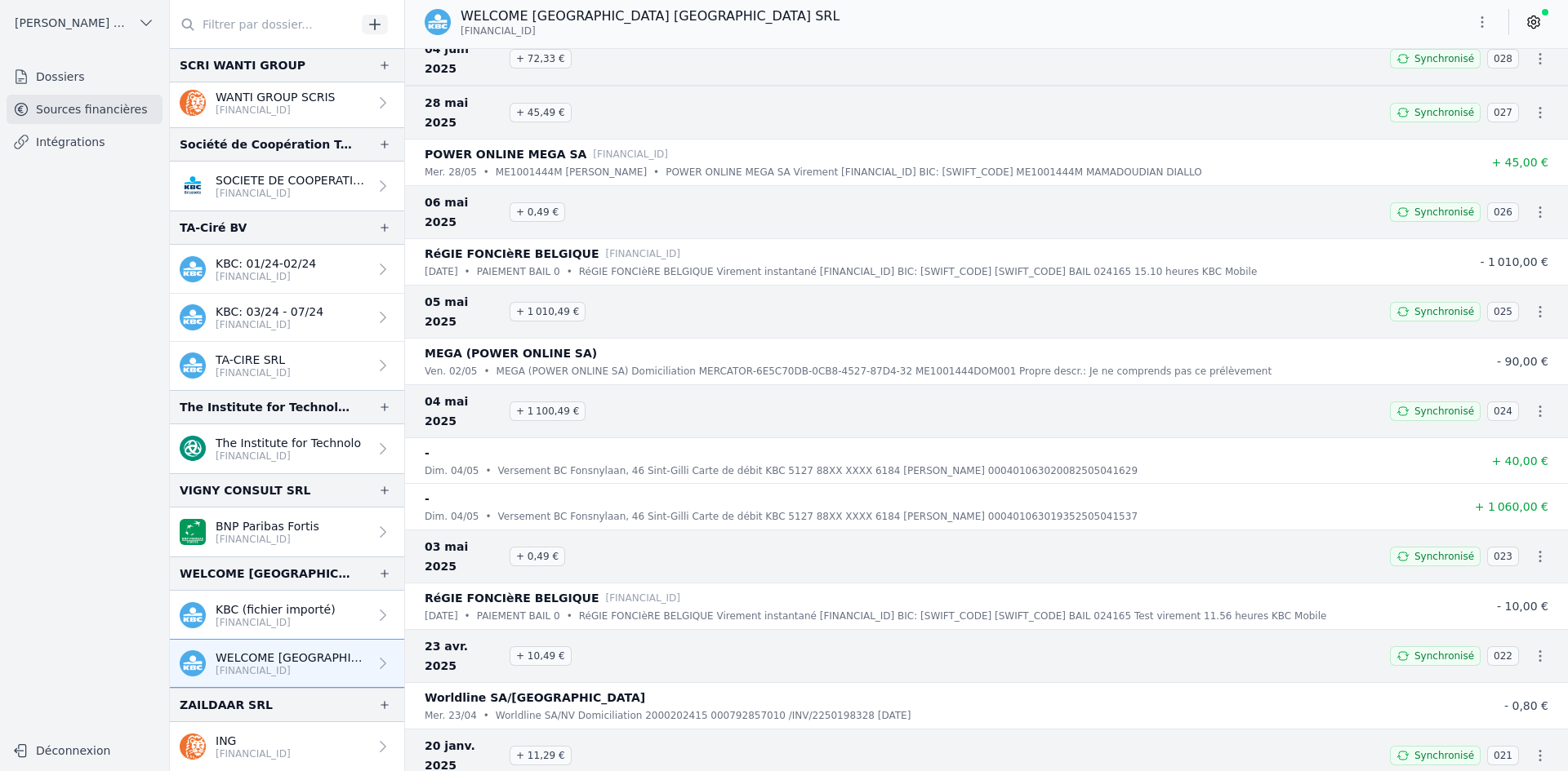
click at [259, 749] on p "[FINANCIAL_ID]" at bounding box center [253, 754] width 75 height 13
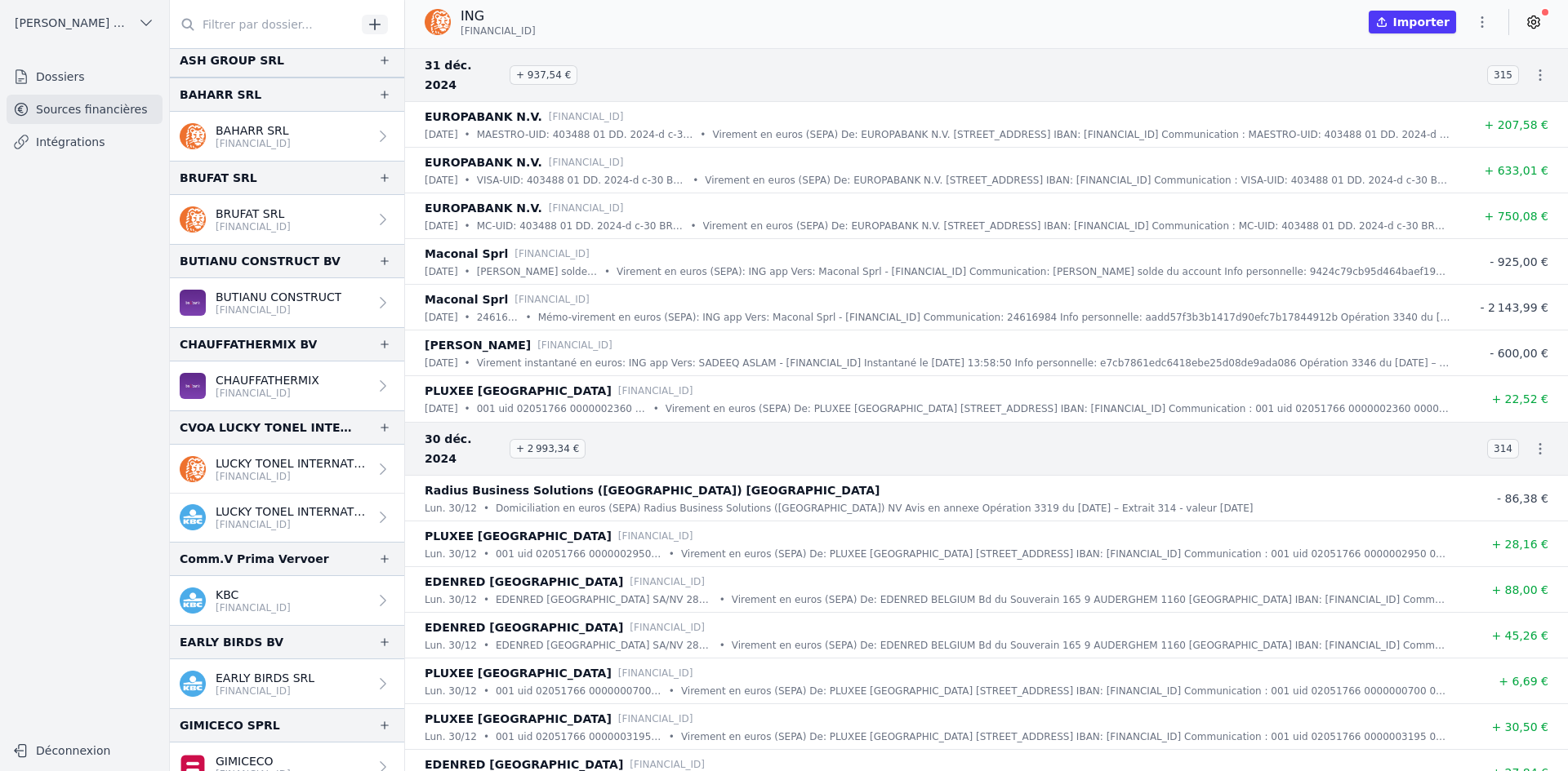
scroll to position [385, 0]
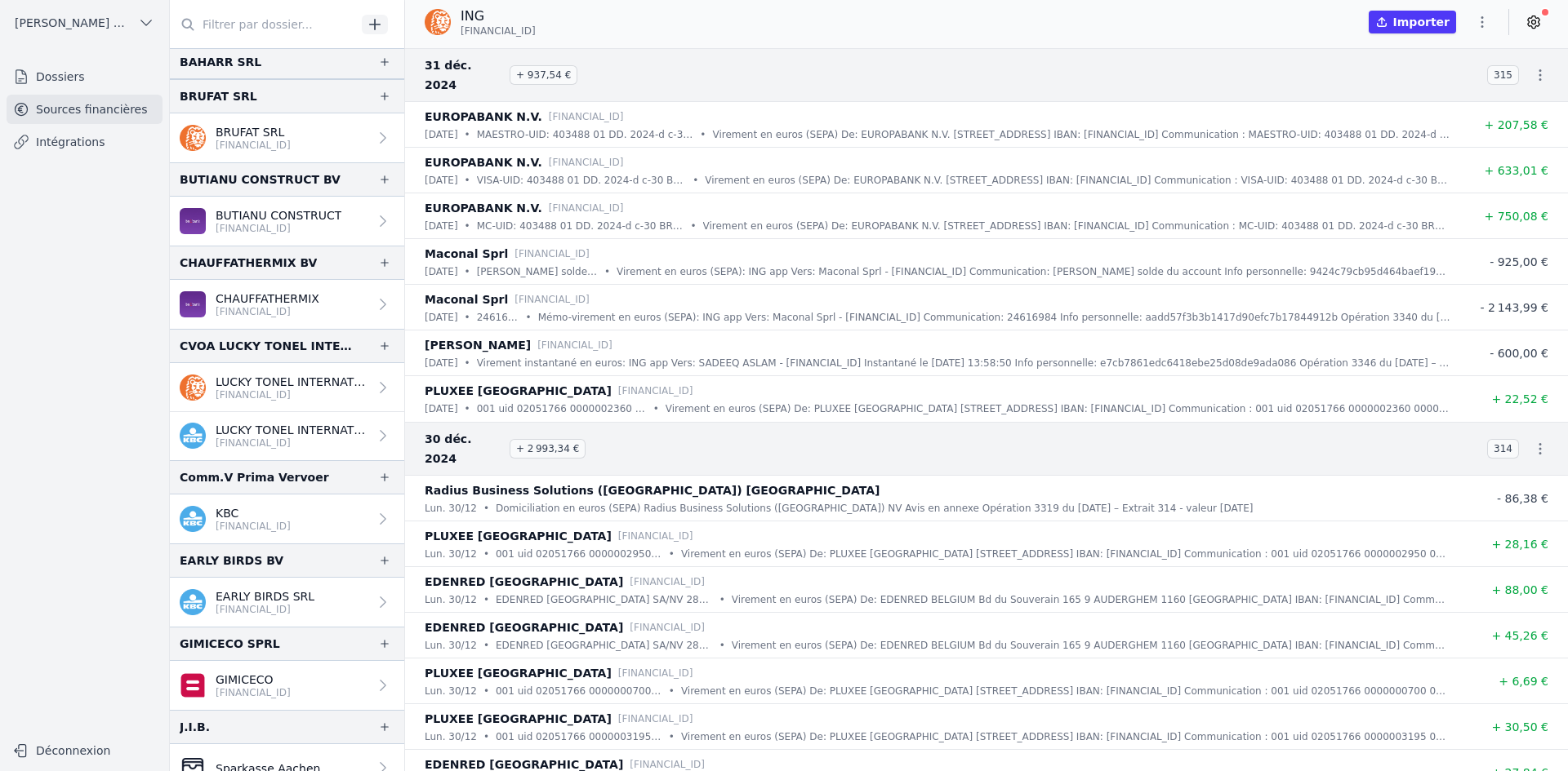
click at [245, 598] on p "EARLY BIRDS SRL" at bounding box center [265, 596] width 99 height 16
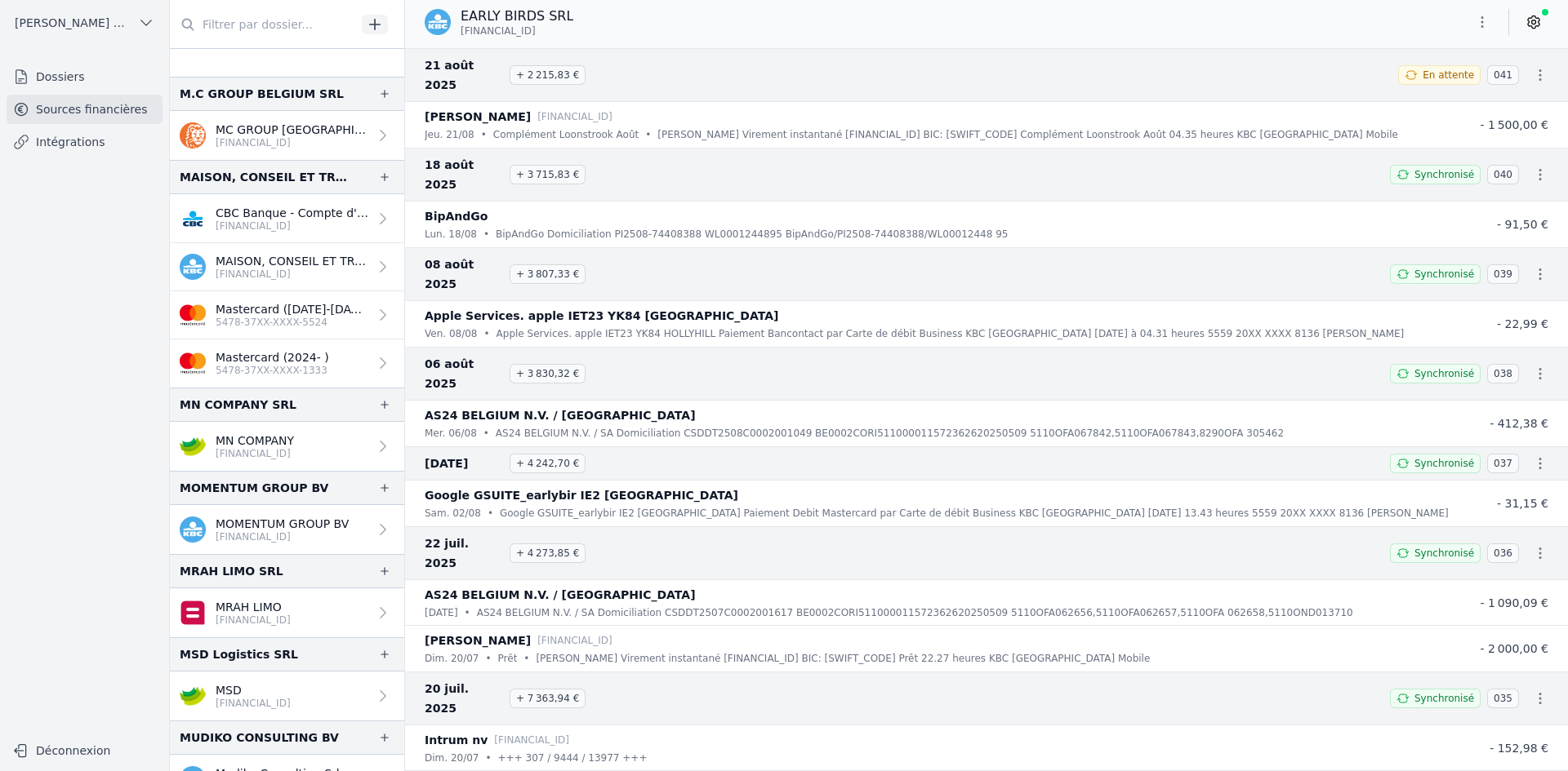
scroll to position [1283, 0]
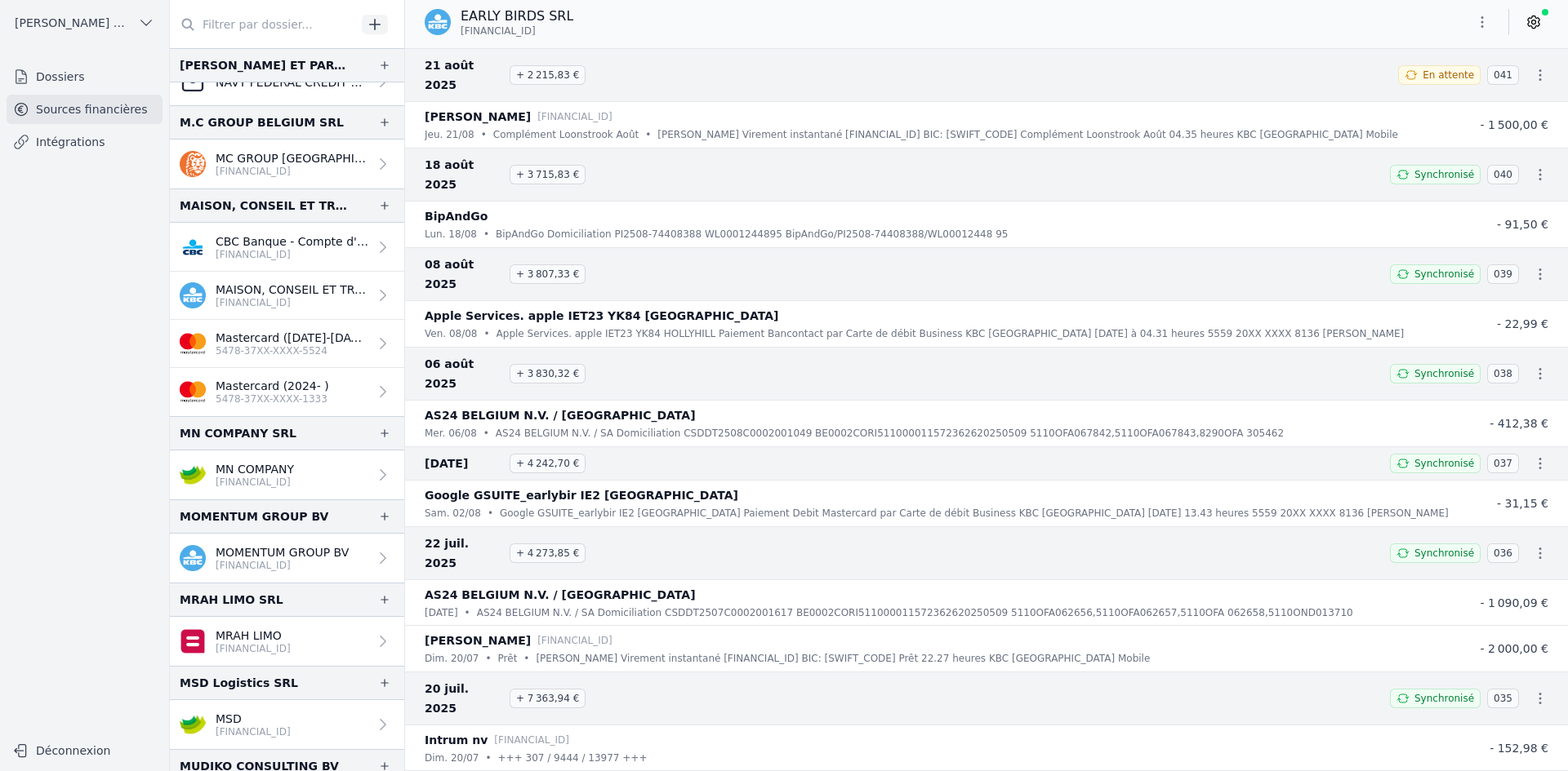
click at [262, 355] on p "5478-37XX-XXXX-5524" at bounding box center [291, 351] width 152 height 13
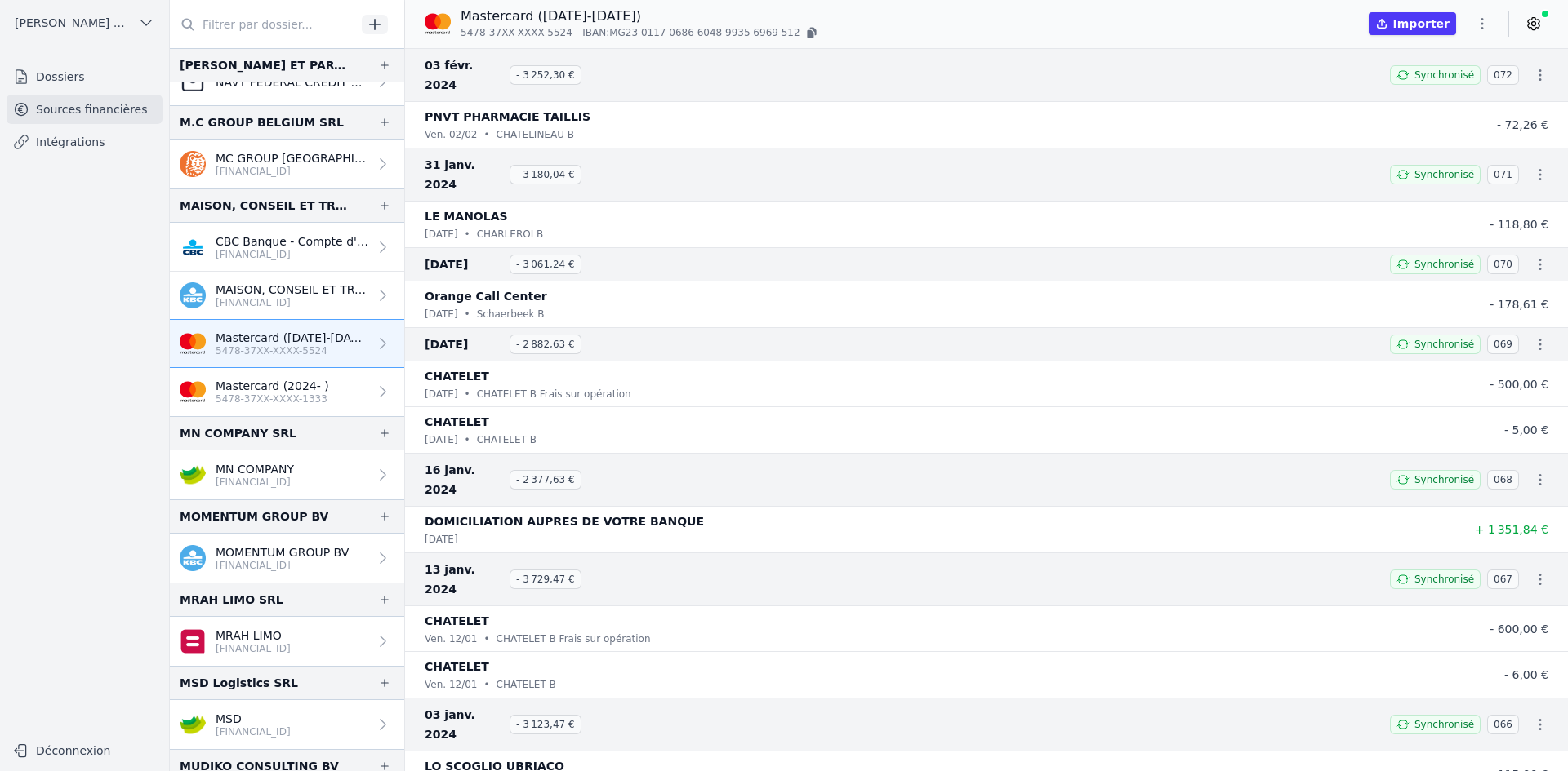
click at [284, 295] on p "MAISON, CONSEIL ET TRAVAUX SRL" at bounding box center [291, 289] width 152 height 16
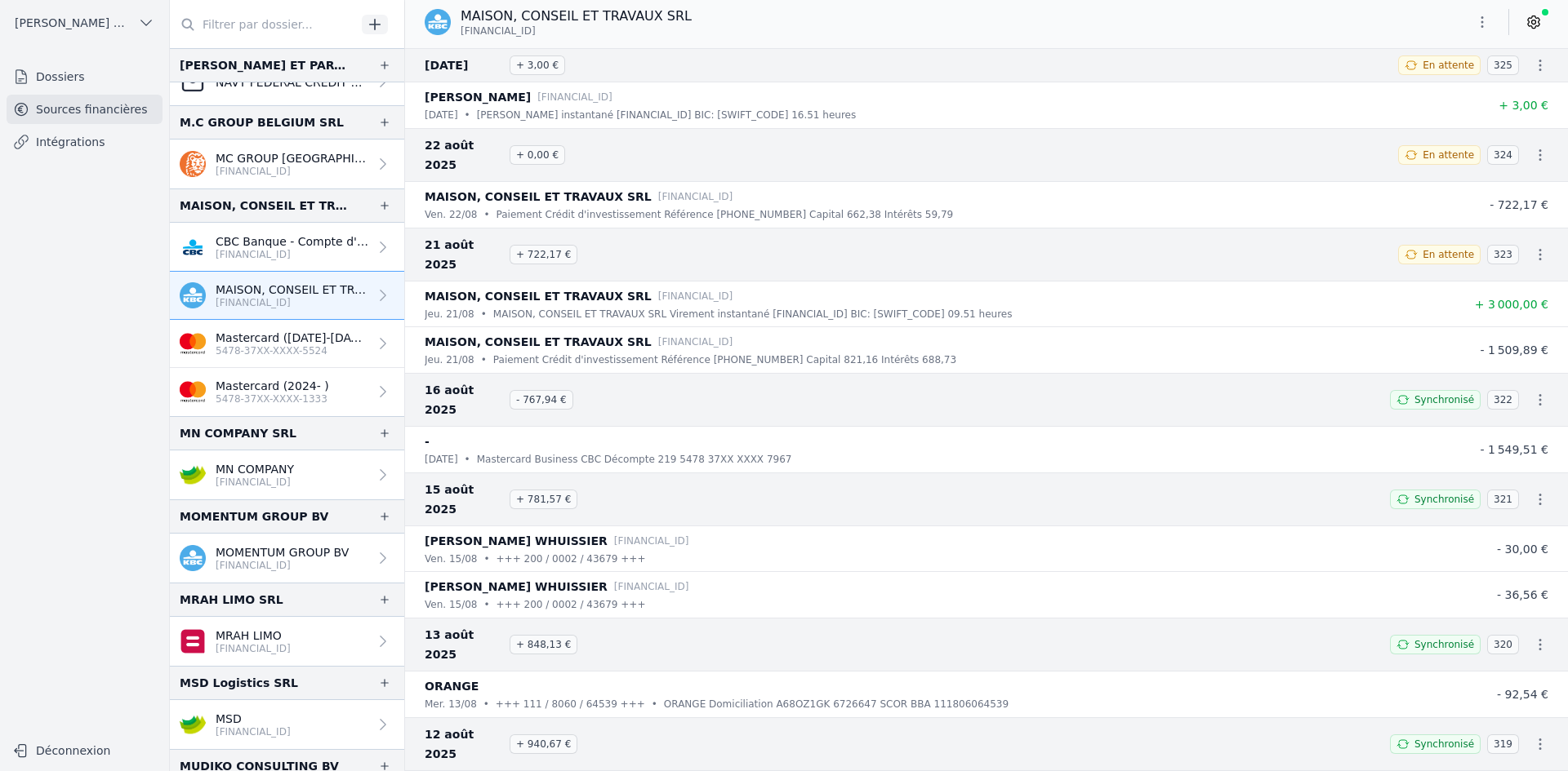
scroll to position [1201, 0]
